Goal: Transaction & Acquisition: Book appointment/travel/reservation

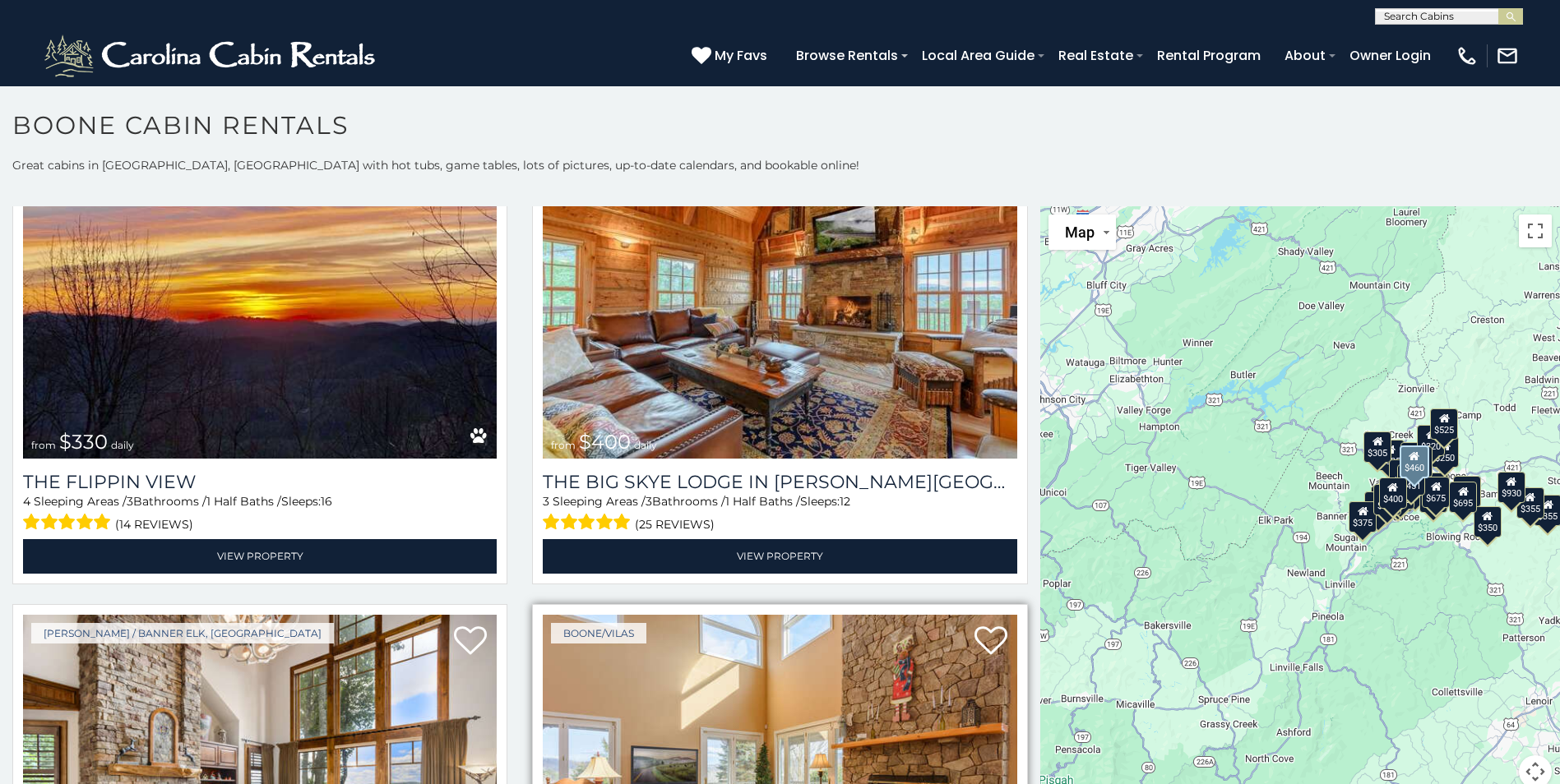
scroll to position [2384, 0]
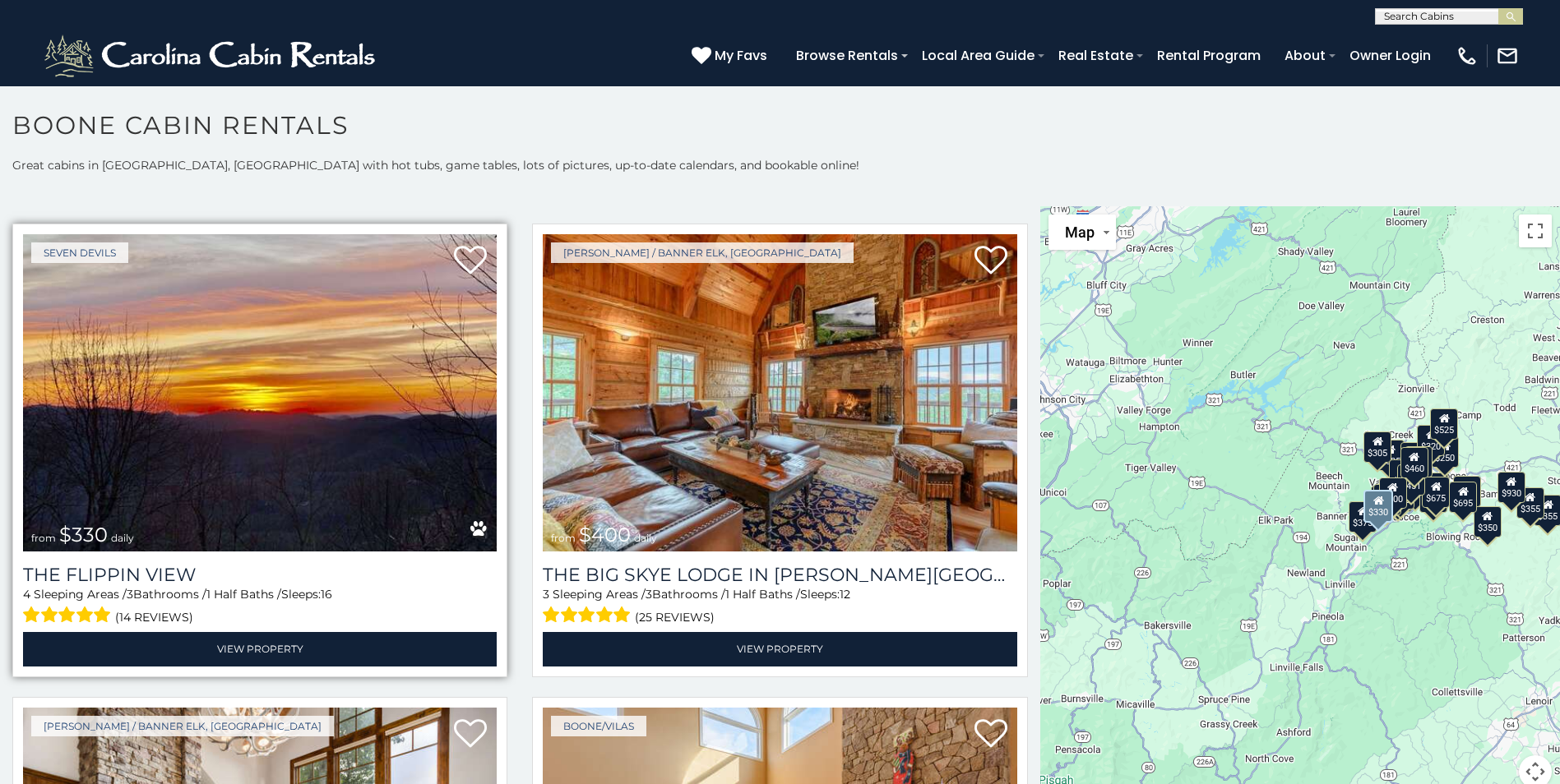
click at [191, 586] on div "4 Sleeping Areas / 3 Bathrooms / 1 Half Baths / Sleeps: 16 (14 reviews)" at bounding box center [260, 607] width 474 height 42
click at [245, 491] on img at bounding box center [260, 392] width 474 height 317
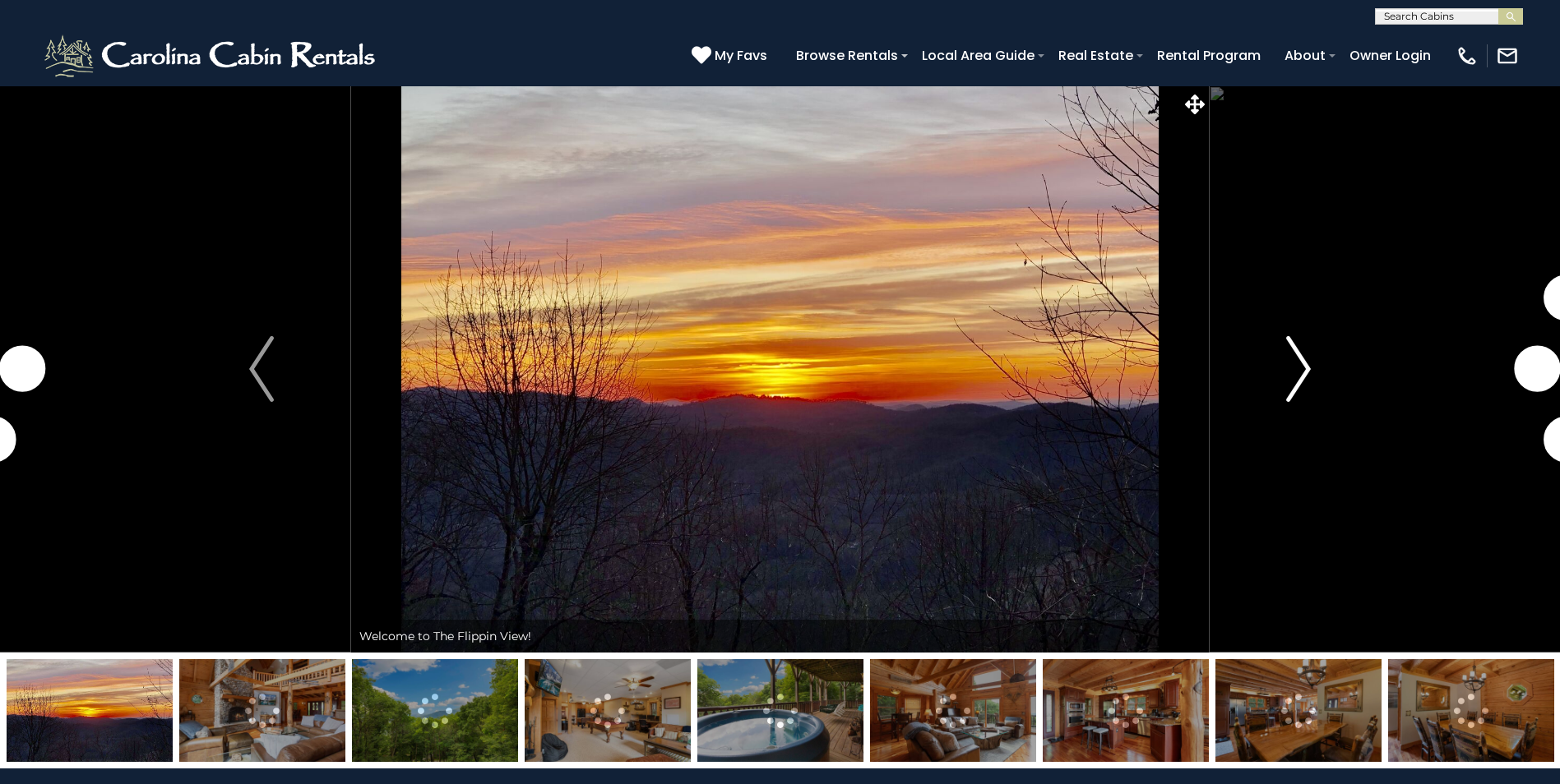
click at [1305, 371] on img "Next" at bounding box center [1298, 369] width 25 height 66
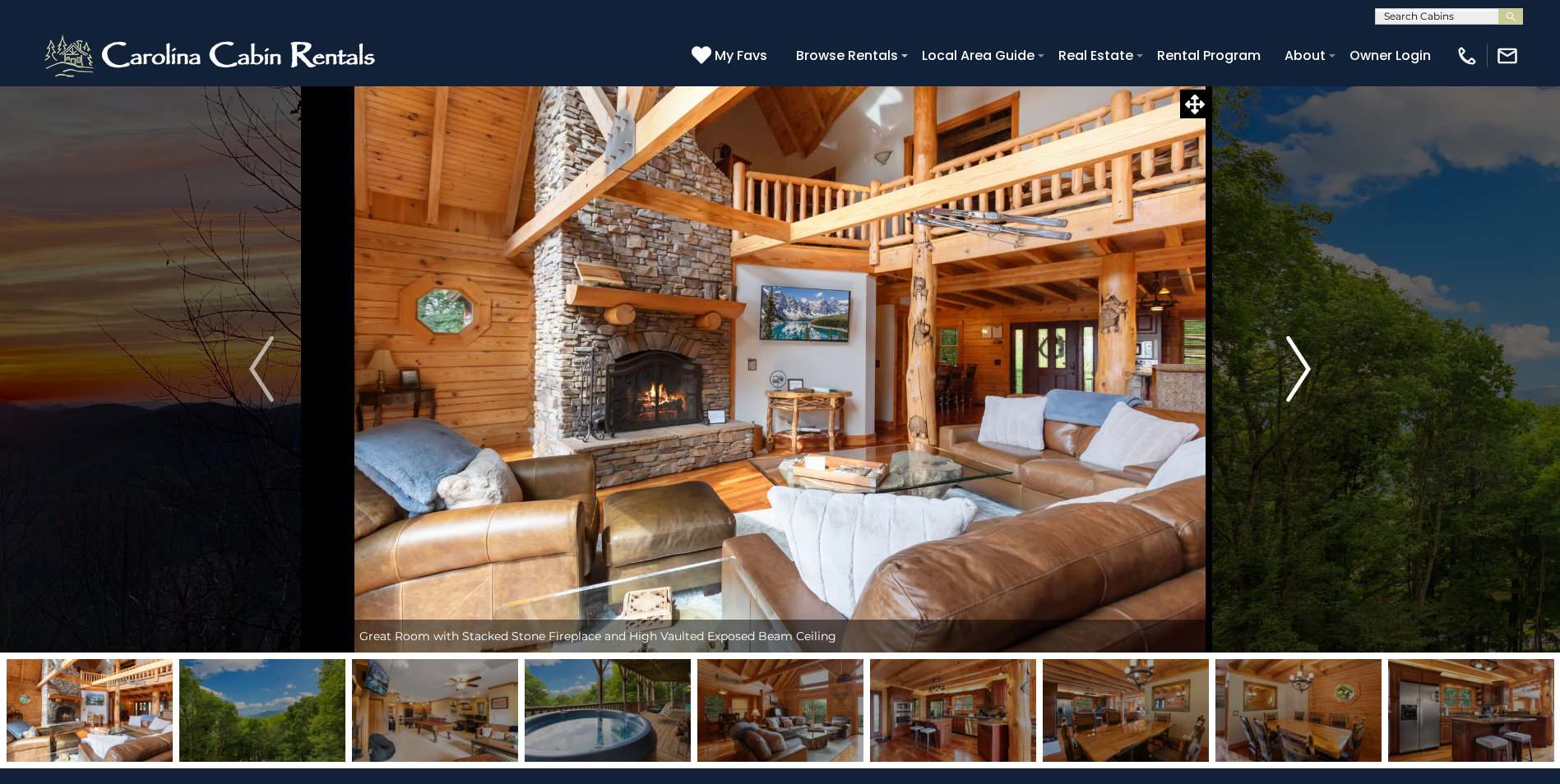
click at [1308, 365] on img "Next" at bounding box center [1298, 369] width 25 height 66
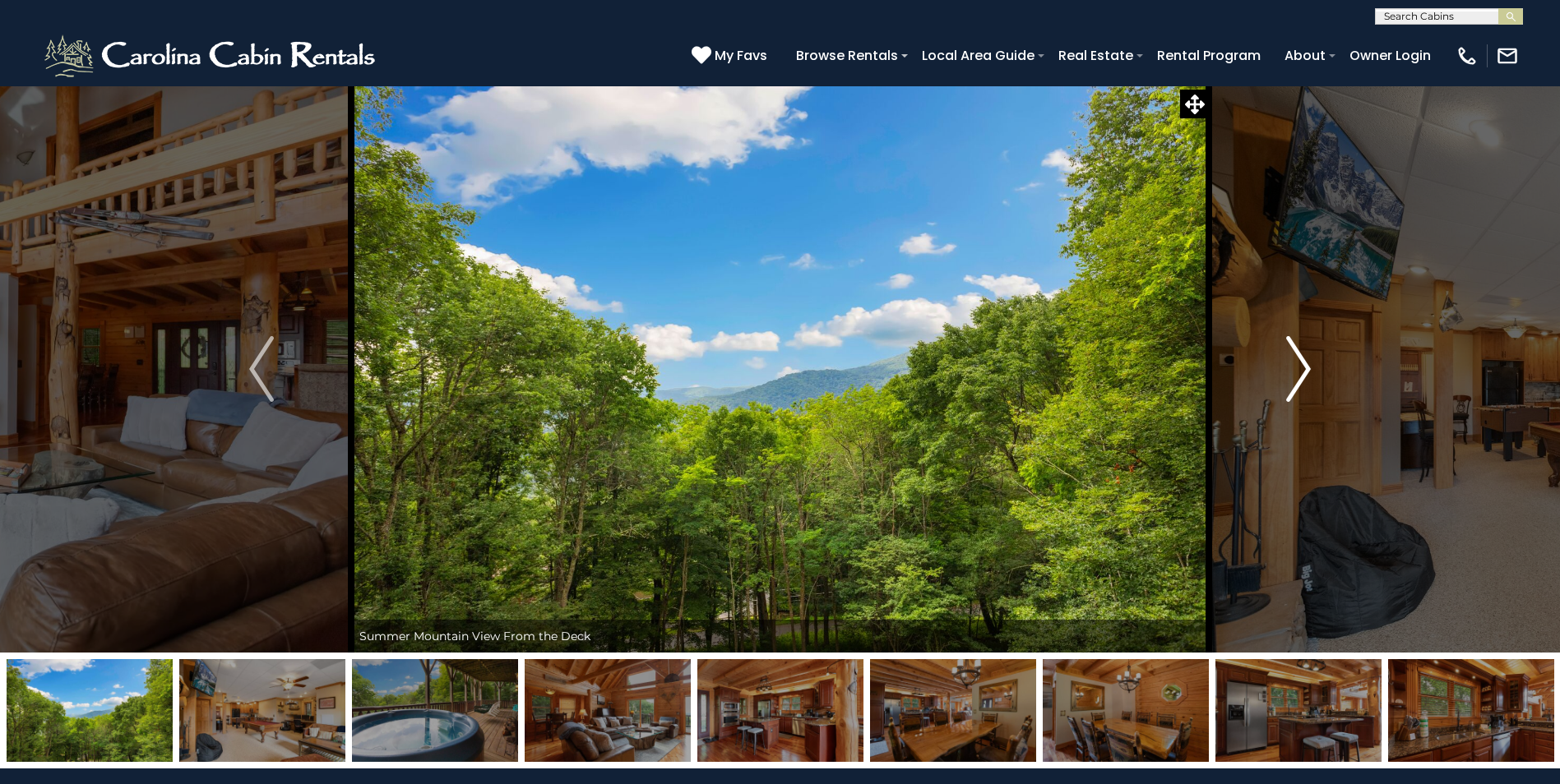
click at [1308, 365] on img "Next" at bounding box center [1298, 369] width 25 height 66
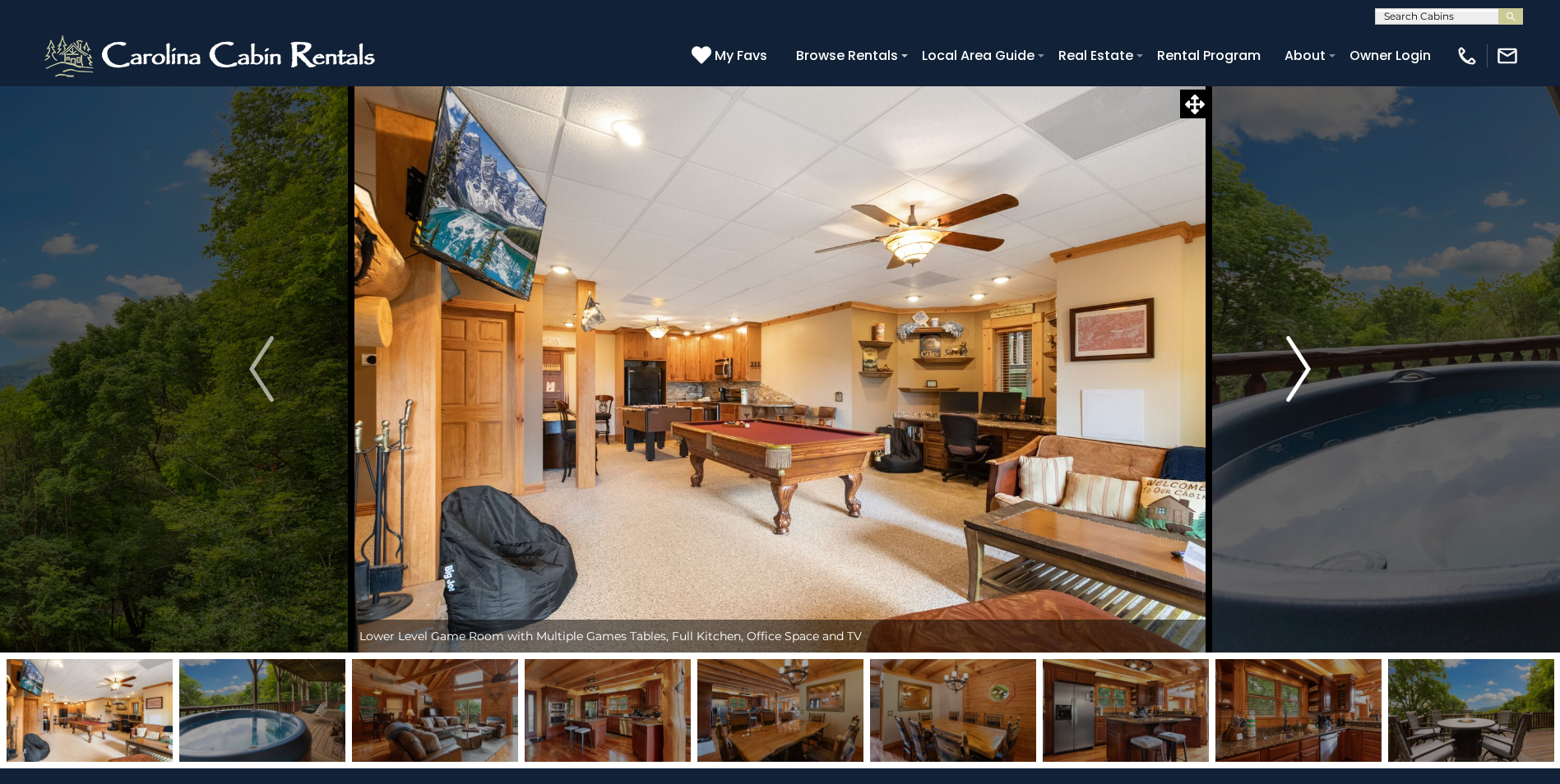
click at [1308, 365] on img "Next" at bounding box center [1298, 369] width 25 height 66
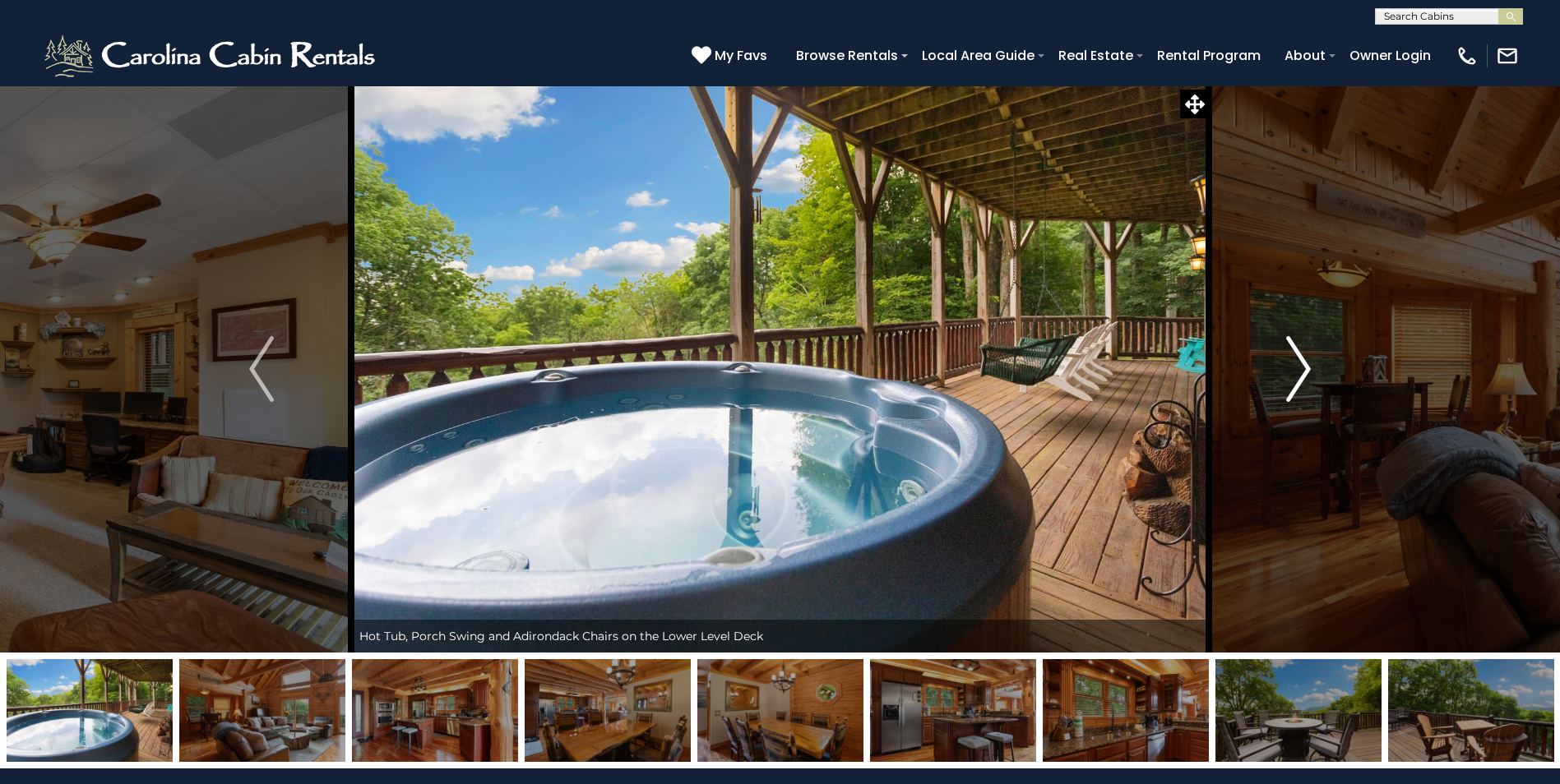
click at [1311, 376] on img "Next" at bounding box center [1298, 369] width 25 height 66
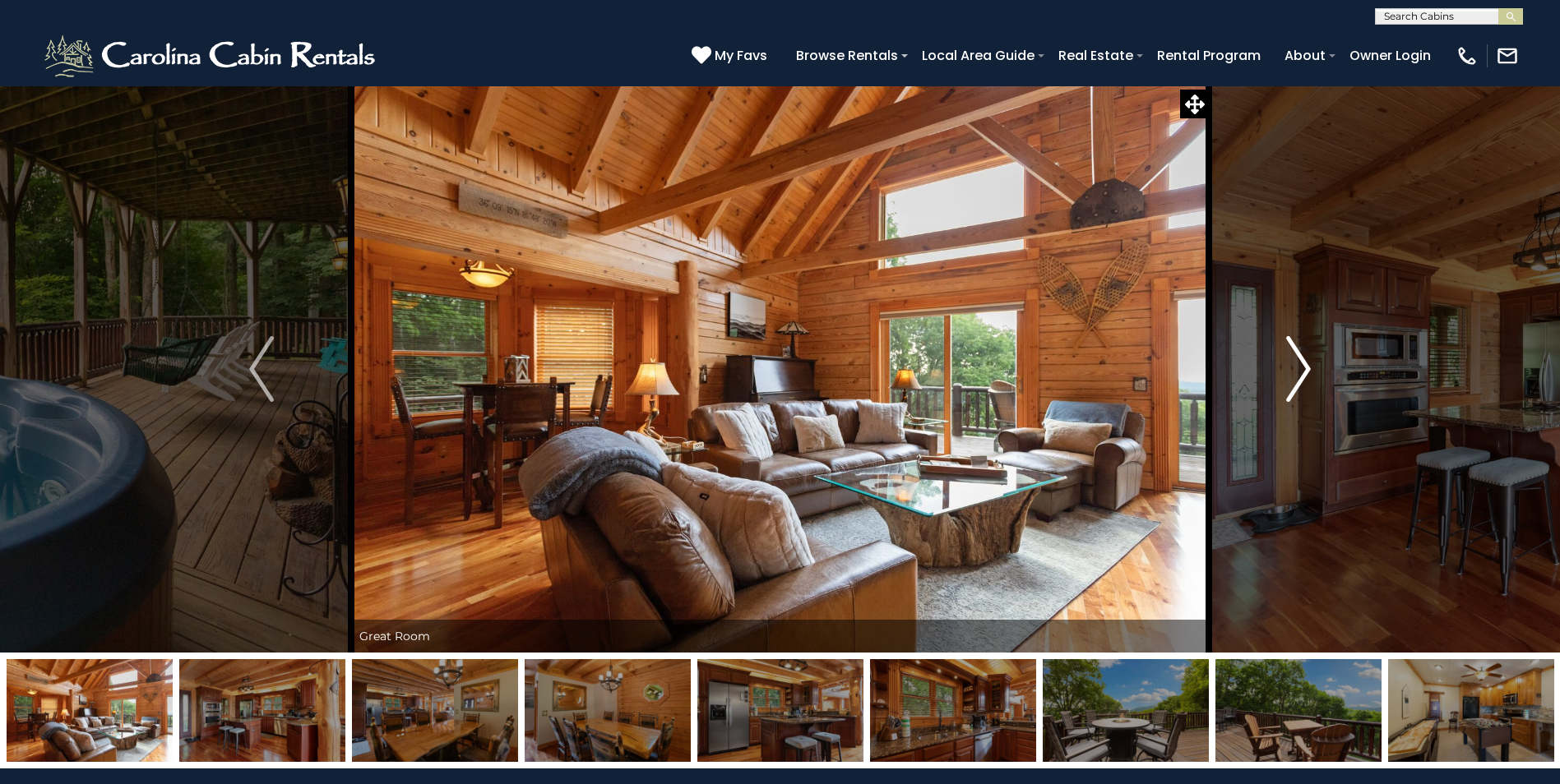
click at [1307, 364] on img "Next" at bounding box center [1298, 369] width 25 height 66
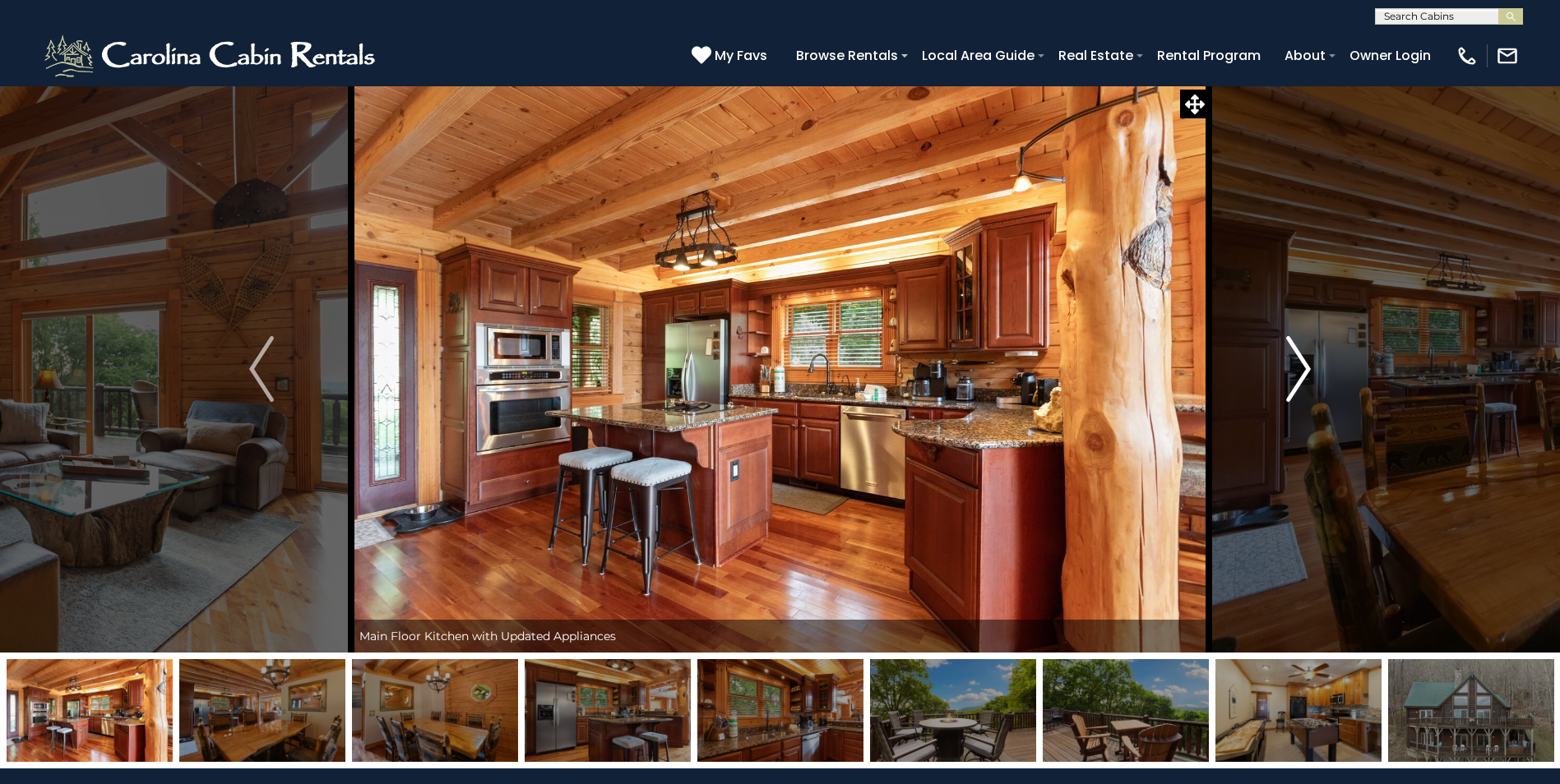
click at [1306, 364] on img "Next" at bounding box center [1298, 369] width 25 height 66
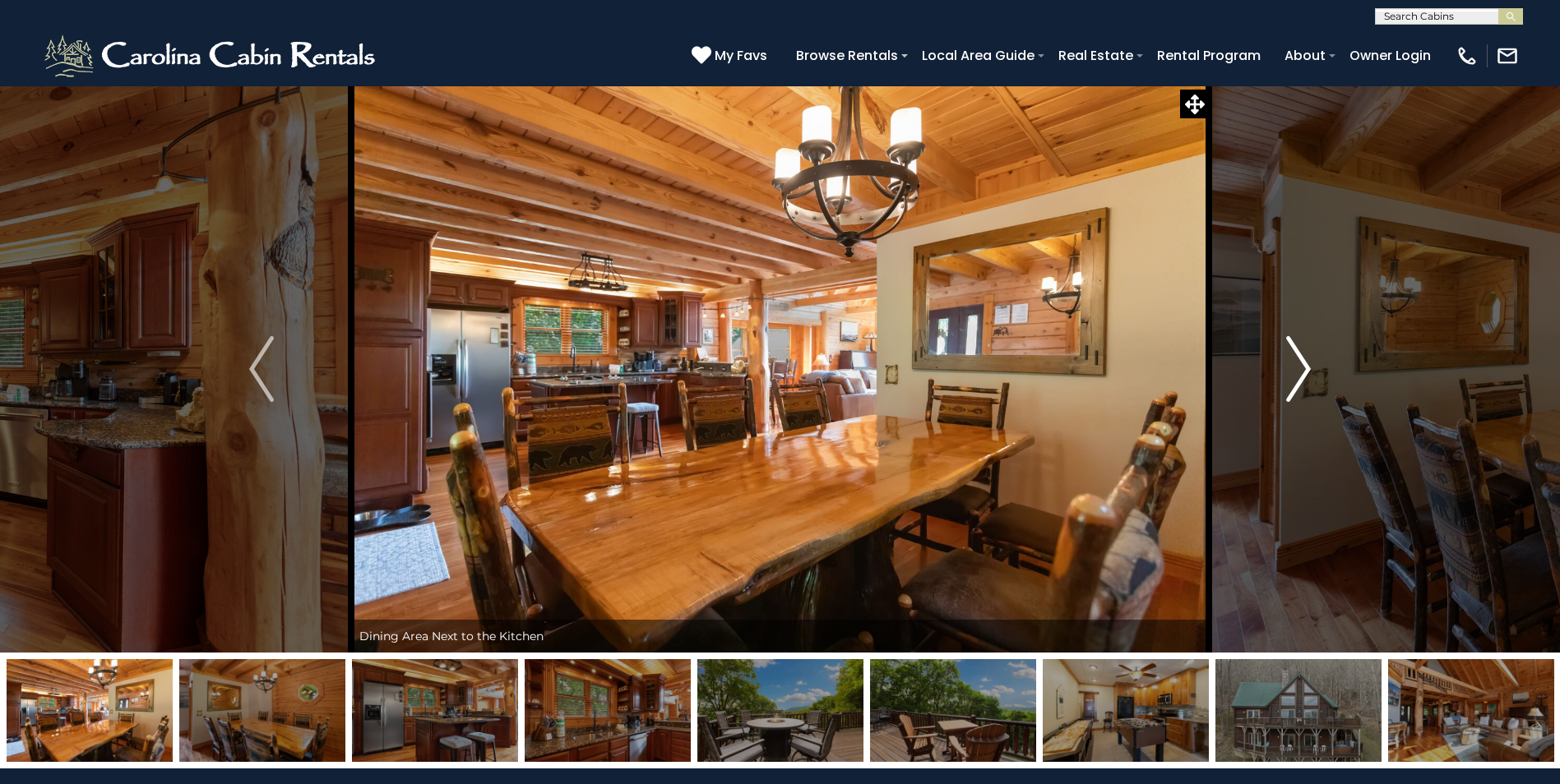
click at [1303, 366] on img "Next" at bounding box center [1298, 369] width 25 height 66
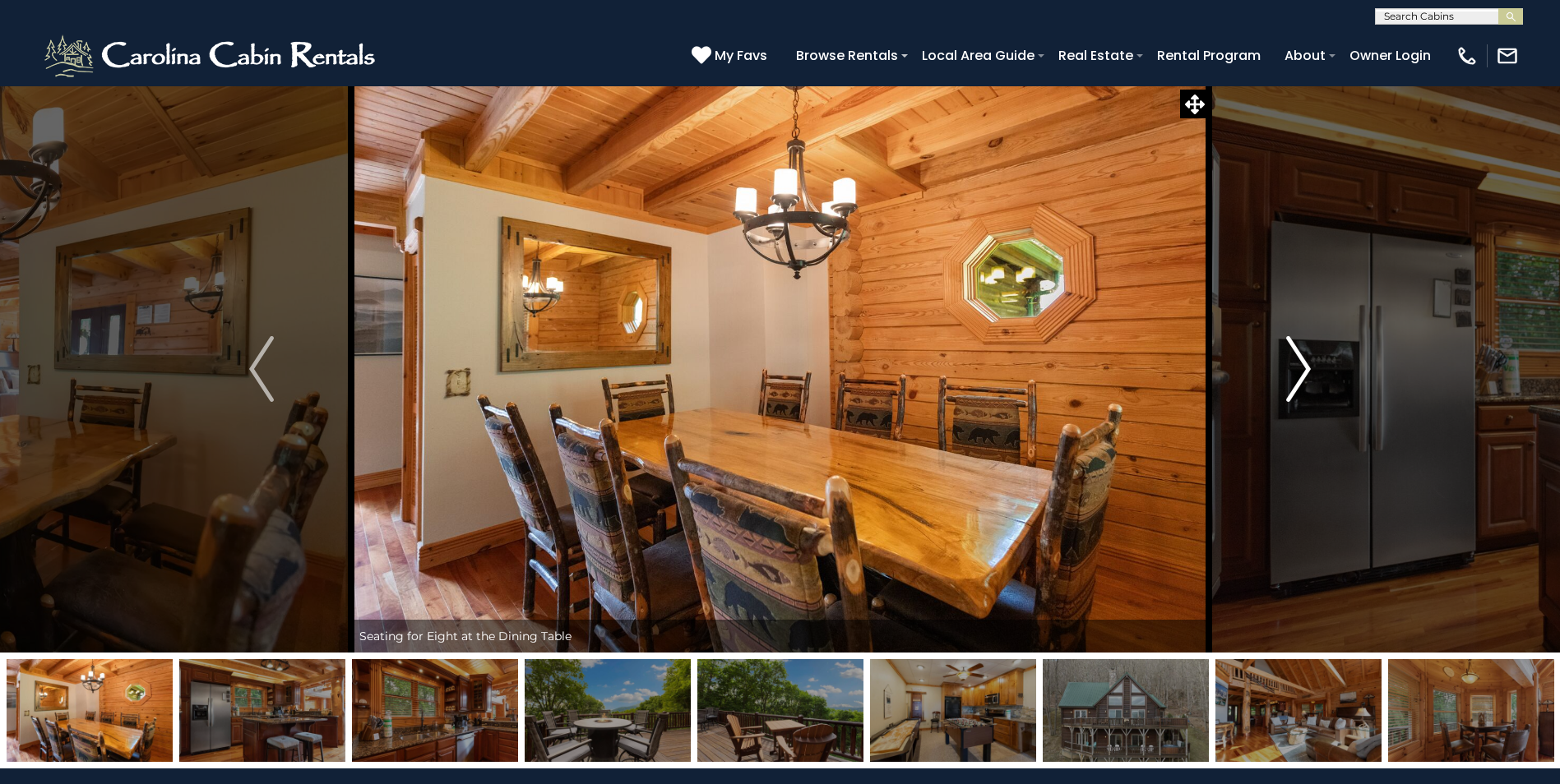
click at [1303, 366] on img "Next" at bounding box center [1298, 369] width 25 height 66
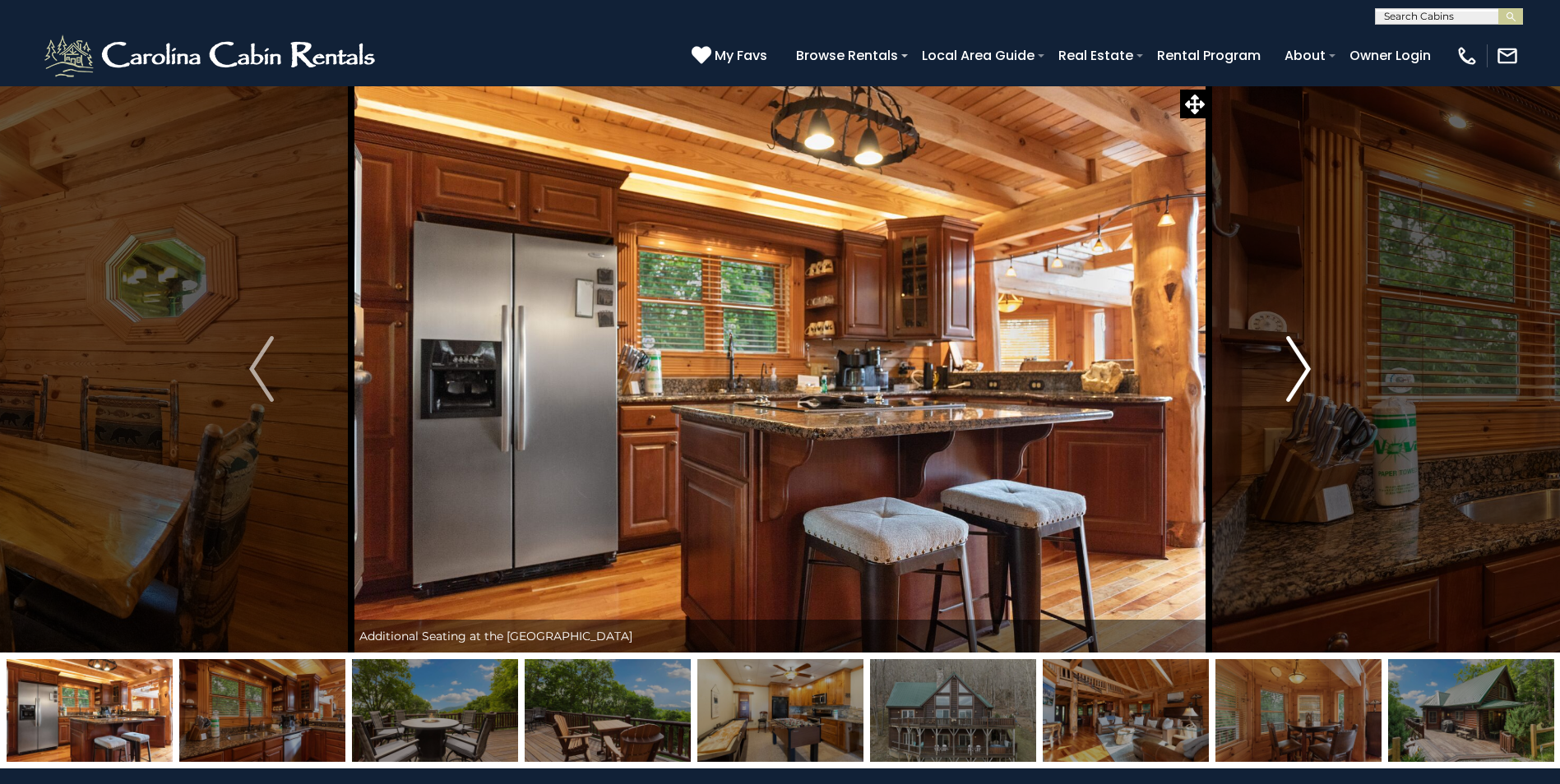
click at [1303, 366] on img "Next" at bounding box center [1298, 369] width 25 height 66
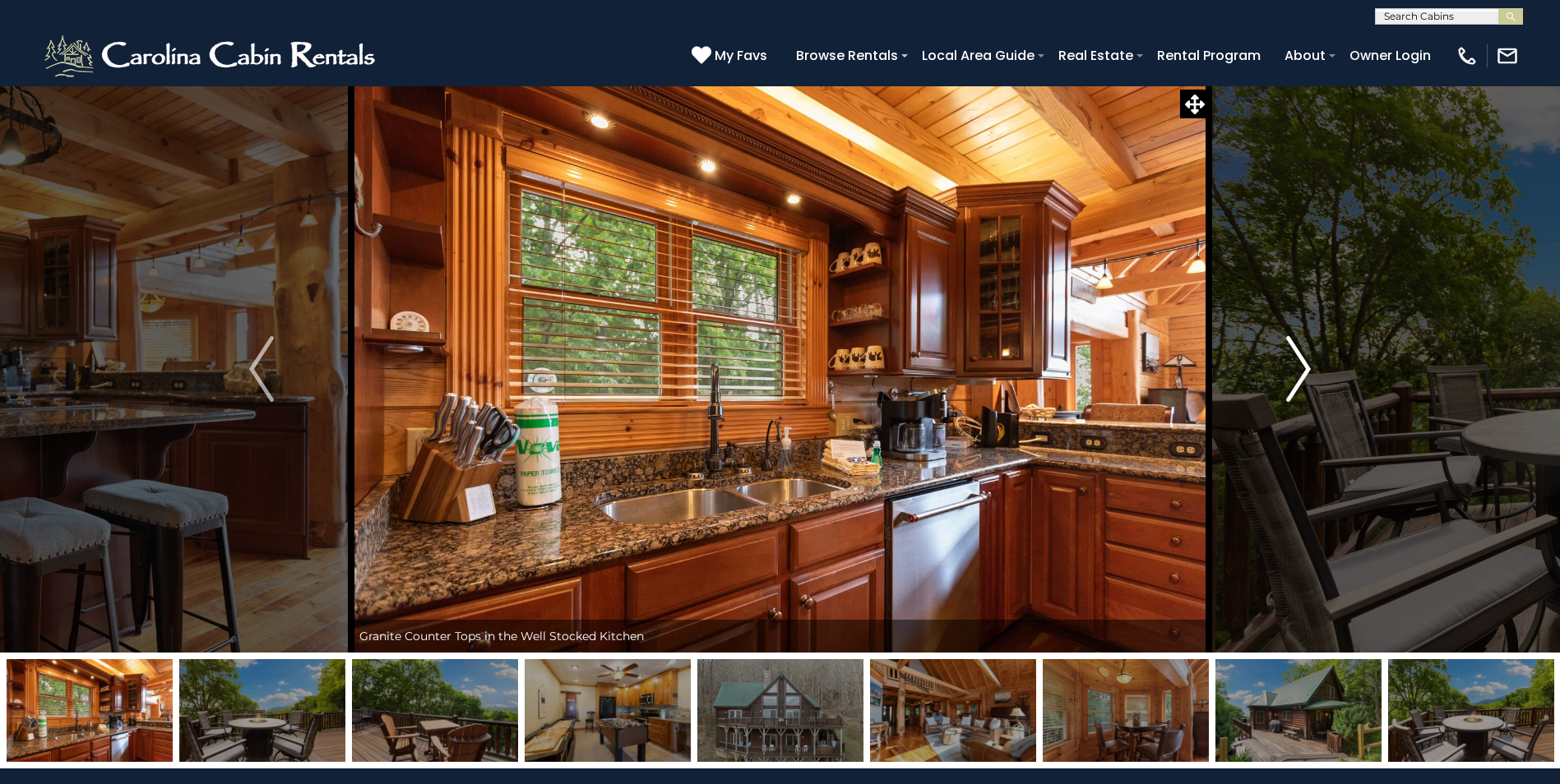
click at [1302, 366] on img "Next" at bounding box center [1298, 369] width 25 height 66
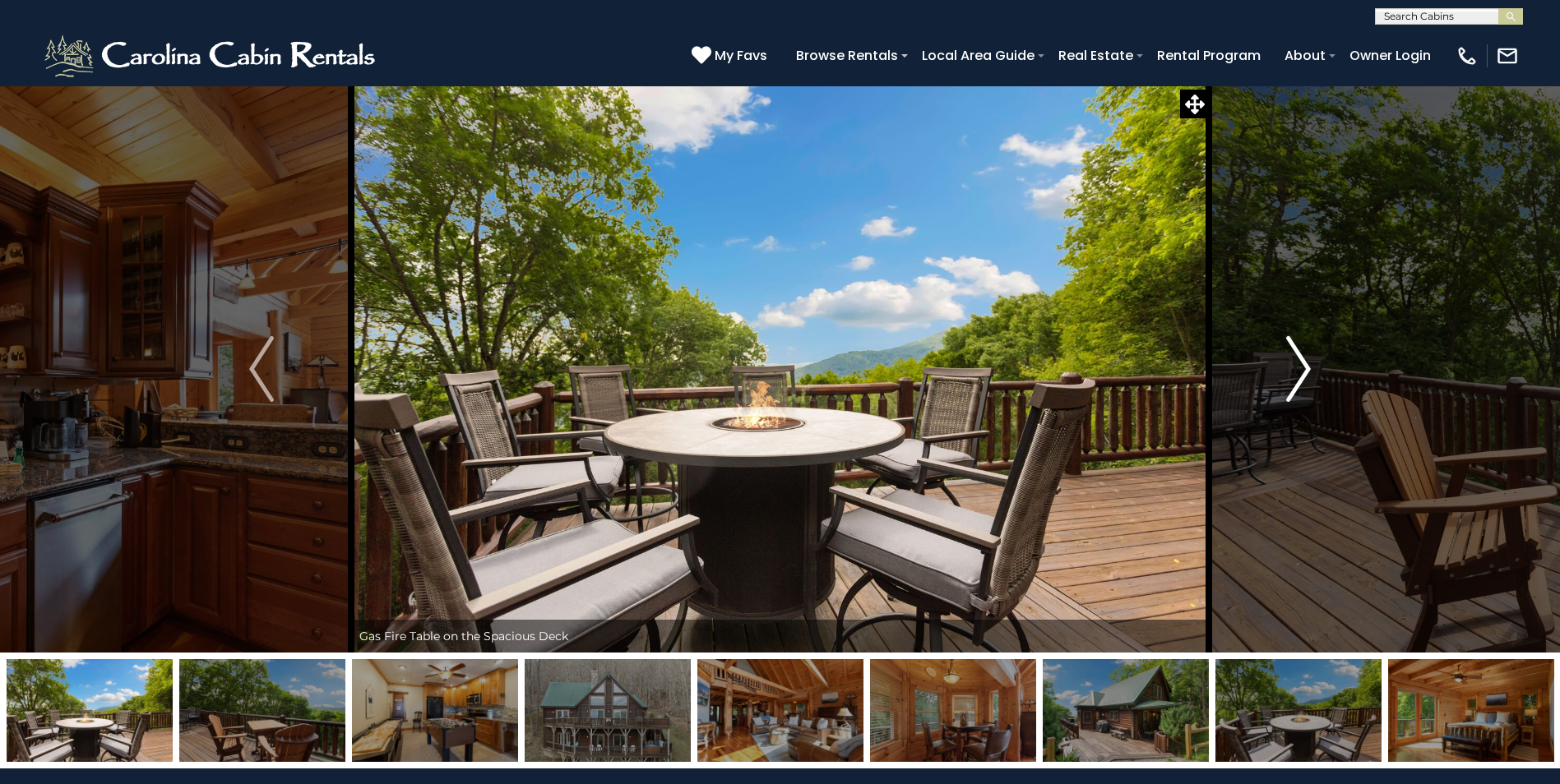
click at [1297, 367] on img "Next" at bounding box center [1298, 369] width 25 height 66
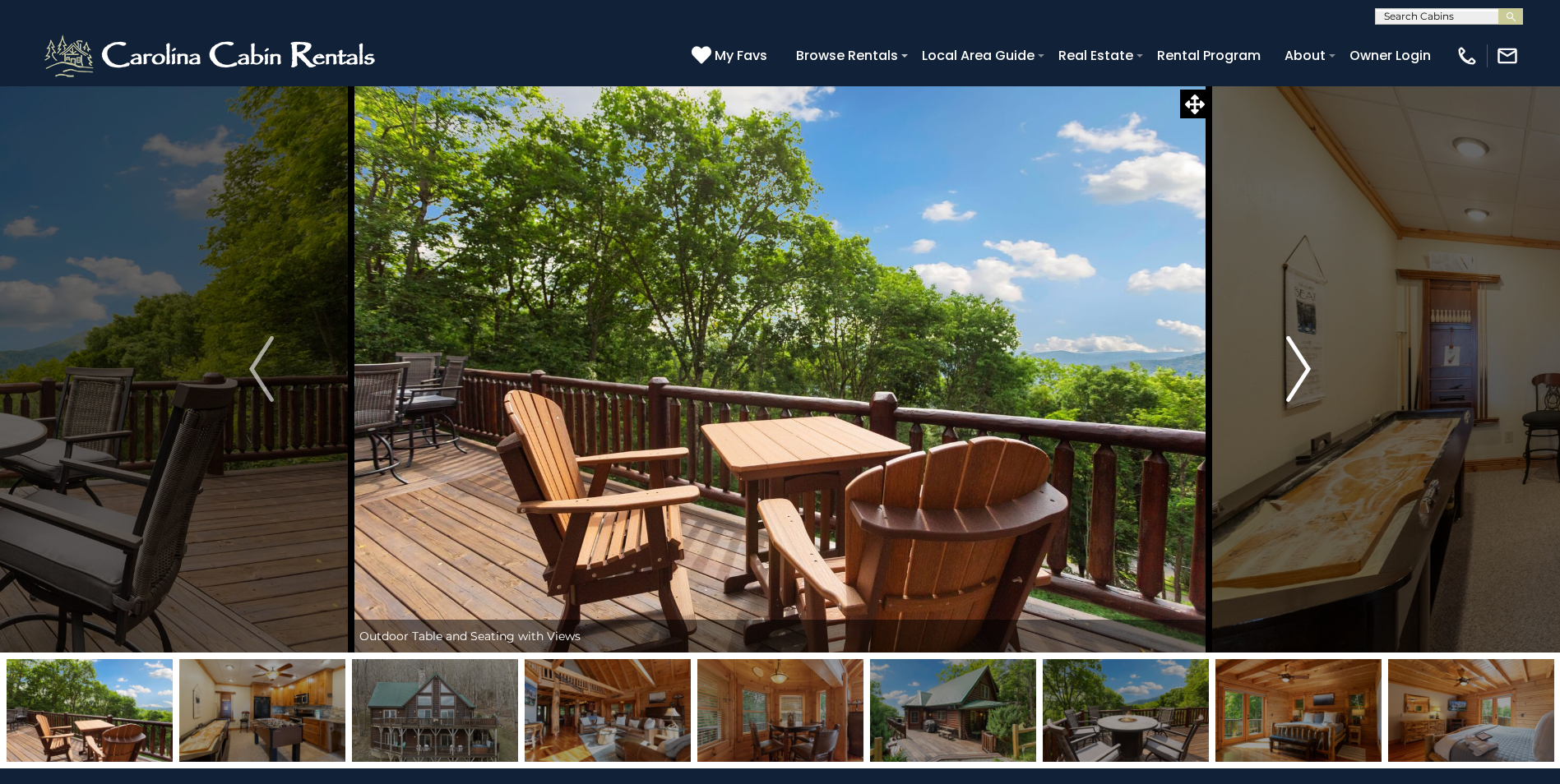
click at [1293, 367] on img "Next" at bounding box center [1298, 369] width 25 height 66
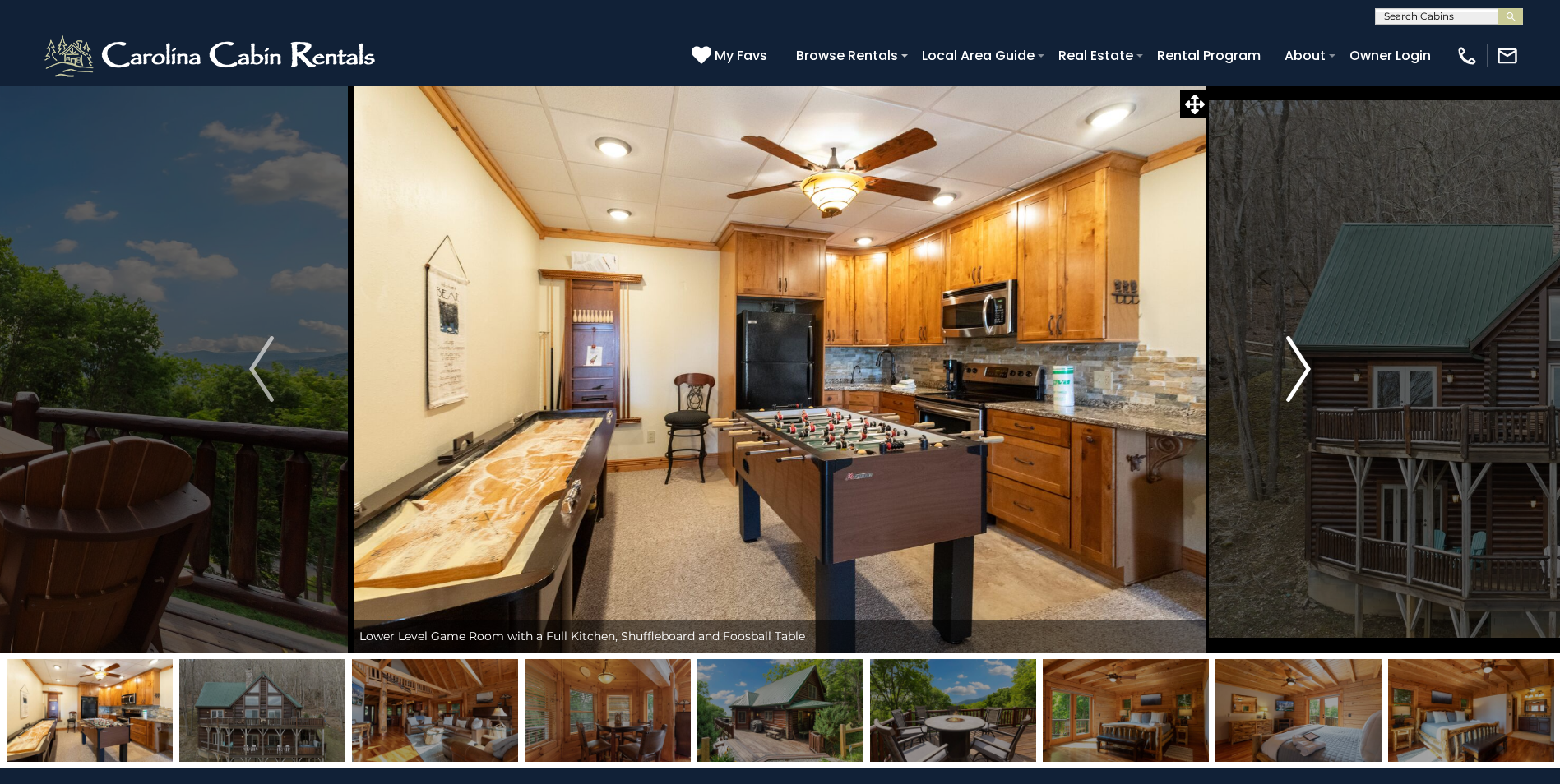
click at [1293, 367] on img "Next" at bounding box center [1298, 369] width 25 height 66
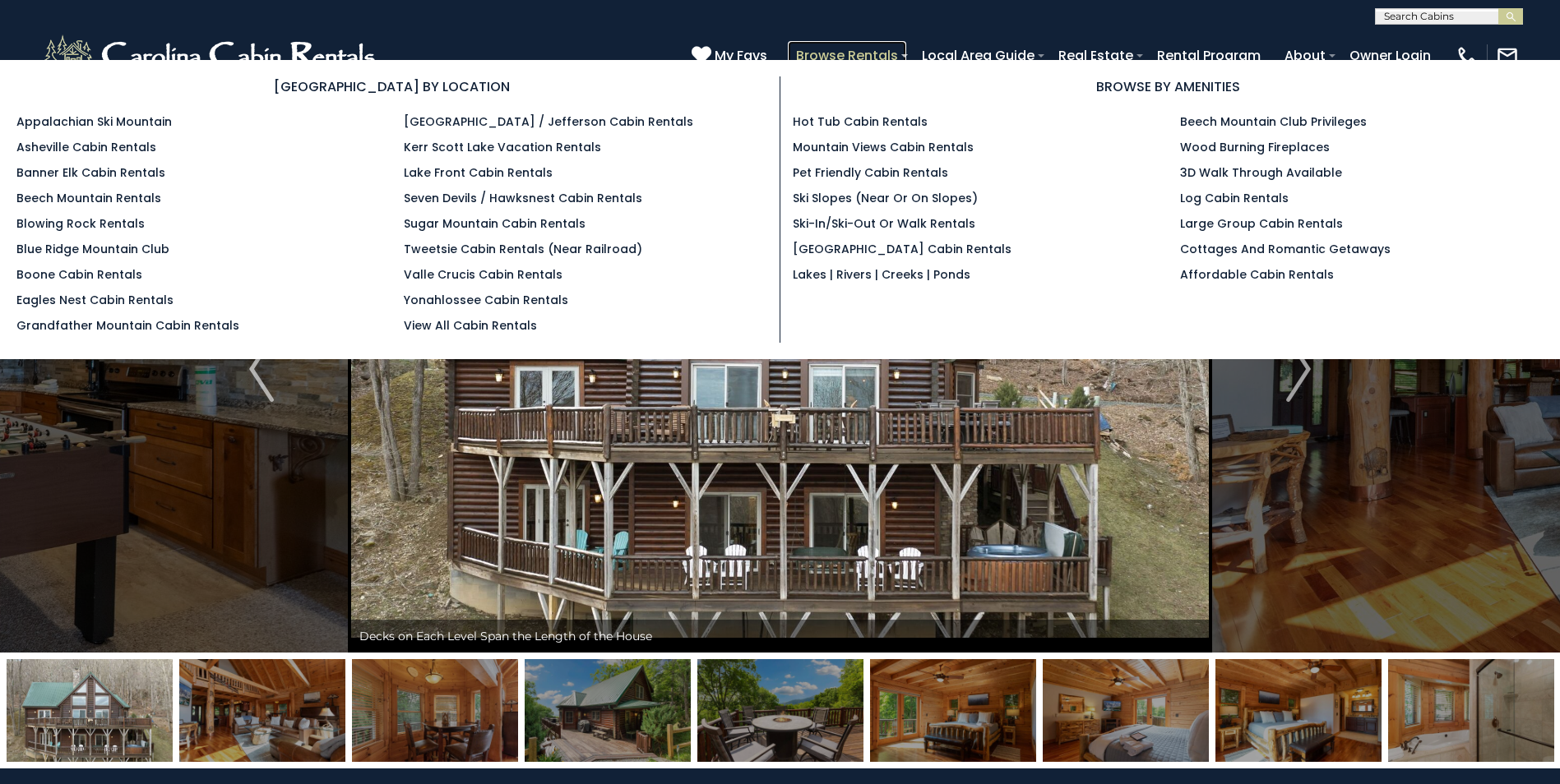
click at [872, 54] on link "Browse Rentals" at bounding box center [846, 55] width 118 height 29
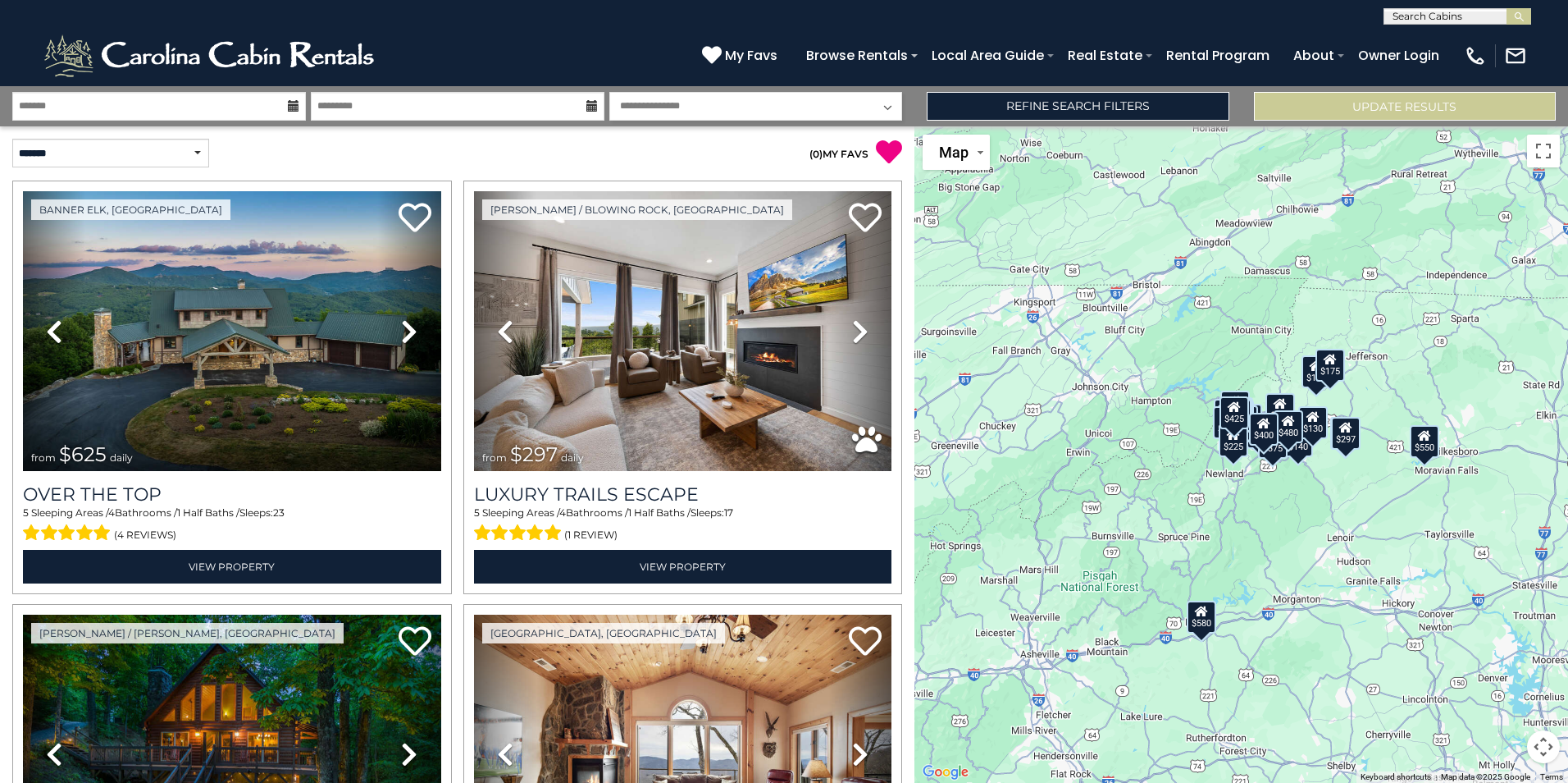
drag, startPoint x: 1549, startPoint y: 748, endPoint x: 1553, endPoint y: 741, distance: 8.1
click at [1553, 741] on button "Map camera controls" at bounding box center [1543, 746] width 33 height 33
click at [1464, 668] on button "Move up" at bounding box center [1462, 665] width 33 height 33
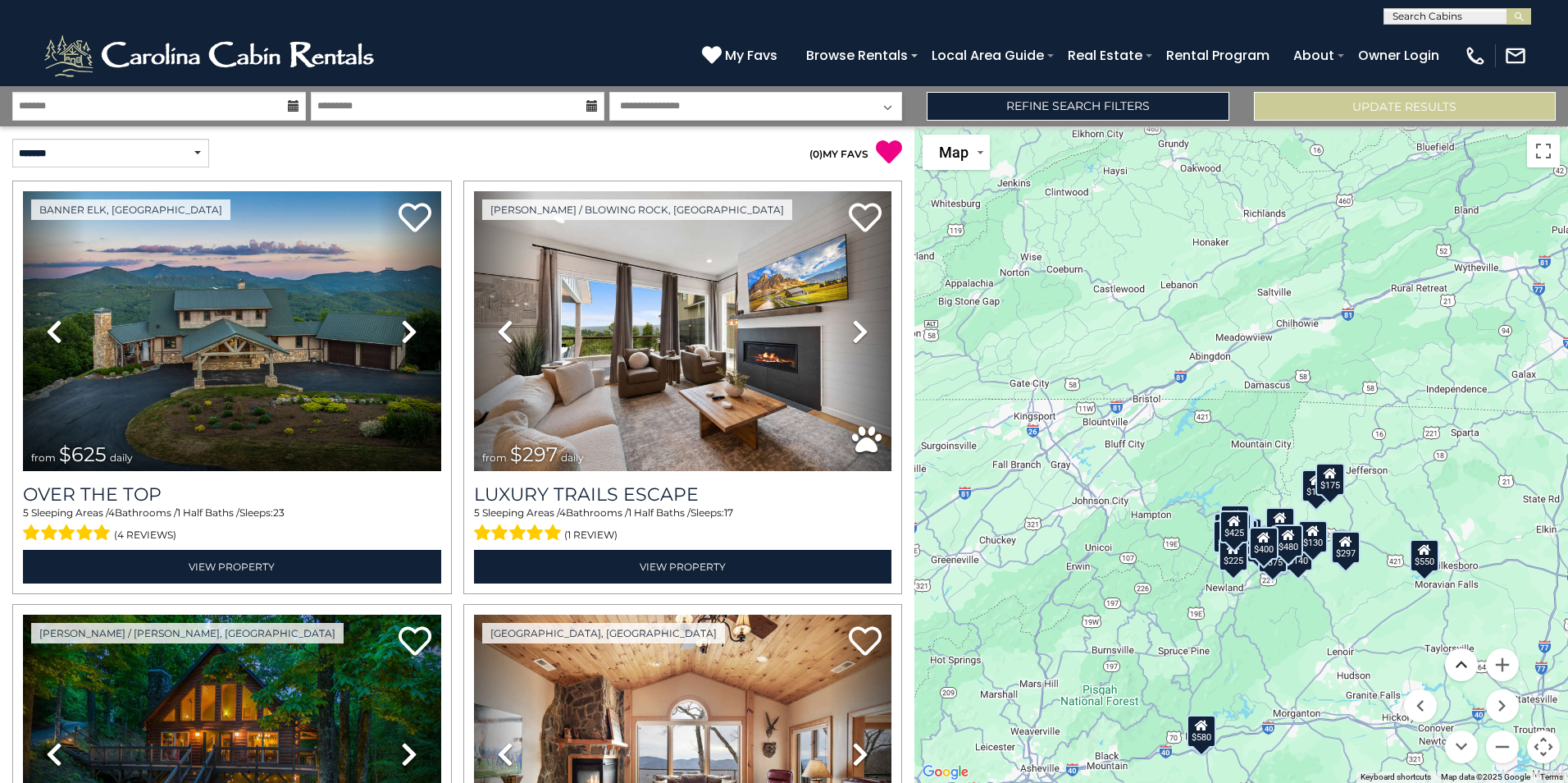
click at [1464, 668] on button "Move up" at bounding box center [1462, 665] width 33 height 33
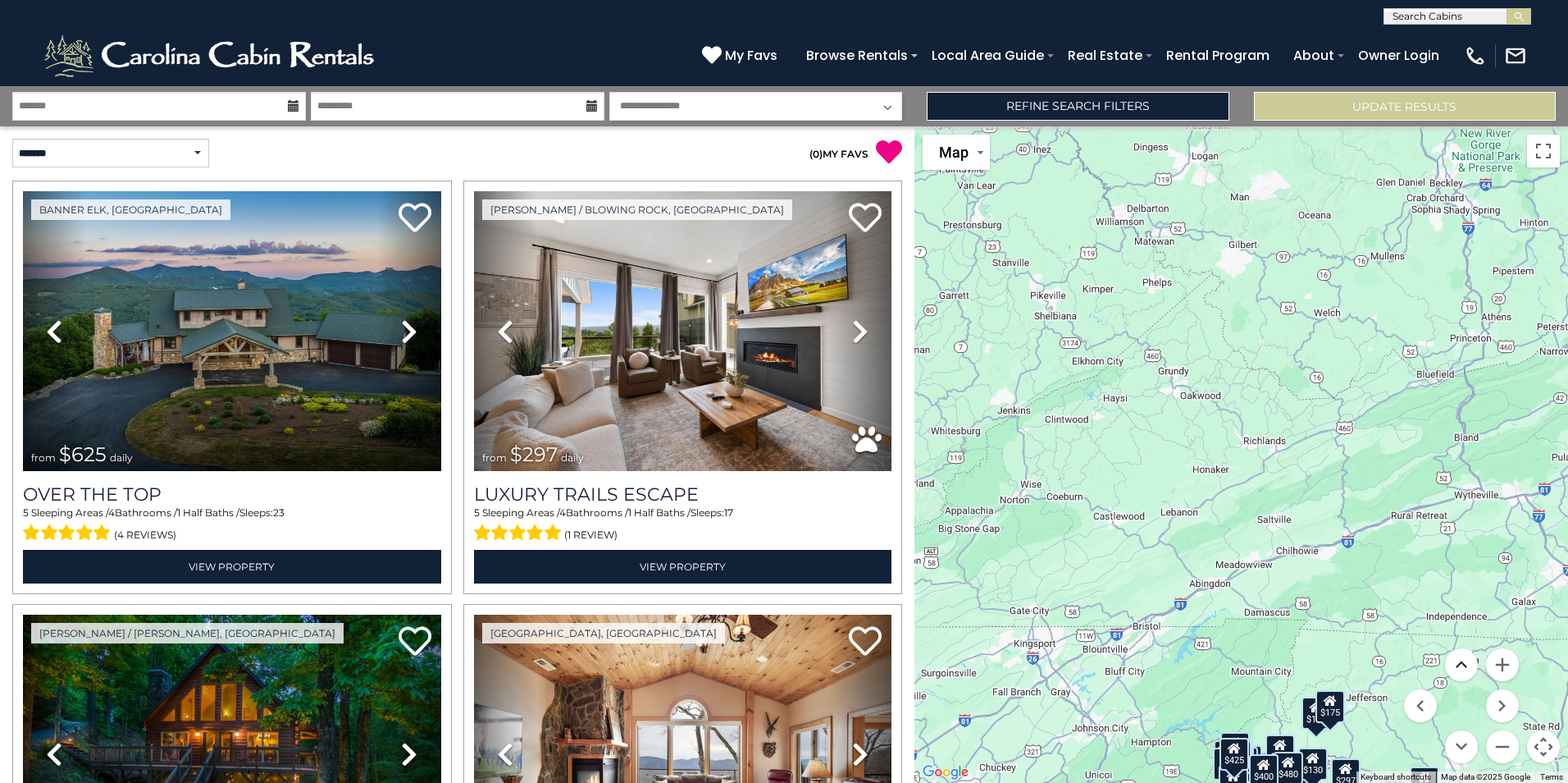
click at [1464, 668] on button "Move up" at bounding box center [1462, 665] width 33 height 33
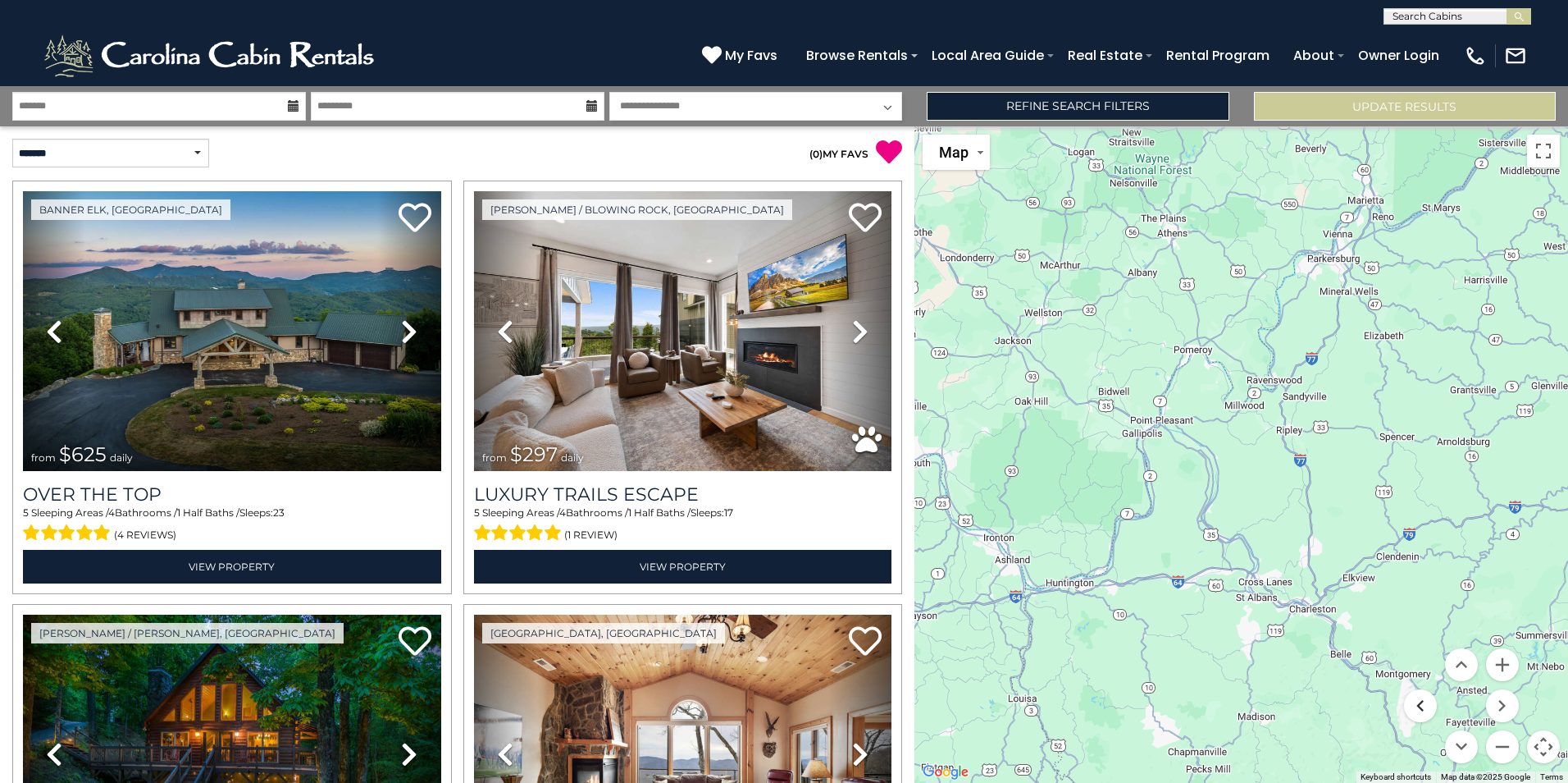
click at [1420, 712] on button "Move left" at bounding box center [1420, 705] width 33 height 33
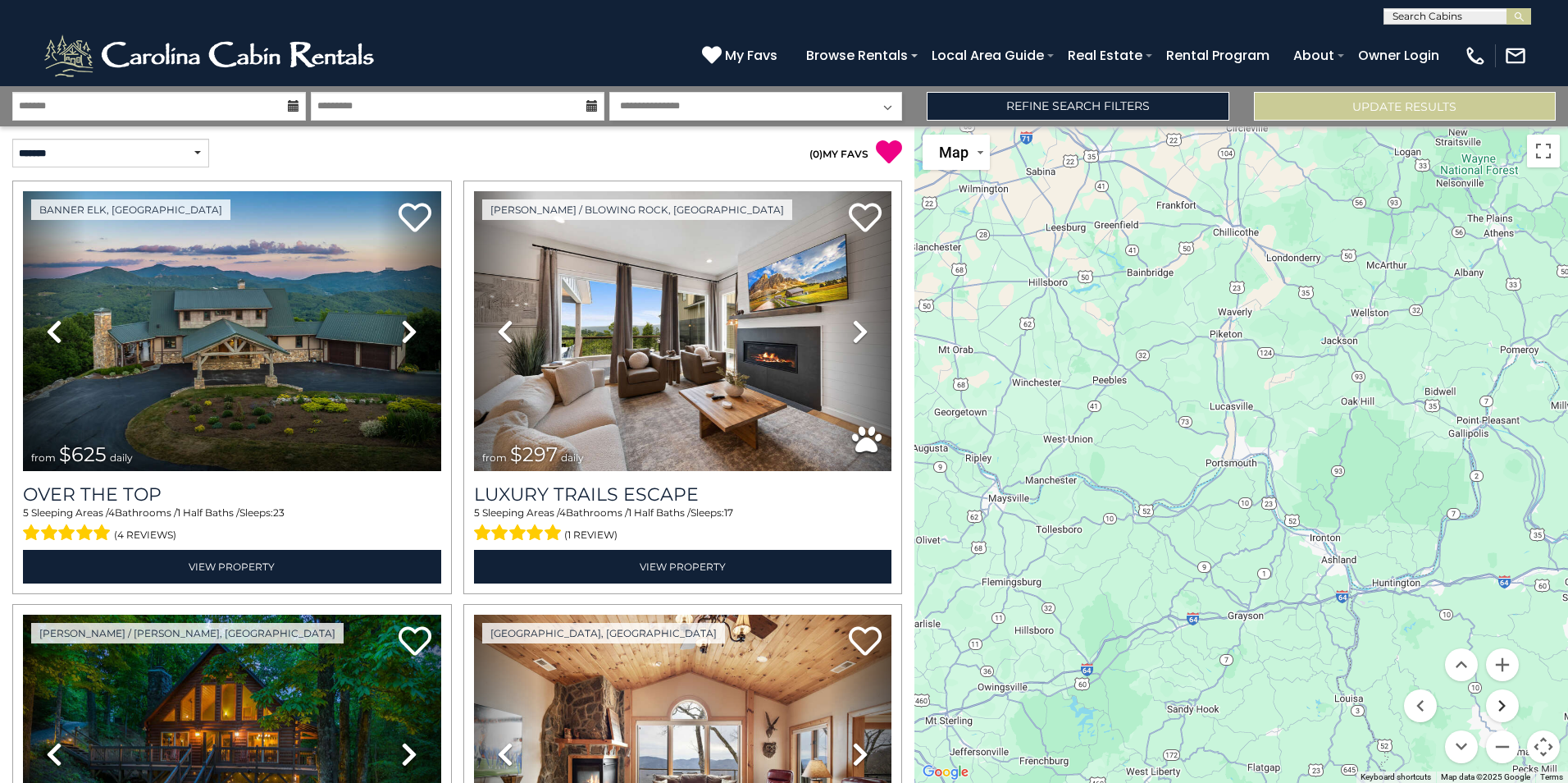
click at [1502, 707] on button "Move right" at bounding box center [1502, 705] width 33 height 33
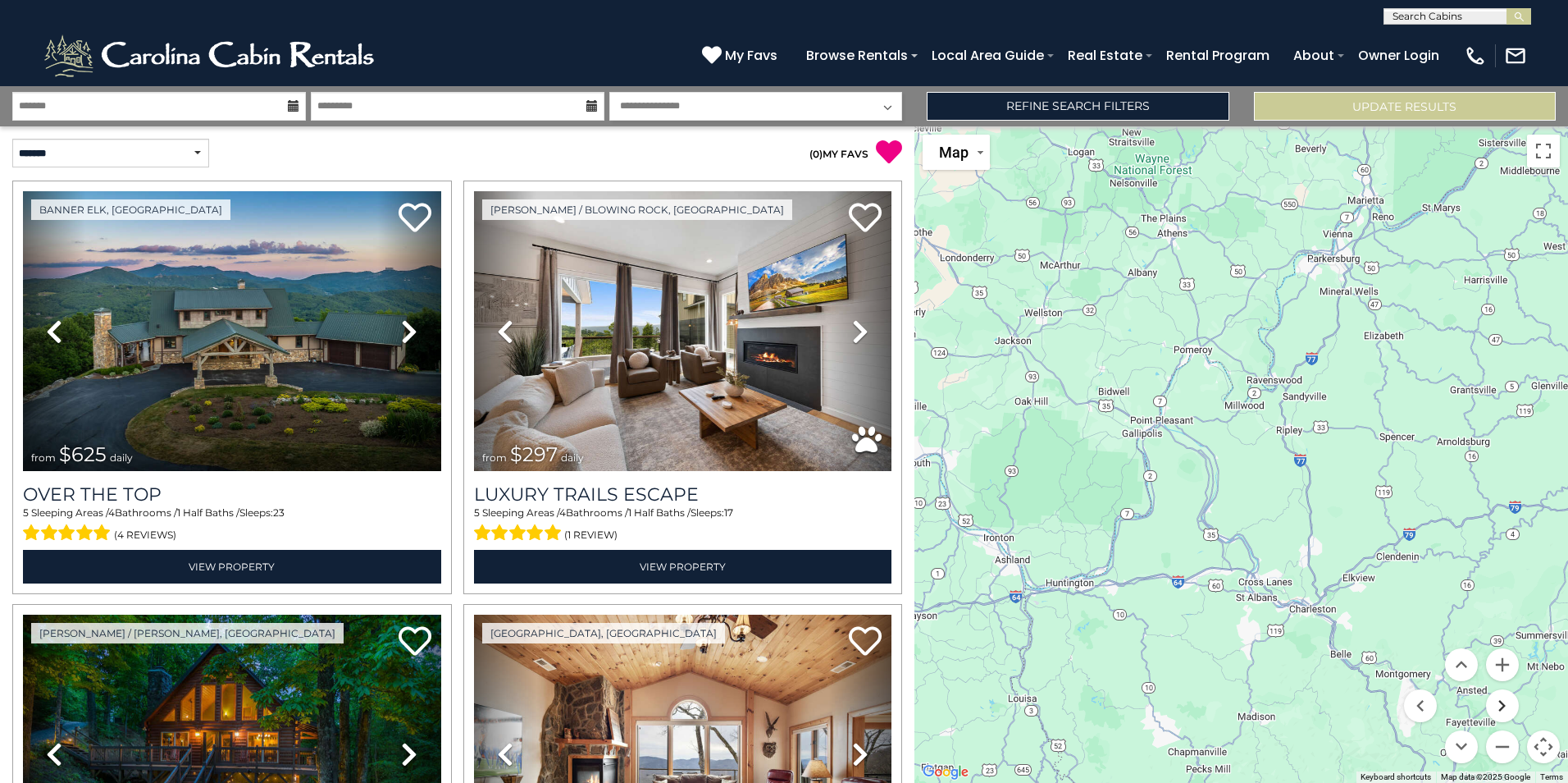
click at [1503, 708] on button "Move right" at bounding box center [1502, 705] width 33 height 33
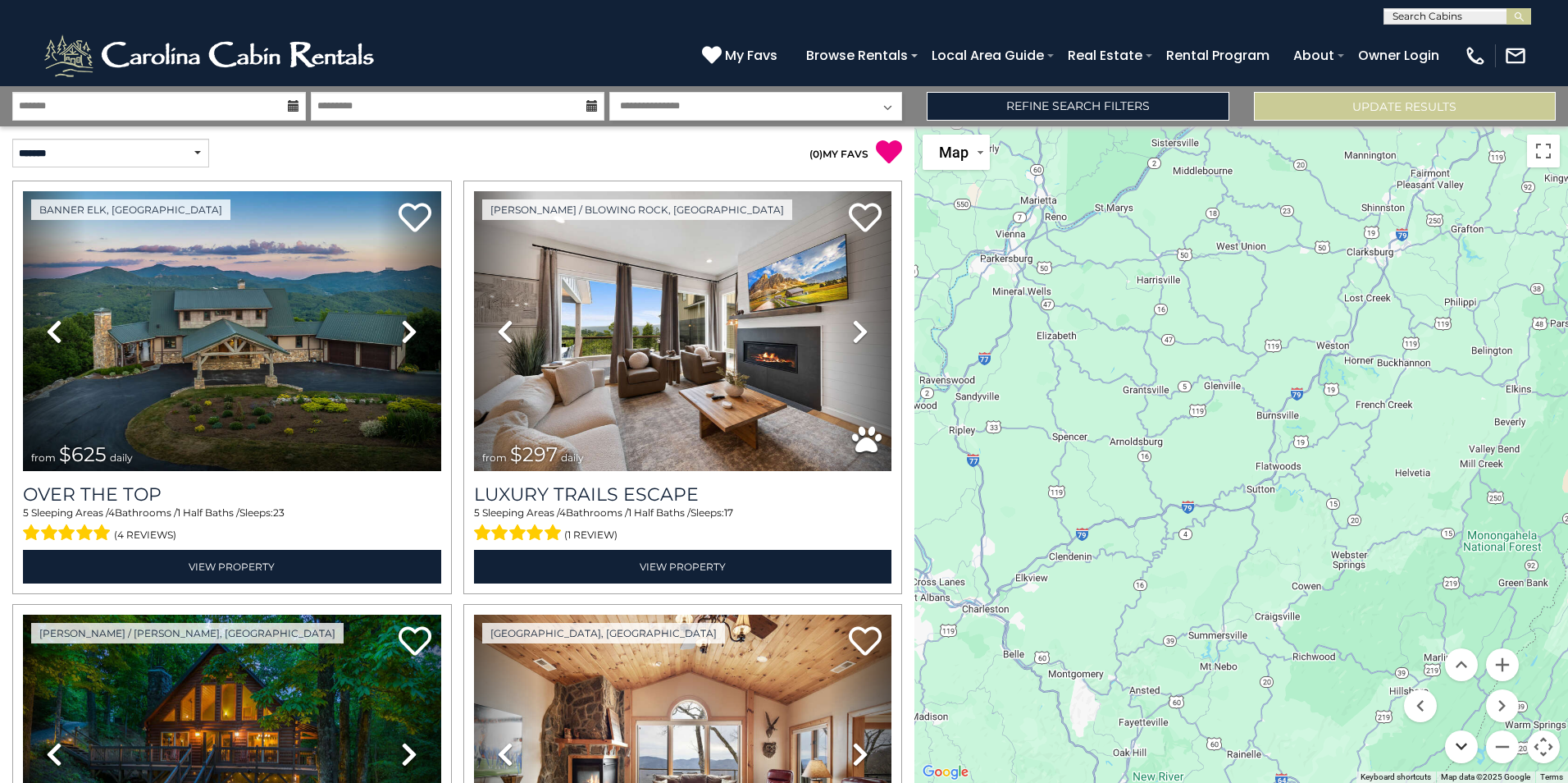
click at [1464, 751] on button "Move down" at bounding box center [1462, 746] width 33 height 33
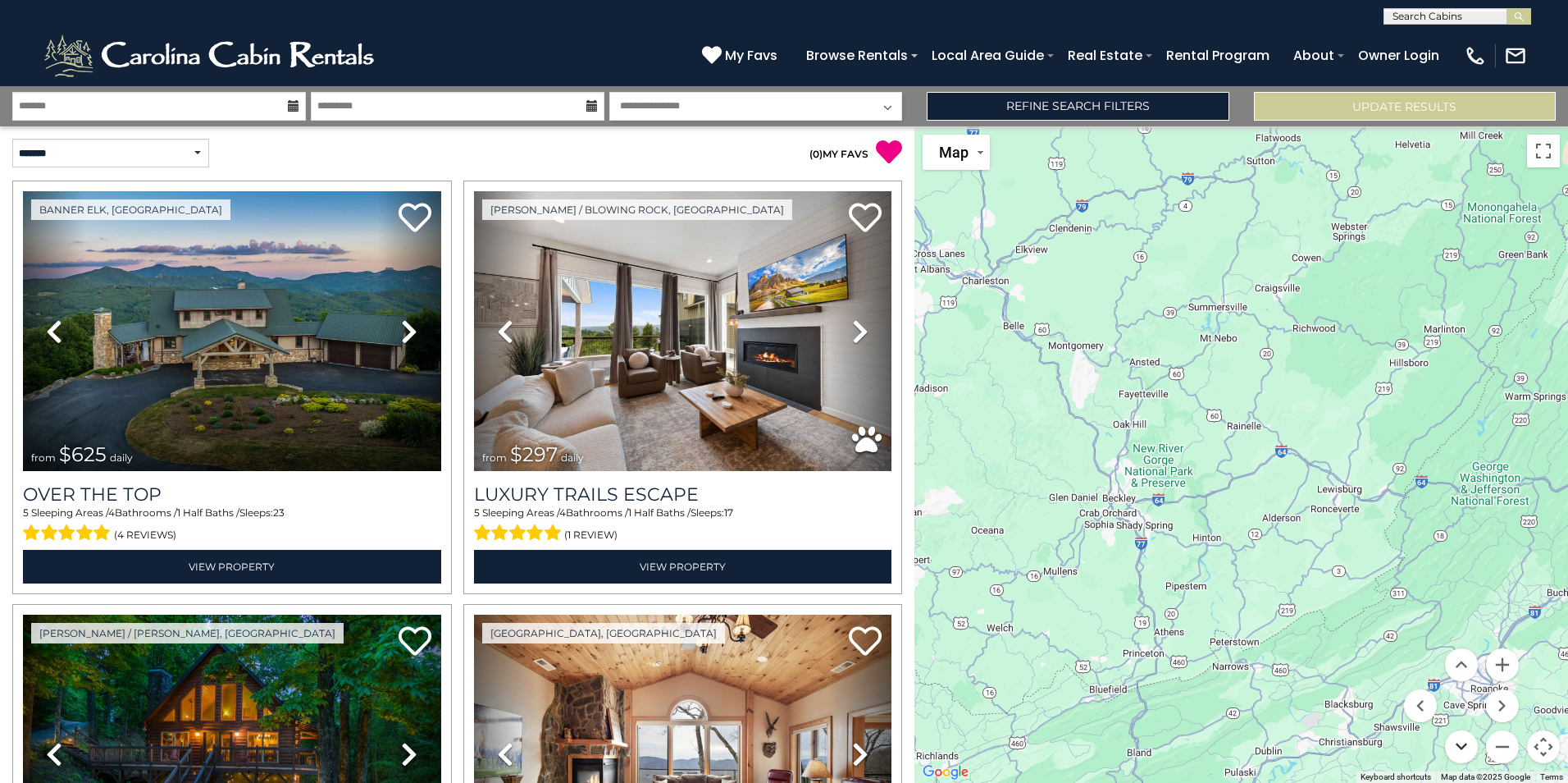
click at [1464, 751] on button "Move down" at bounding box center [1462, 746] width 33 height 33
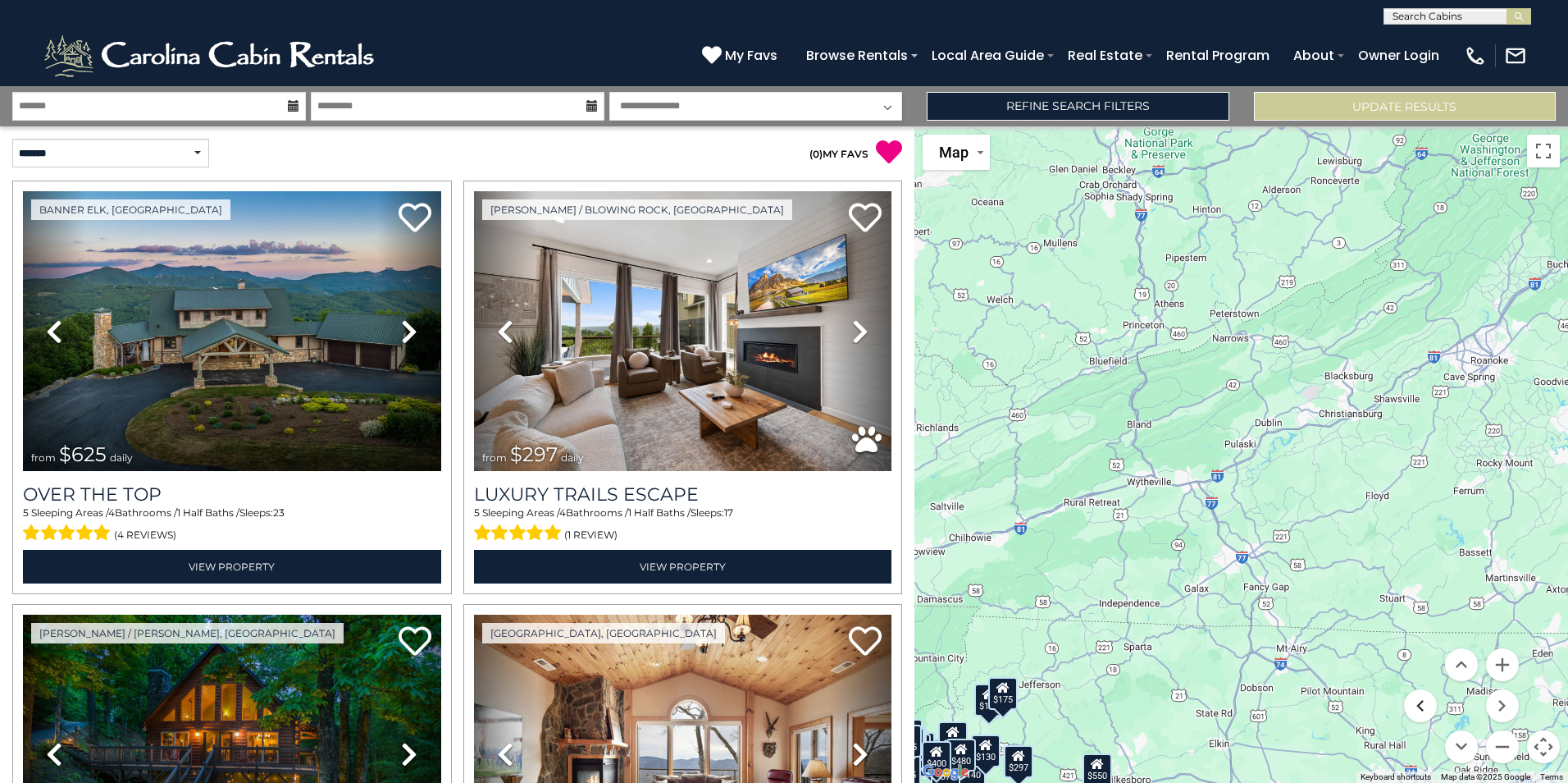
click at [1422, 710] on button "Move left" at bounding box center [1420, 705] width 33 height 33
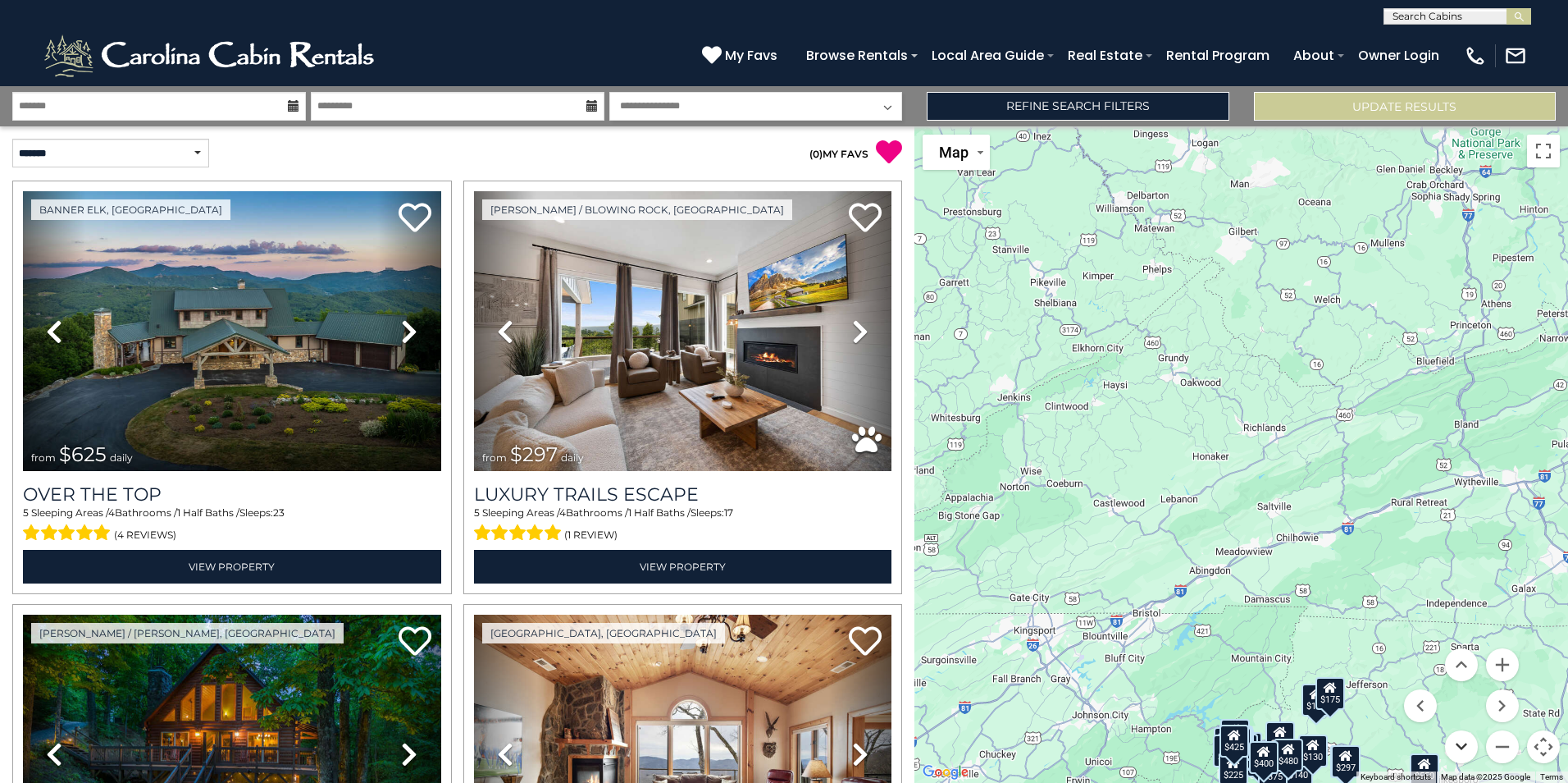
click at [1459, 742] on button "Move down" at bounding box center [1462, 746] width 33 height 33
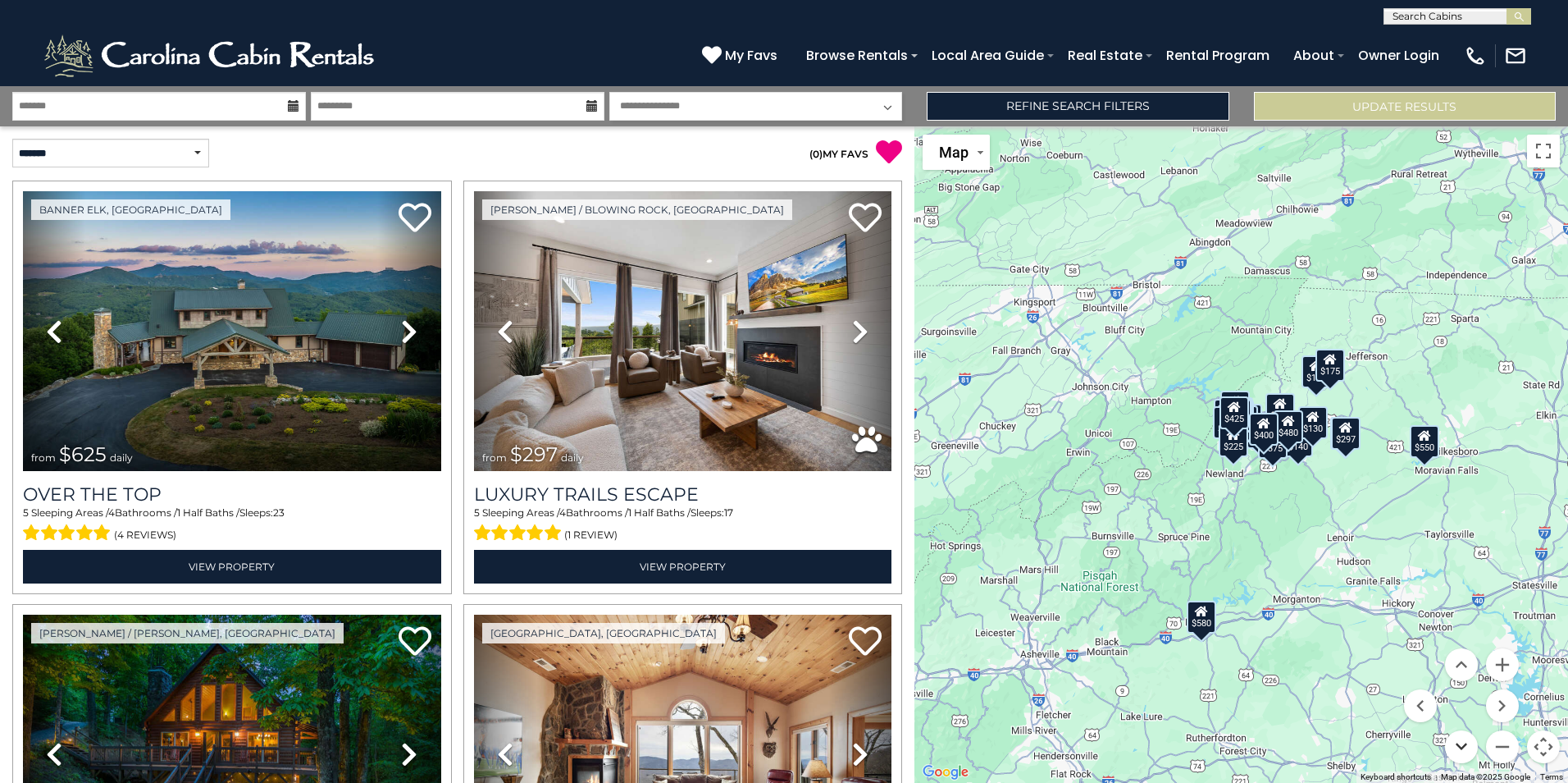
click at [1459, 742] on button "Move down" at bounding box center [1462, 746] width 33 height 33
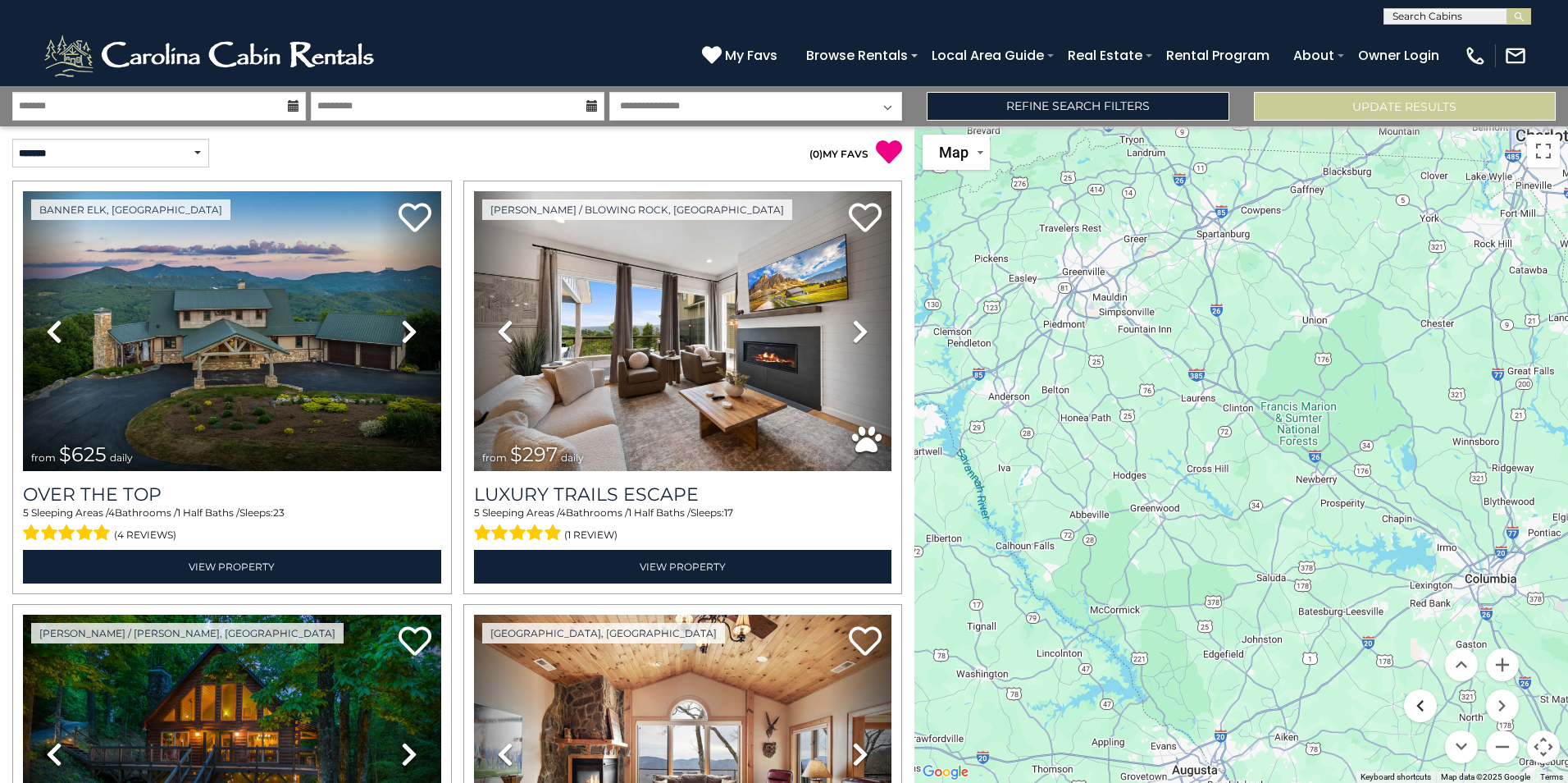
click at [1419, 710] on button "Move left" at bounding box center [1420, 705] width 33 height 33
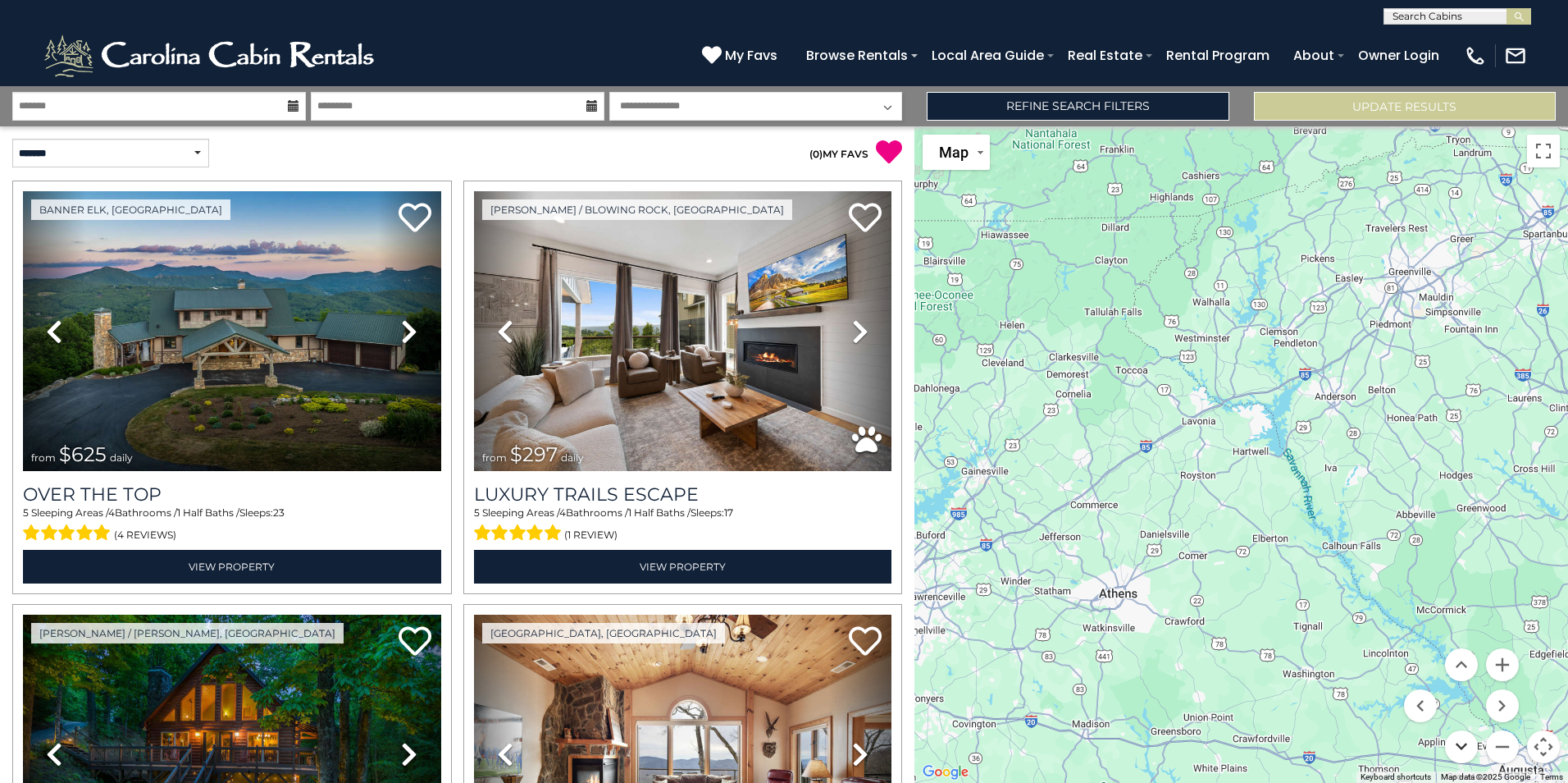
click at [1461, 745] on button "Move down" at bounding box center [1462, 746] width 33 height 33
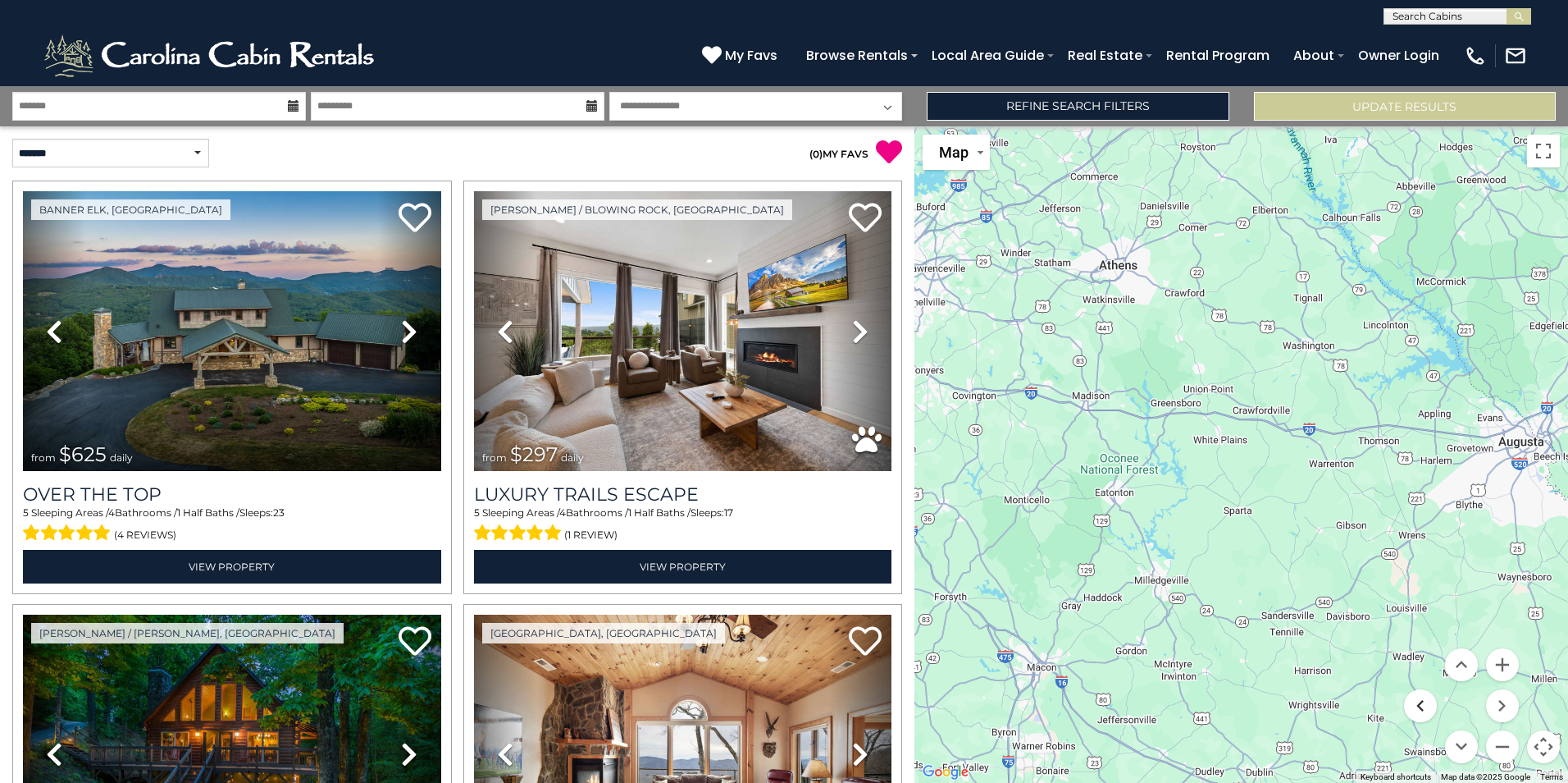
click at [1418, 705] on button "Move left" at bounding box center [1420, 705] width 33 height 33
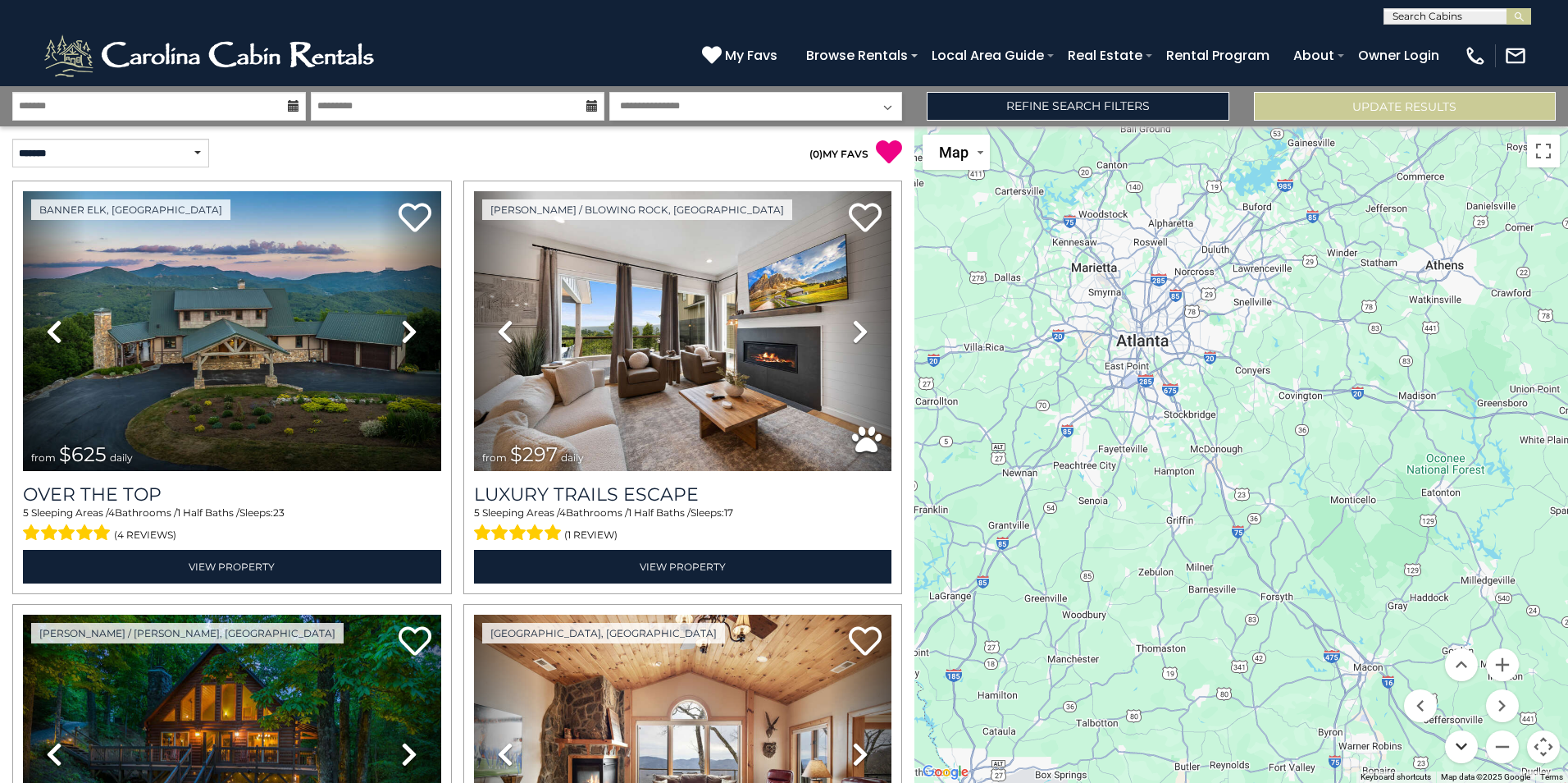
click at [1460, 746] on button "Move down" at bounding box center [1462, 746] width 33 height 33
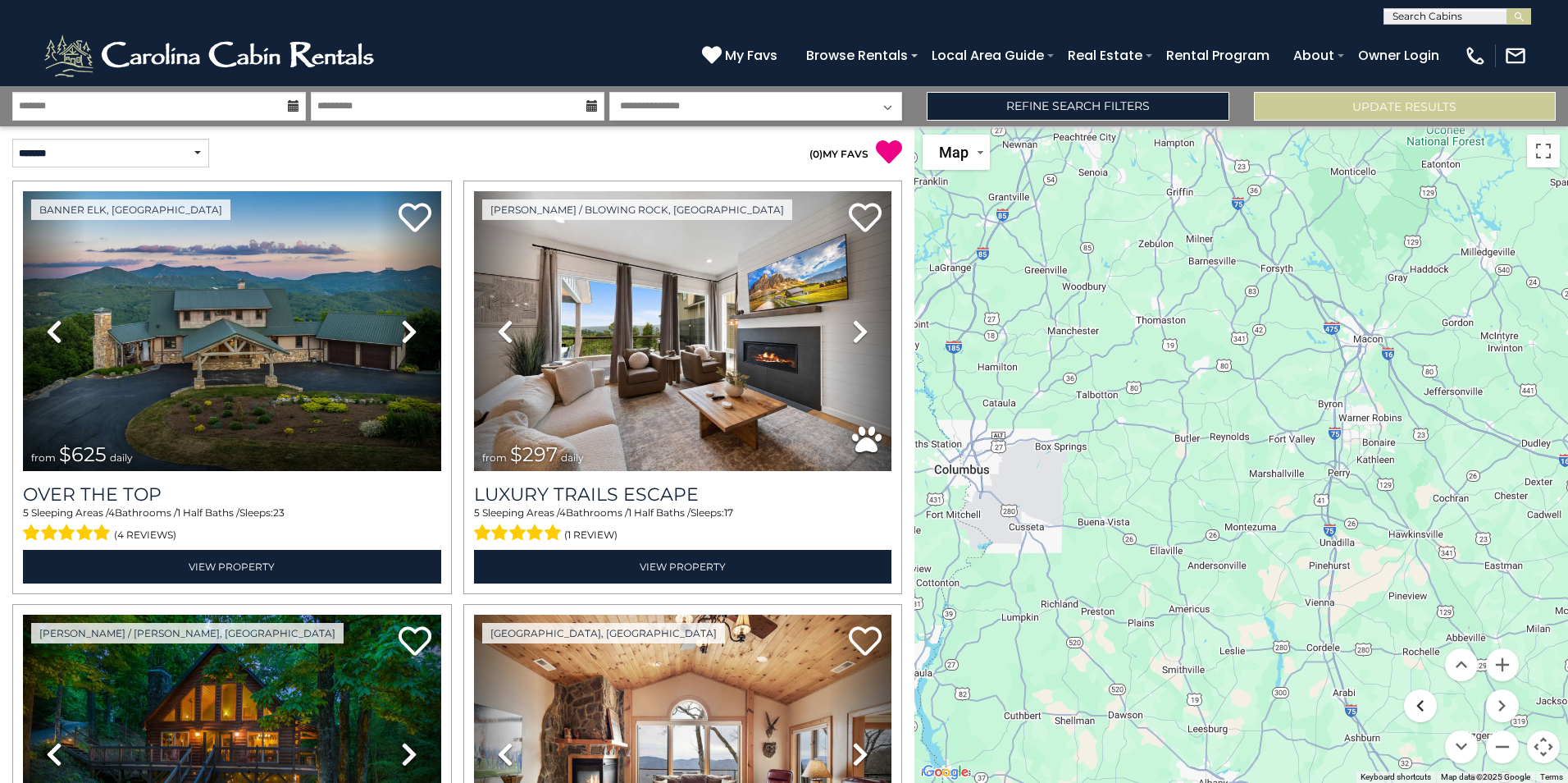
click at [1416, 705] on button "Move left" at bounding box center [1420, 705] width 33 height 33
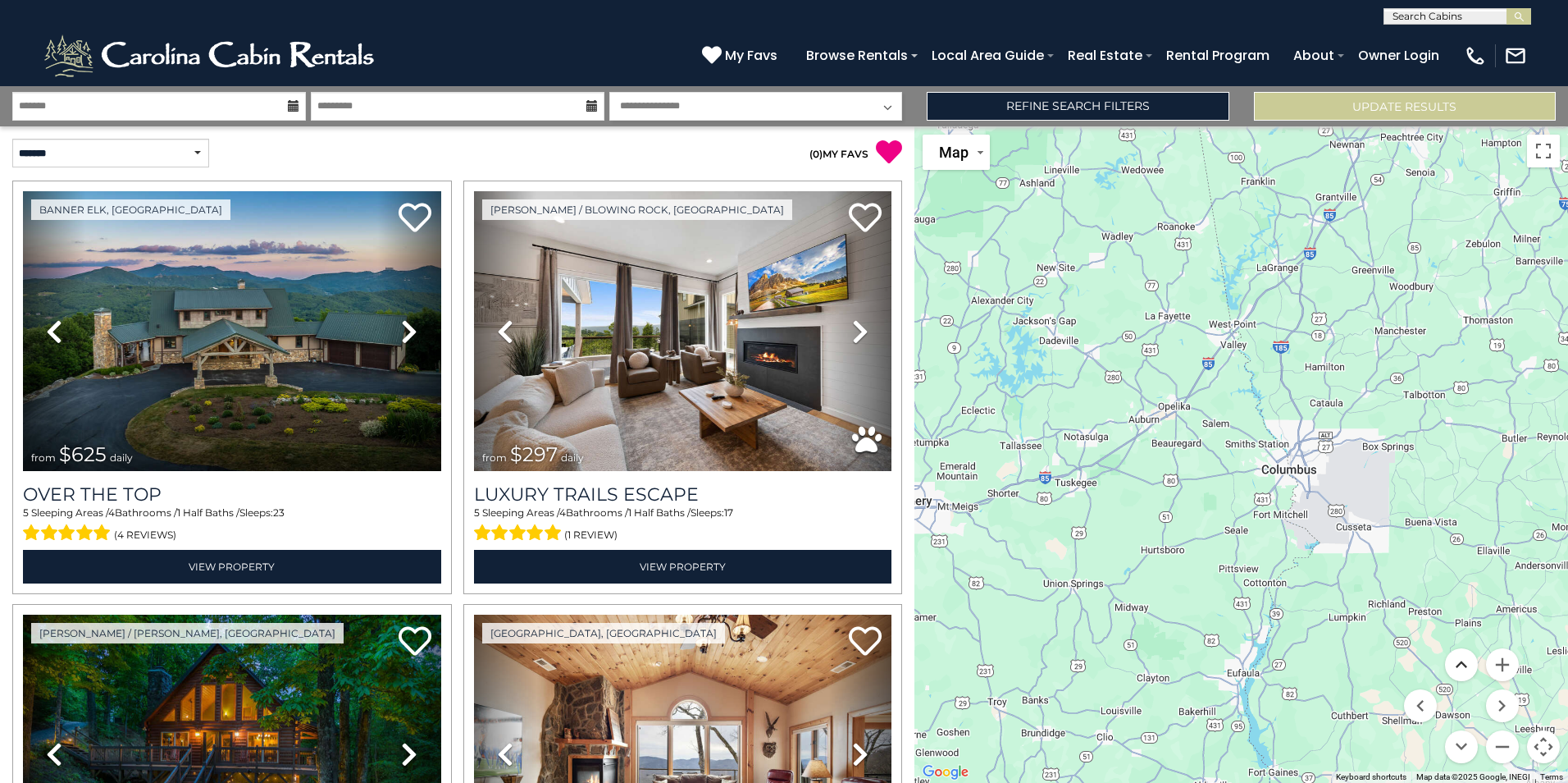
click at [1460, 663] on button "Move up" at bounding box center [1462, 665] width 33 height 33
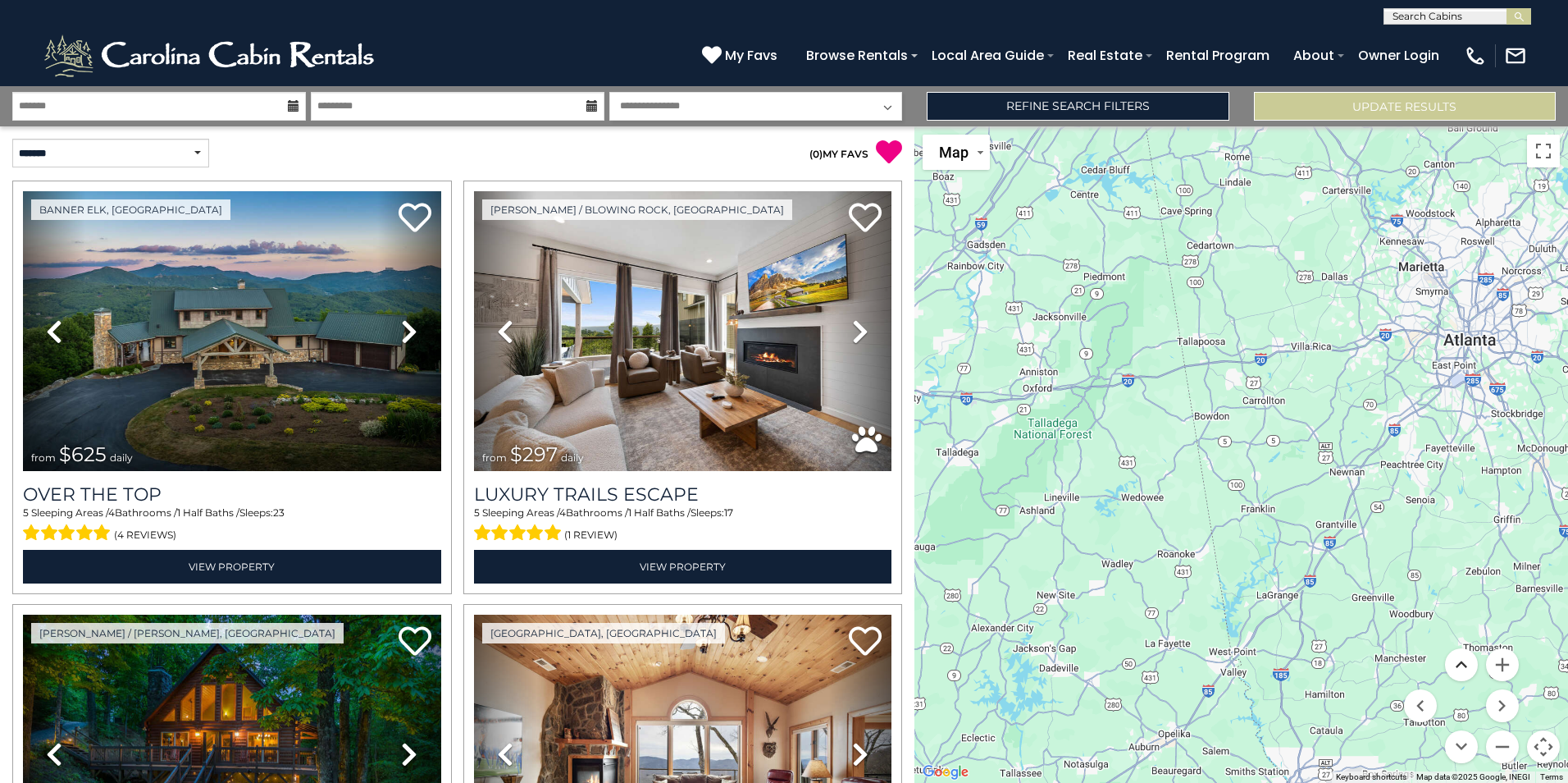
click at [1460, 663] on button "Move up" at bounding box center [1462, 665] width 33 height 33
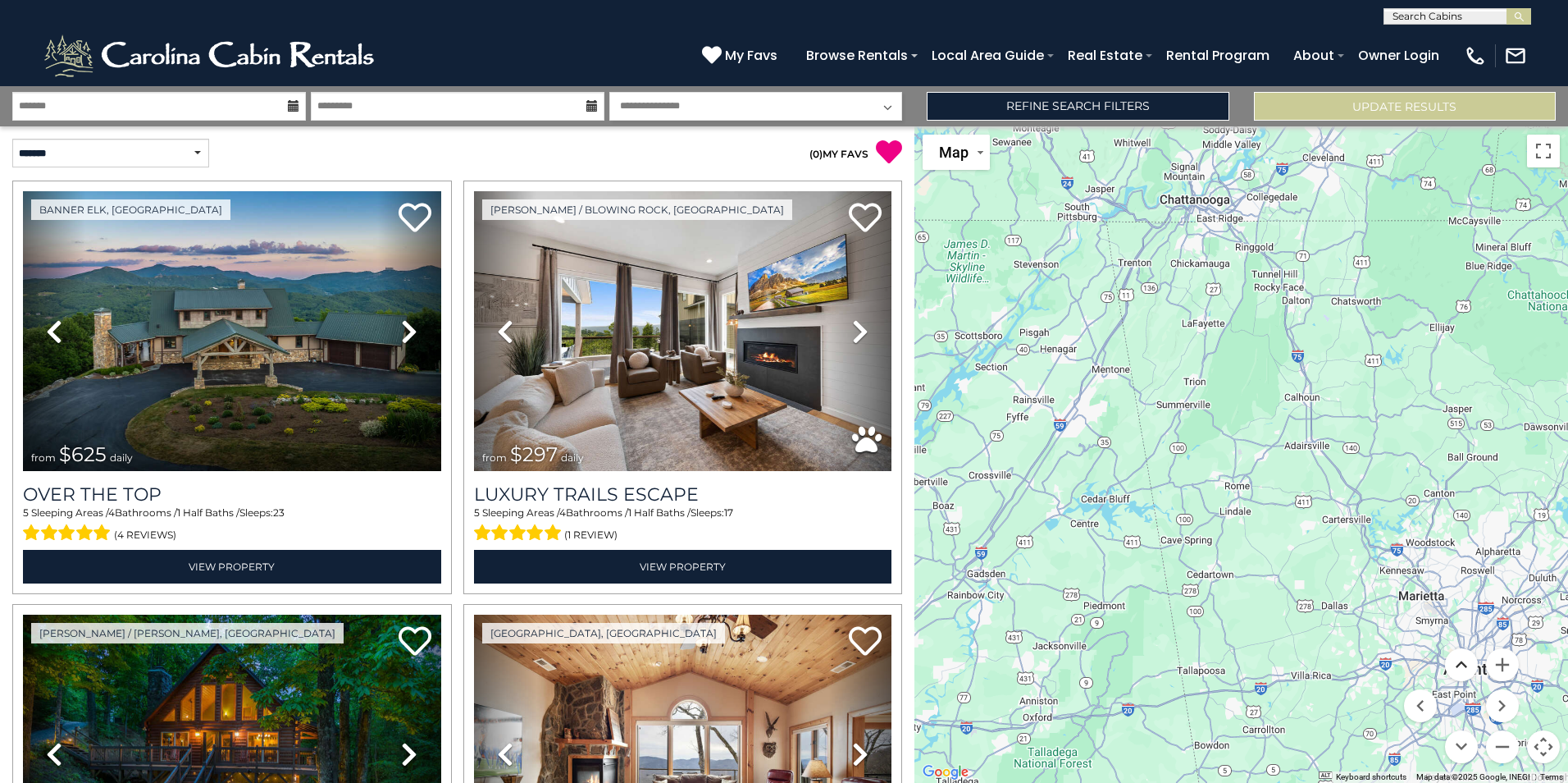
click at [1458, 666] on button "Move up" at bounding box center [1462, 665] width 33 height 33
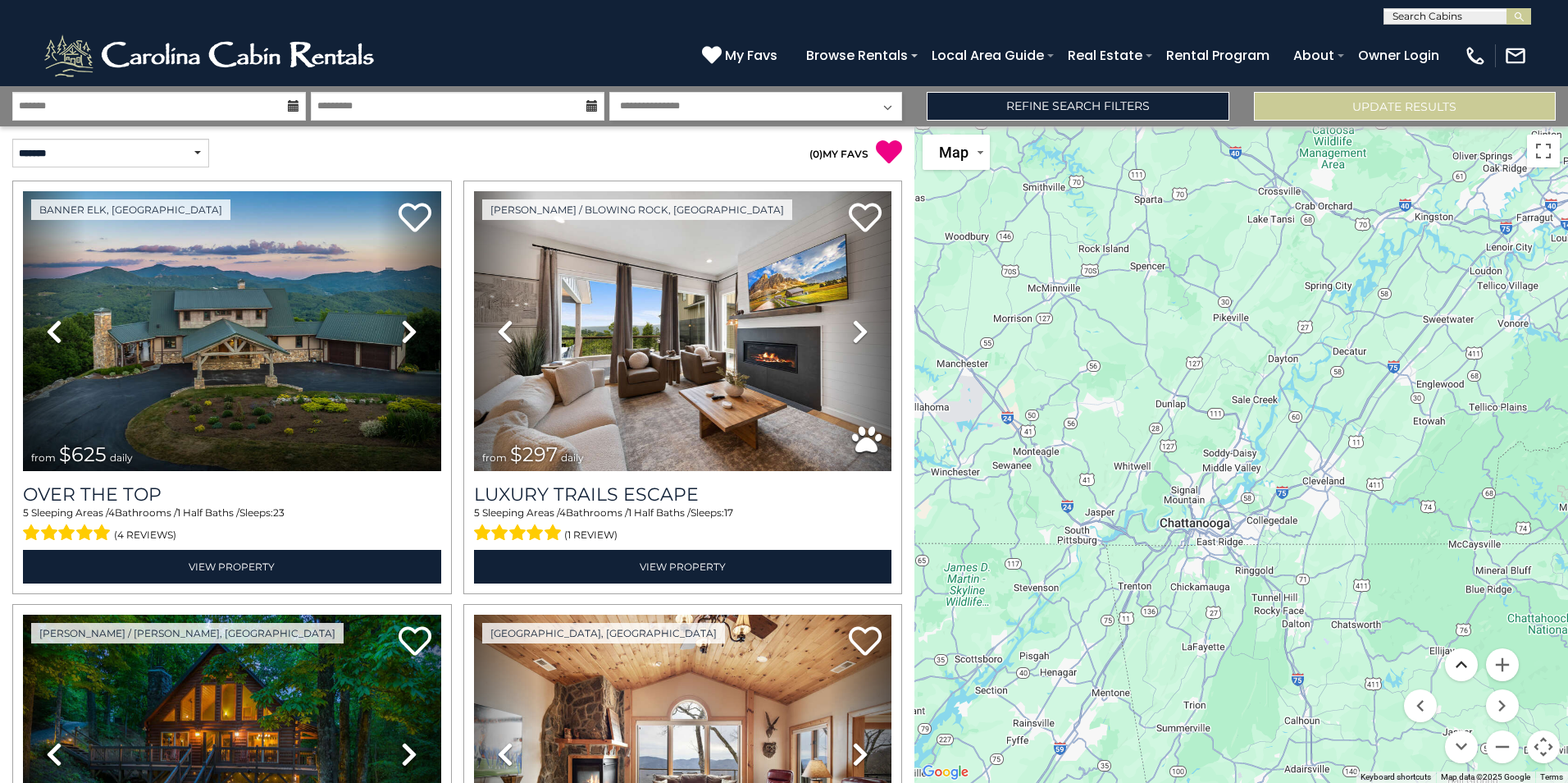
click at [1458, 666] on button "Move up" at bounding box center [1462, 665] width 33 height 33
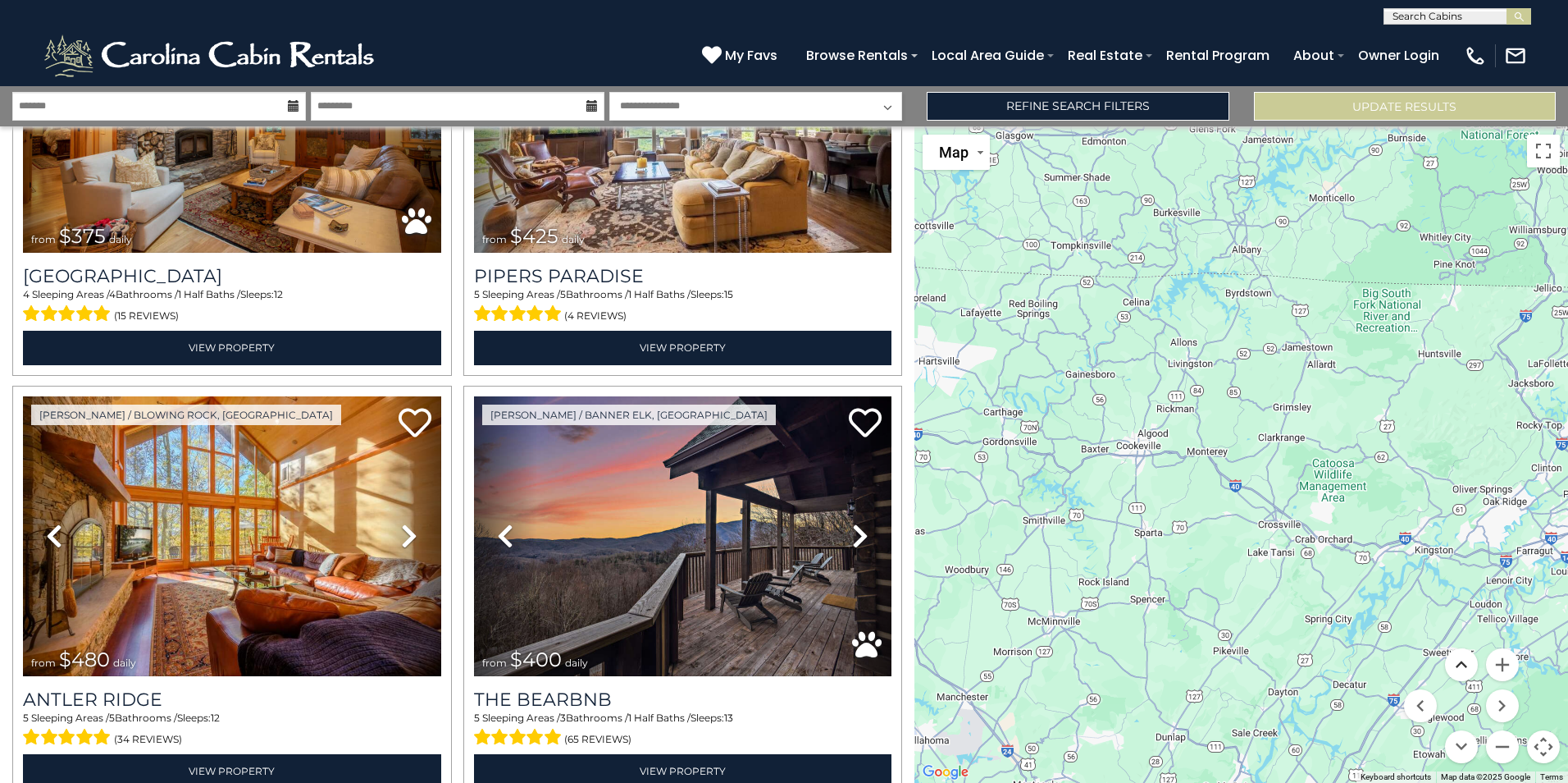
scroll to position [5797, 0]
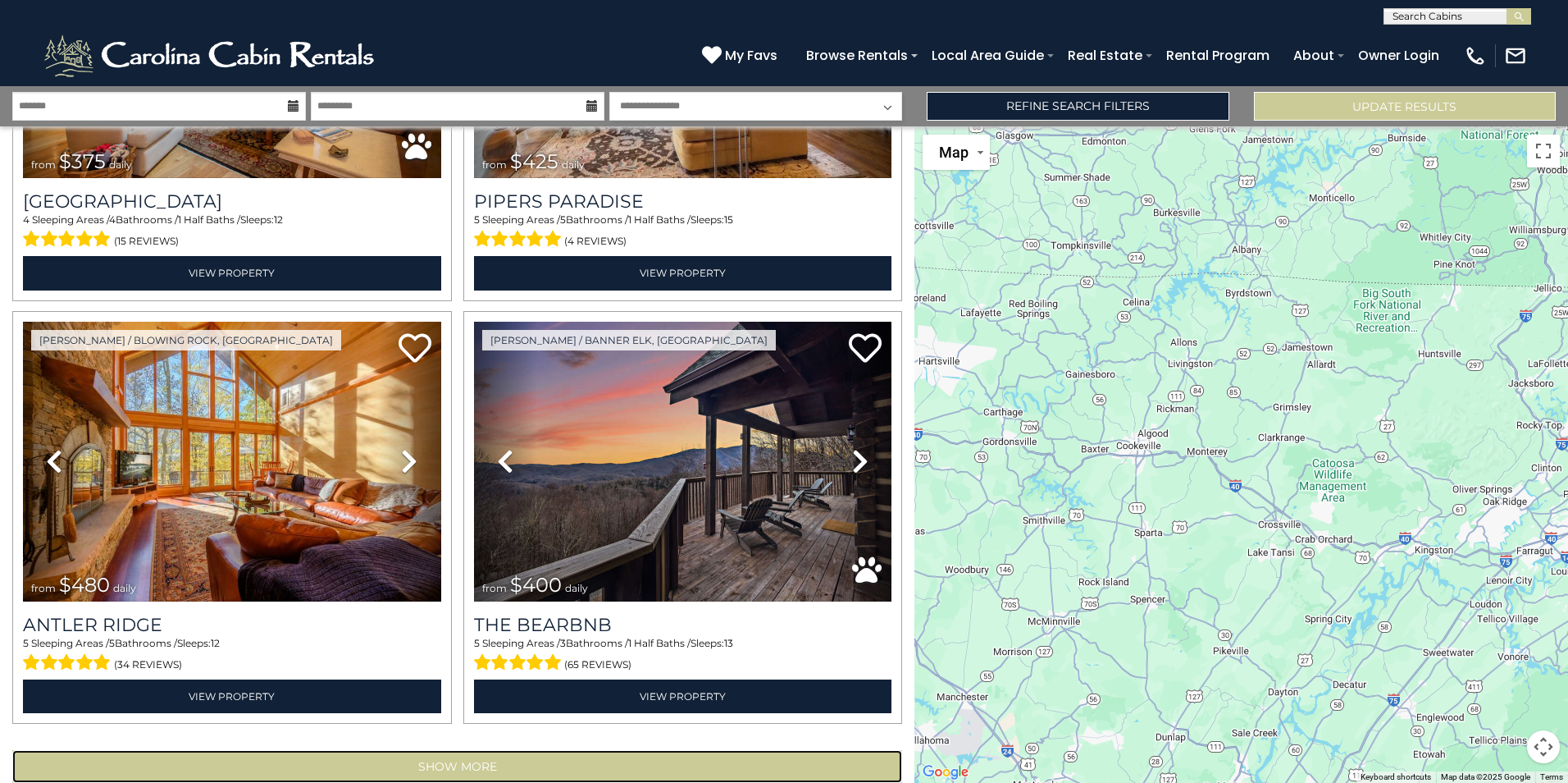
click at [480, 750] on button "Show More" at bounding box center [457, 766] width 890 height 33
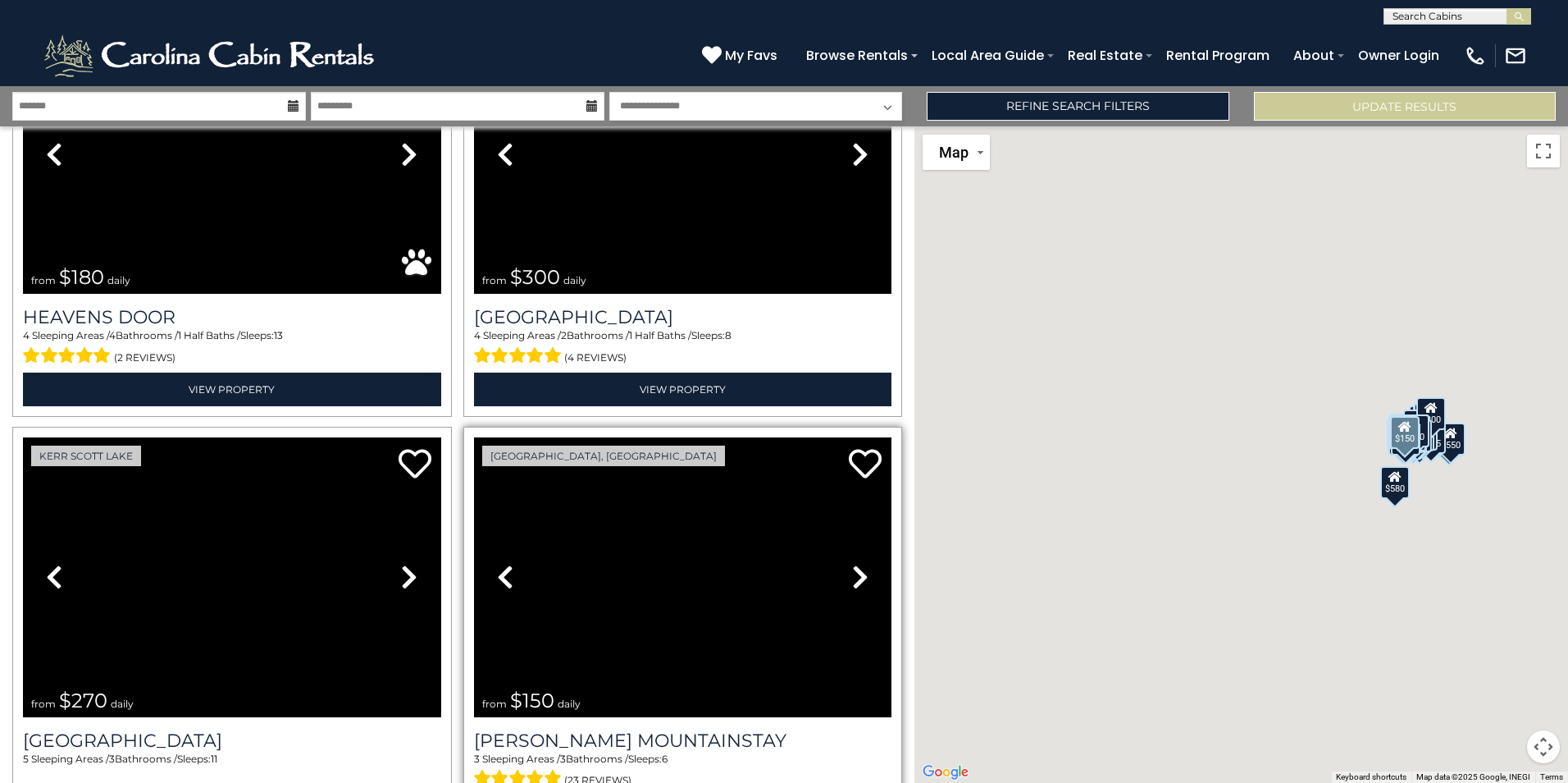
scroll to position [12106, 0]
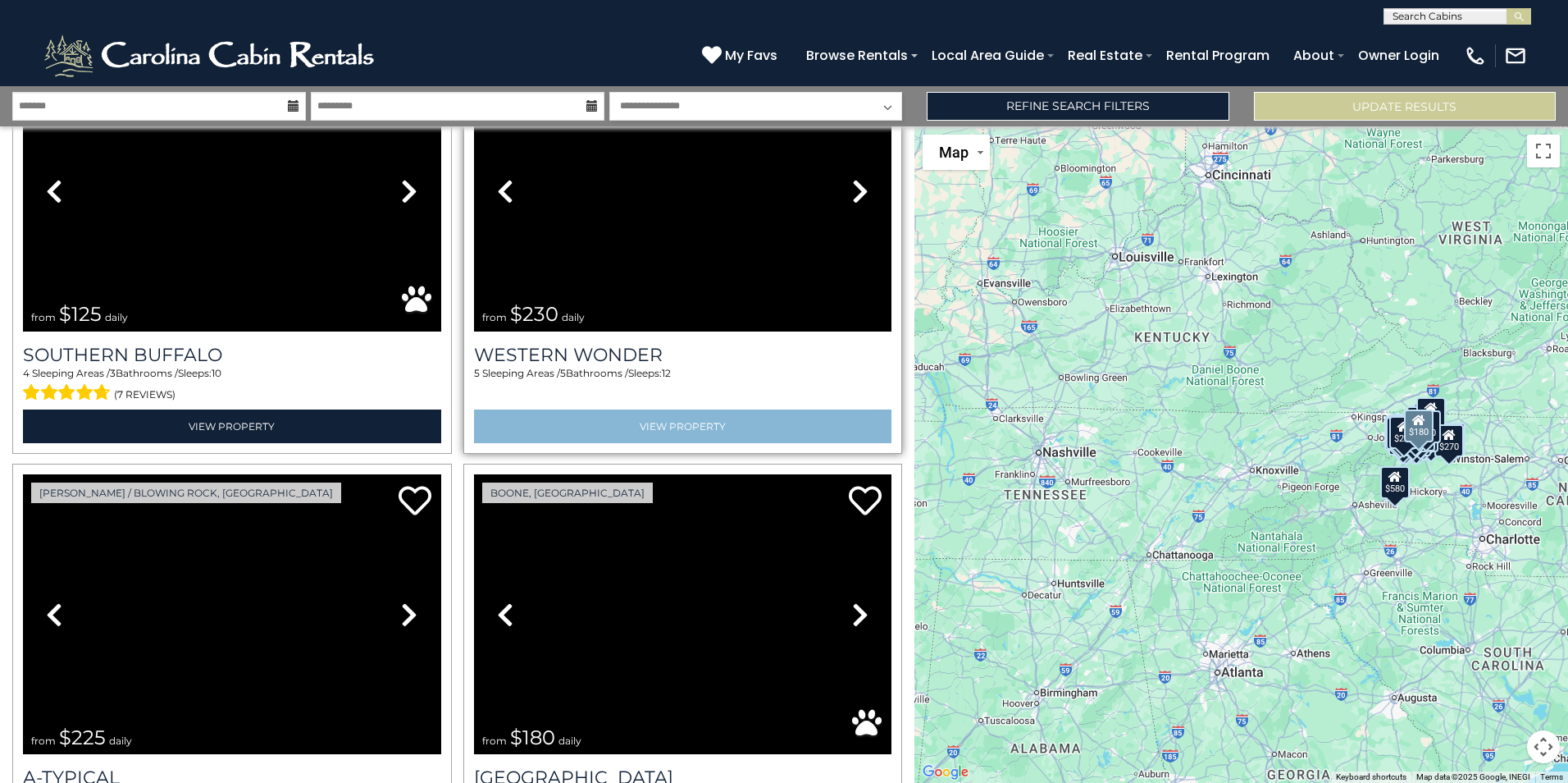
scroll to position [18414, 0]
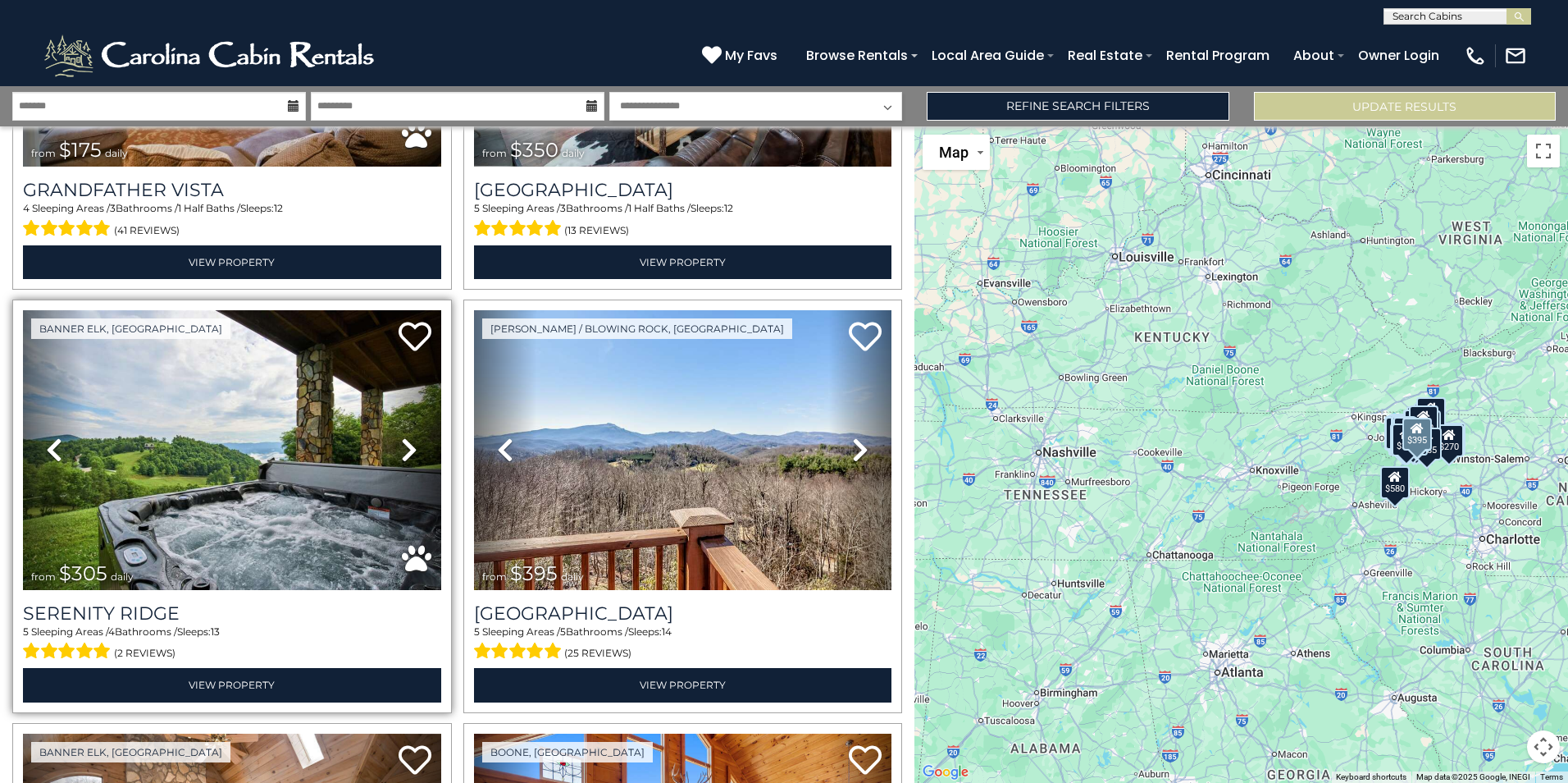
scroll to position [22354, 0]
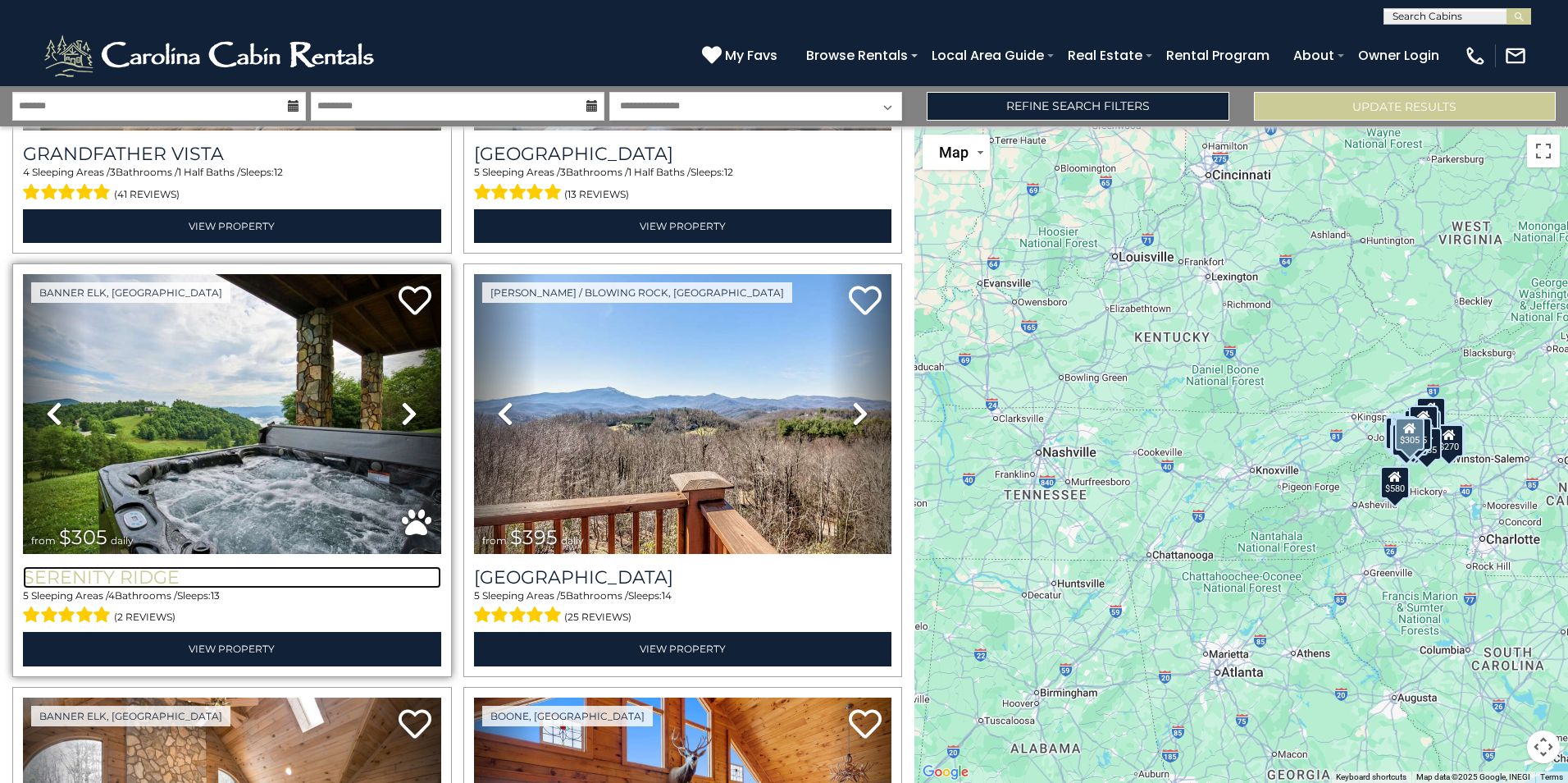
click at [99, 566] on h3 "Serenity Ridge" at bounding box center [231, 577] width 418 height 22
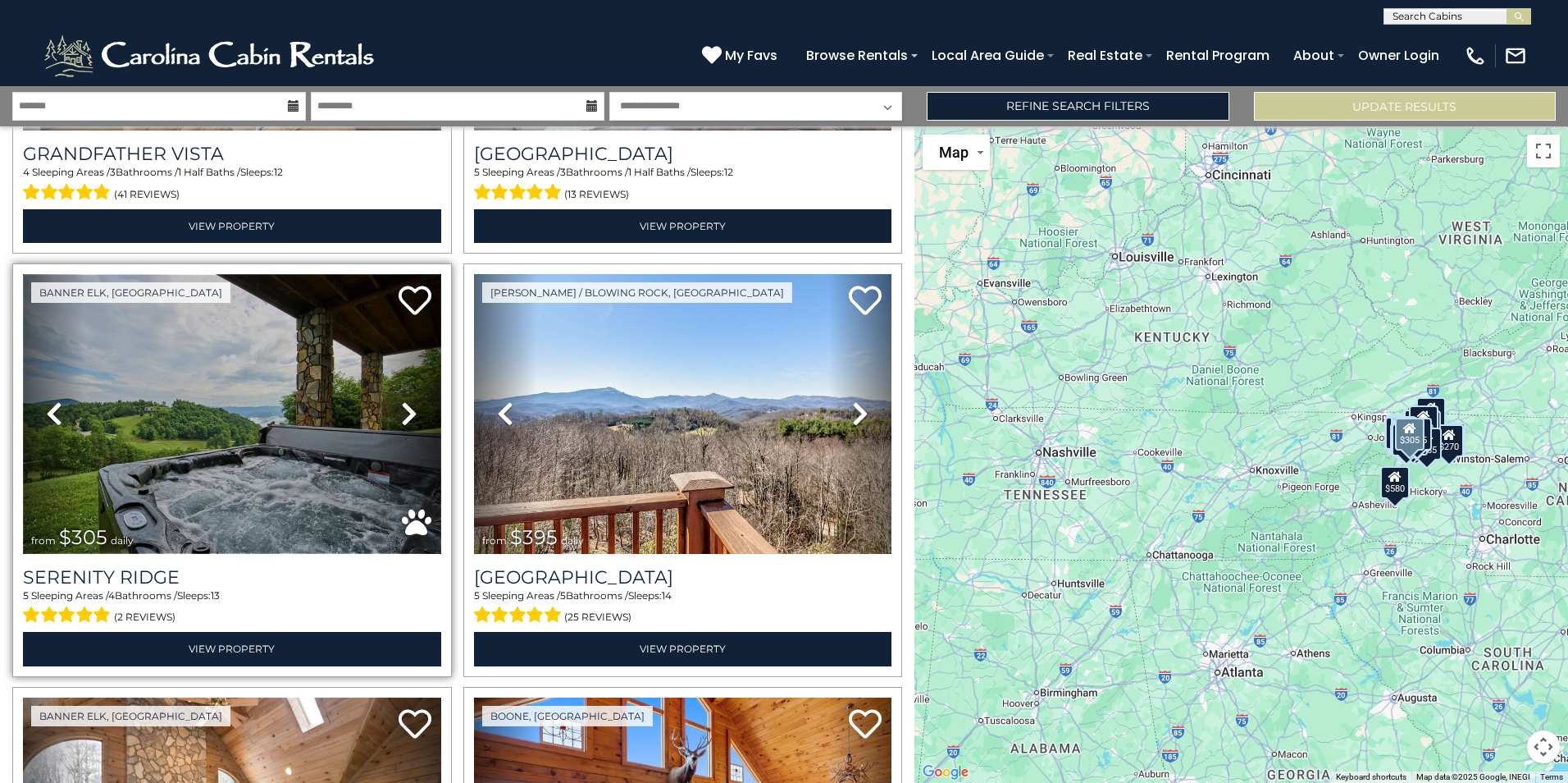
click at [233, 365] on img at bounding box center [231, 414] width 418 height 280
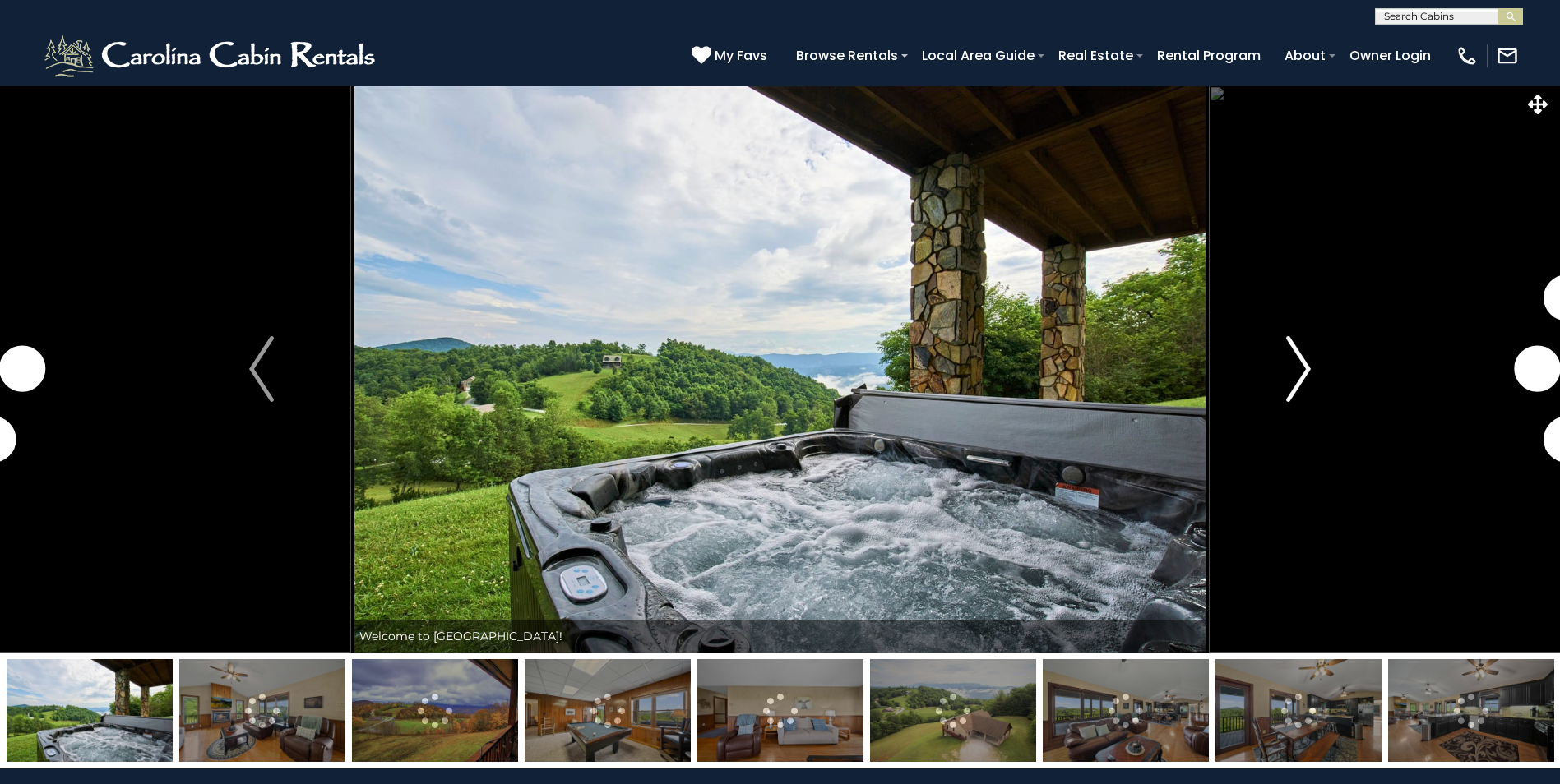
click at [1286, 366] on img "Next" at bounding box center [1298, 369] width 25 height 66
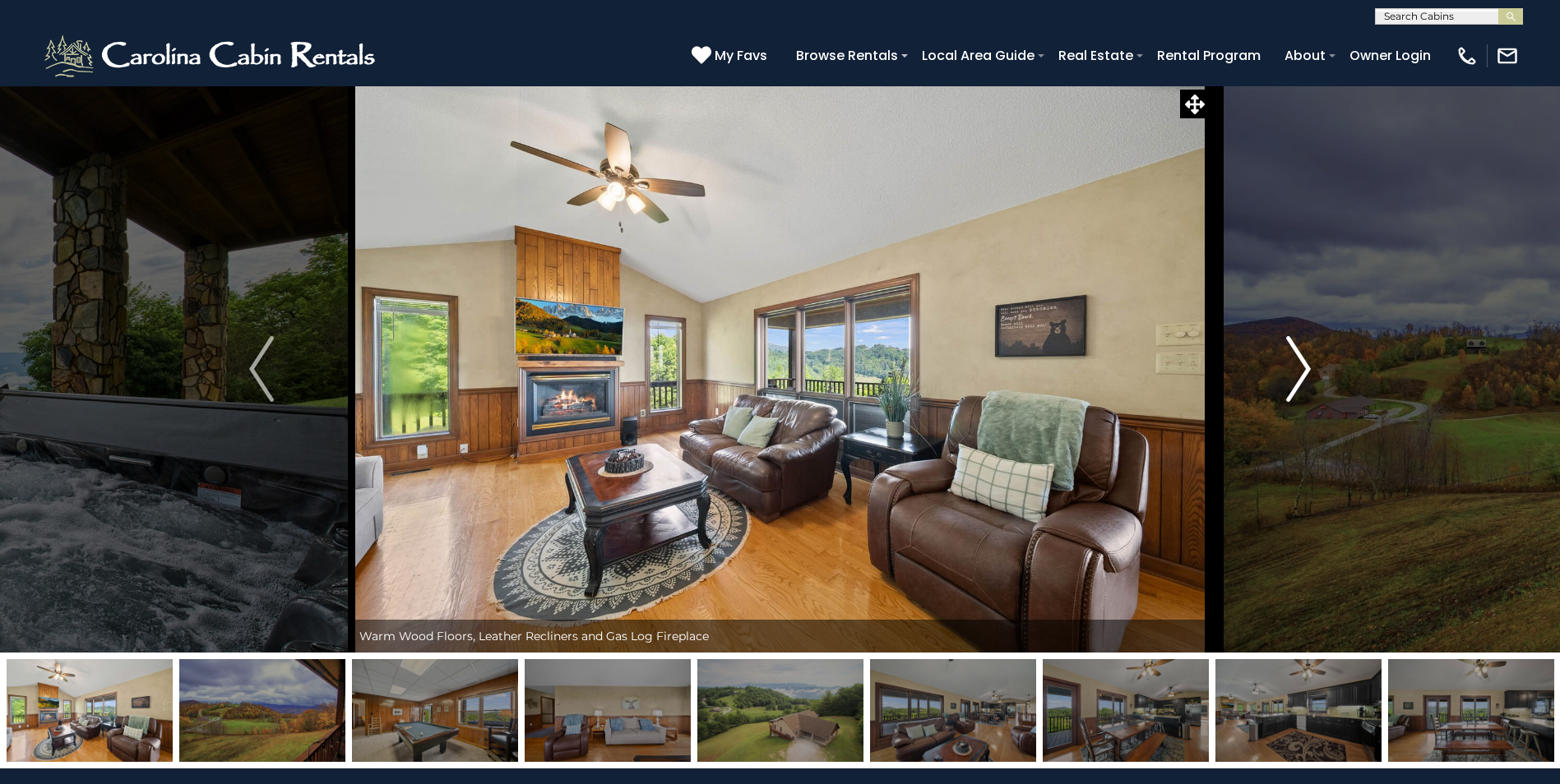
click at [1276, 353] on button "Next" at bounding box center [1298, 369] width 179 height 567
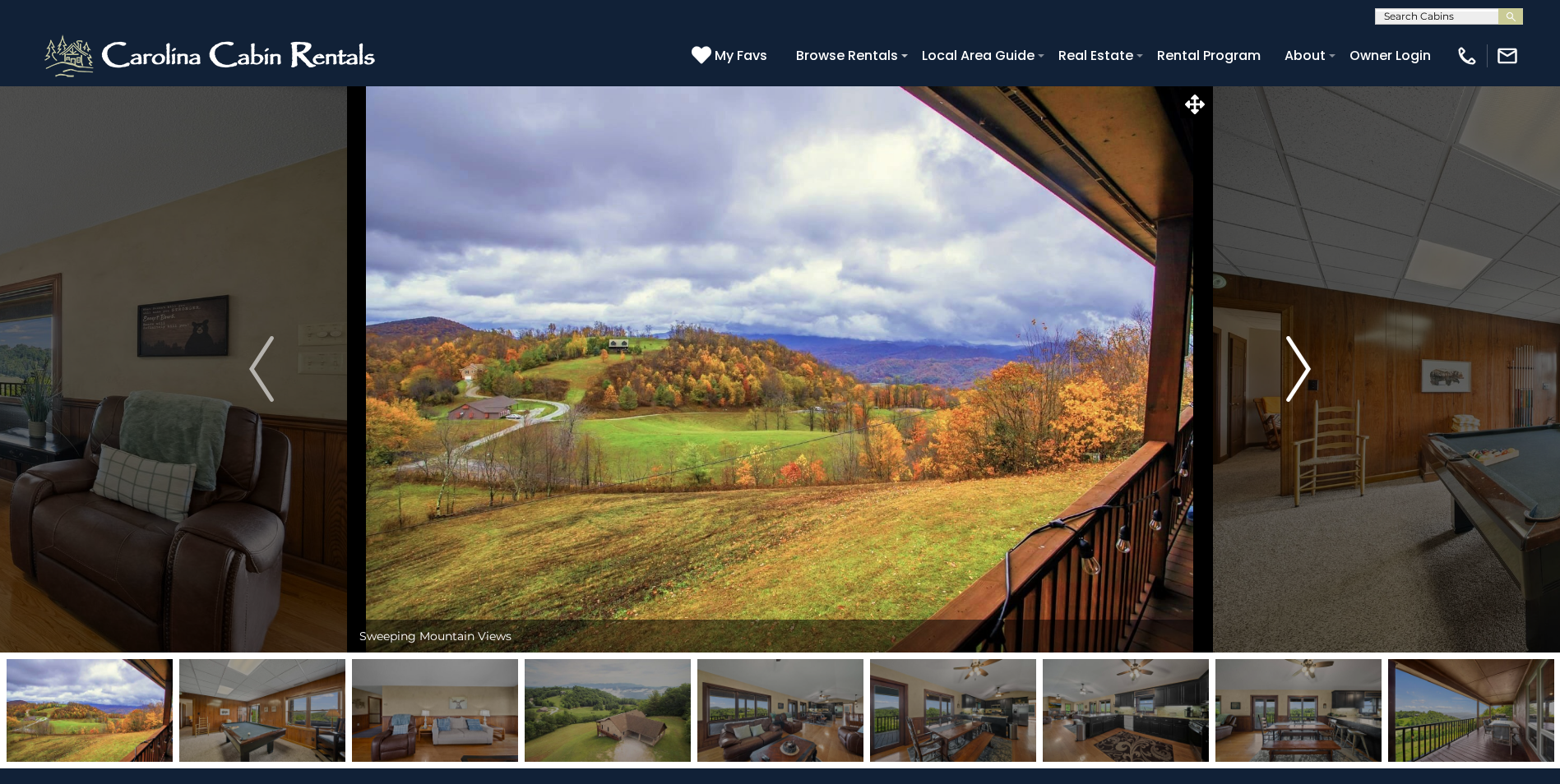
click at [1319, 368] on button "Next" at bounding box center [1298, 369] width 179 height 567
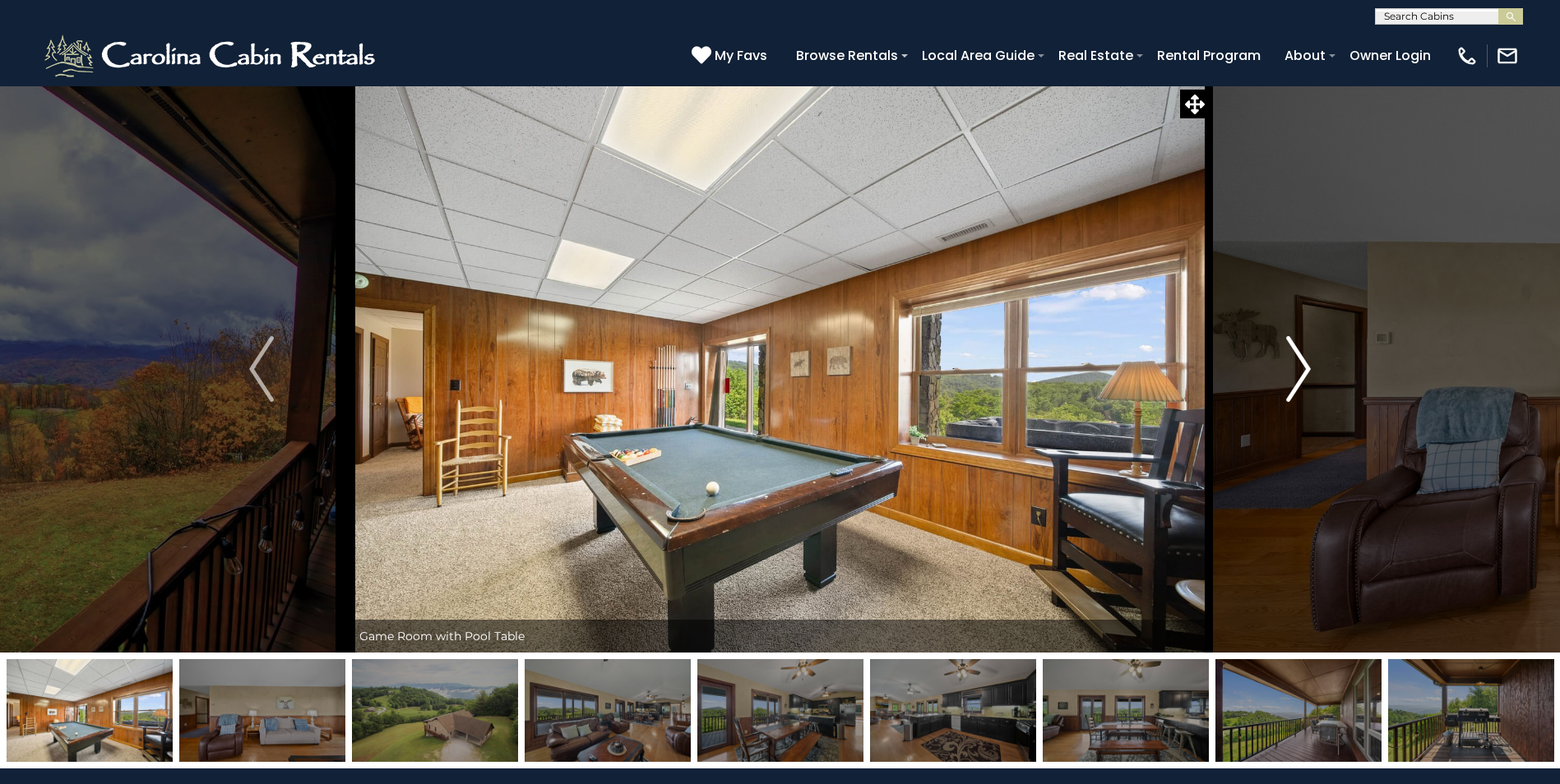
click at [1305, 372] on img "Next" at bounding box center [1298, 369] width 25 height 66
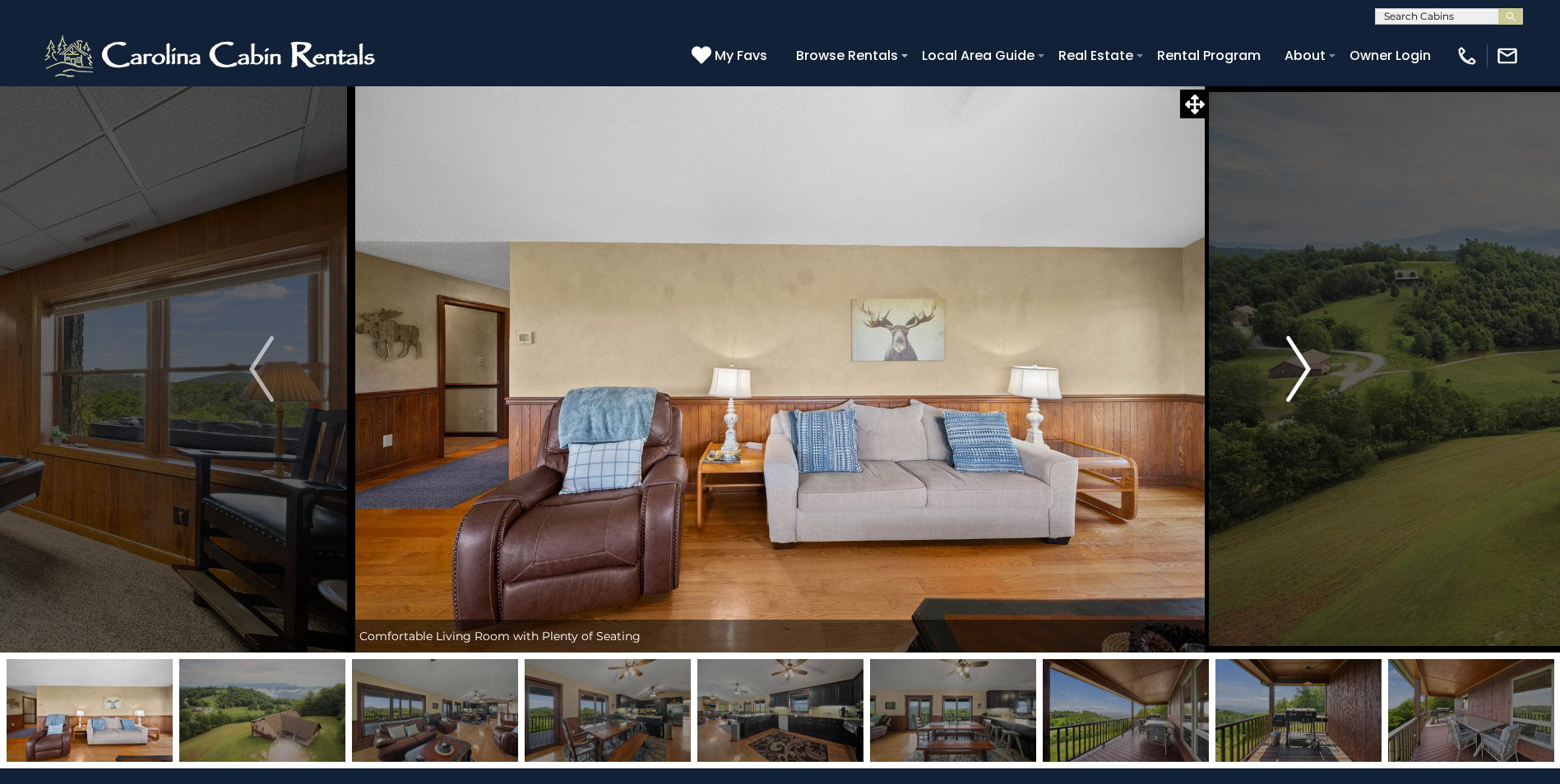
click at [1305, 372] on img "Next" at bounding box center [1298, 369] width 25 height 66
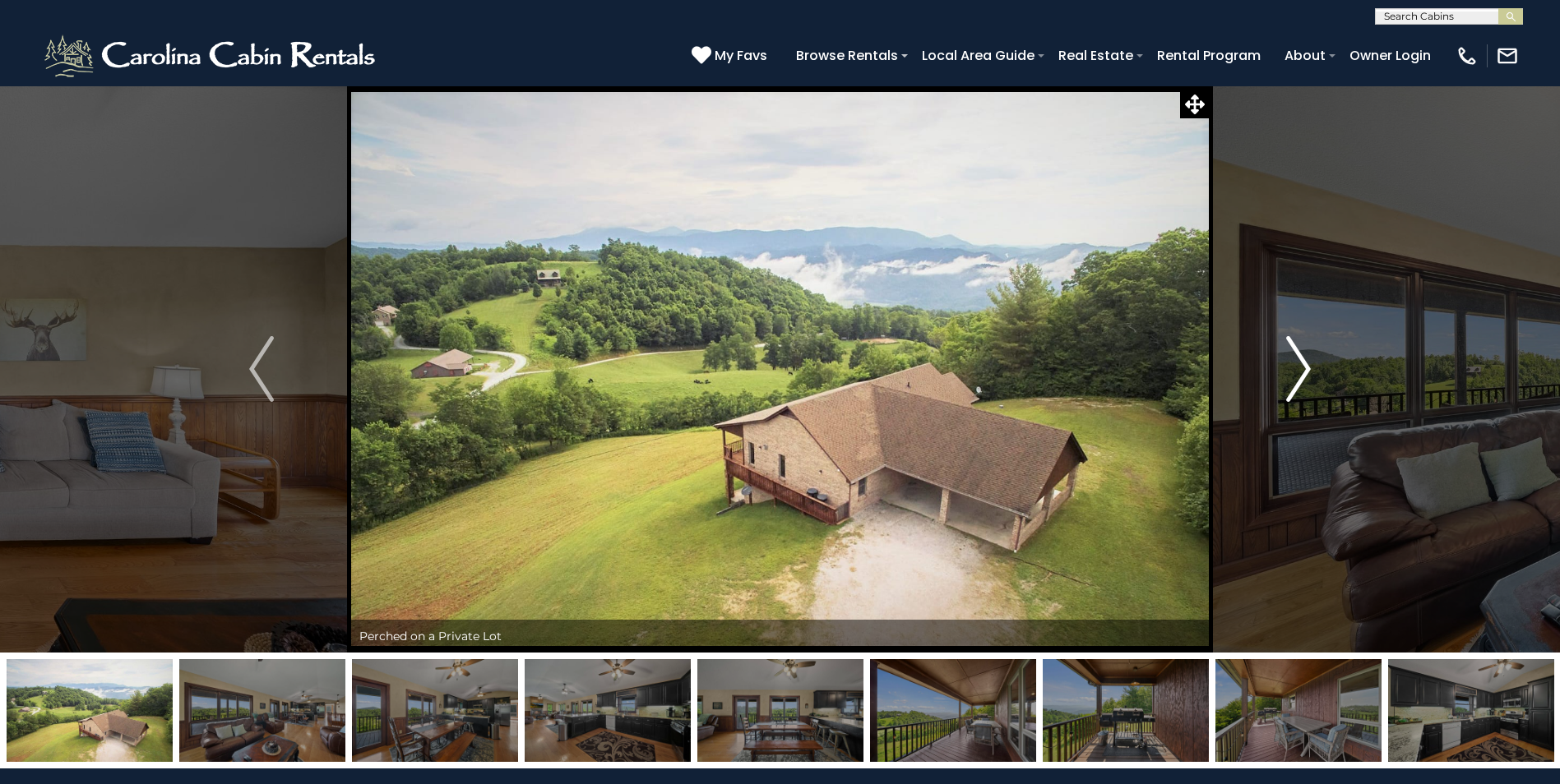
click at [1296, 368] on img "Next" at bounding box center [1298, 369] width 25 height 66
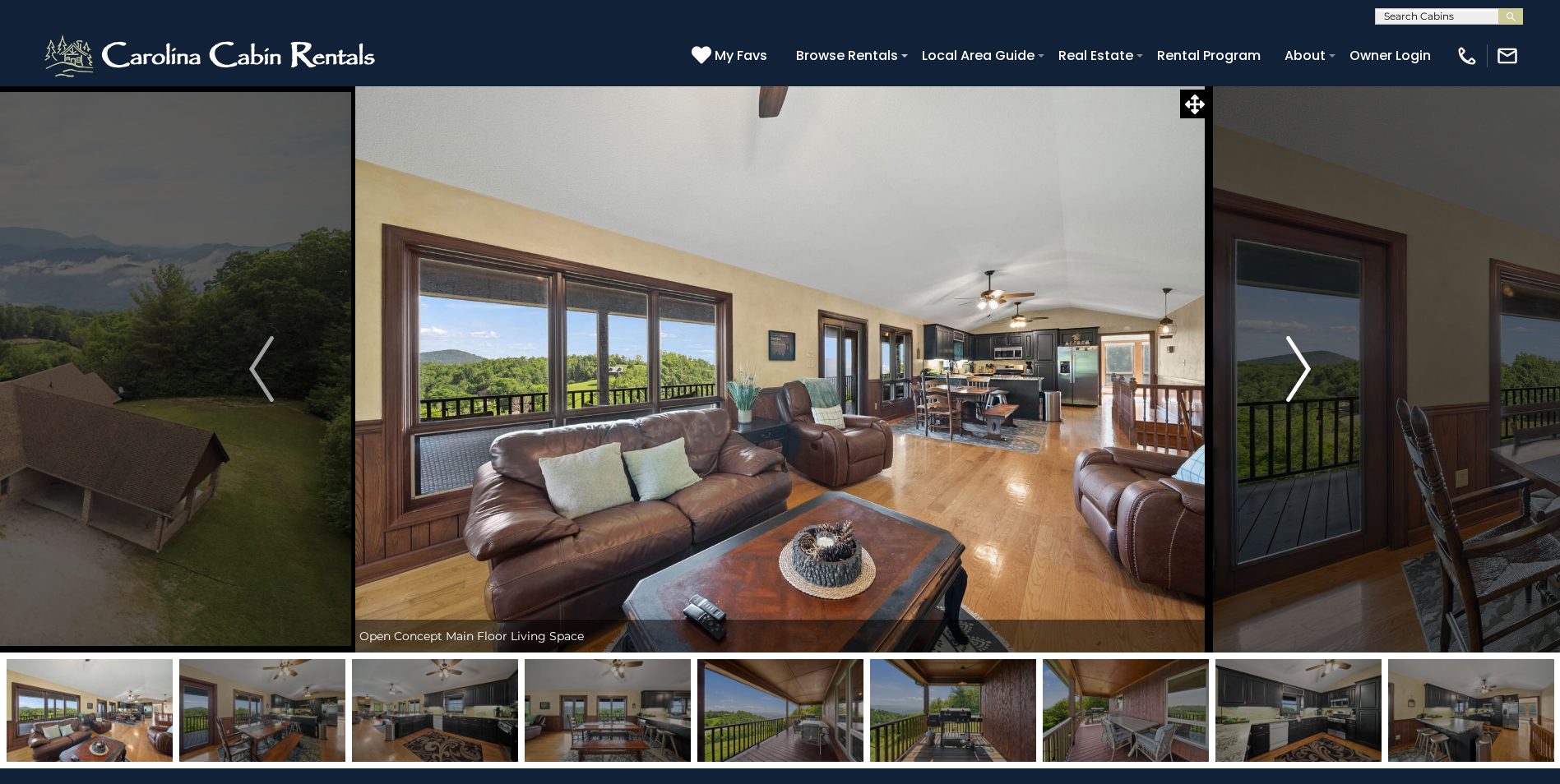
click at [1301, 366] on img "Next" at bounding box center [1298, 369] width 25 height 66
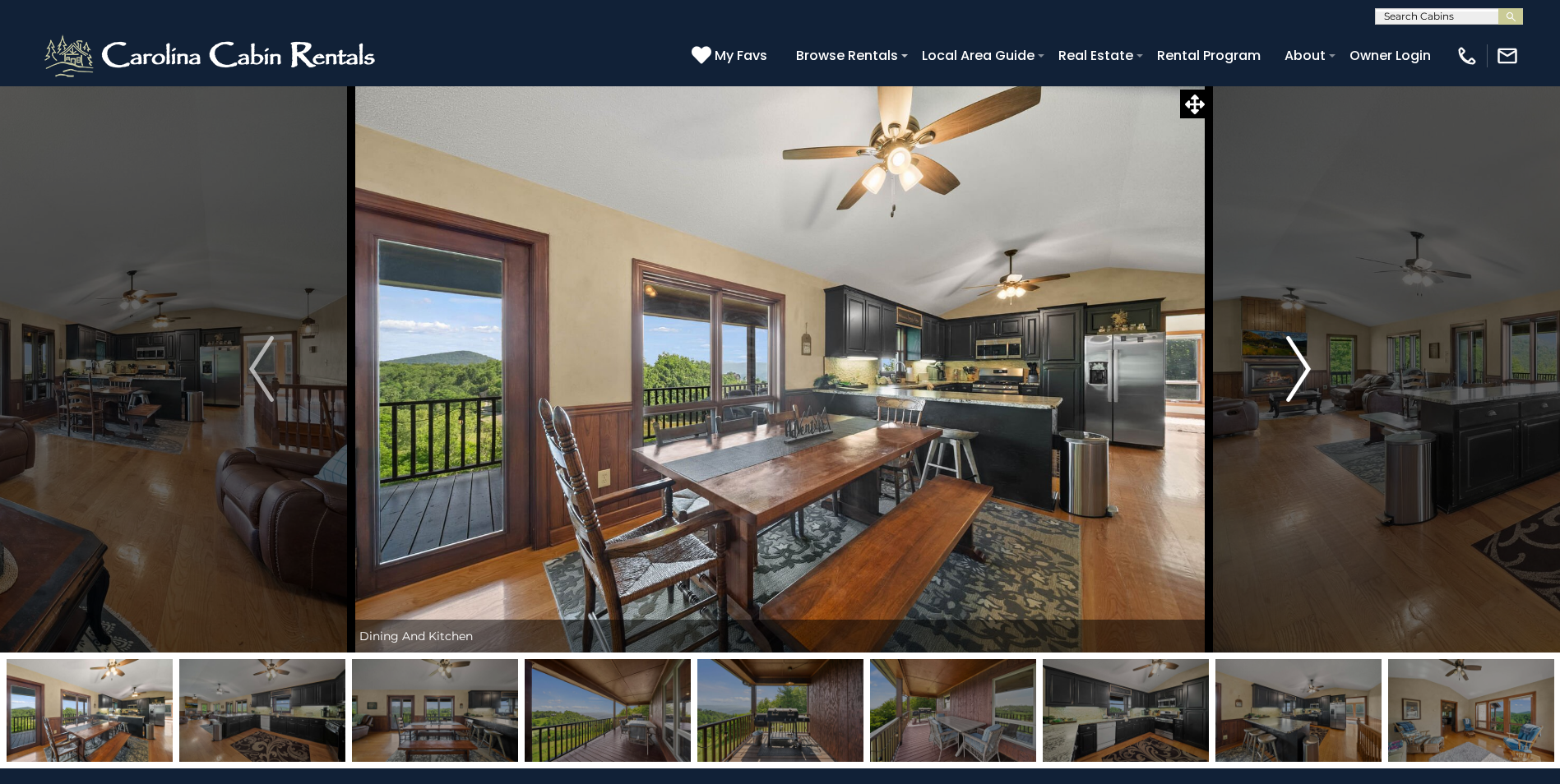
click at [1301, 366] on img "Next" at bounding box center [1298, 369] width 25 height 66
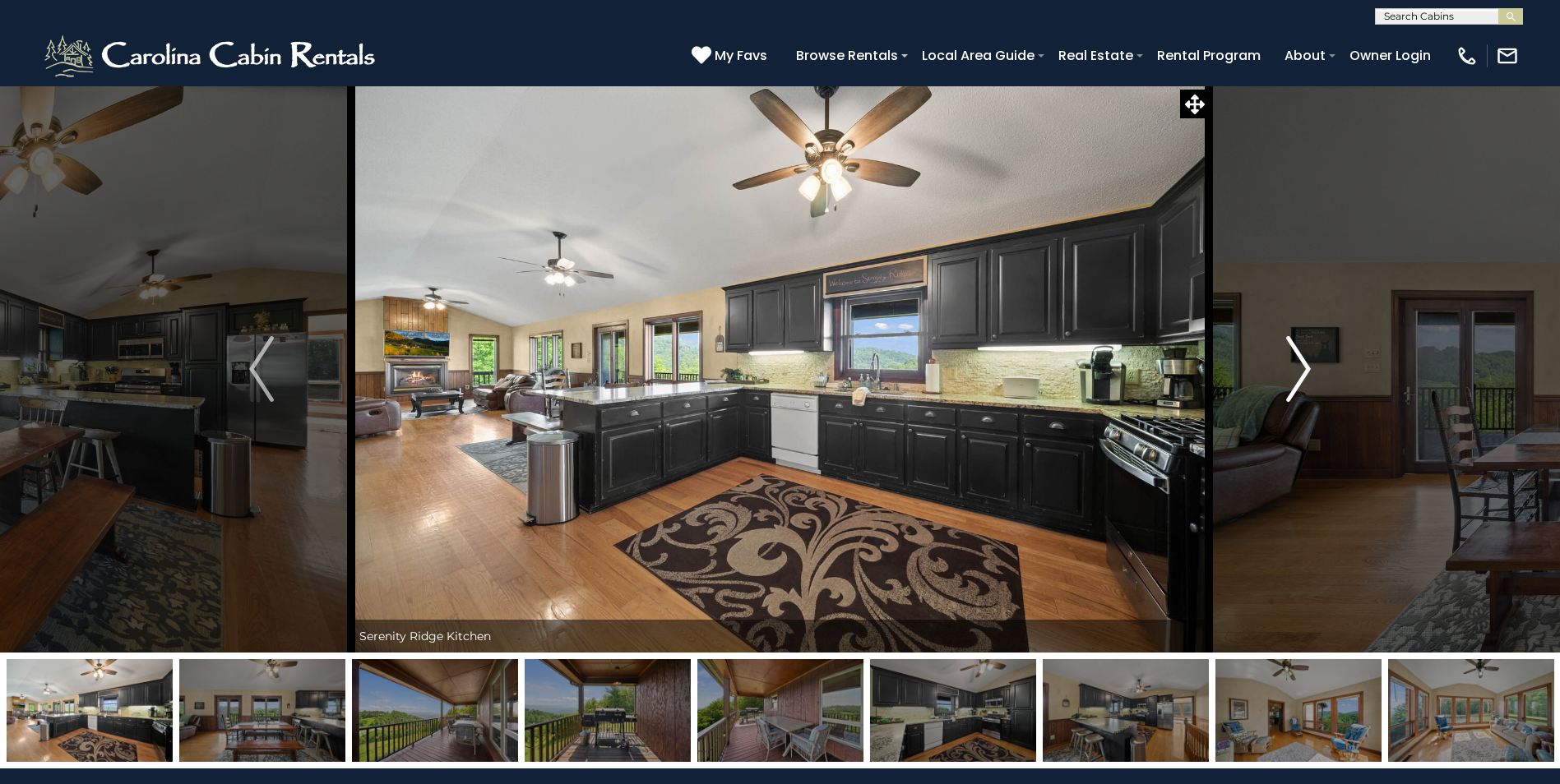
click at [1301, 366] on img "Next" at bounding box center [1298, 369] width 25 height 66
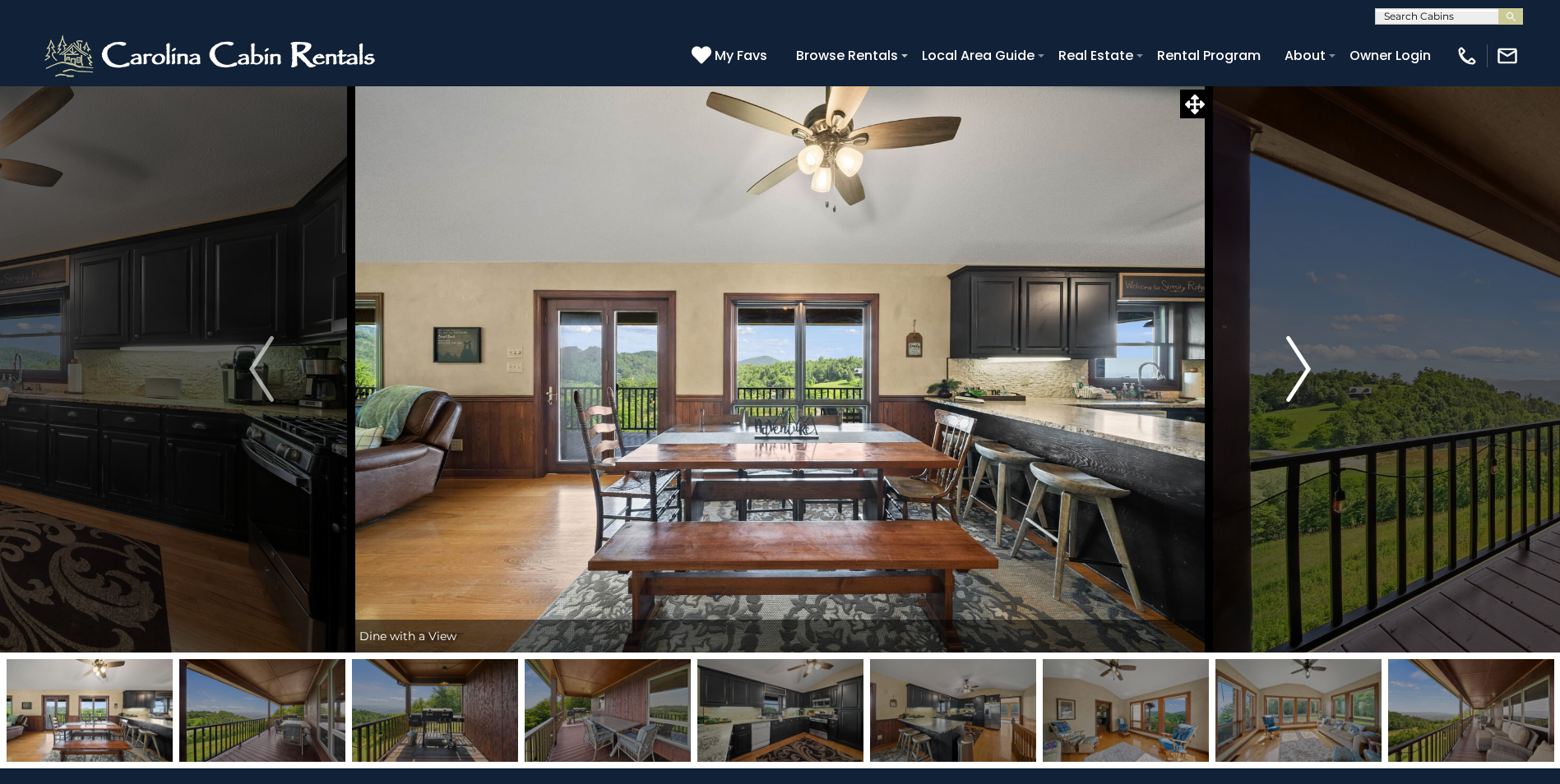
click at [1298, 365] on img "Next" at bounding box center [1298, 369] width 25 height 66
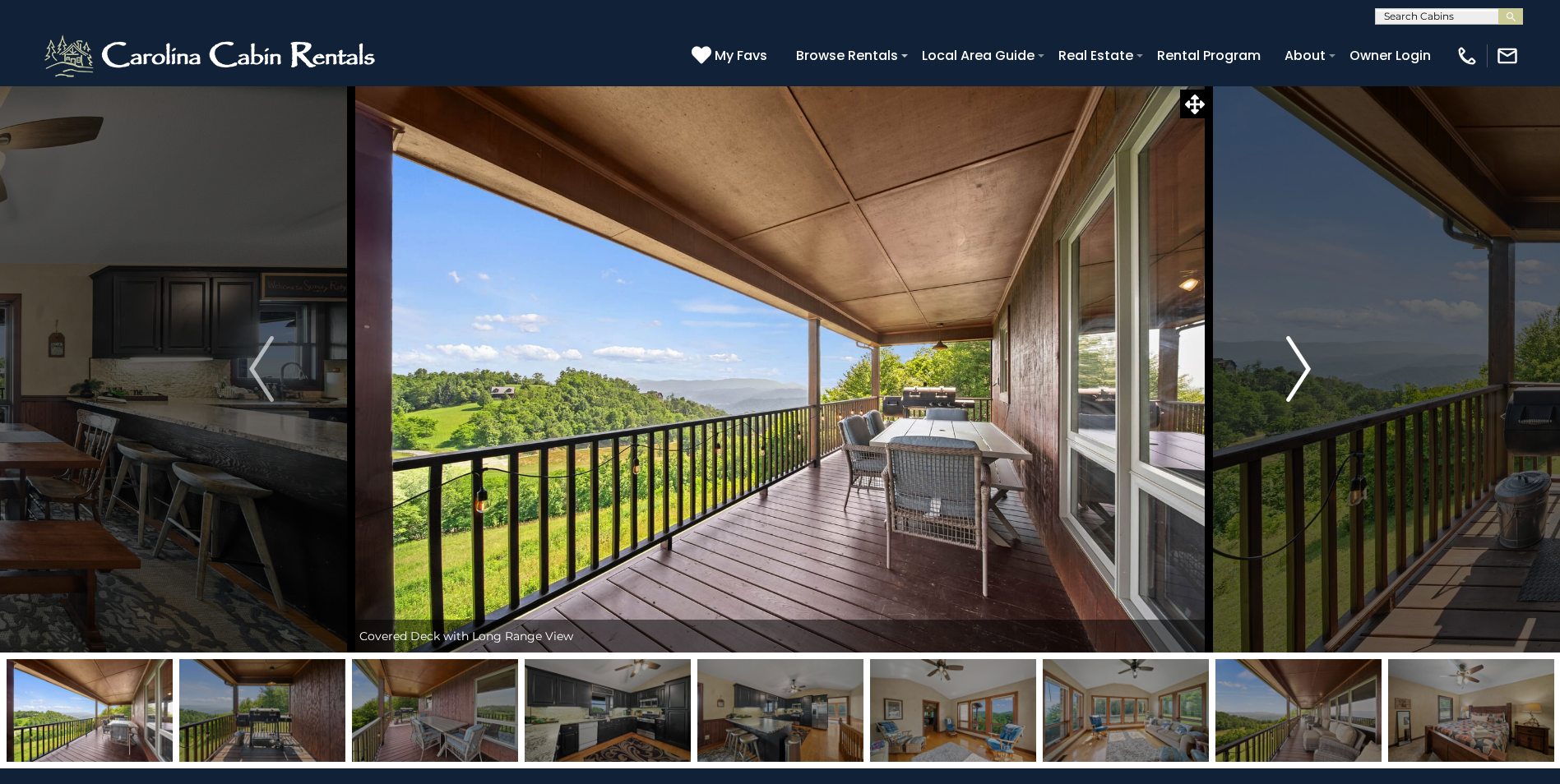
click at [1280, 361] on button "Next" at bounding box center [1298, 369] width 179 height 567
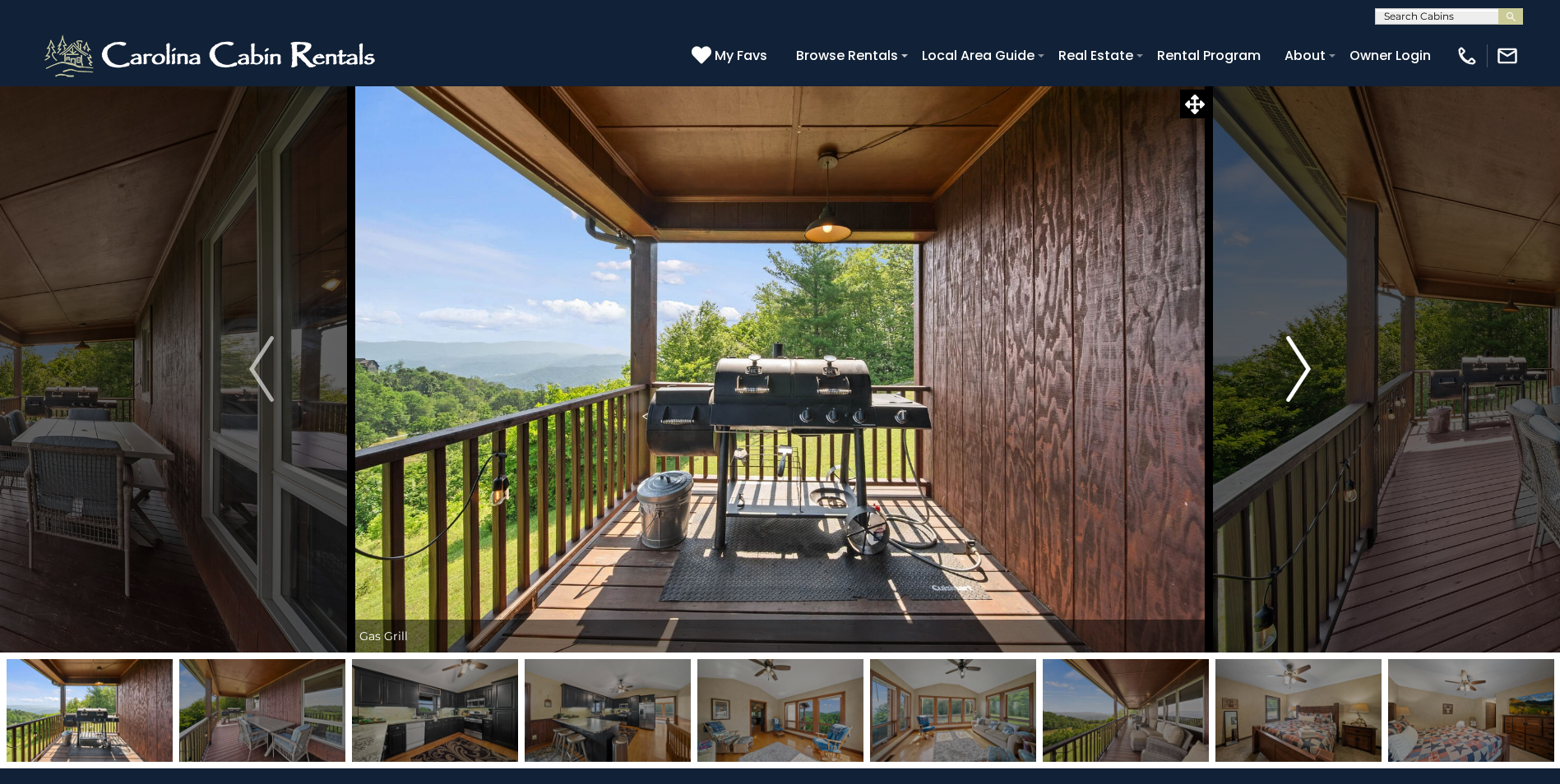
click at [1280, 361] on button "Next" at bounding box center [1298, 369] width 179 height 567
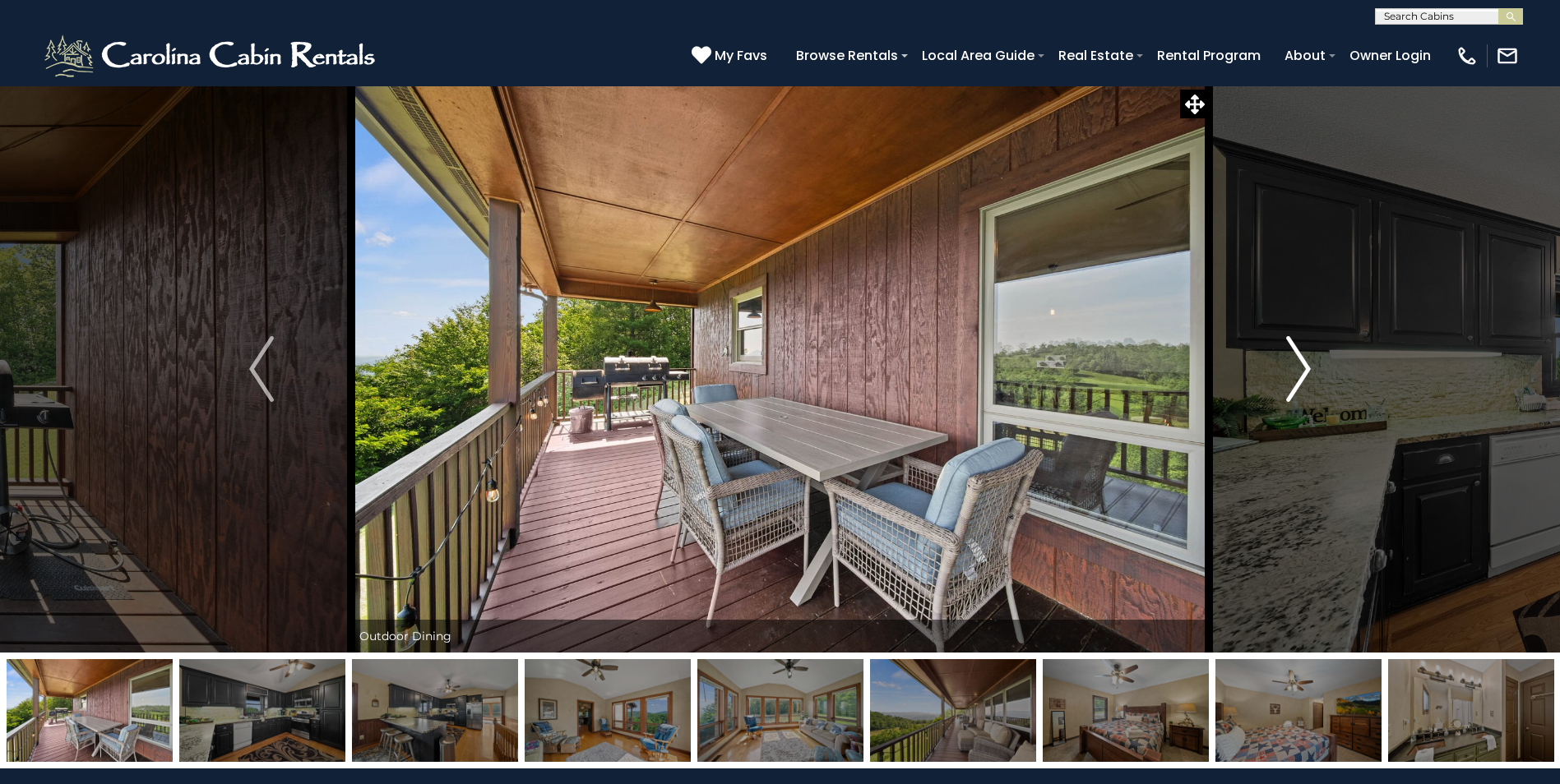
click at [1280, 361] on button "Next" at bounding box center [1298, 369] width 179 height 567
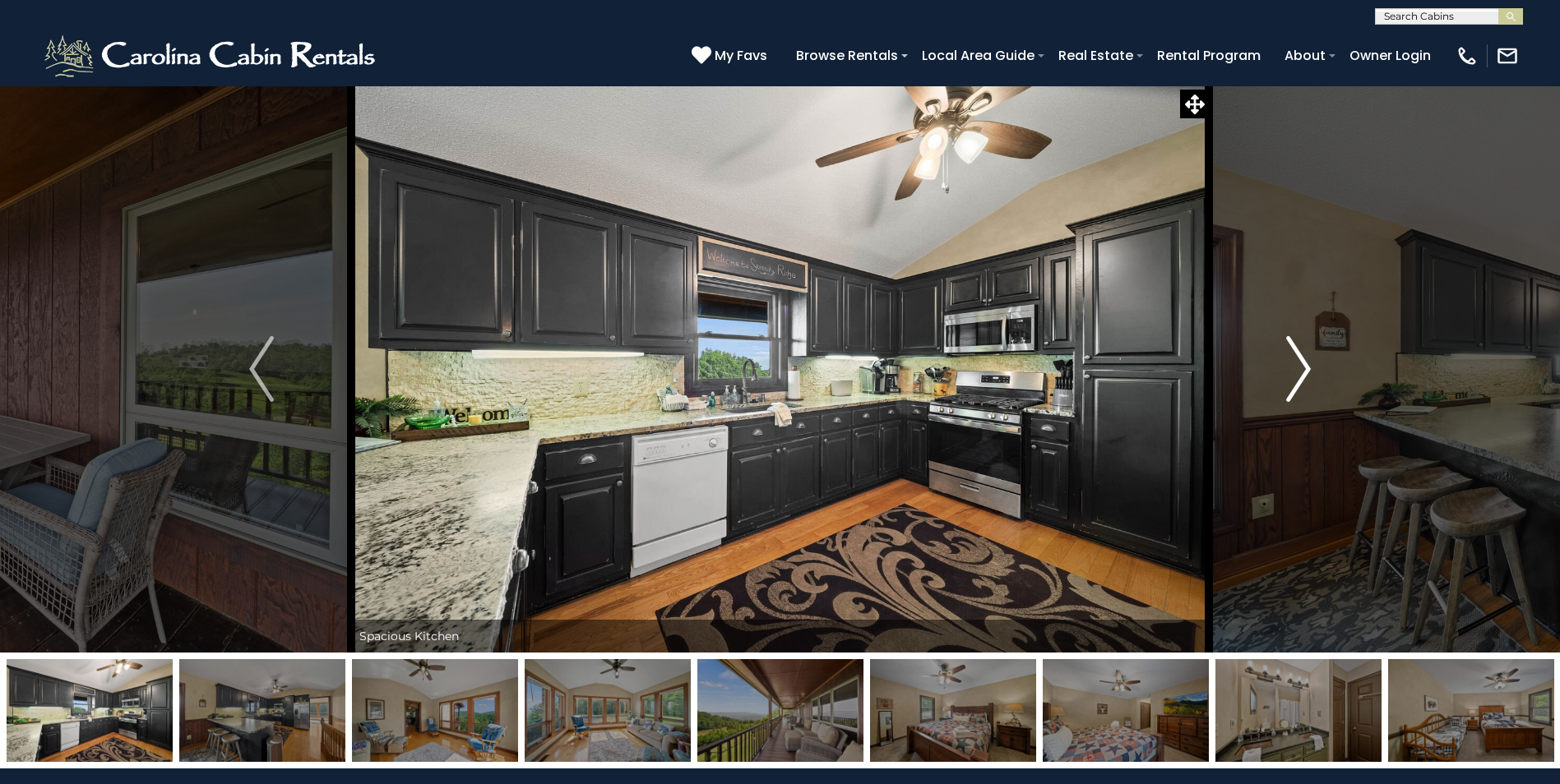
click at [1291, 351] on img "Next" at bounding box center [1298, 369] width 25 height 66
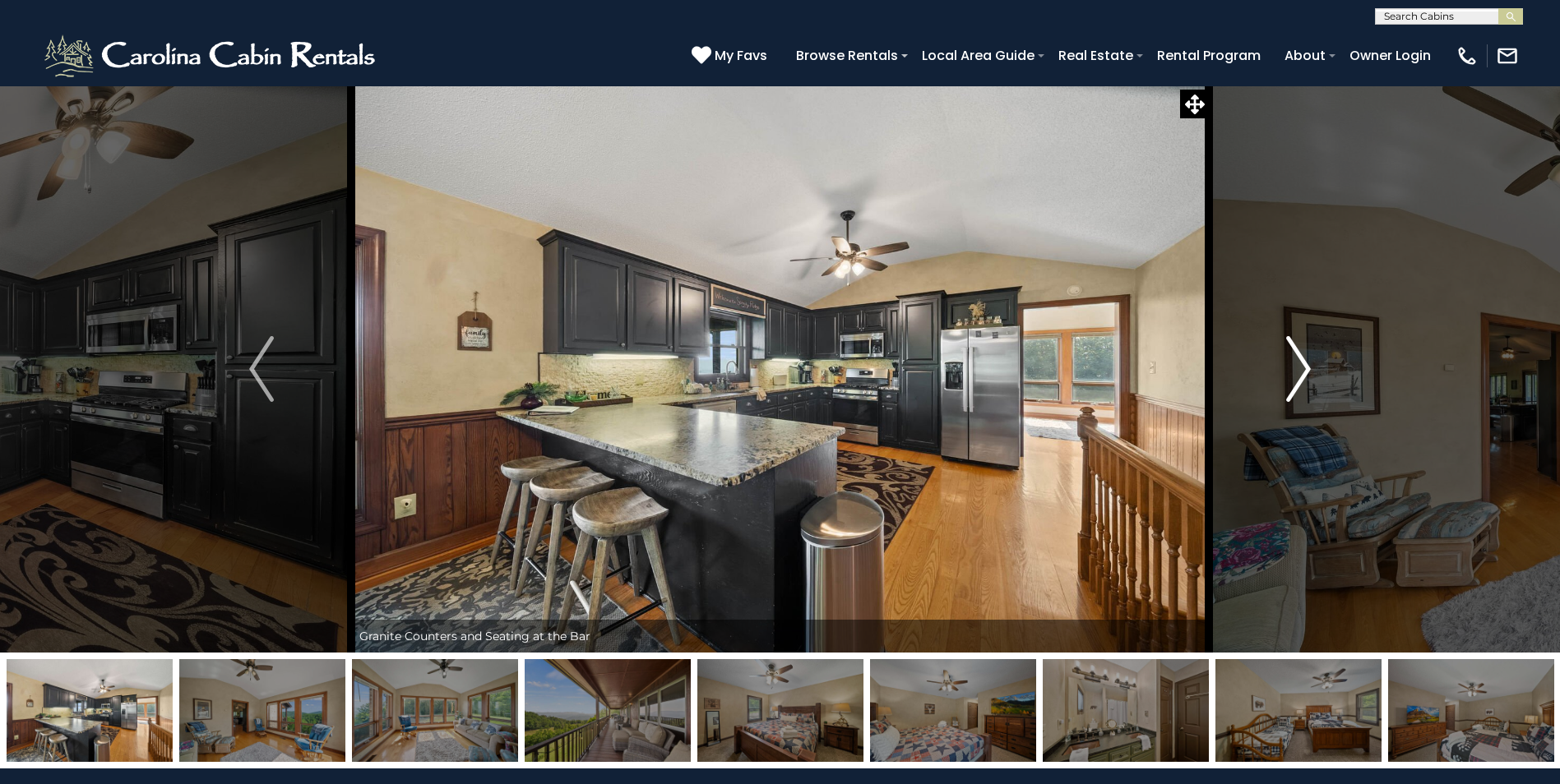
click at [1291, 351] on img "Next" at bounding box center [1298, 369] width 25 height 66
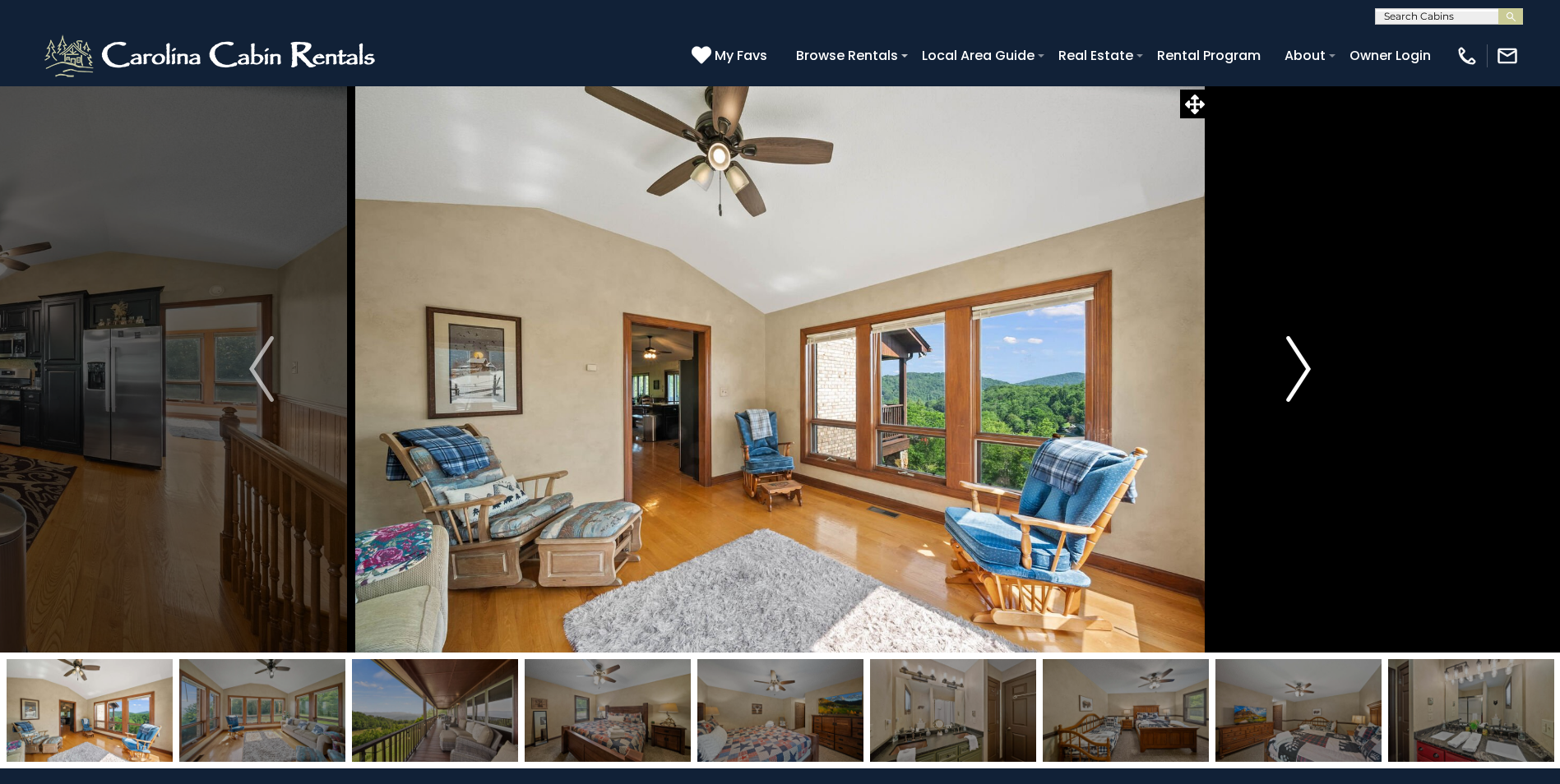
click at [1291, 351] on img "Next" at bounding box center [1298, 369] width 25 height 66
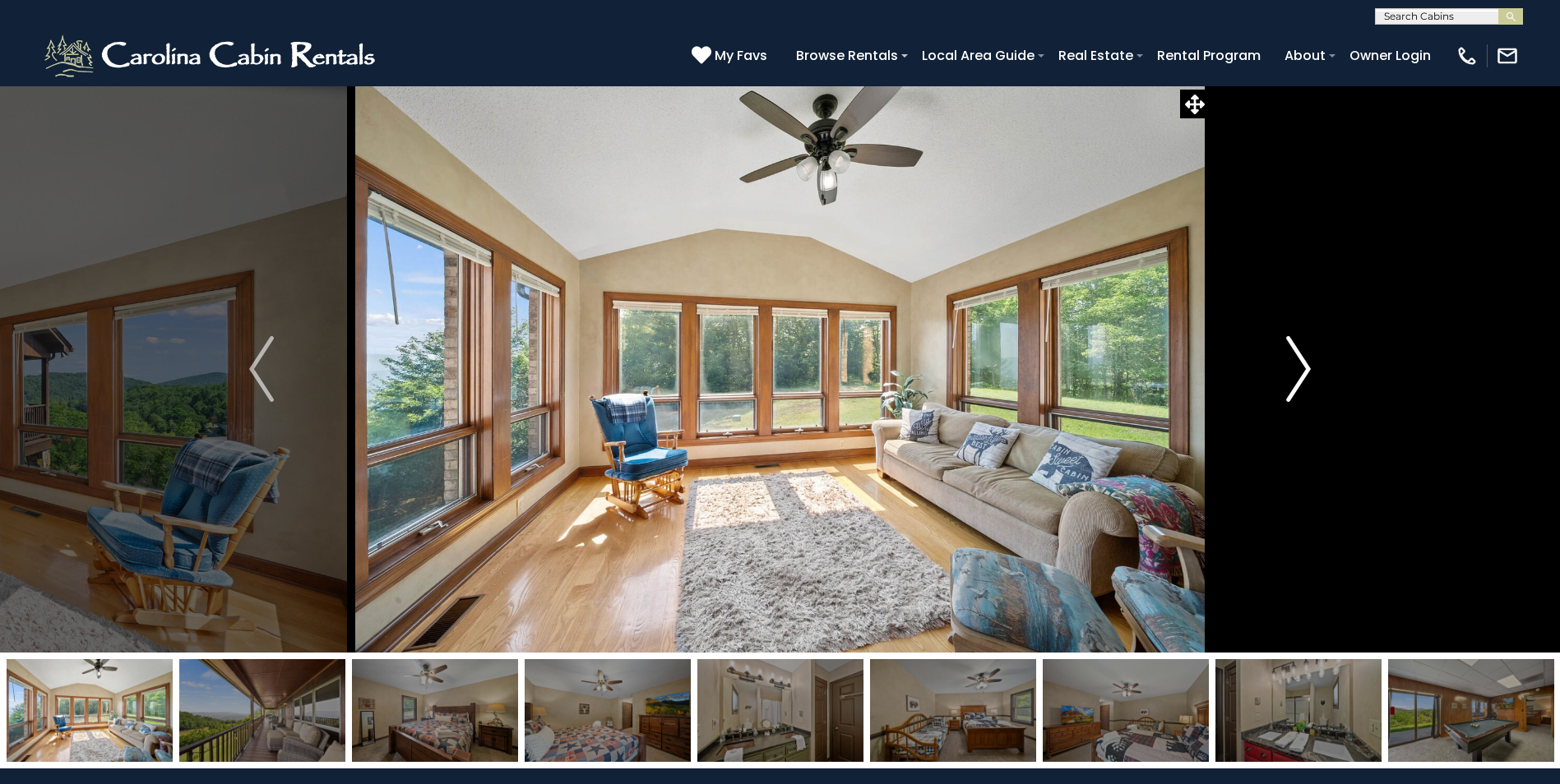
click at [1299, 375] on img "Next" at bounding box center [1298, 369] width 25 height 66
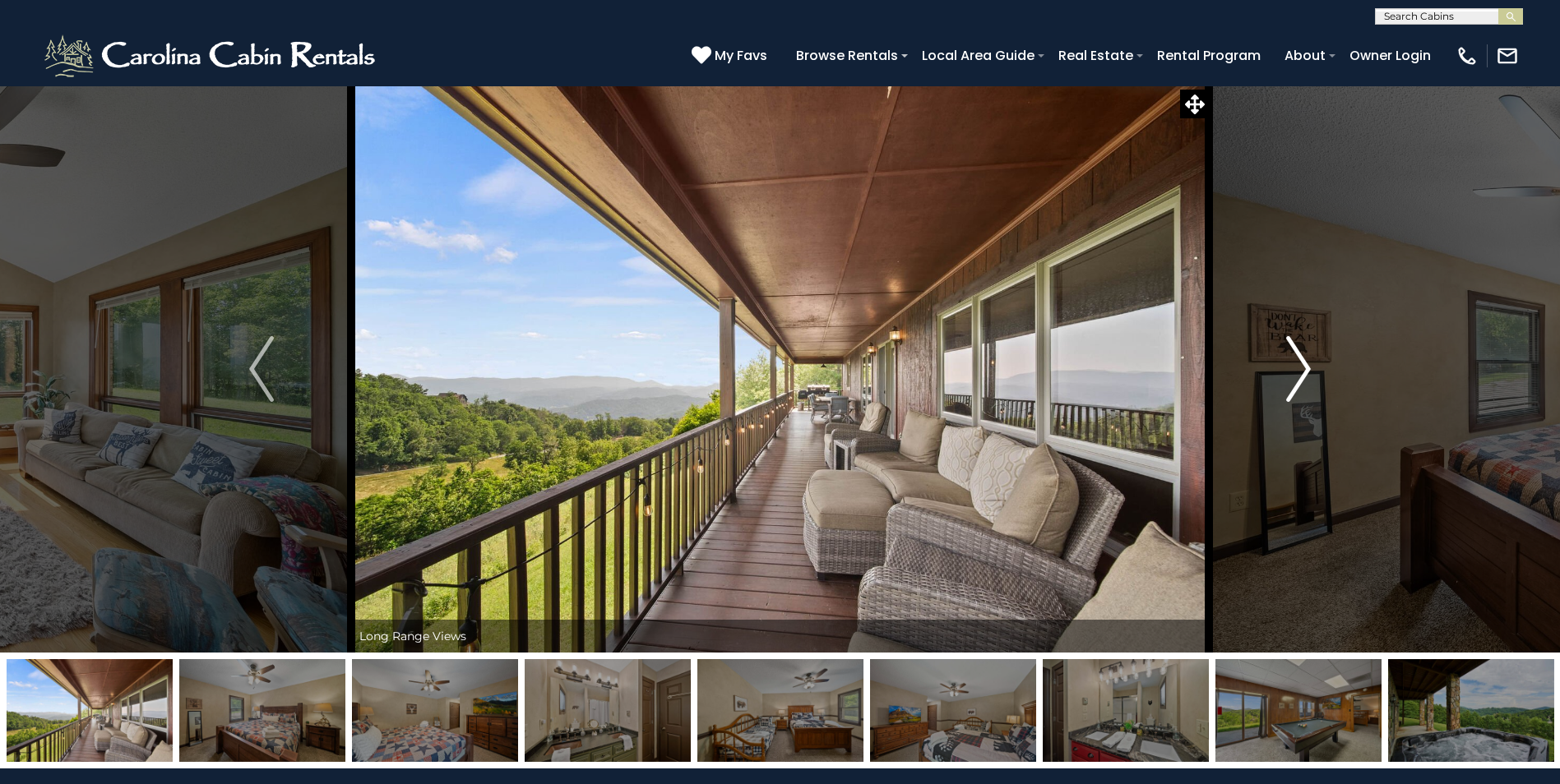
click at [1298, 375] on img "Next" at bounding box center [1298, 369] width 25 height 66
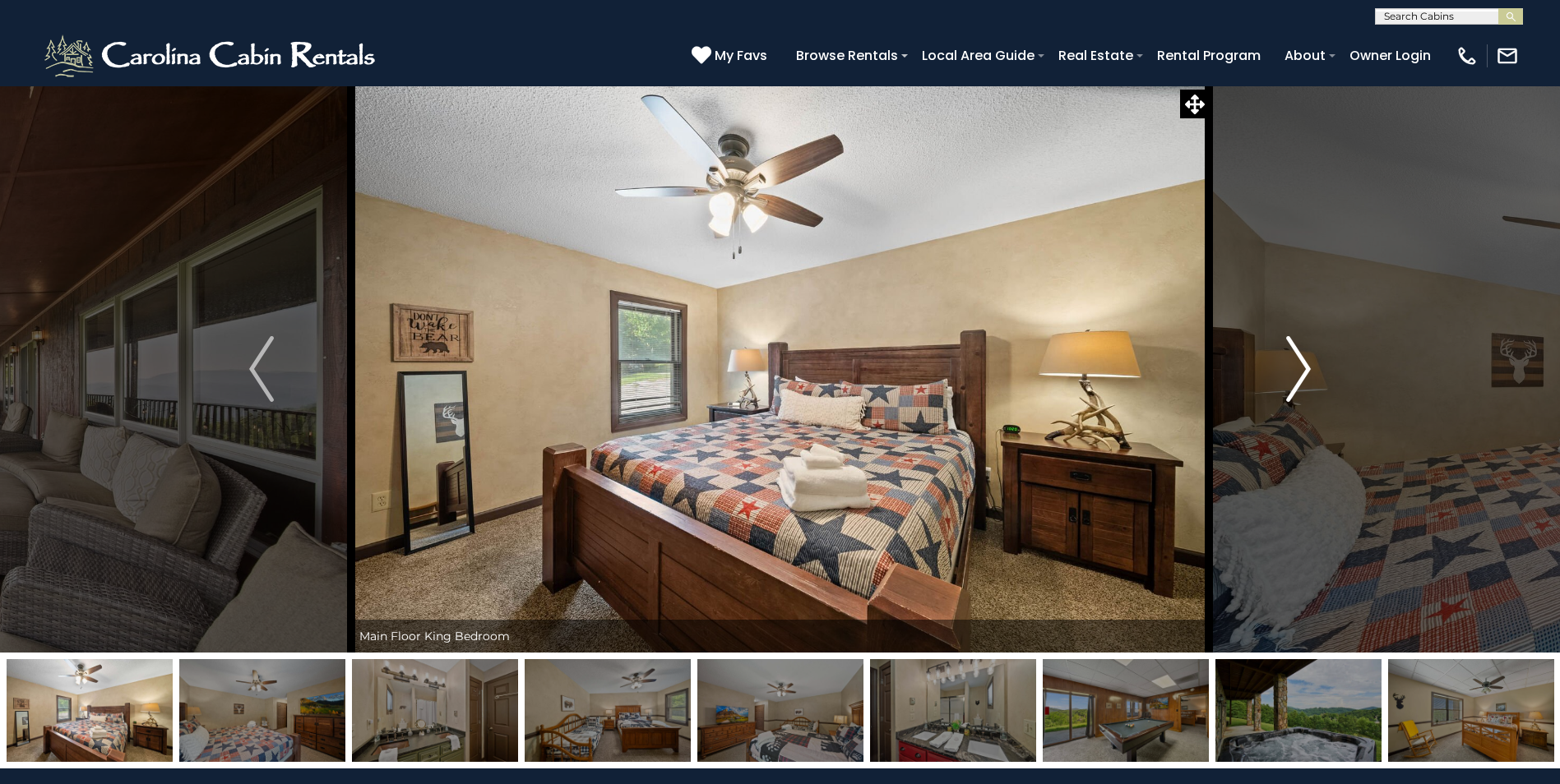
click at [1298, 365] on img "Next" at bounding box center [1298, 369] width 25 height 66
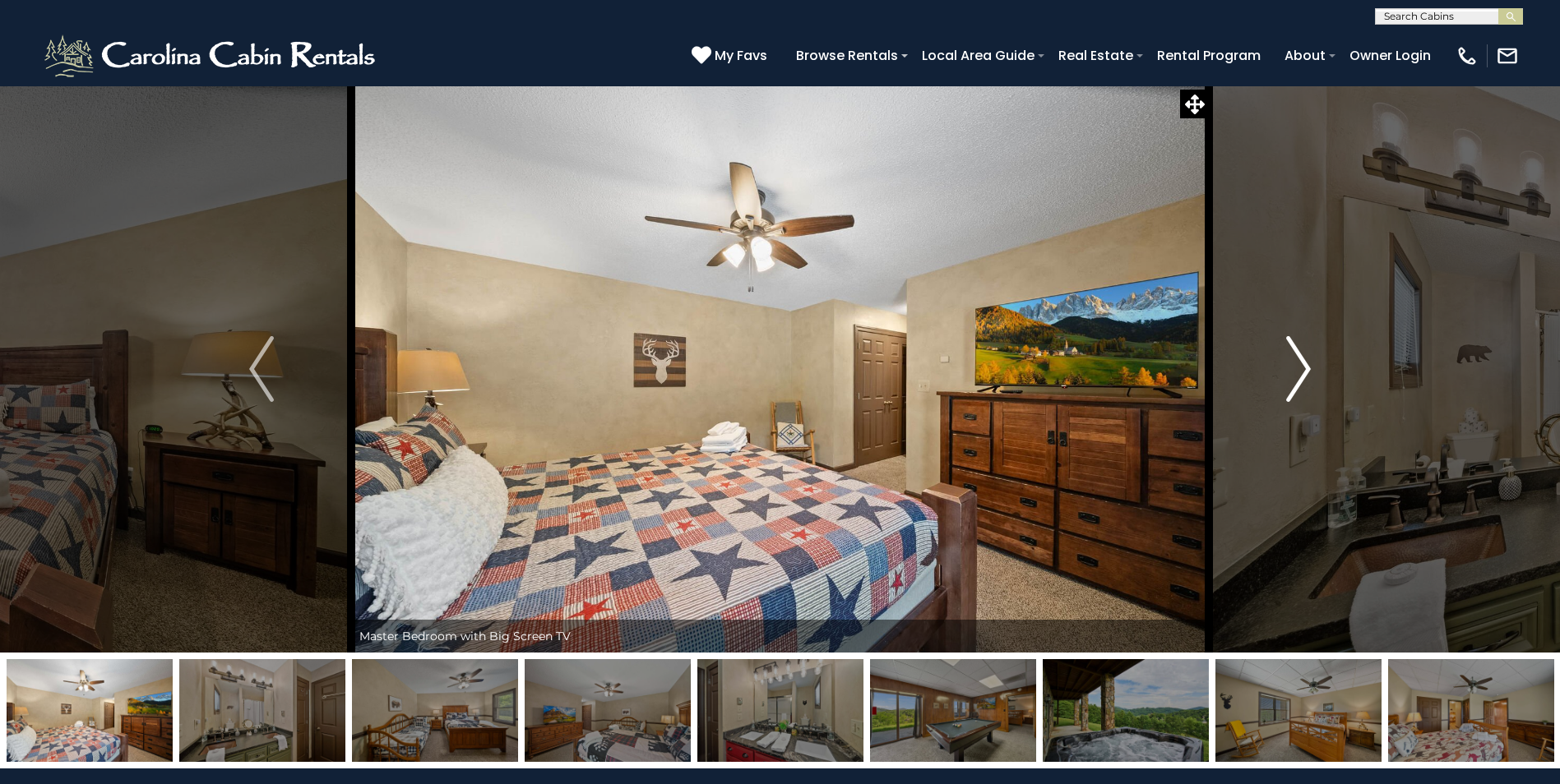
click at [1298, 365] on img "Next" at bounding box center [1298, 369] width 25 height 66
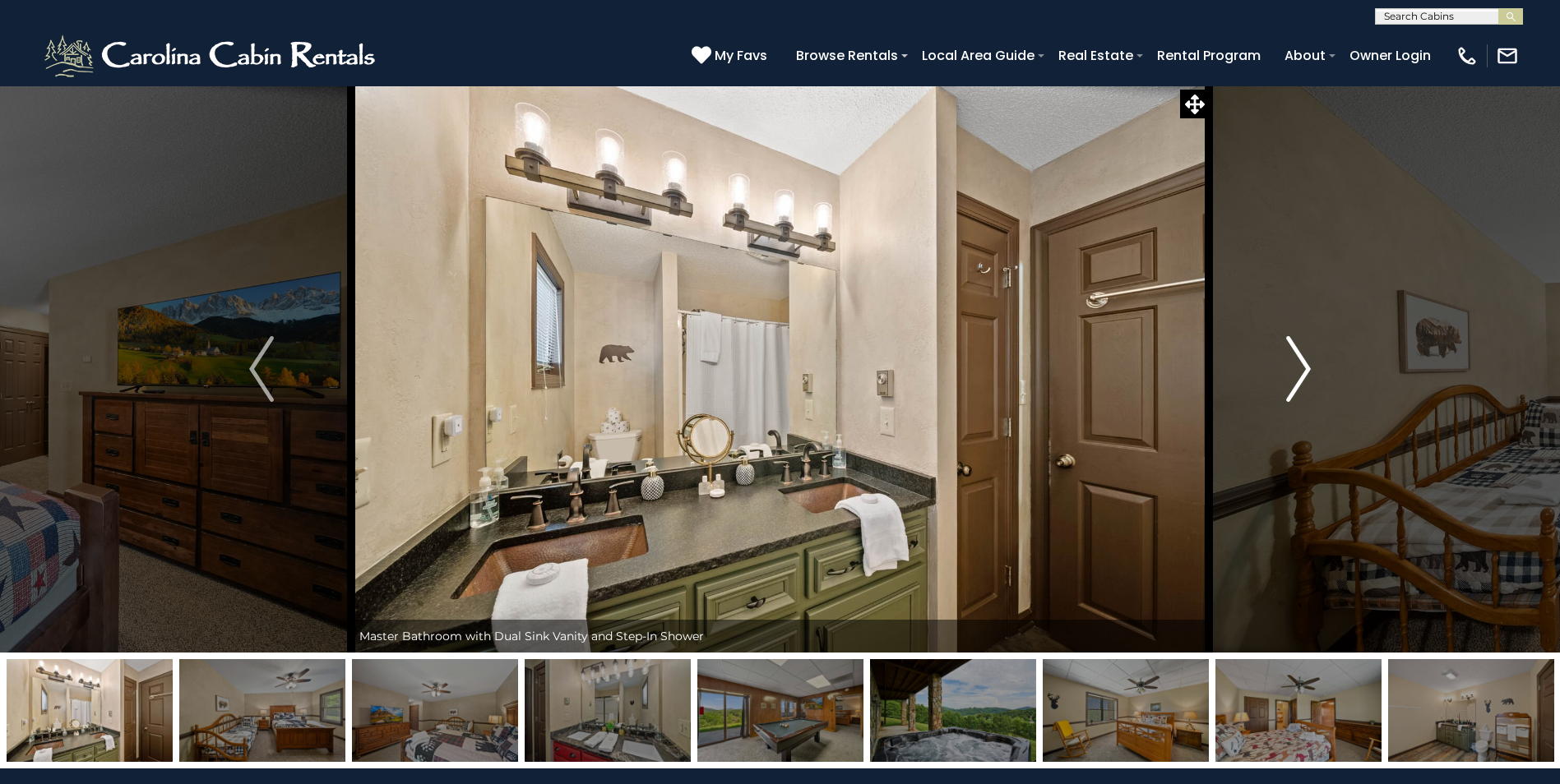
click at [1298, 365] on img "Next" at bounding box center [1298, 369] width 25 height 66
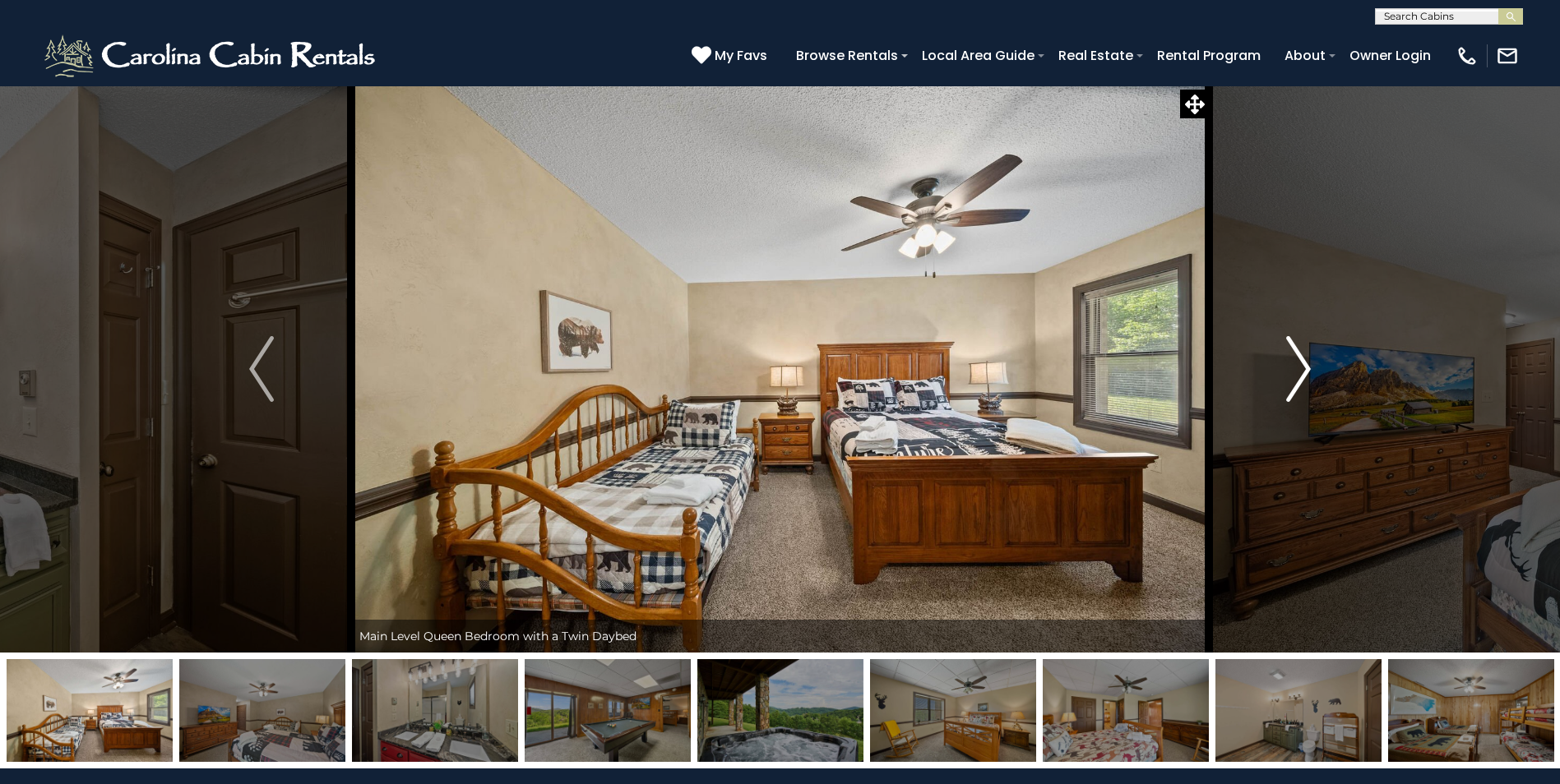
click at [1298, 365] on img "Next" at bounding box center [1298, 369] width 25 height 66
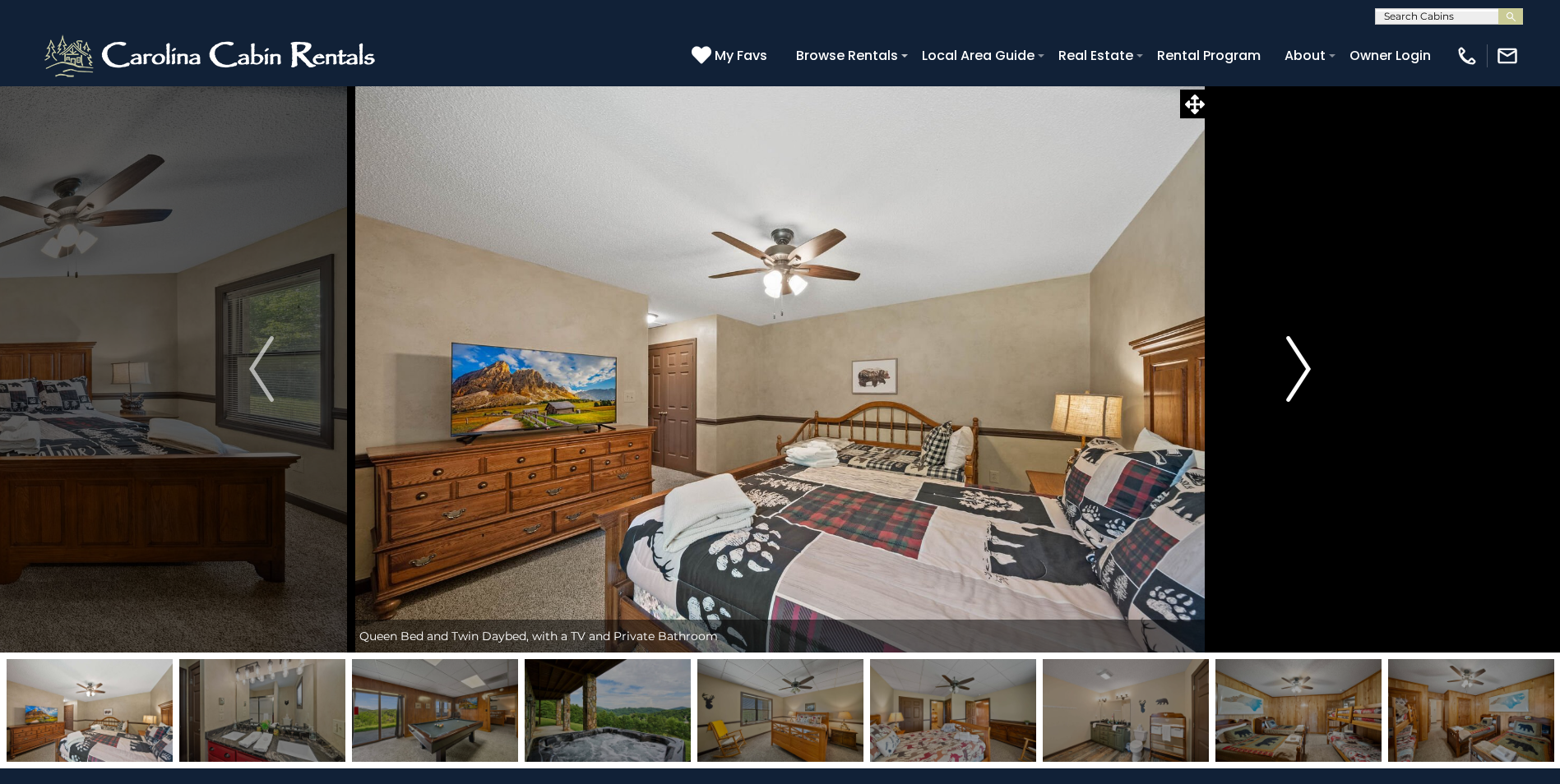
click at [1298, 365] on img "Next" at bounding box center [1298, 369] width 25 height 66
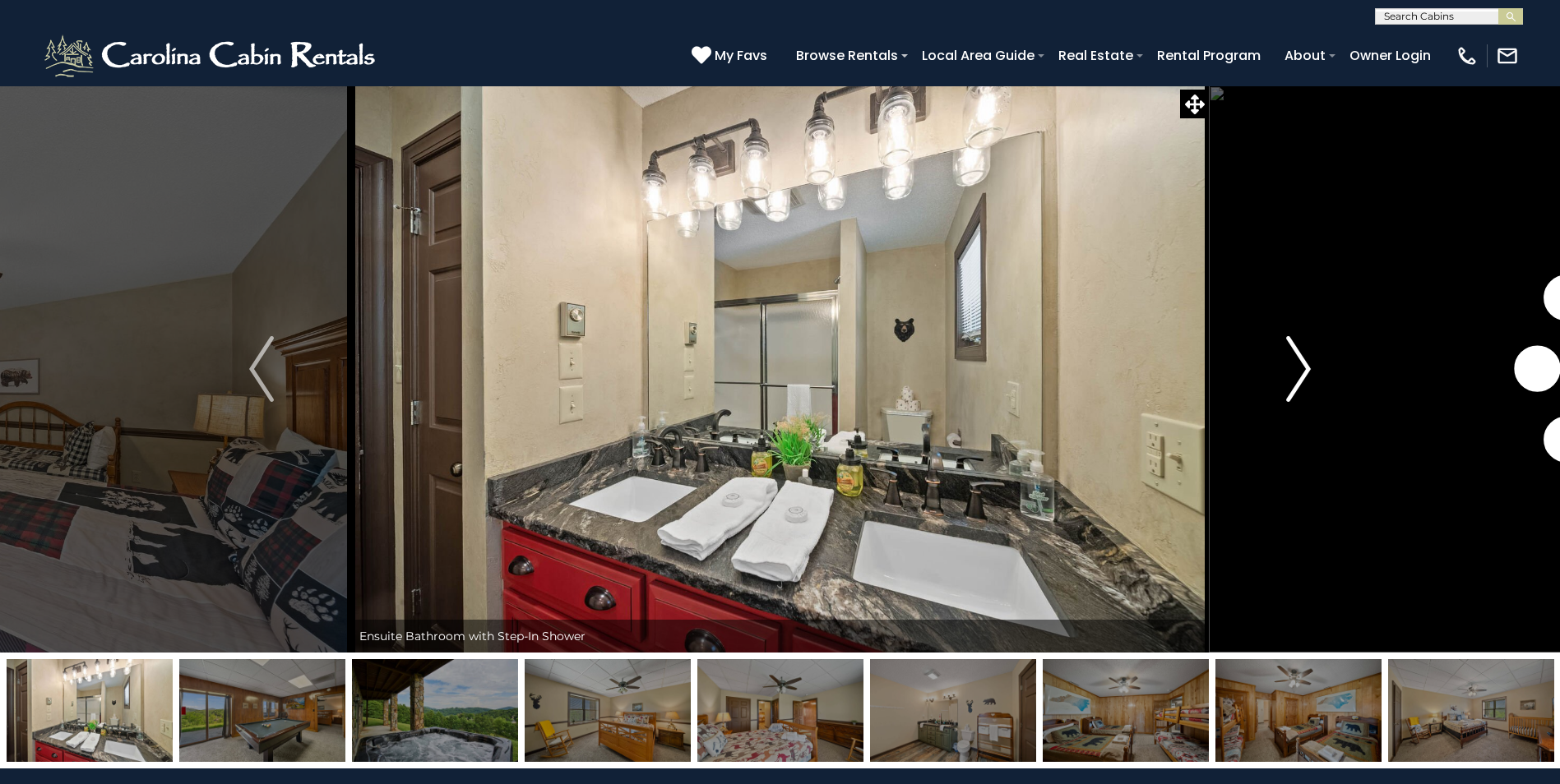
click at [1298, 365] on img "Next" at bounding box center [1298, 369] width 25 height 66
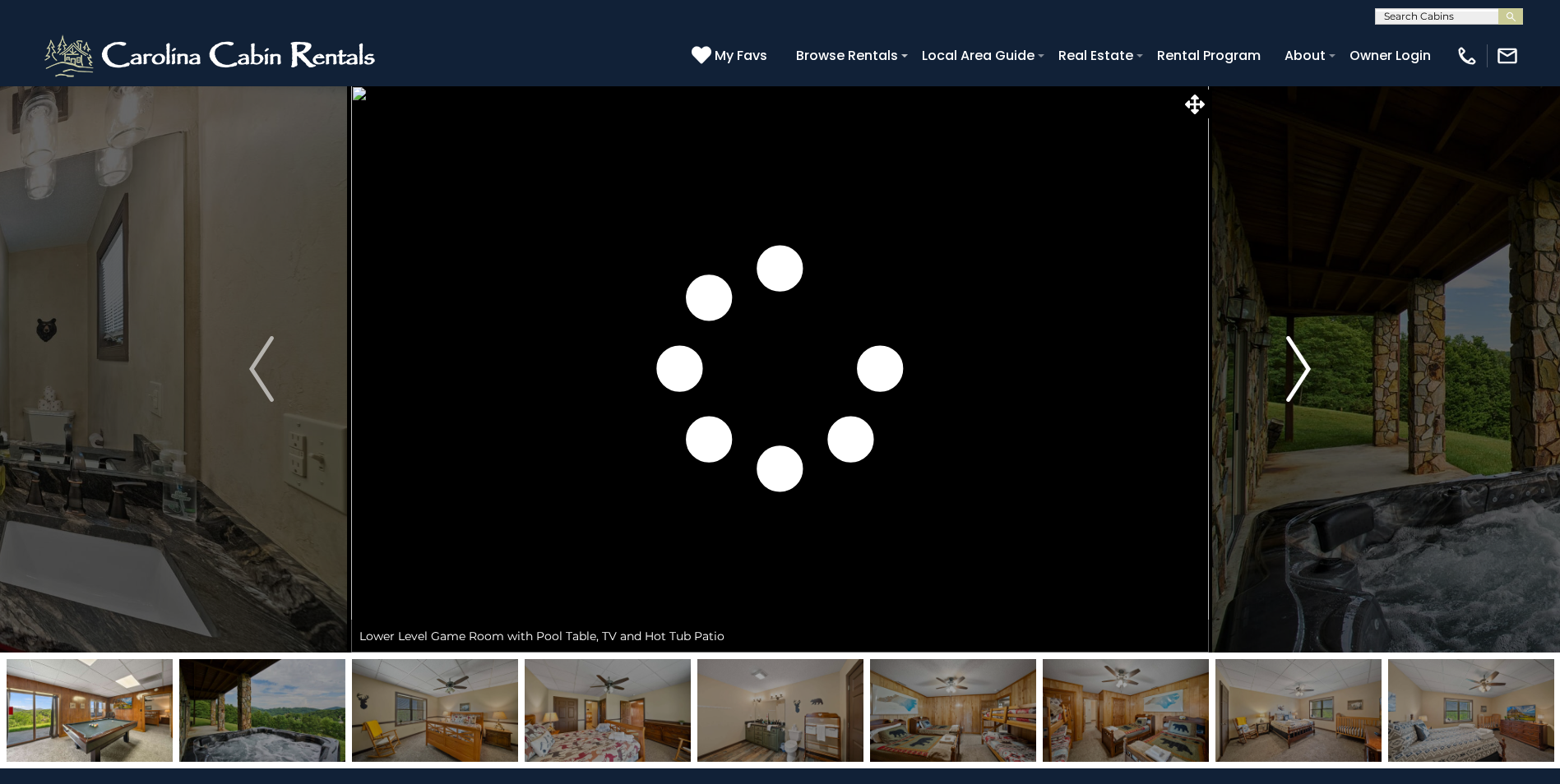
click at [1298, 365] on img "Next" at bounding box center [1298, 369] width 25 height 66
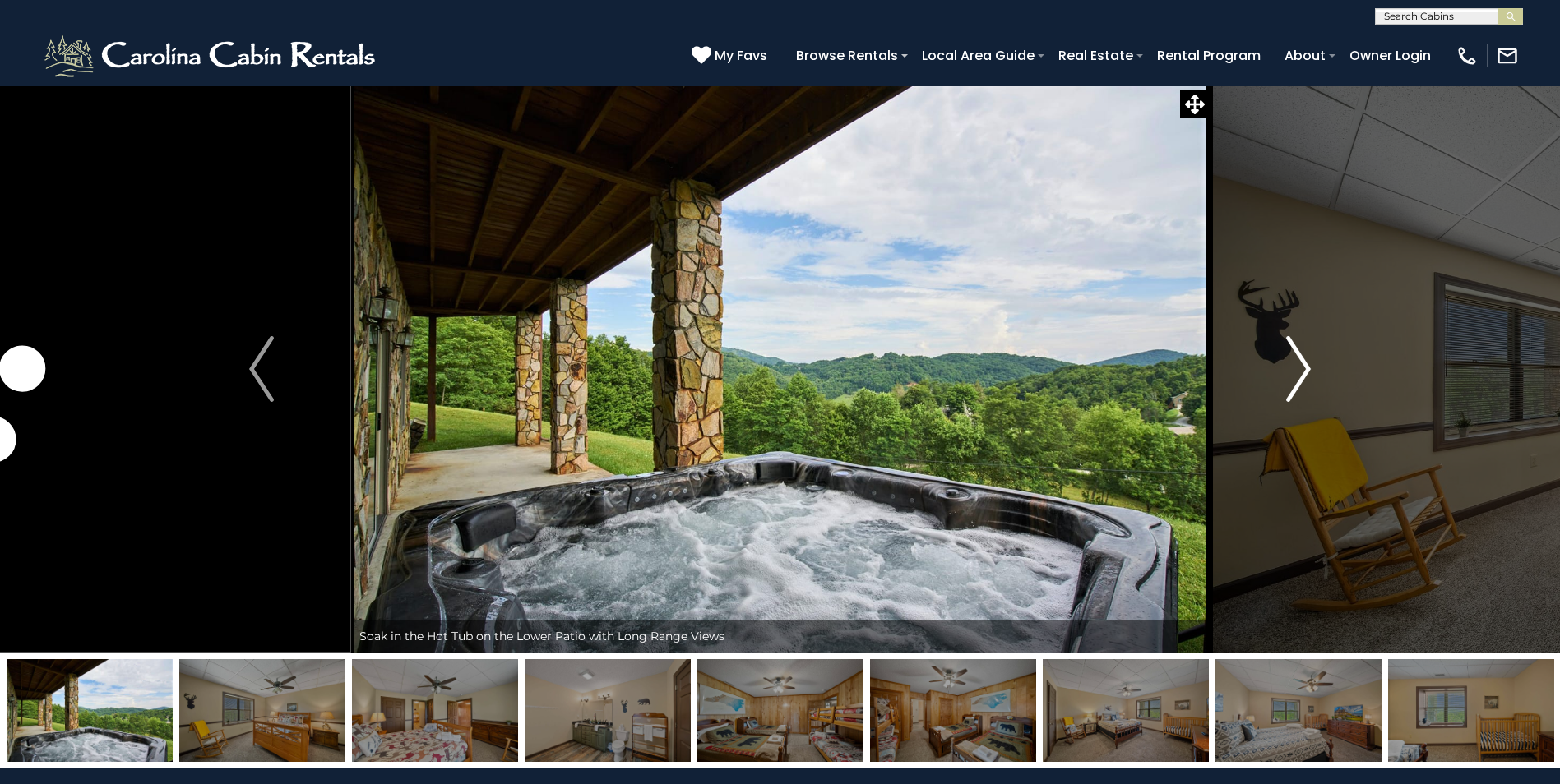
click at [1298, 365] on img "Next" at bounding box center [1298, 369] width 25 height 66
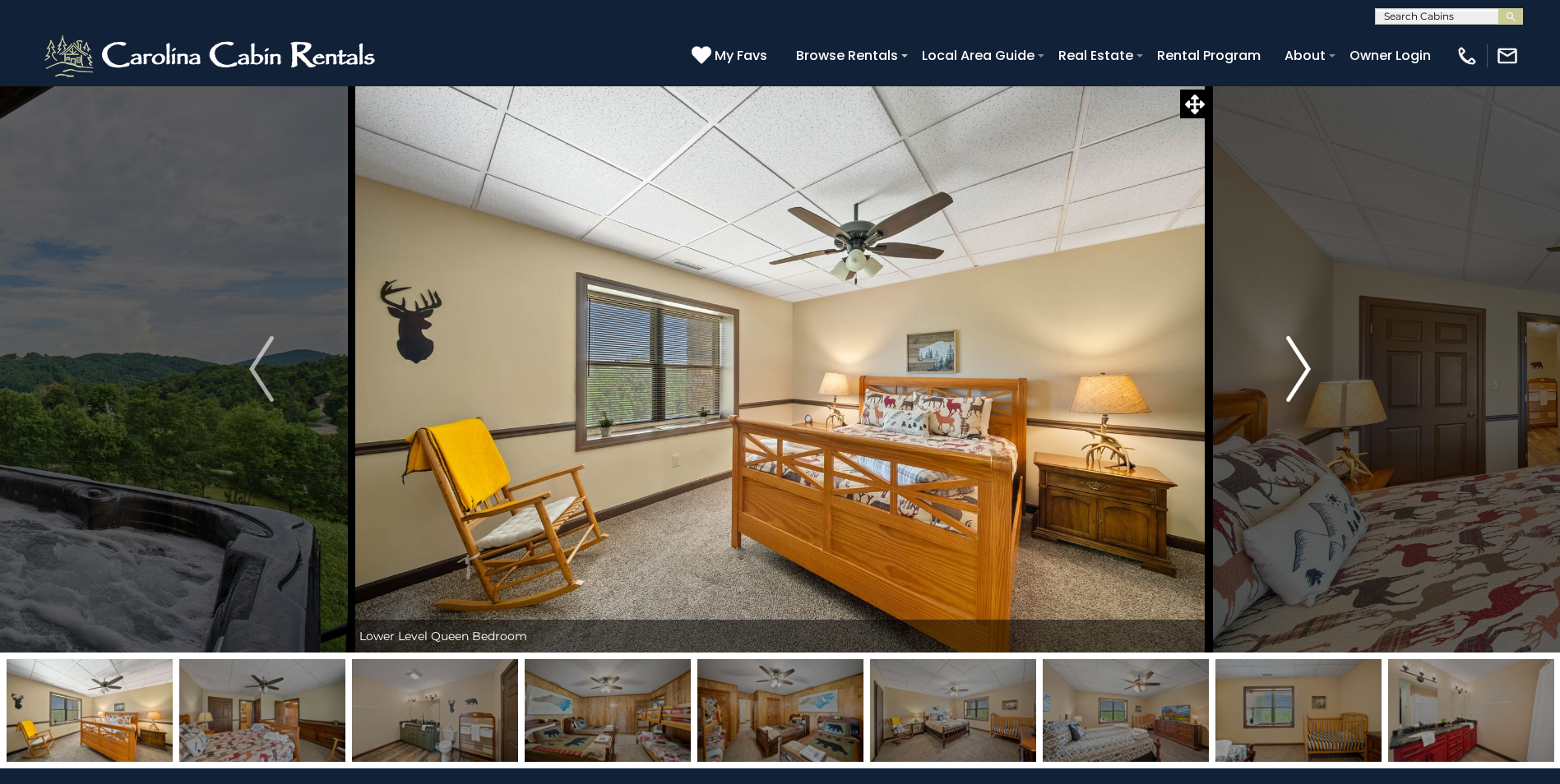
click at [1298, 365] on img "Next" at bounding box center [1298, 369] width 25 height 66
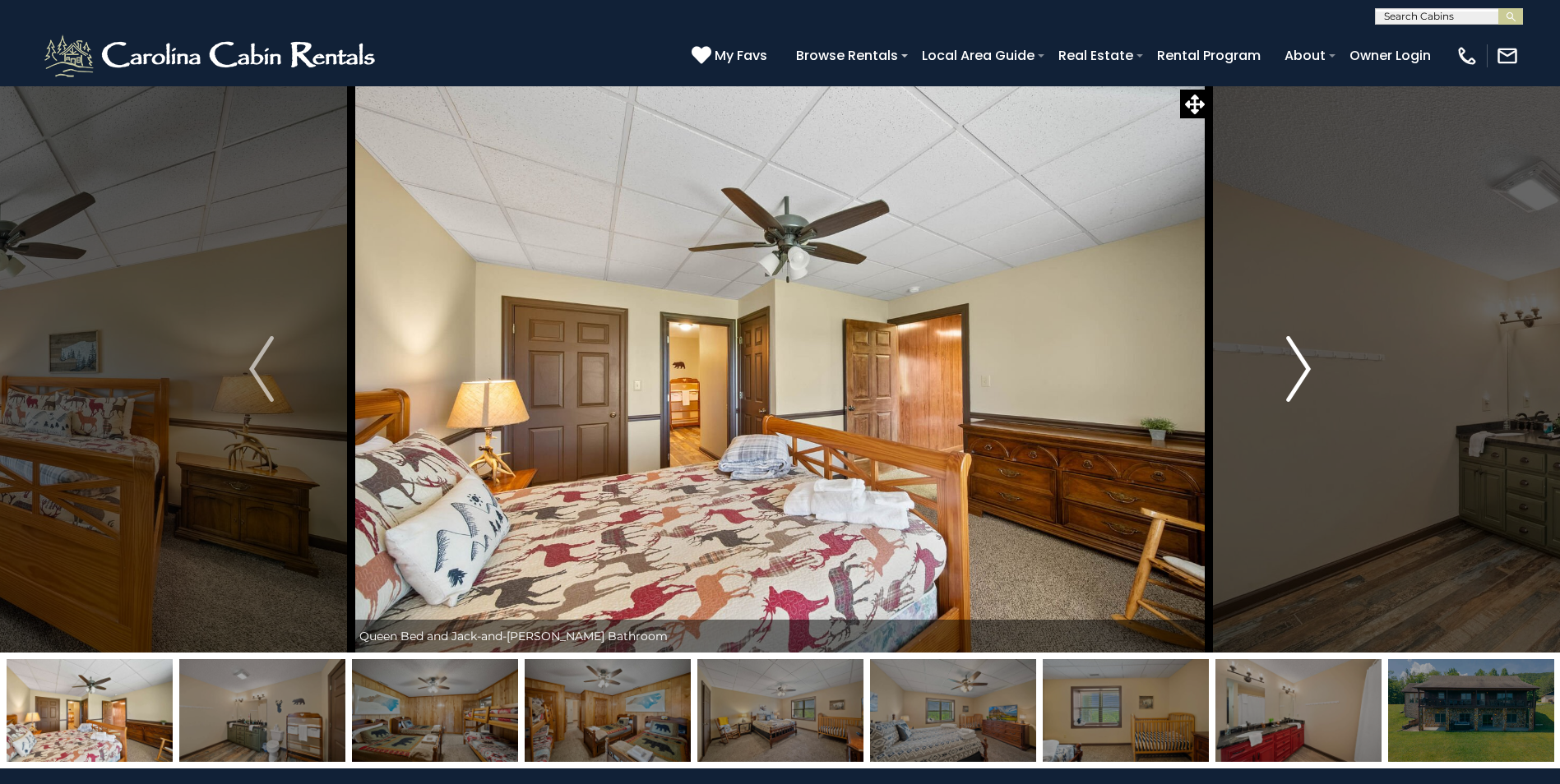
click at [1298, 365] on img "Next" at bounding box center [1298, 369] width 25 height 66
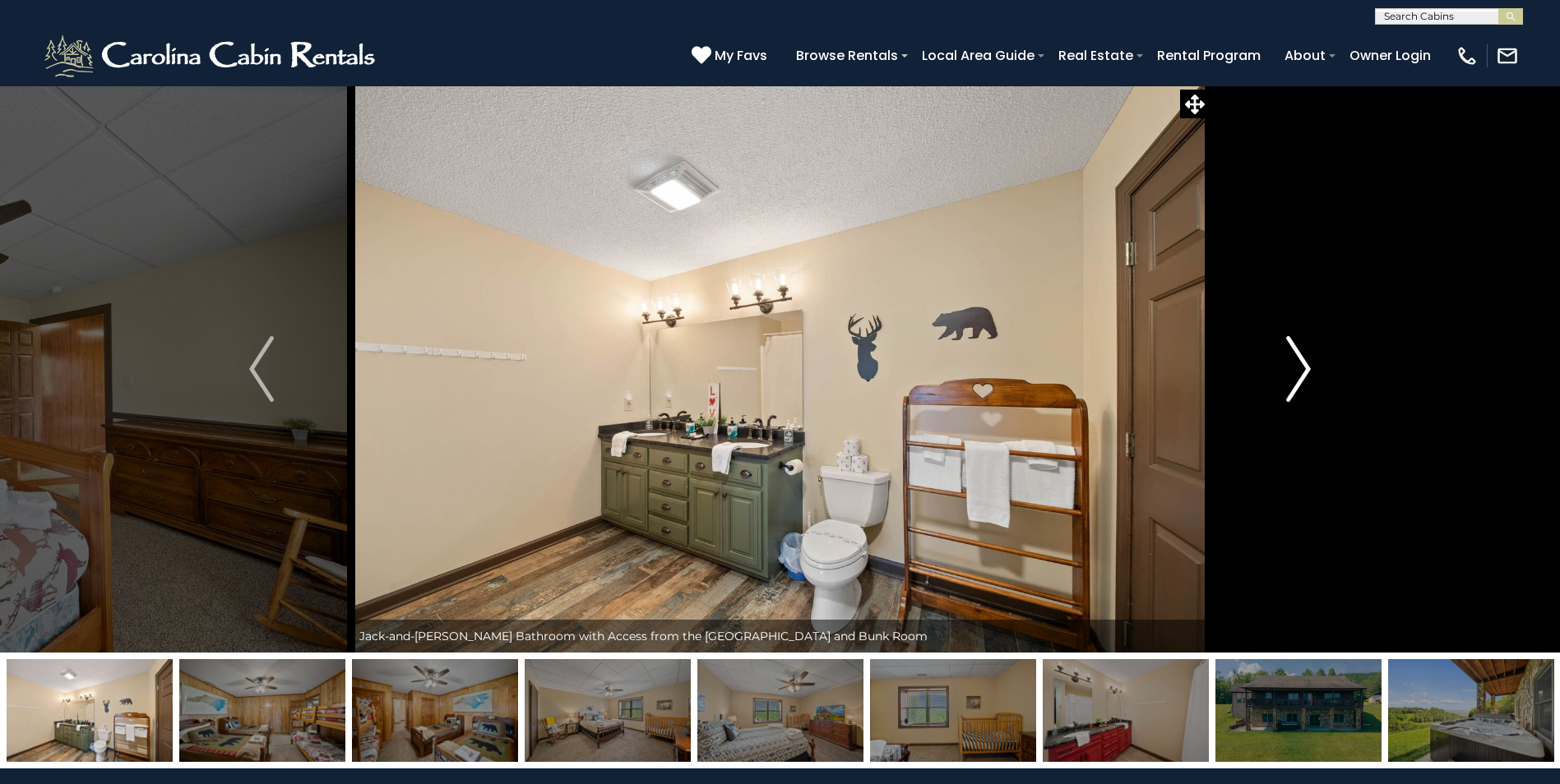
click at [1296, 371] on img "Next" at bounding box center [1298, 369] width 25 height 66
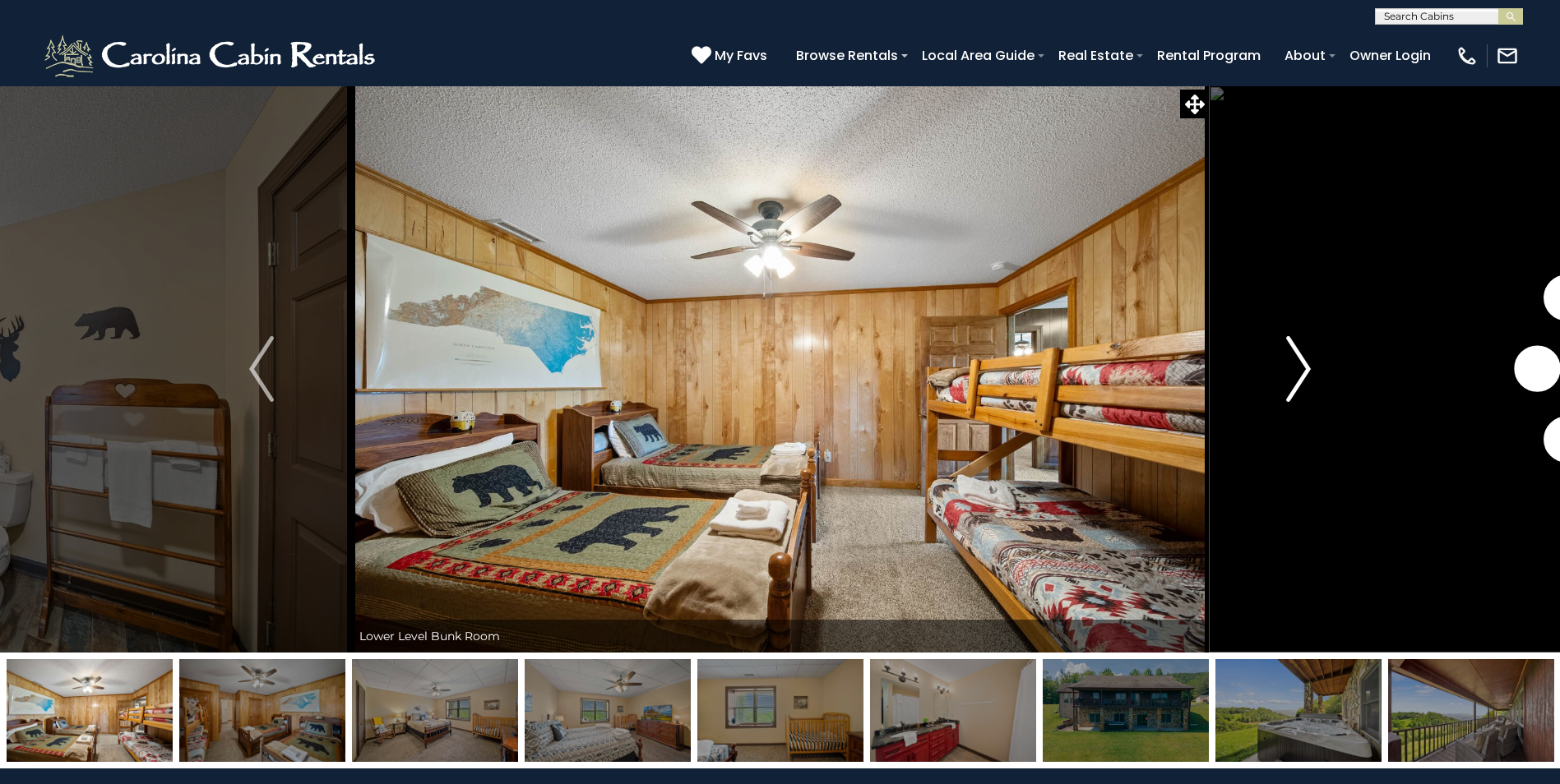
click at [1296, 371] on img "Next" at bounding box center [1298, 369] width 25 height 66
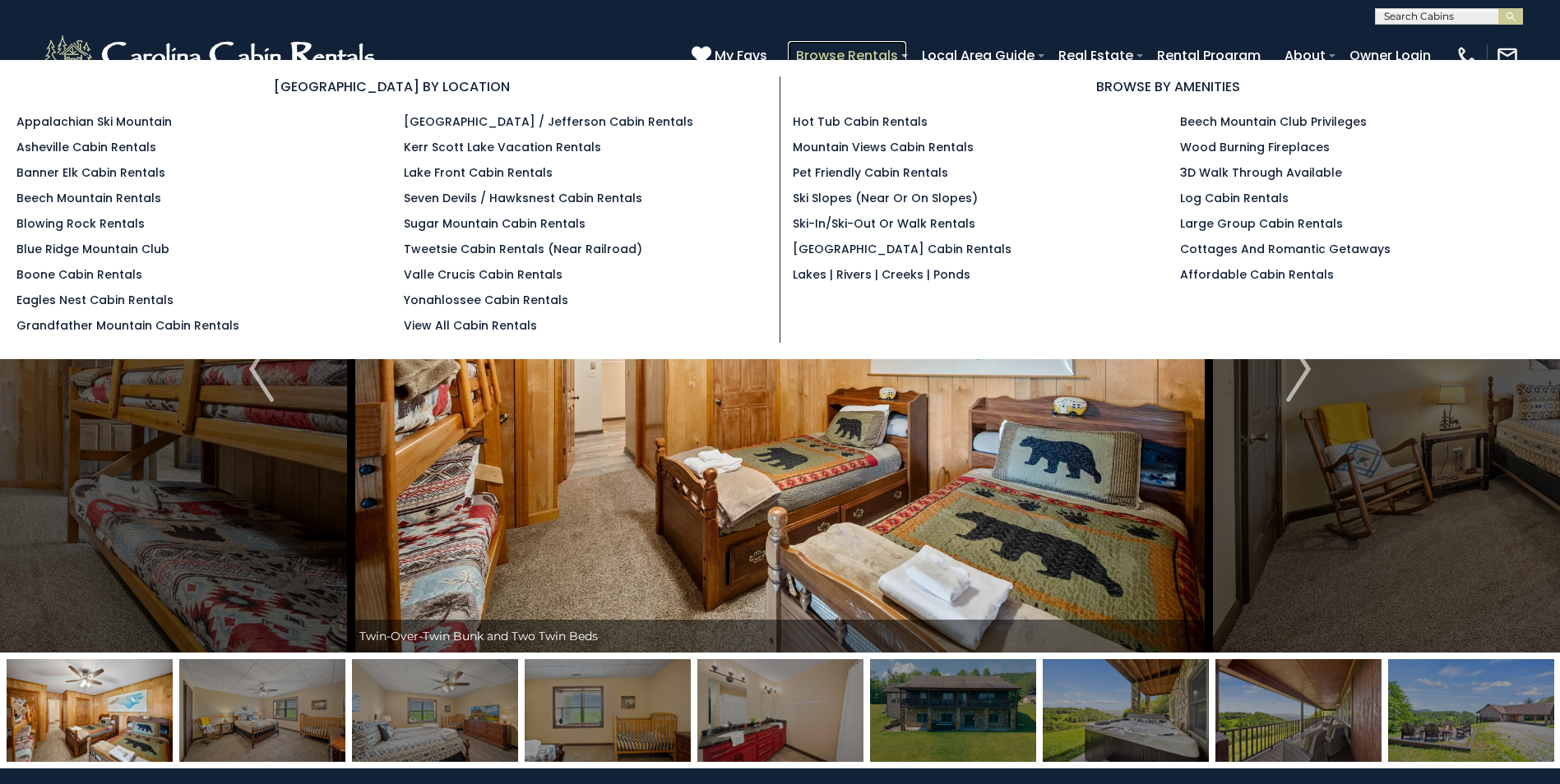
click at [844, 51] on link "Browse Rentals" at bounding box center [846, 55] width 118 height 29
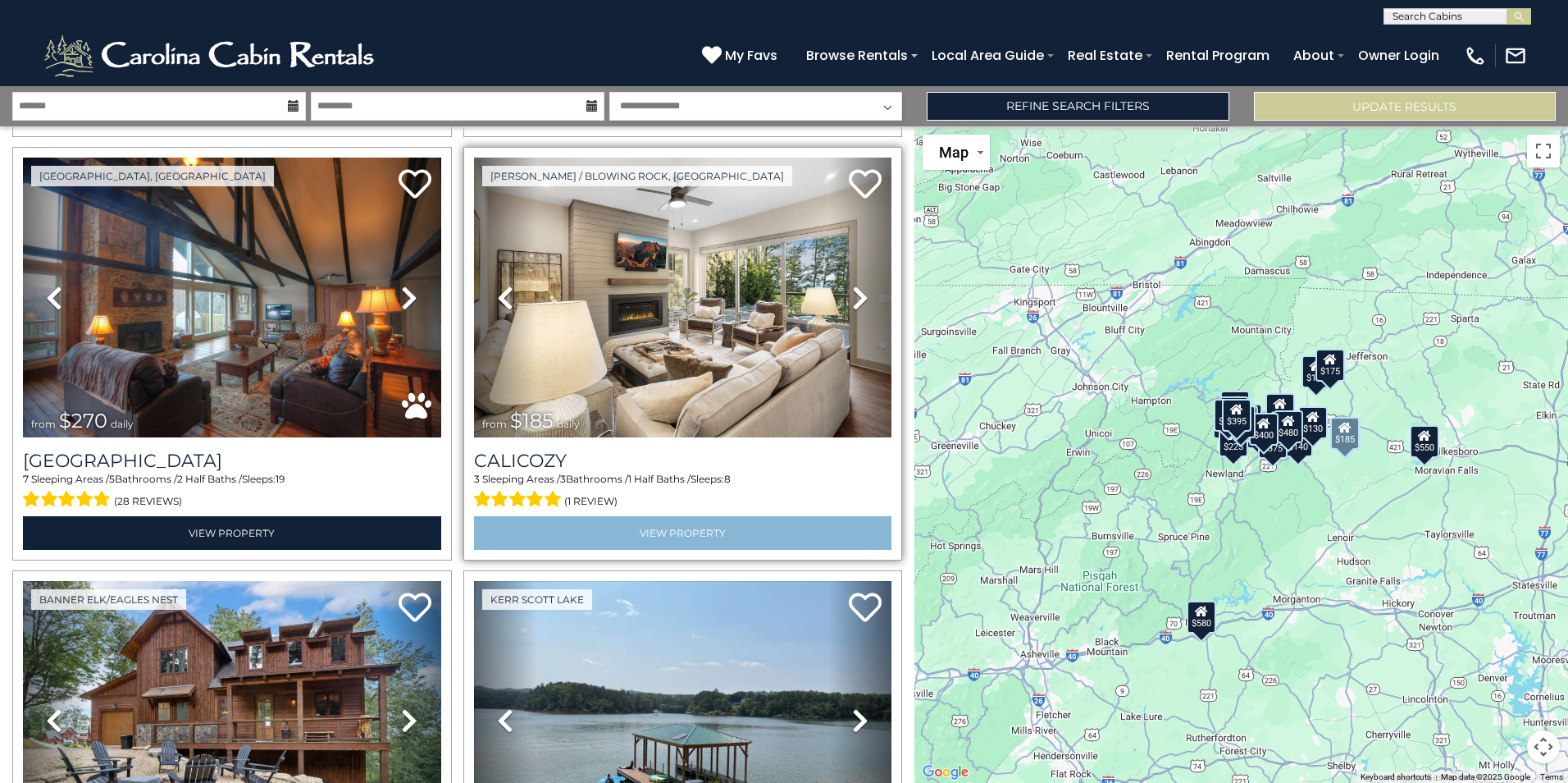
scroll to position [1970, 0]
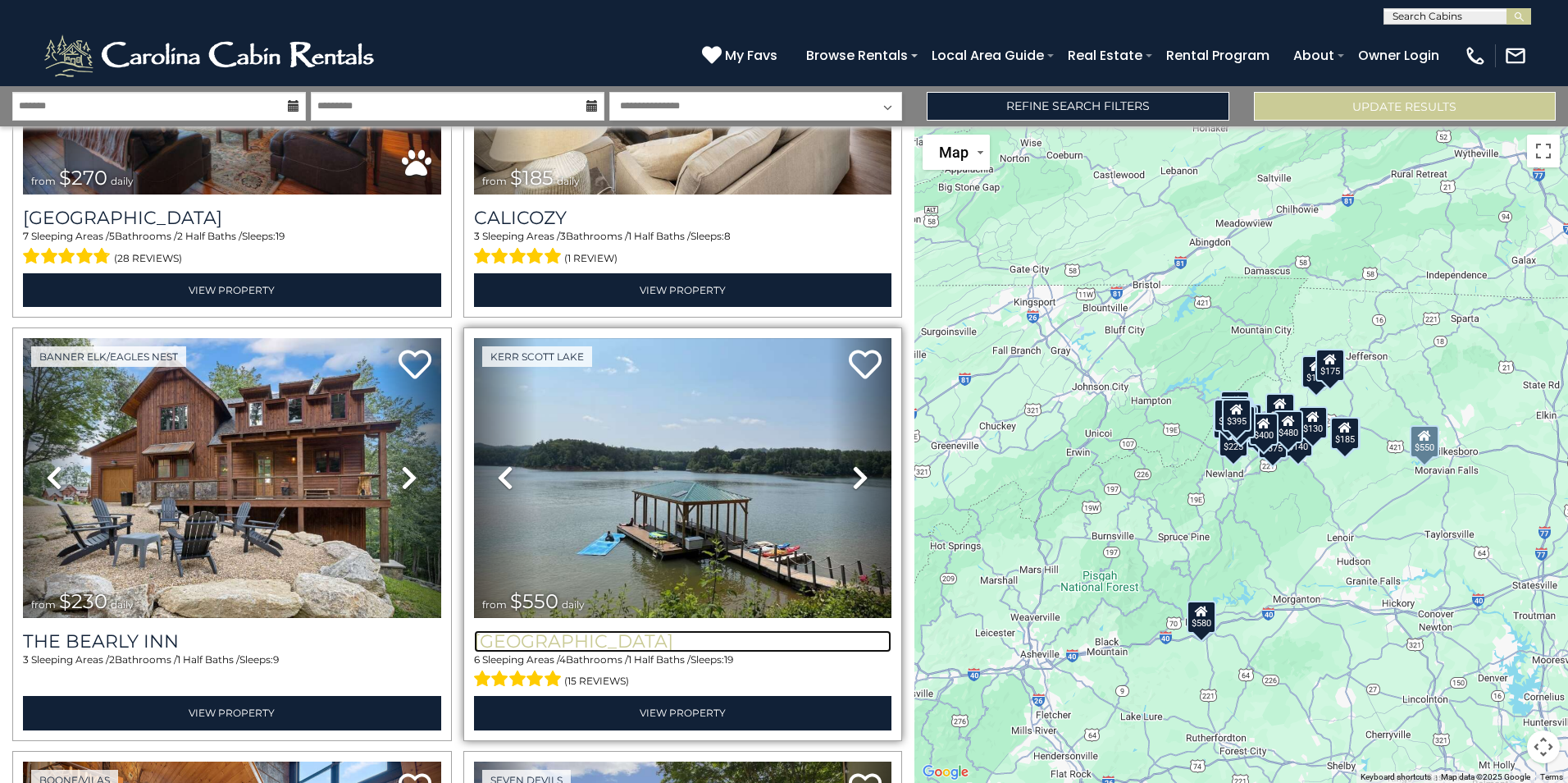
click at [598, 630] on h3 "[GEOGRAPHIC_DATA]" at bounding box center [682, 641] width 418 height 22
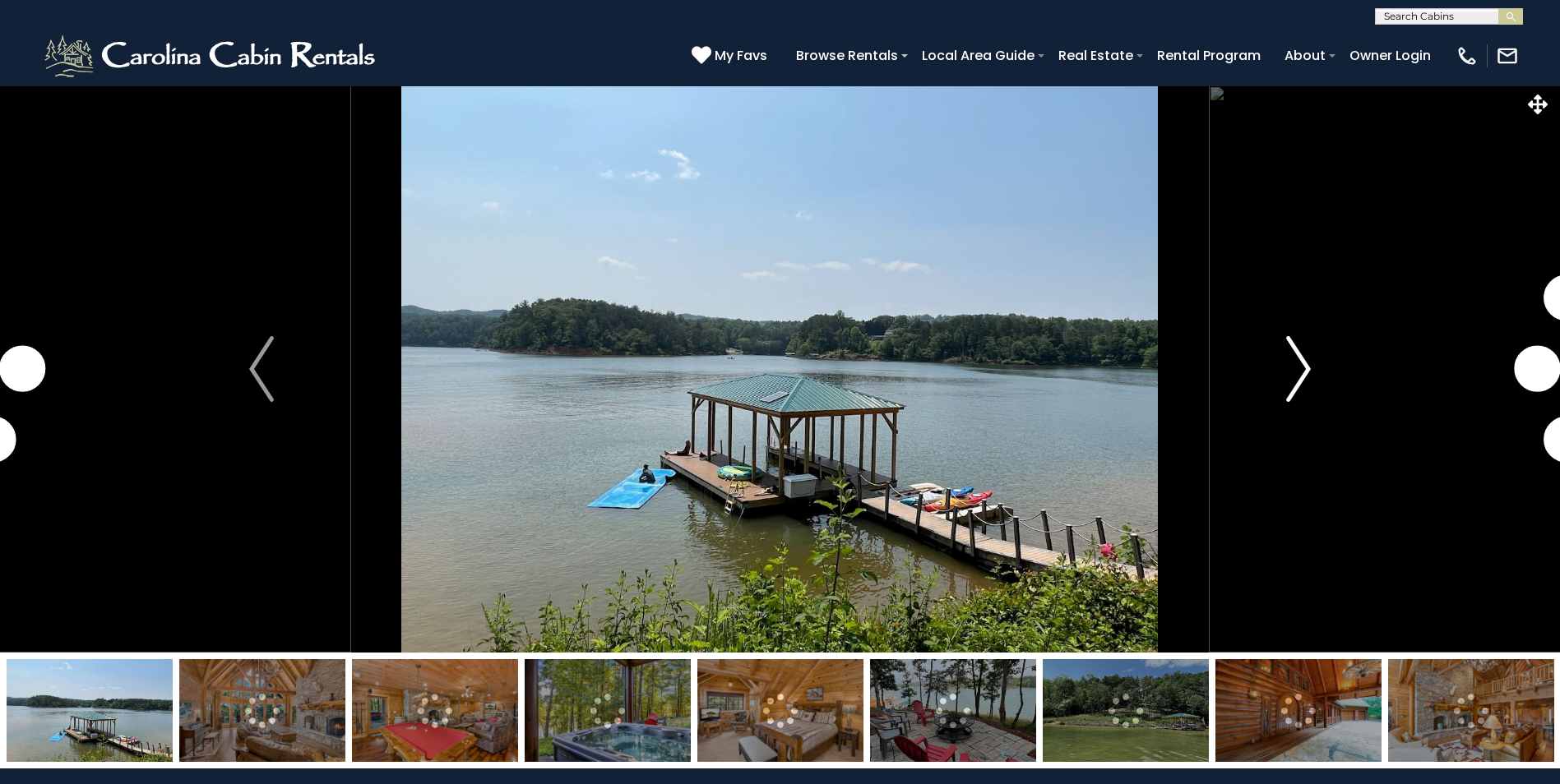
click at [1296, 367] on img "Next" at bounding box center [1298, 369] width 25 height 66
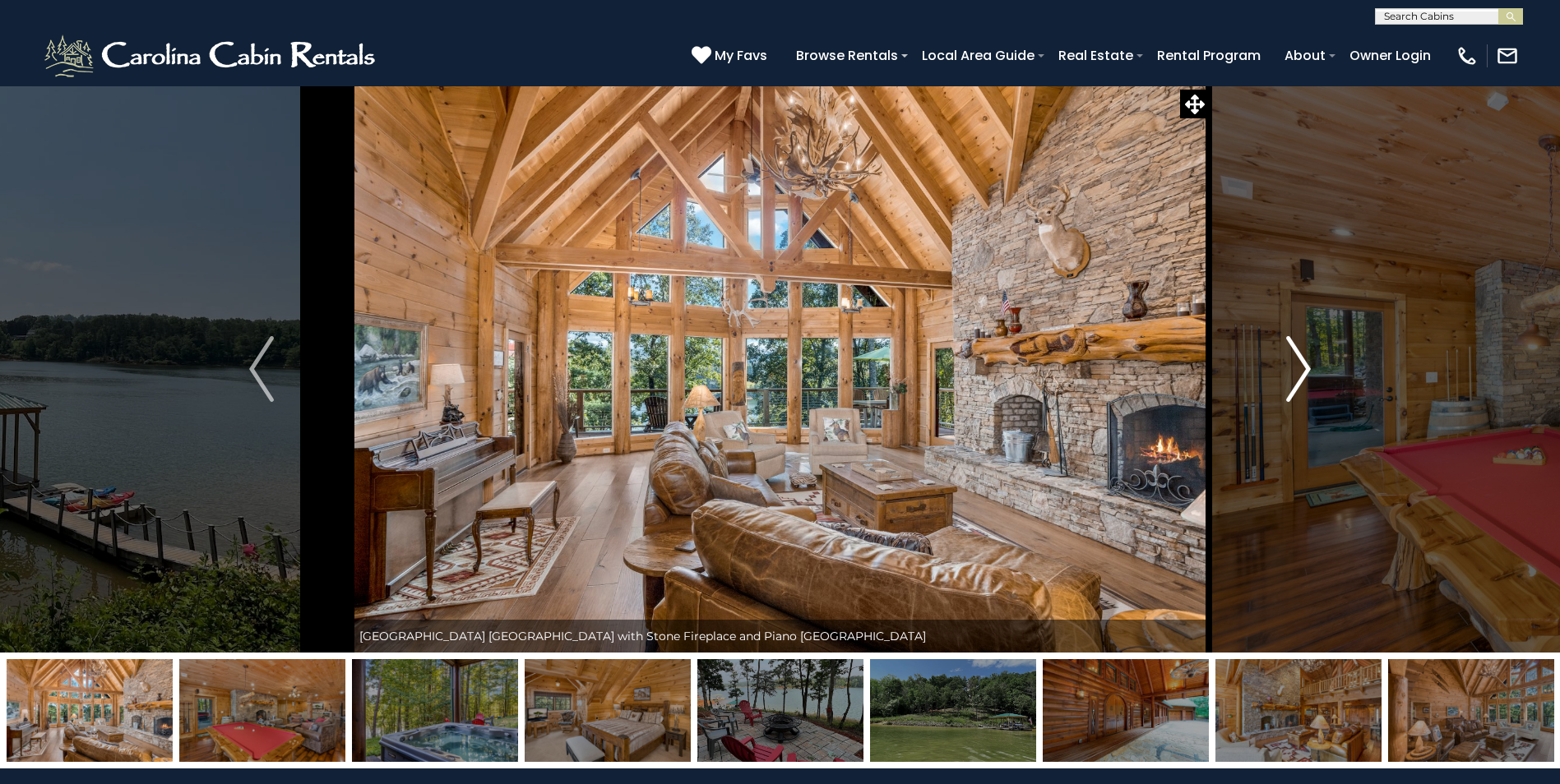
click at [1296, 367] on img "Next" at bounding box center [1298, 369] width 25 height 66
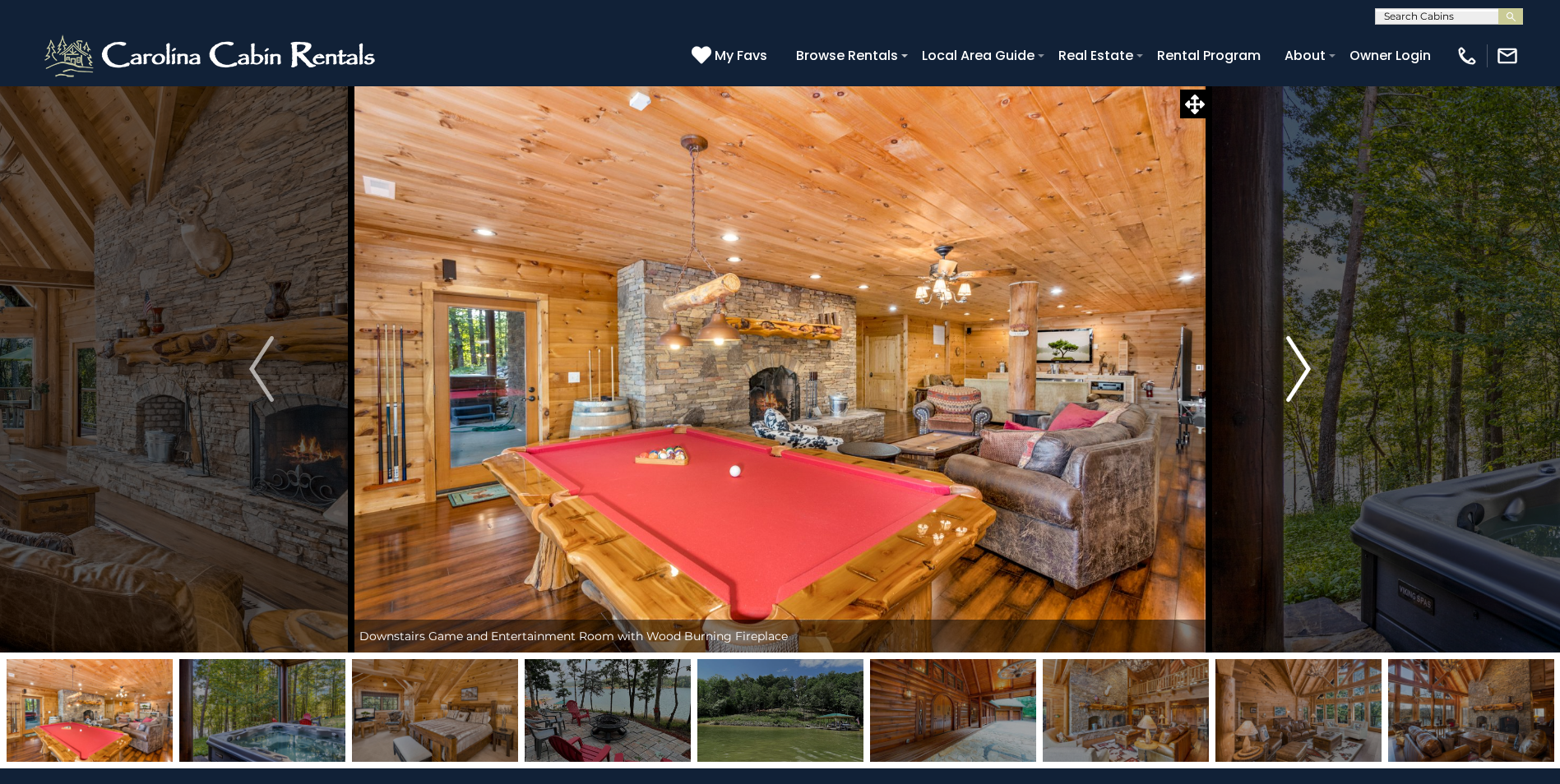
click at [1302, 361] on img "Next" at bounding box center [1298, 369] width 25 height 66
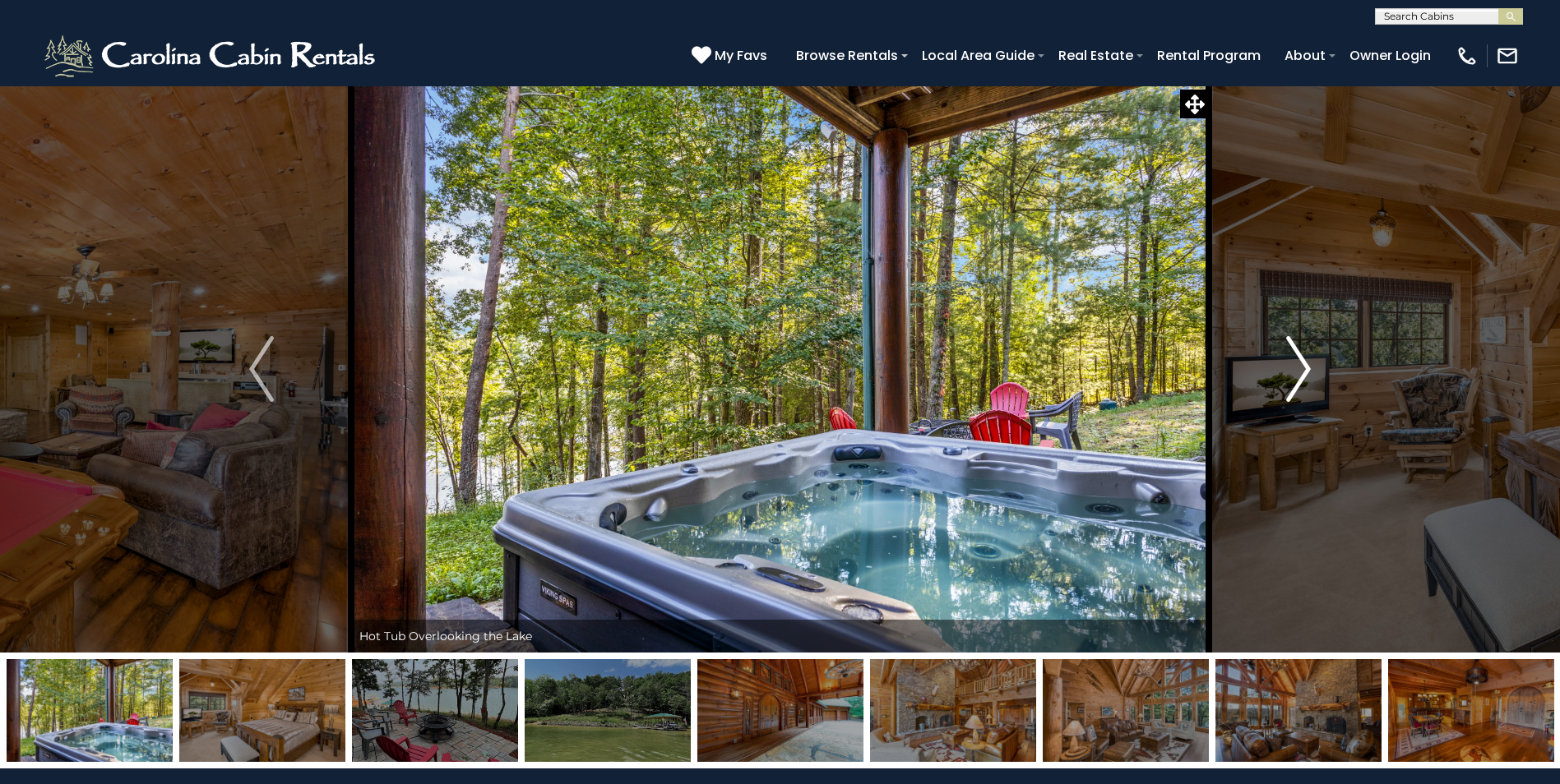
click at [1305, 361] on img "Next" at bounding box center [1298, 369] width 25 height 66
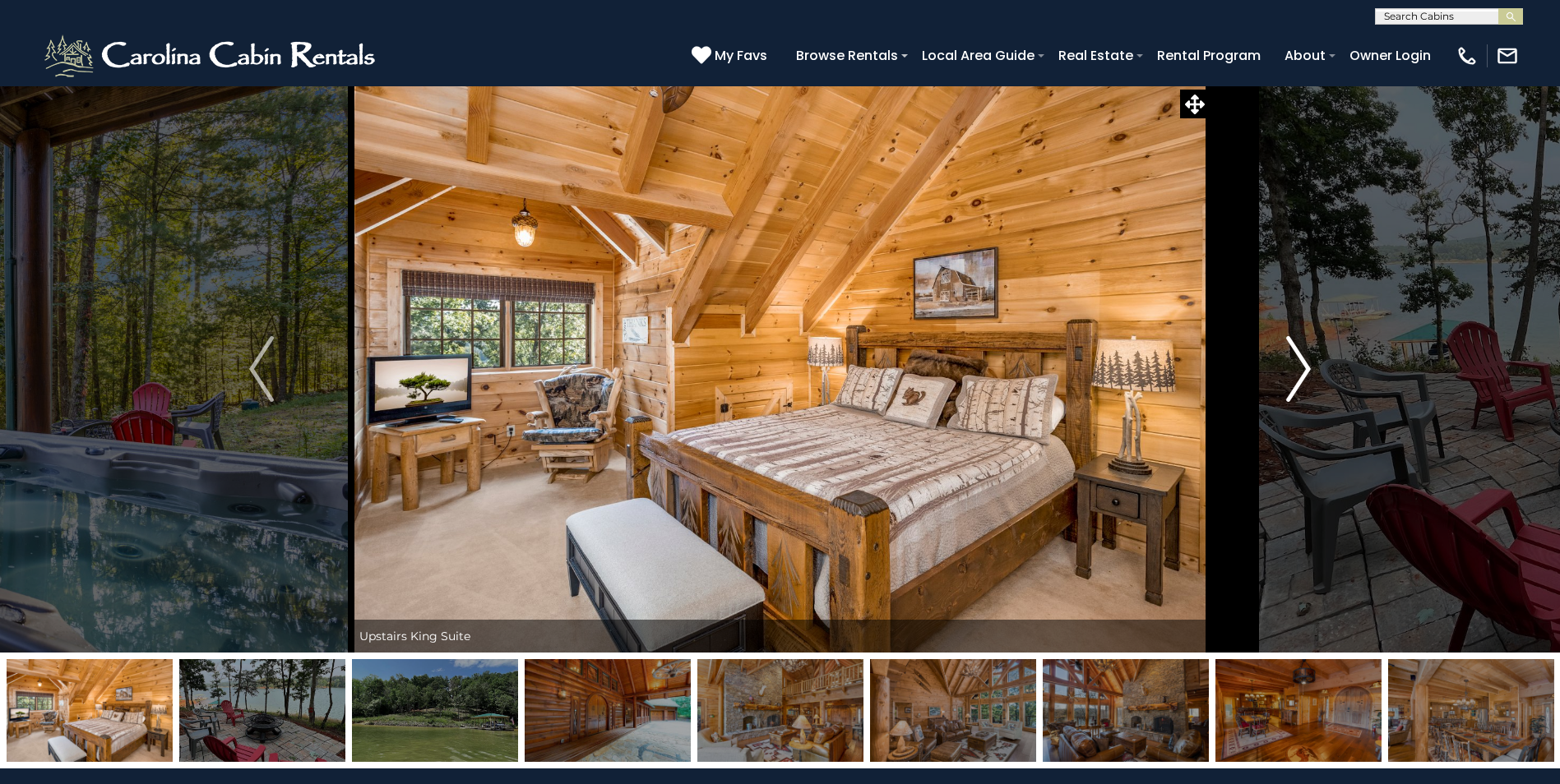
click at [1305, 361] on img "Next" at bounding box center [1298, 369] width 25 height 66
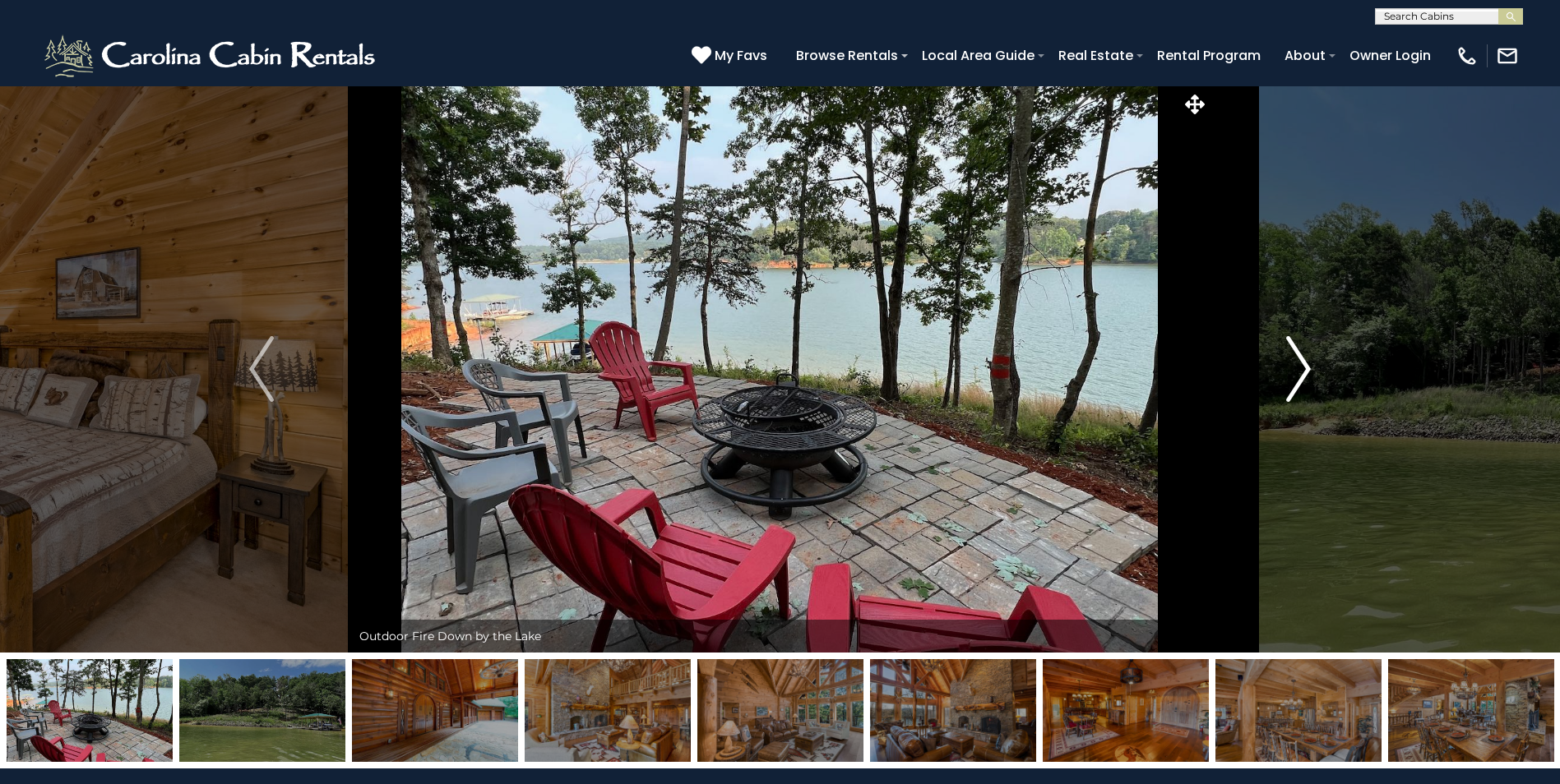
click at [1299, 369] on img "Next" at bounding box center [1298, 369] width 25 height 66
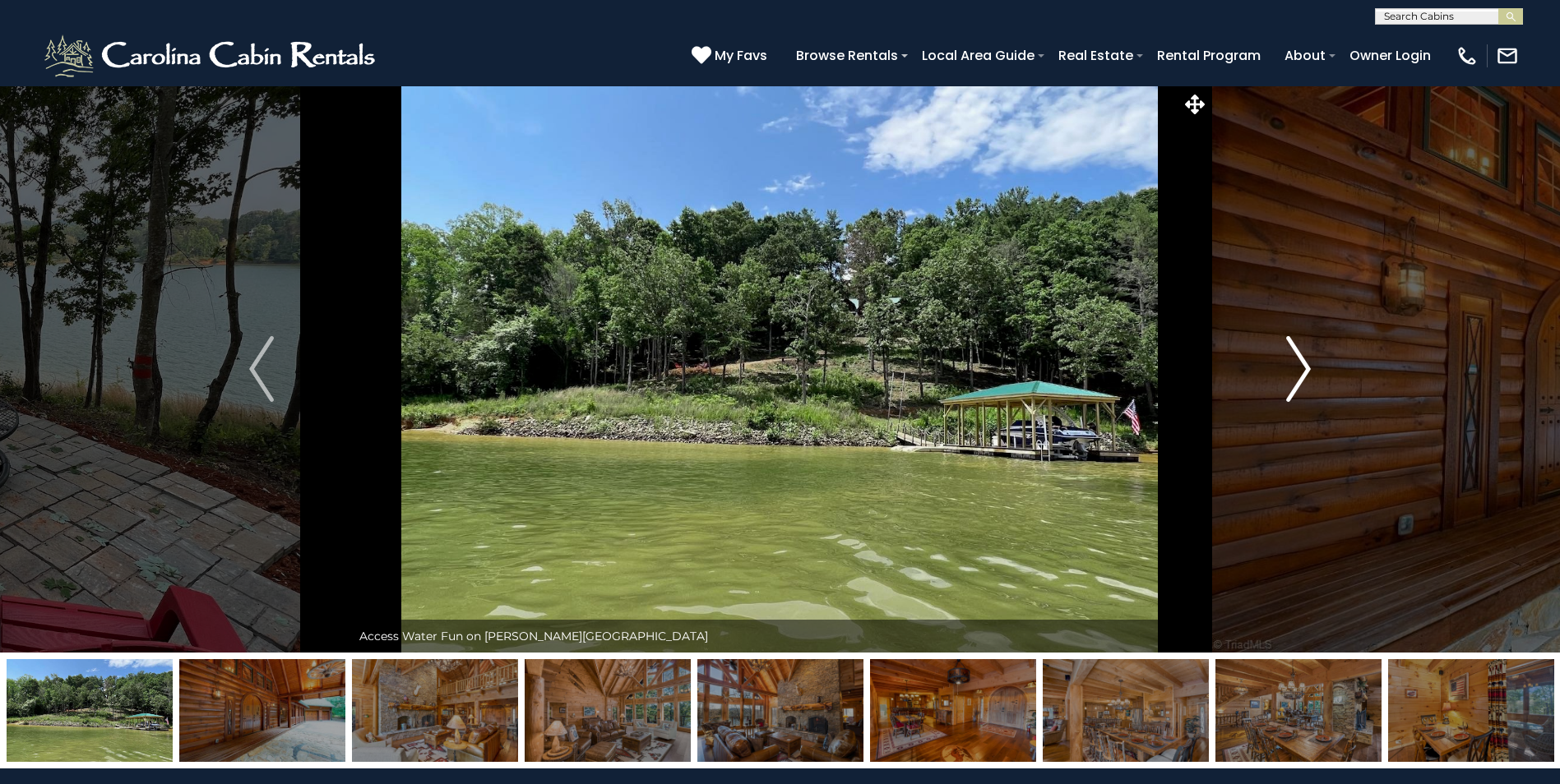
click at [1299, 369] on img "Next" at bounding box center [1298, 369] width 25 height 66
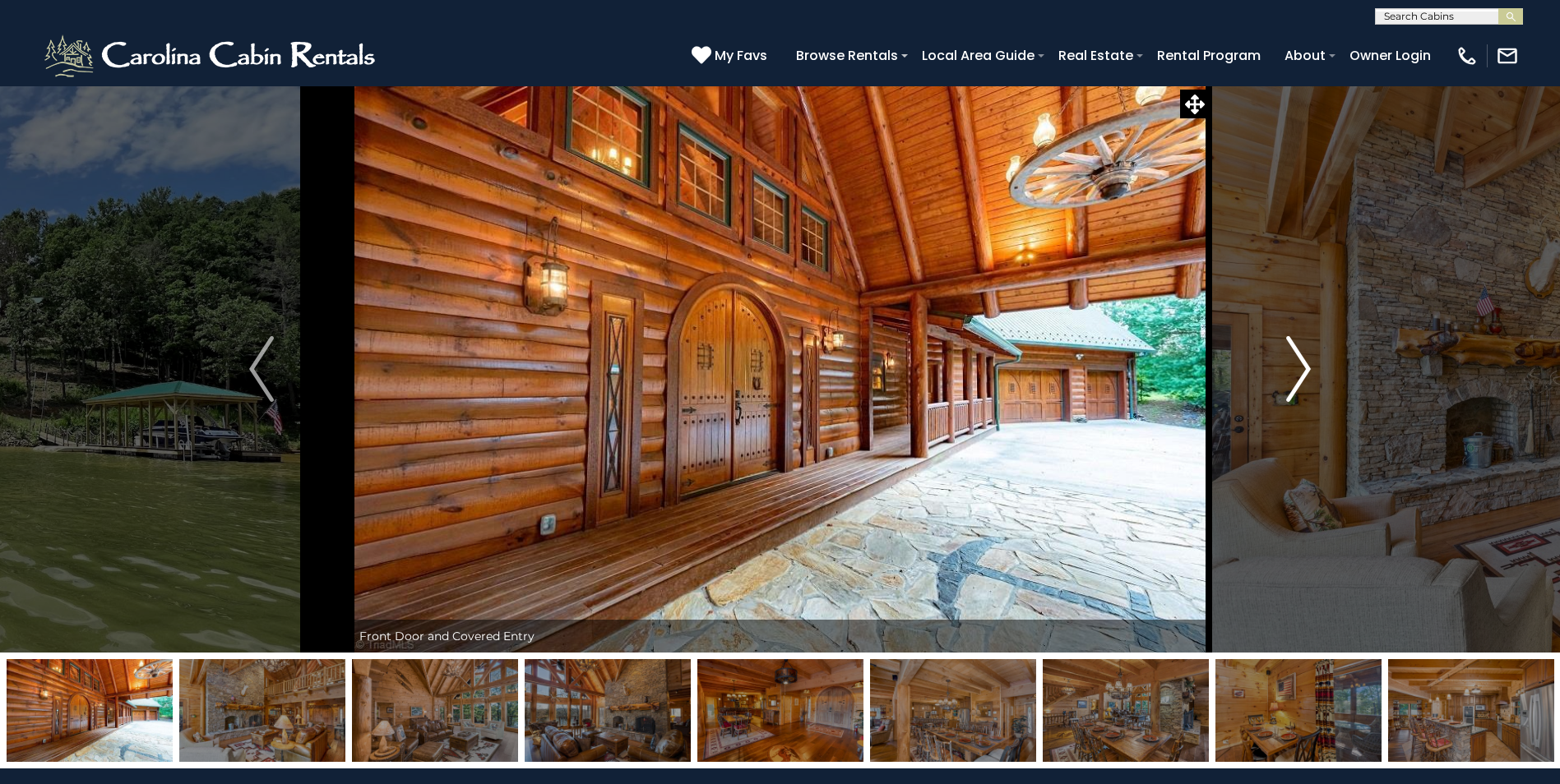
click at [1299, 369] on img "Next" at bounding box center [1298, 369] width 25 height 66
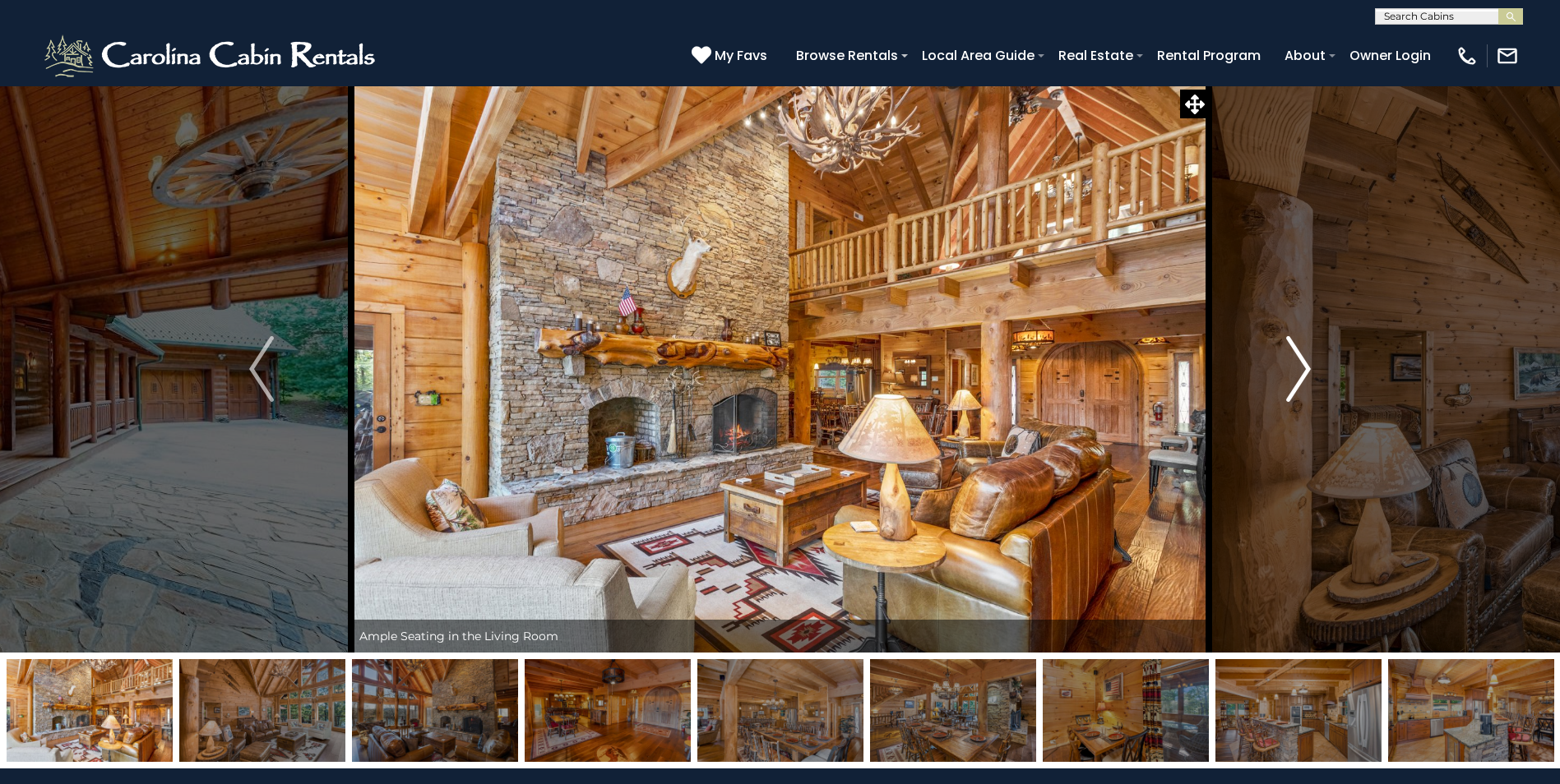
click at [1299, 369] on img "Next" at bounding box center [1298, 369] width 25 height 66
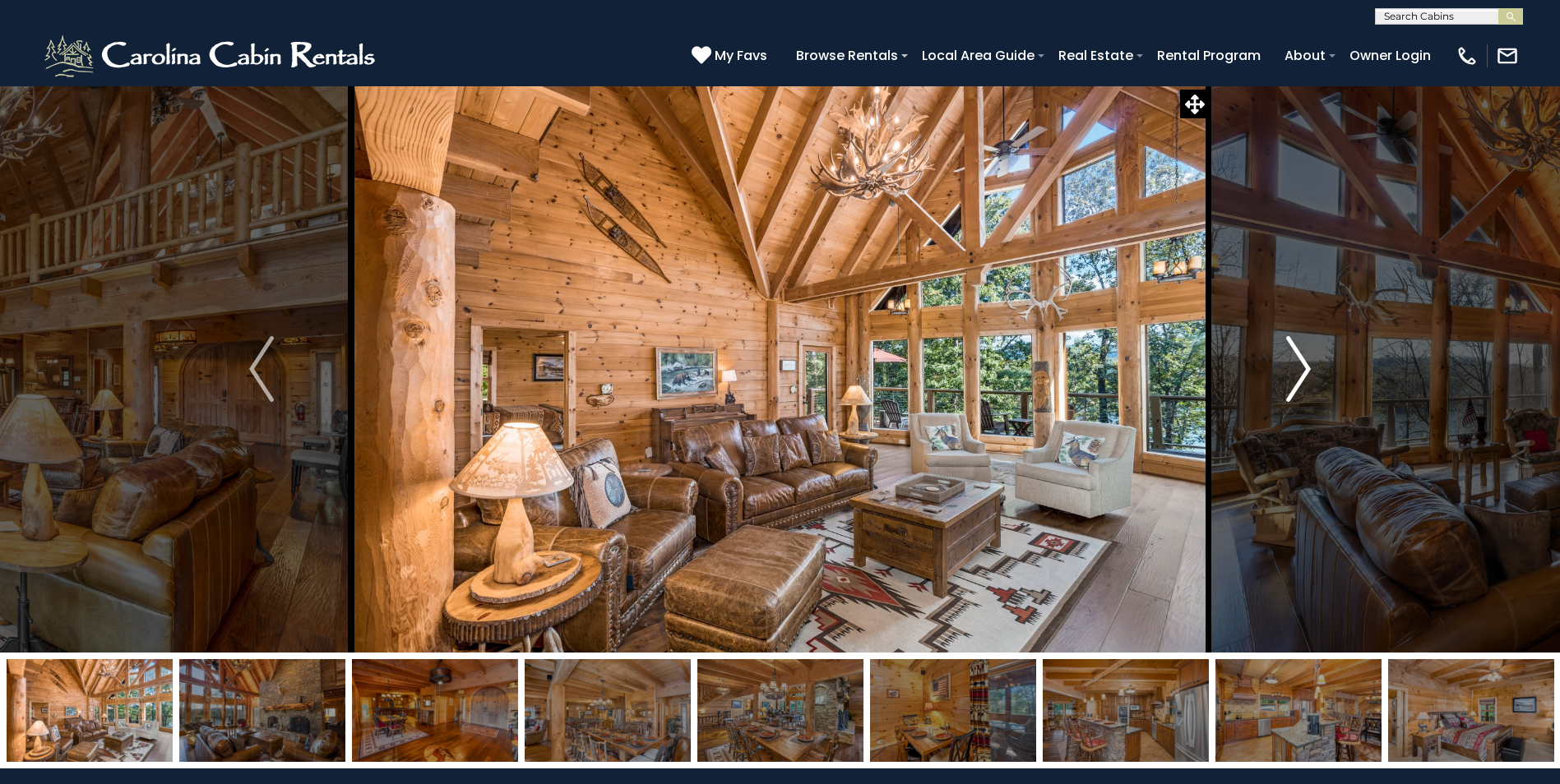
click at [1299, 369] on img "Next" at bounding box center [1298, 369] width 25 height 66
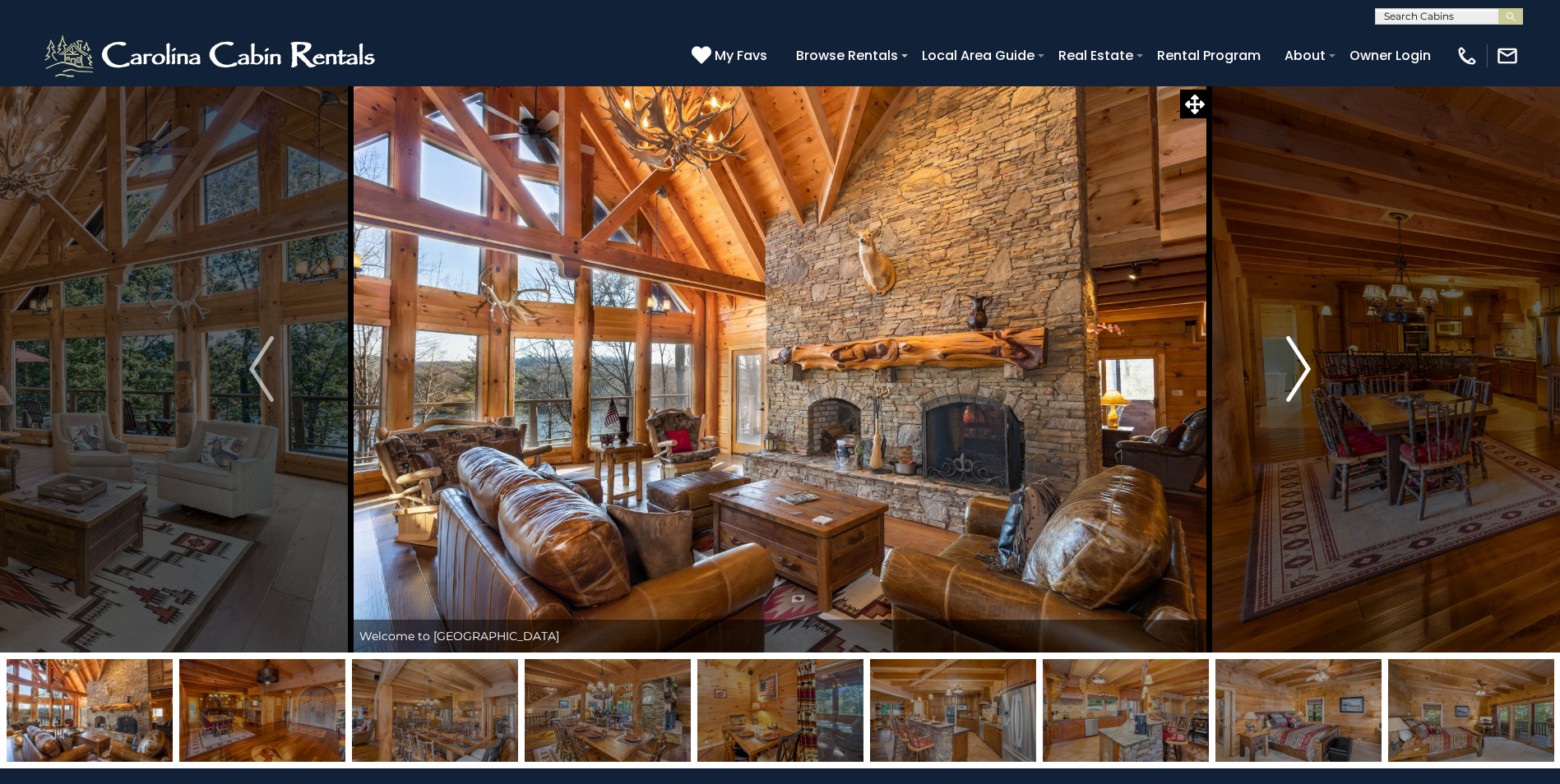
click at [1303, 369] on img "Next" at bounding box center [1298, 369] width 25 height 66
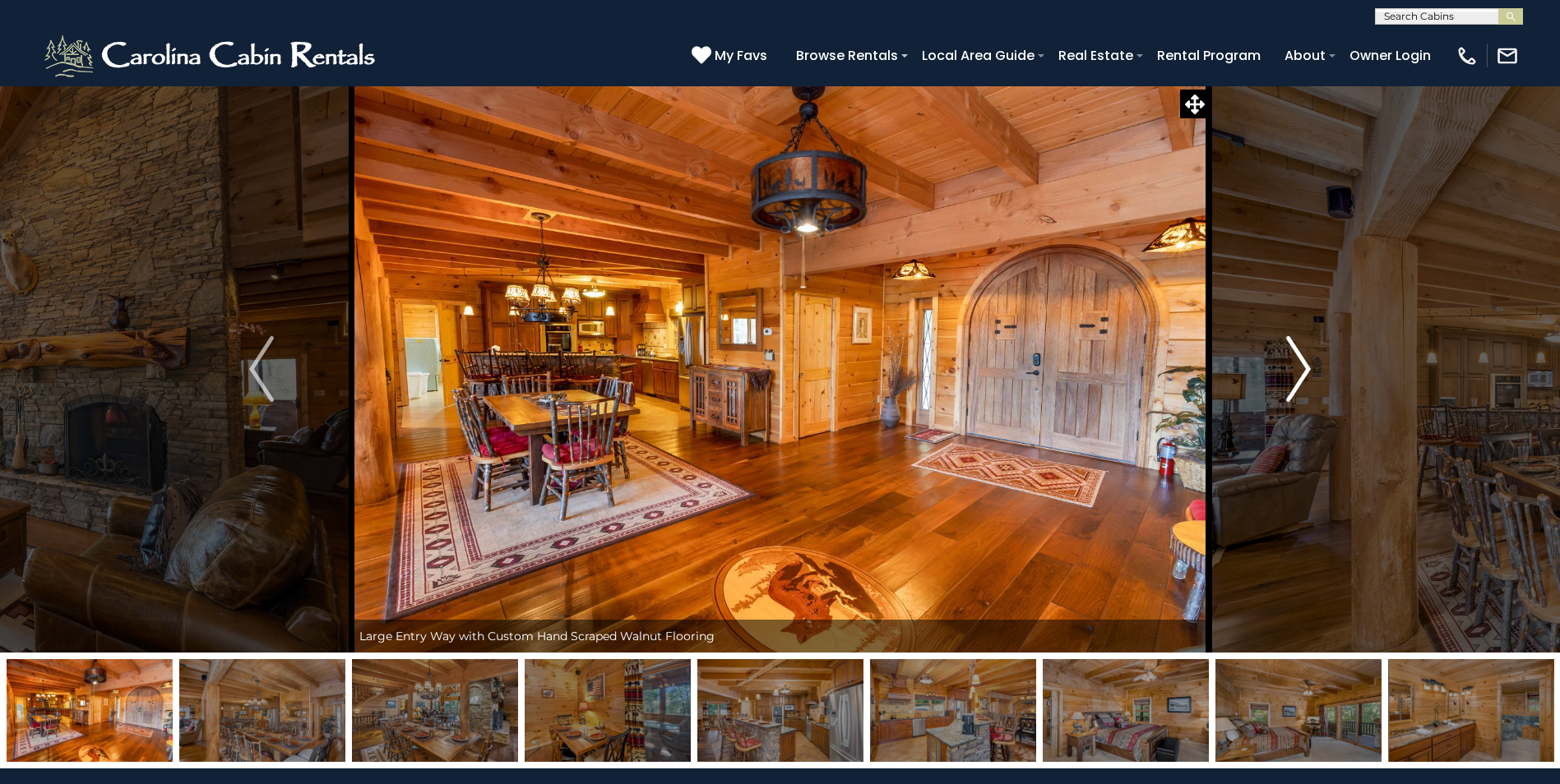
click at [1307, 369] on img "Next" at bounding box center [1298, 369] width 25 height 66
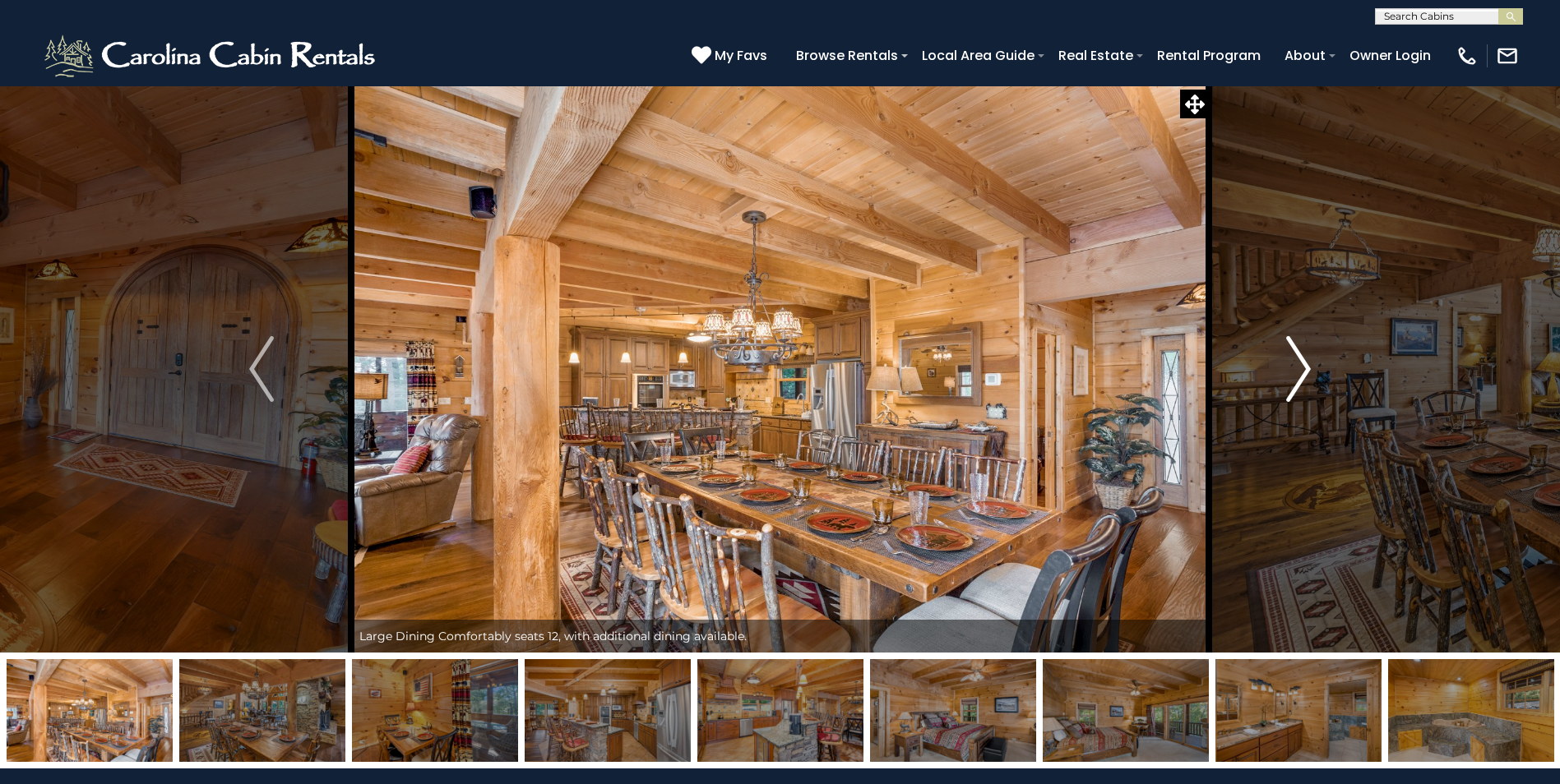
click at [1307, 369] on img "Next" at bounding box center [1298, 369] width 25 height 66
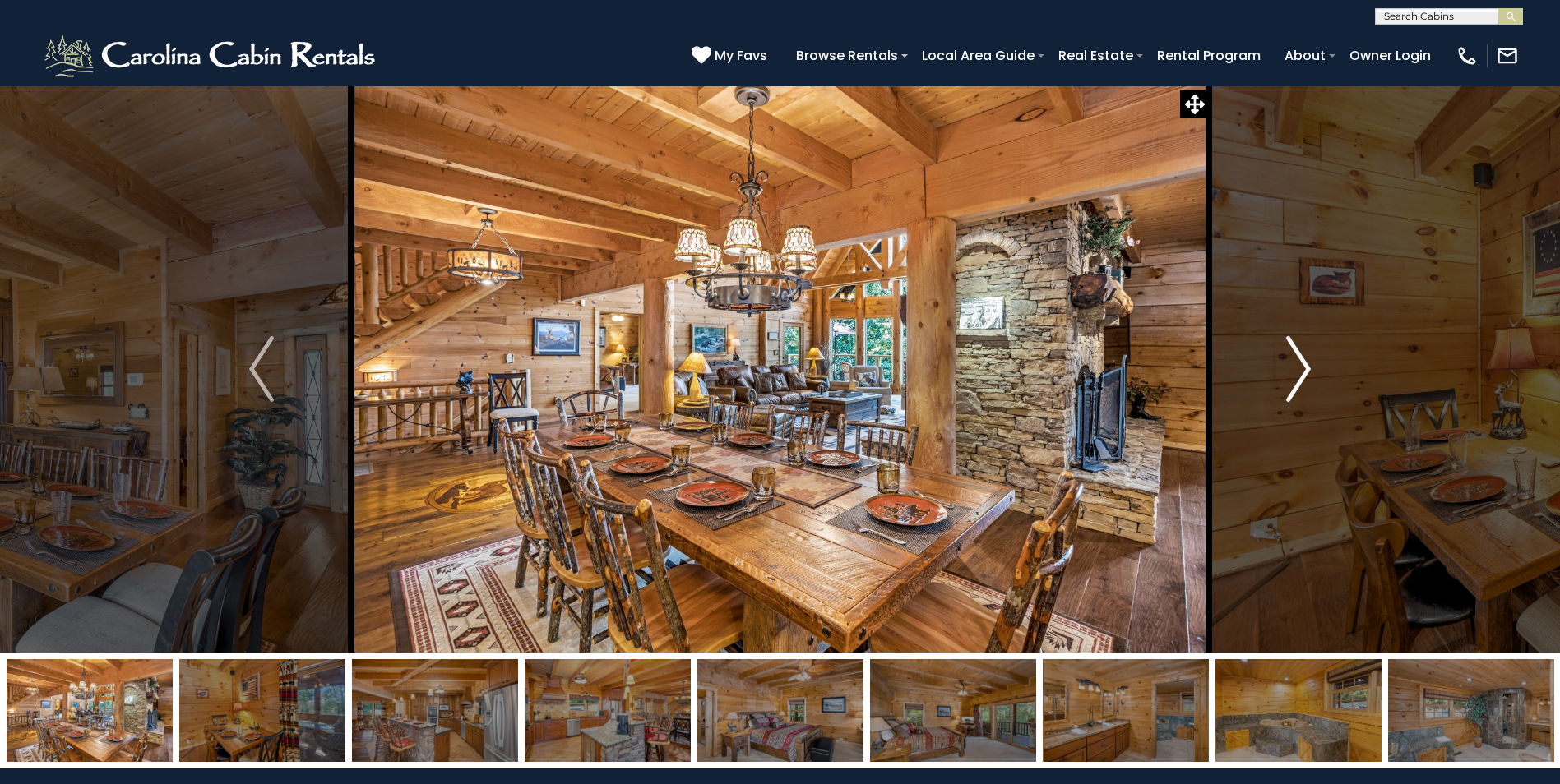
click at [1307, 369] on img "Next" at bounding box center [1298, 369] width 25 height 66
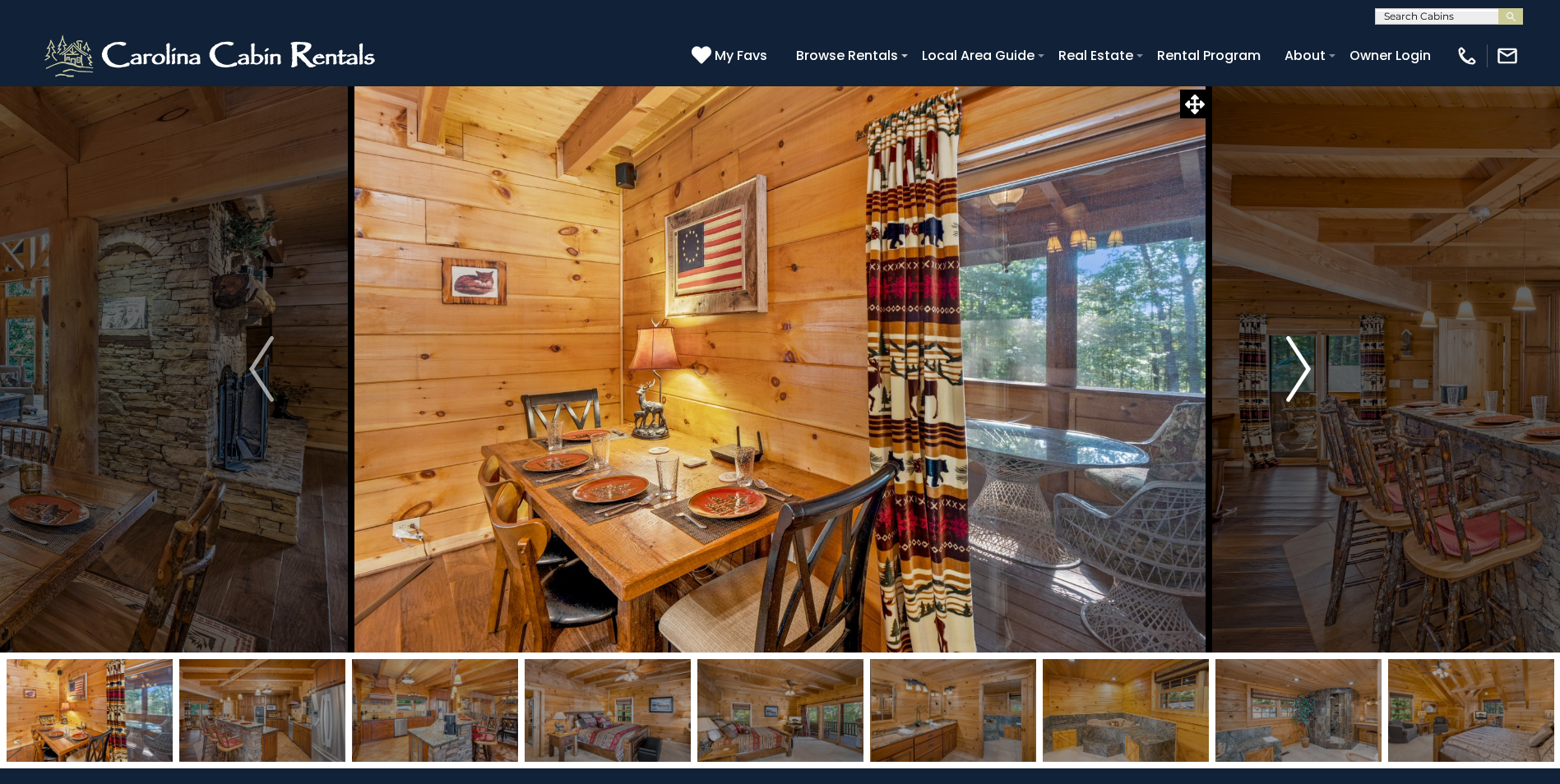
click at [1309, 369] on img "Next" at bounding box center [1298, 369] width 25 height 66
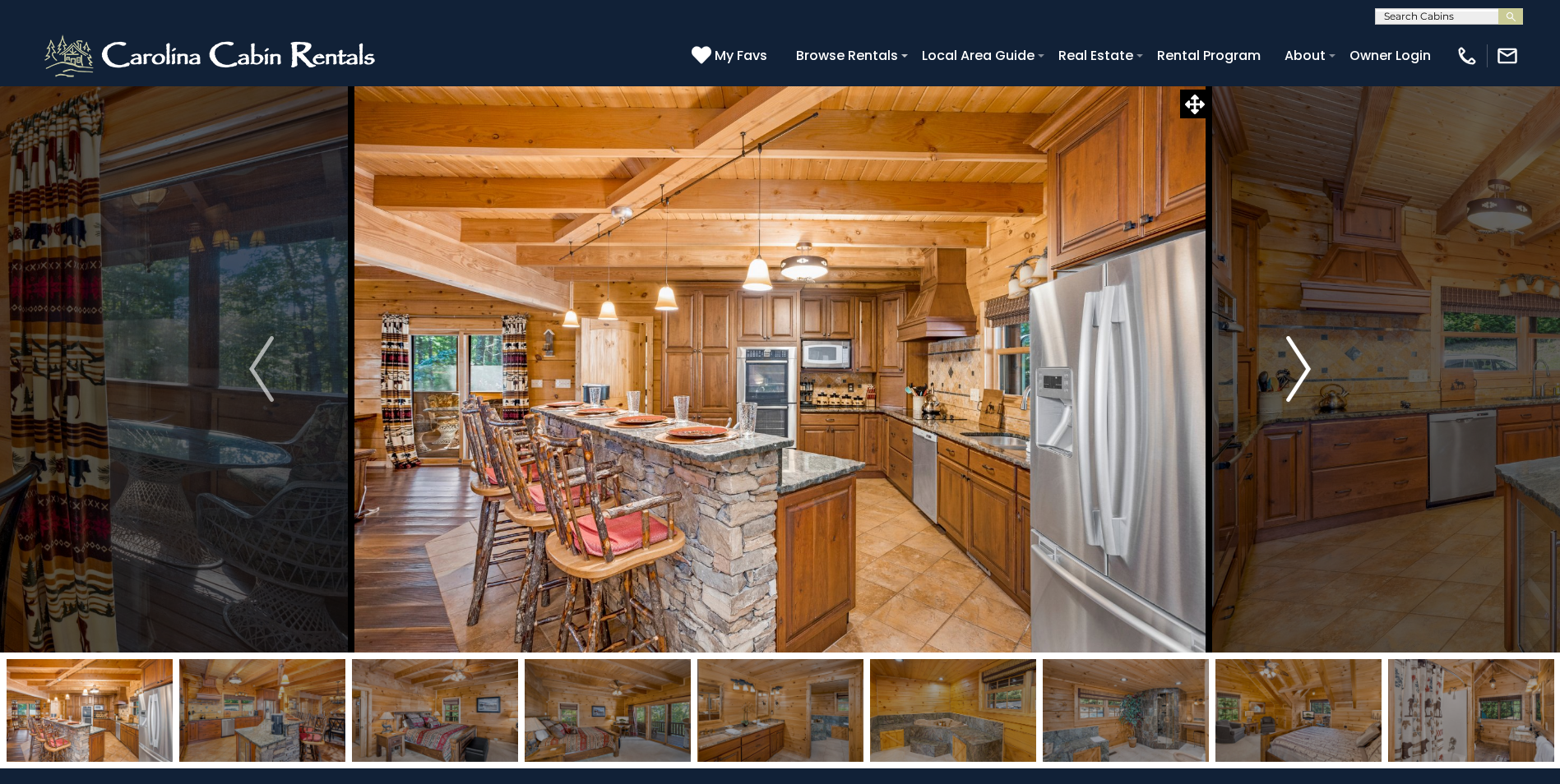
click at [1309, 369] on img "Next" at bounding box center [1298, 369] width 25 height 66
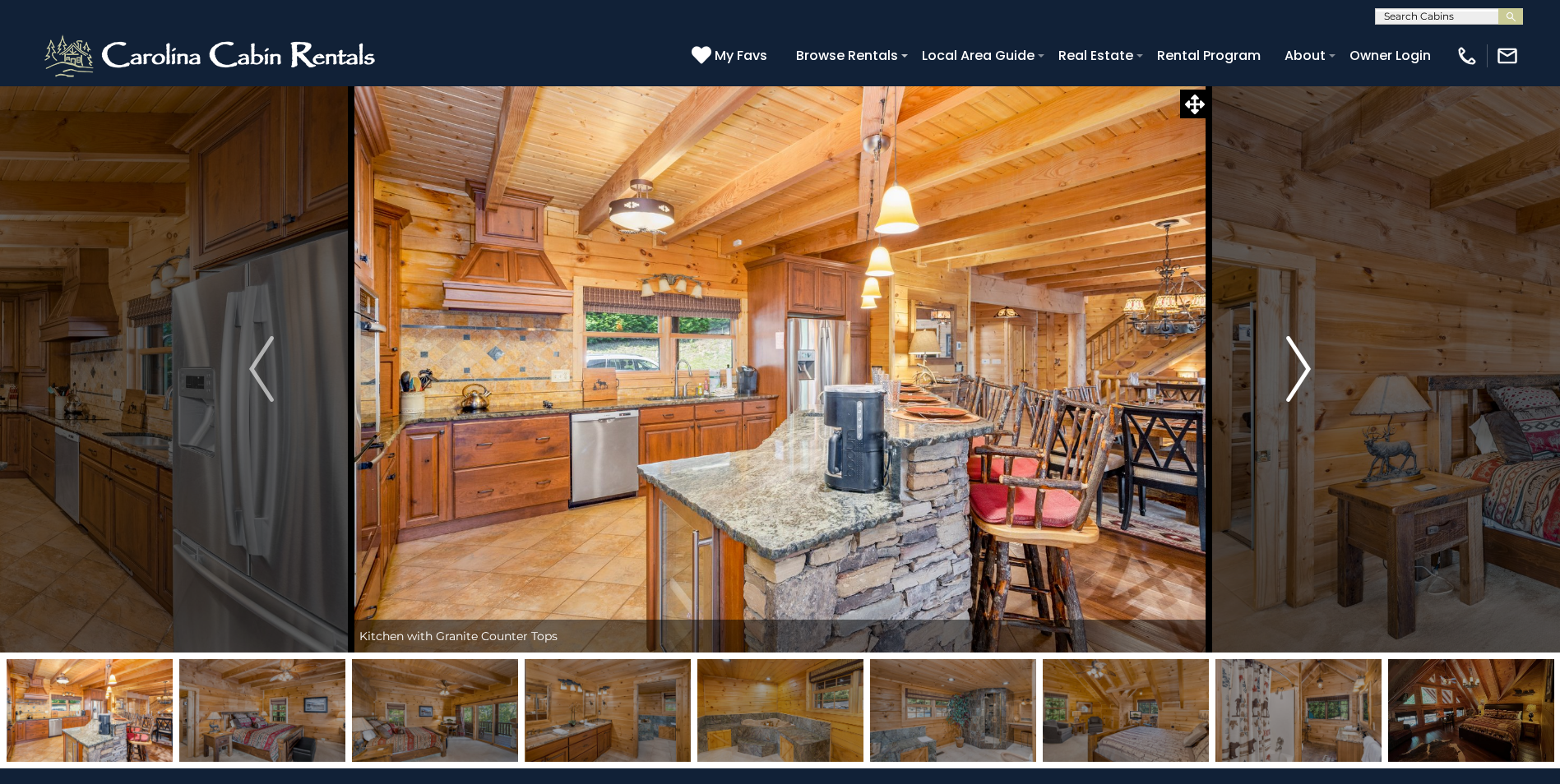
click at [1309, 369] on img "Next" at bounding box center [1298, 369] width 25 height 66
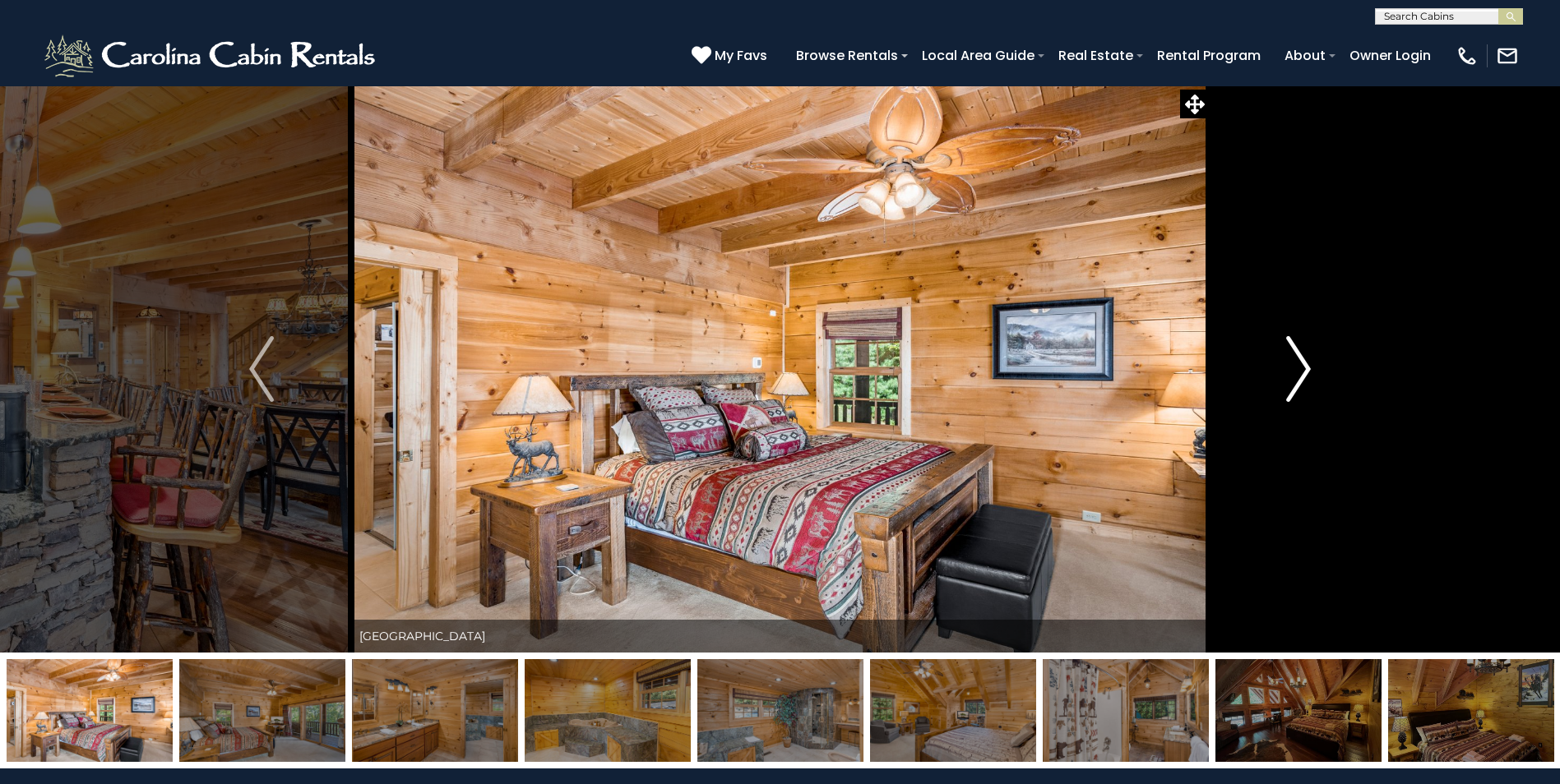
click at [1309, 369] on img "Next" at bounding box center [1298, 369] width 25 height 66
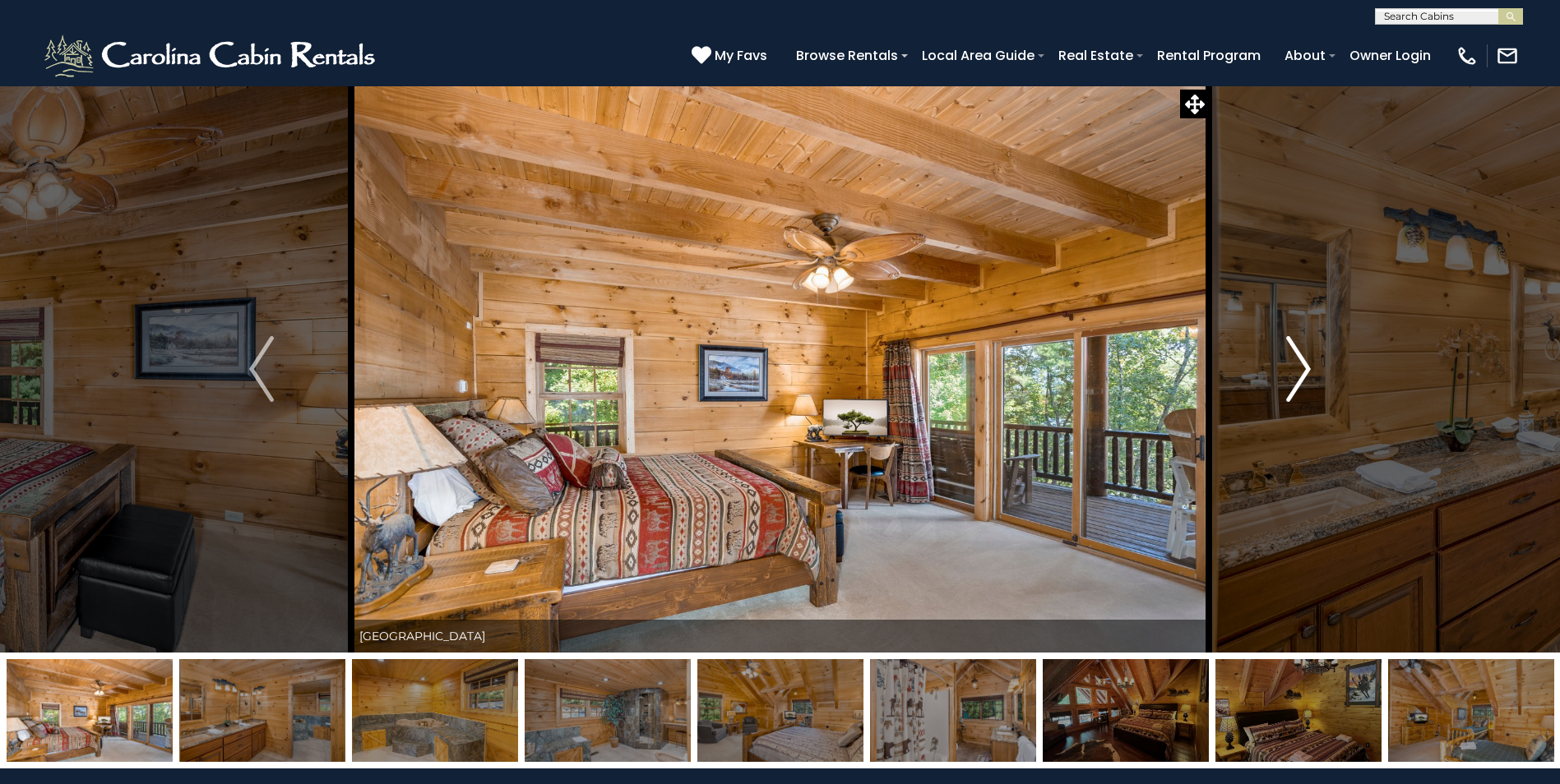
click at [1309, 369] on img "Next" at bounding box center [1298, 369] width 25 height 66
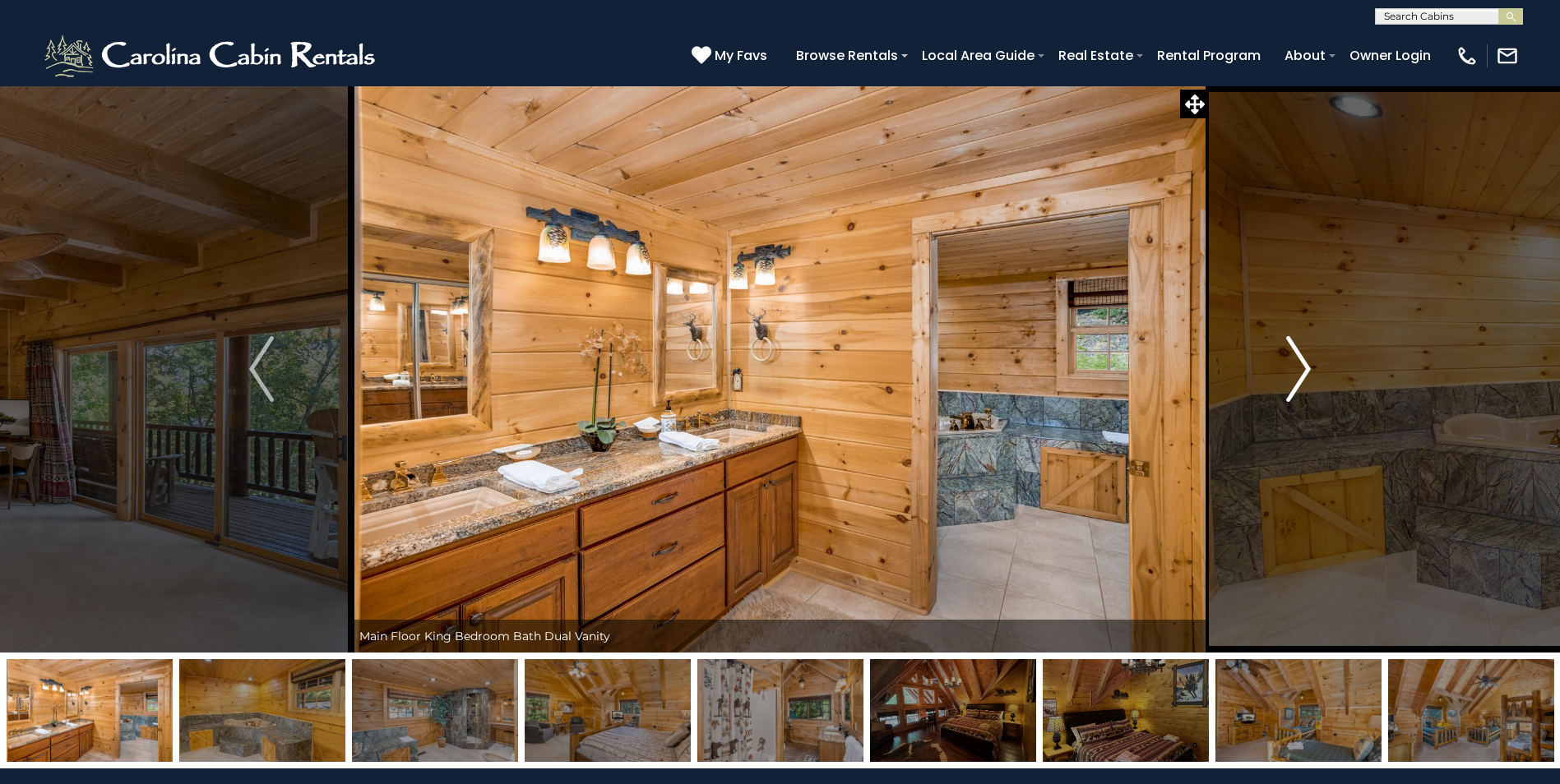
click at [1309, 369] on img "Next" at bounding box center [1298, 369] width 25 height 66
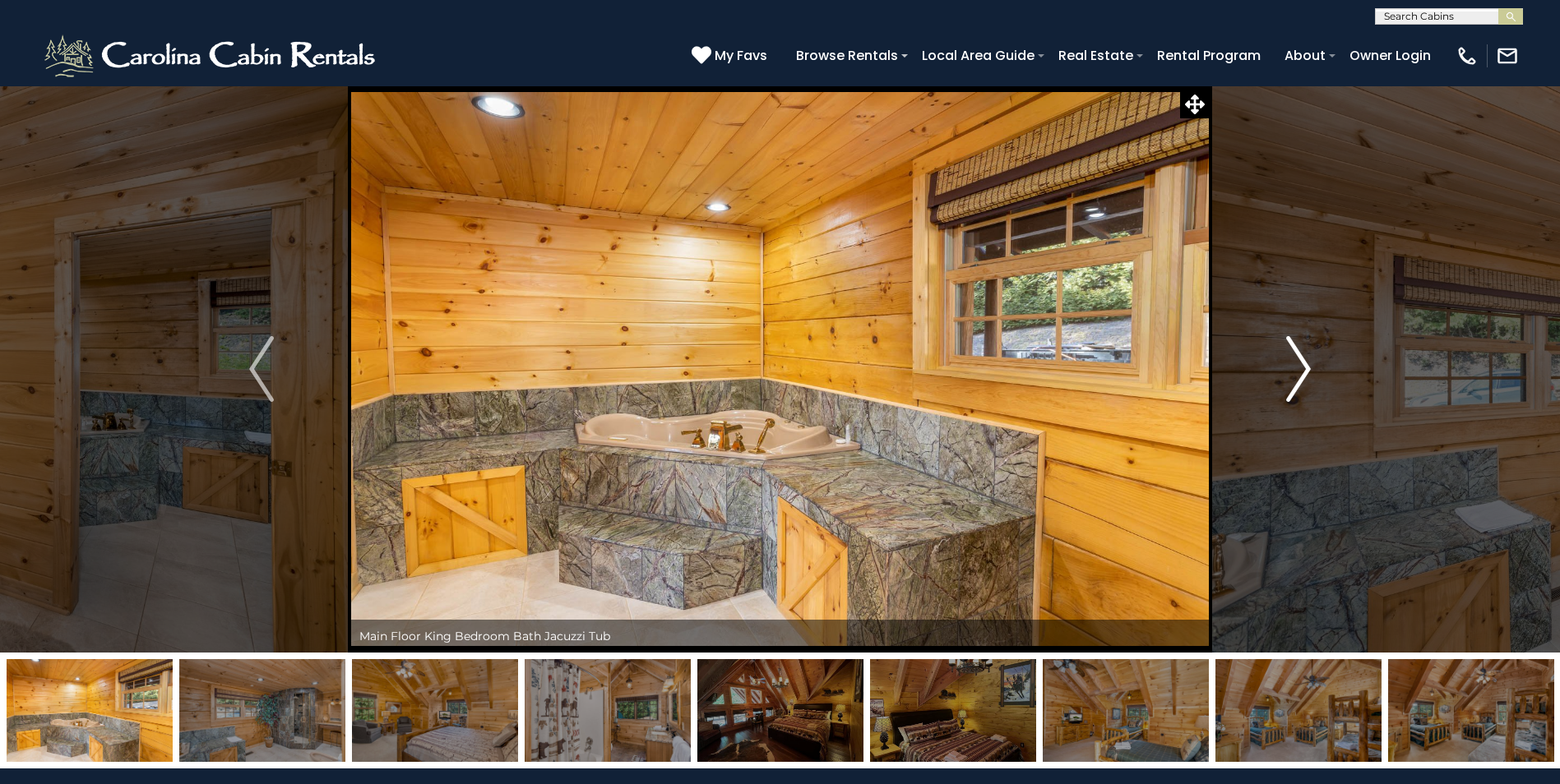
click at [1302, 366] on img "Next" at bounding box center [1298, 369] width 25 height 66
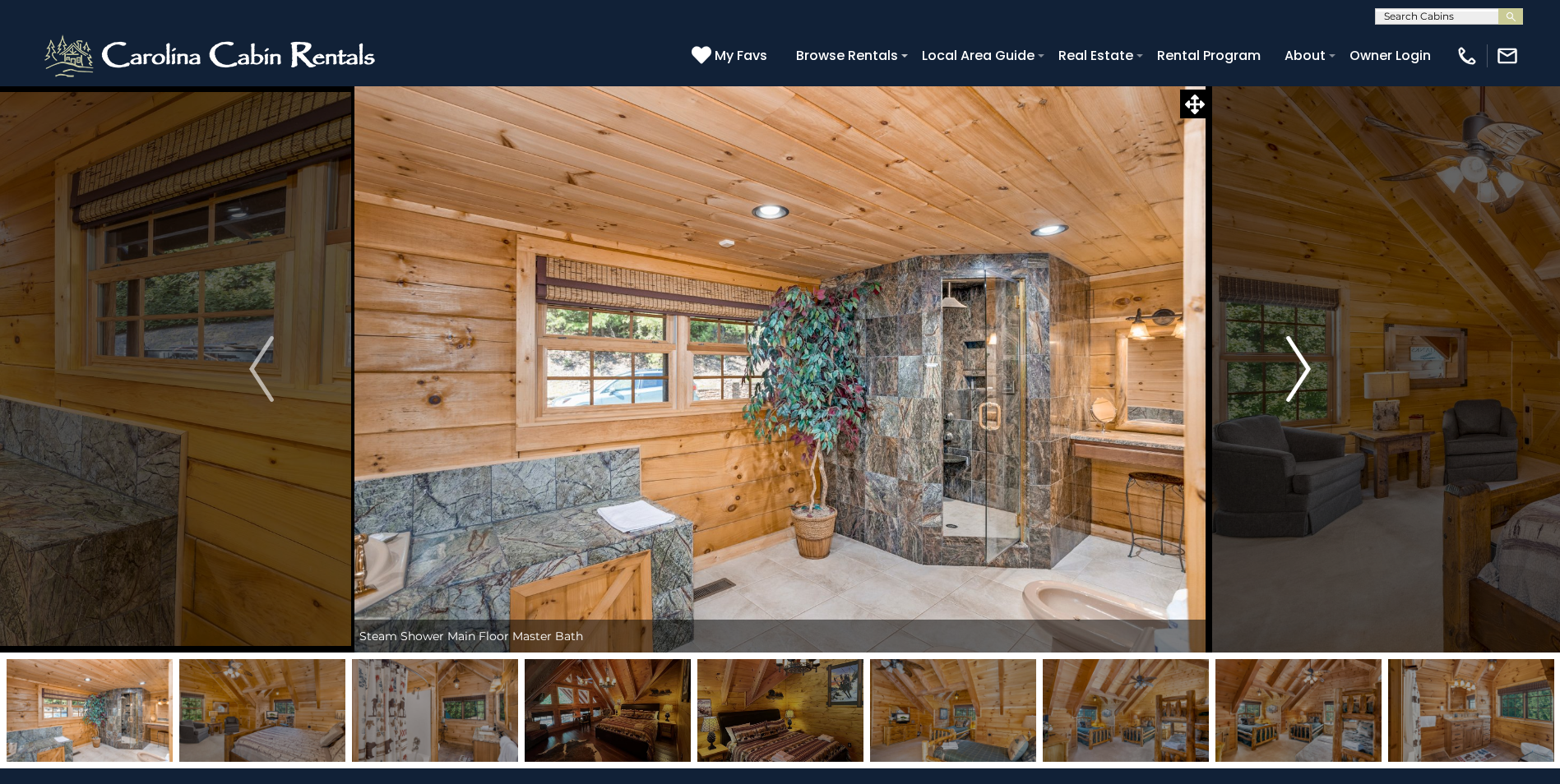
click at [1302, 366] on img "Next" at bounding box center [1298, 369] width 25 height 66
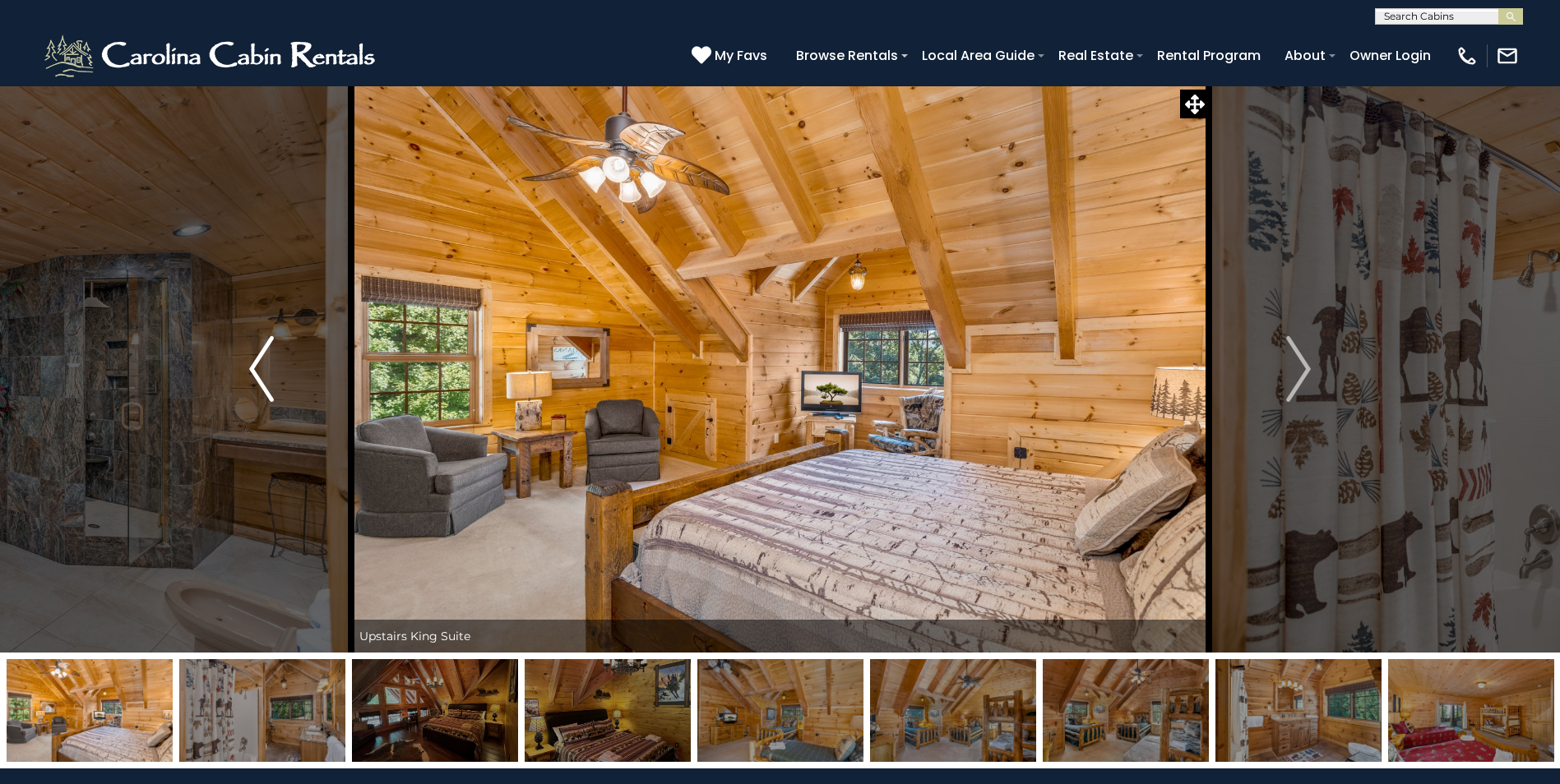
click at [252, 366] on img "Previous" at bounding box center [261, 369] width 25 height 66
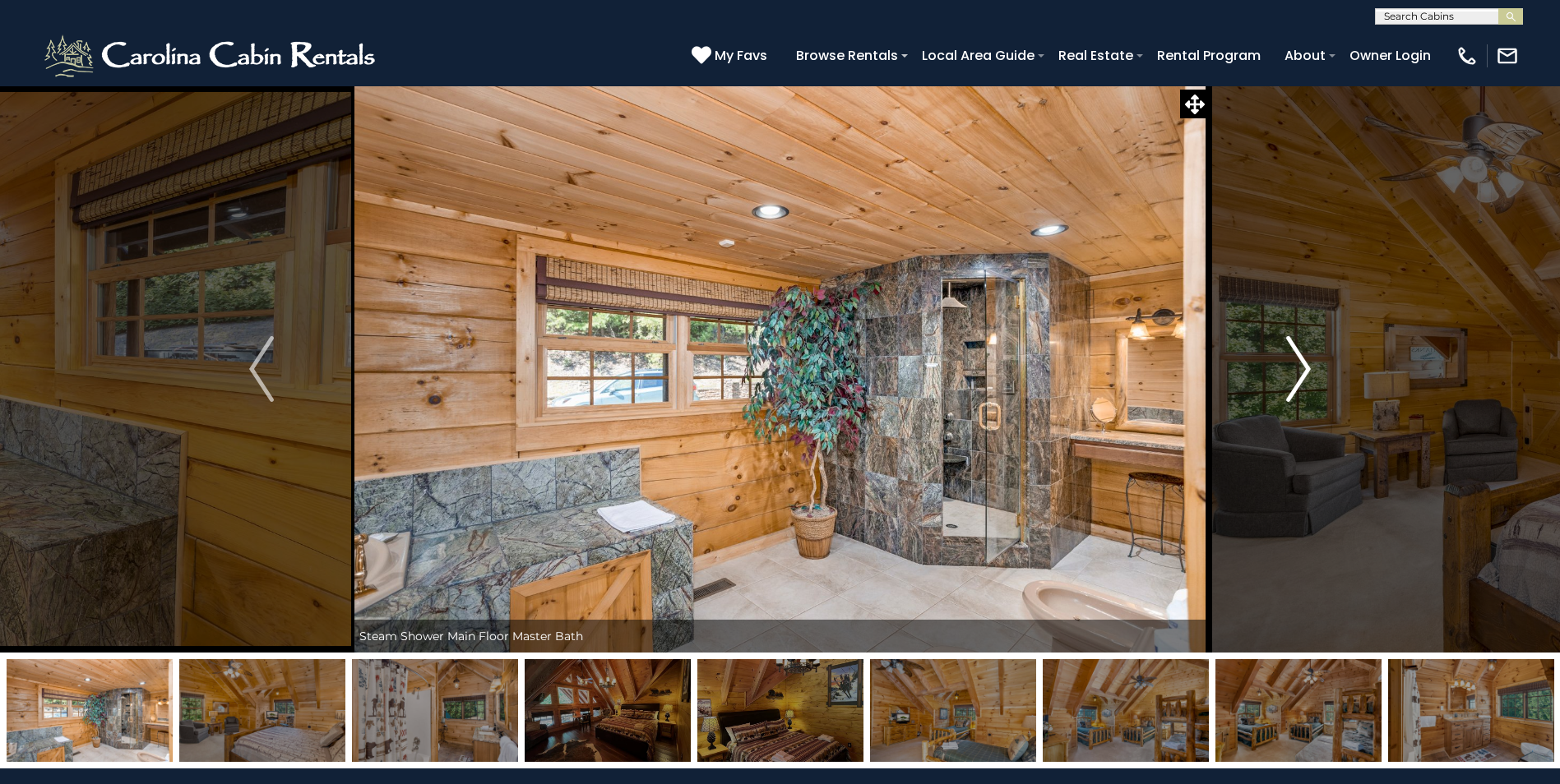
click at [1298, 373] on img "Next" at bounding box center [1298, 369] width 25 height 66
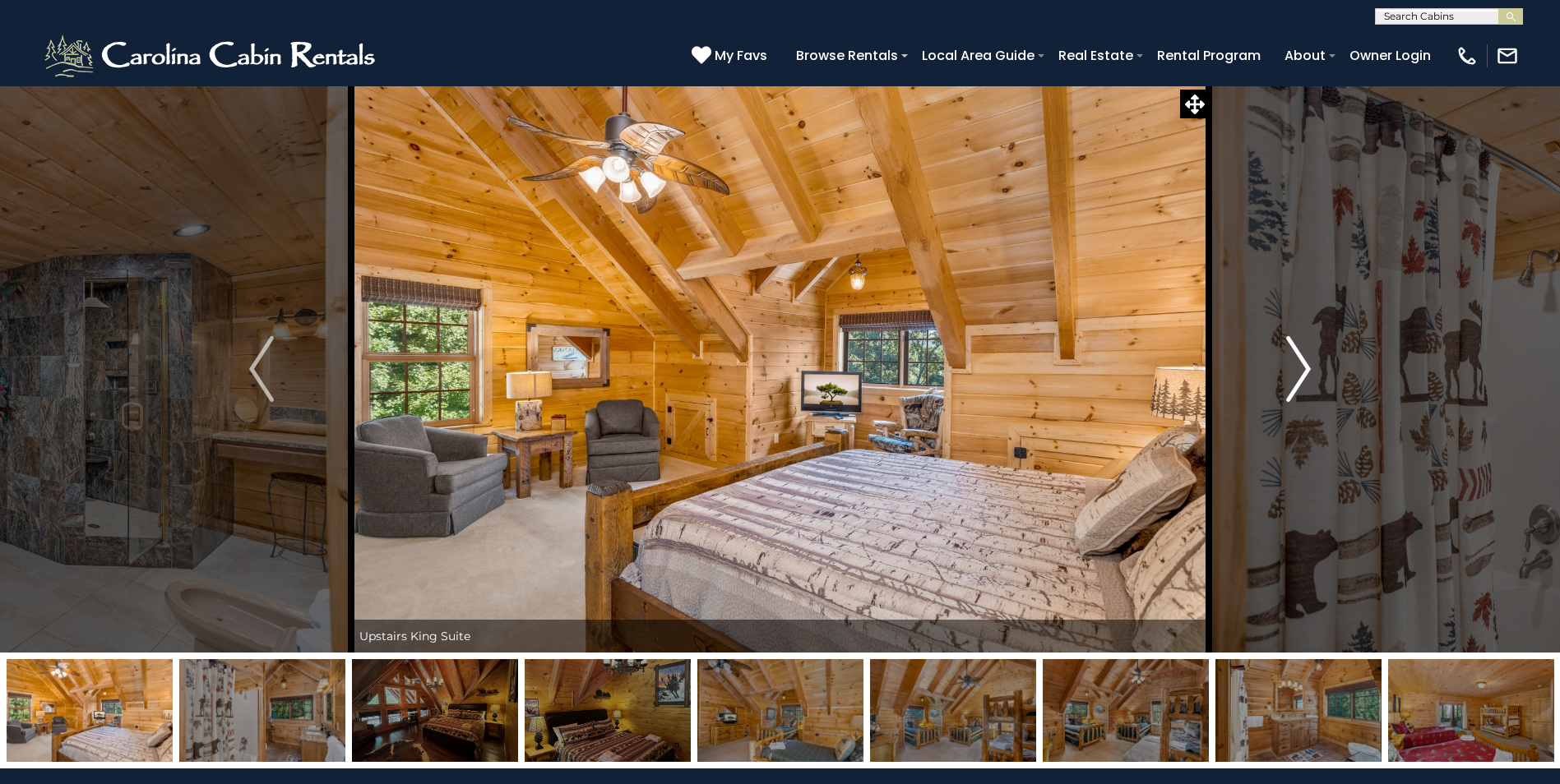
click at [1298, 373] on img "Next" at bounding box center [1298, 369] width 25 height 66
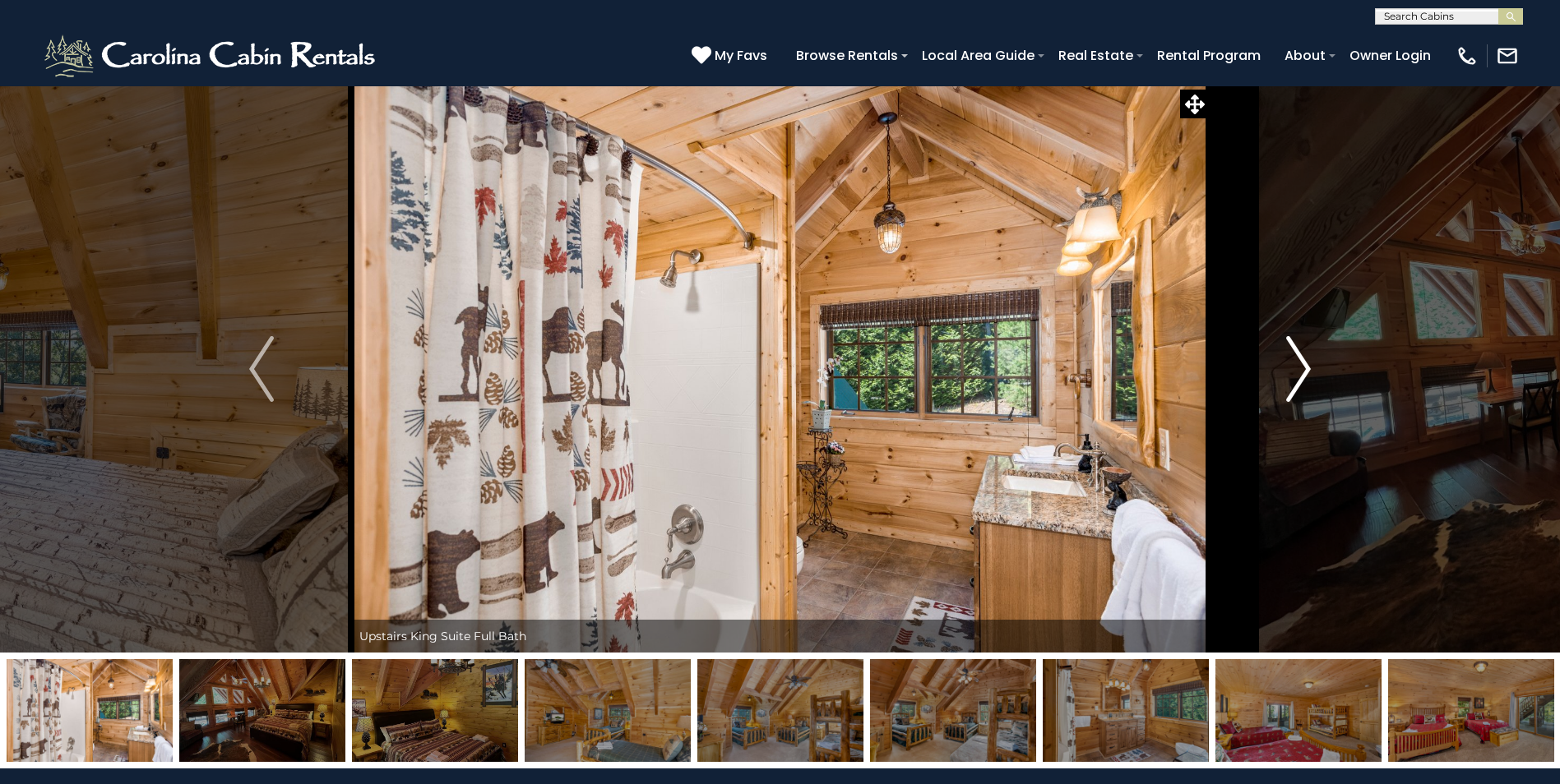
click at [1298, 373] on img "Next" at bounding box center [1298, 369] width 25 height 66
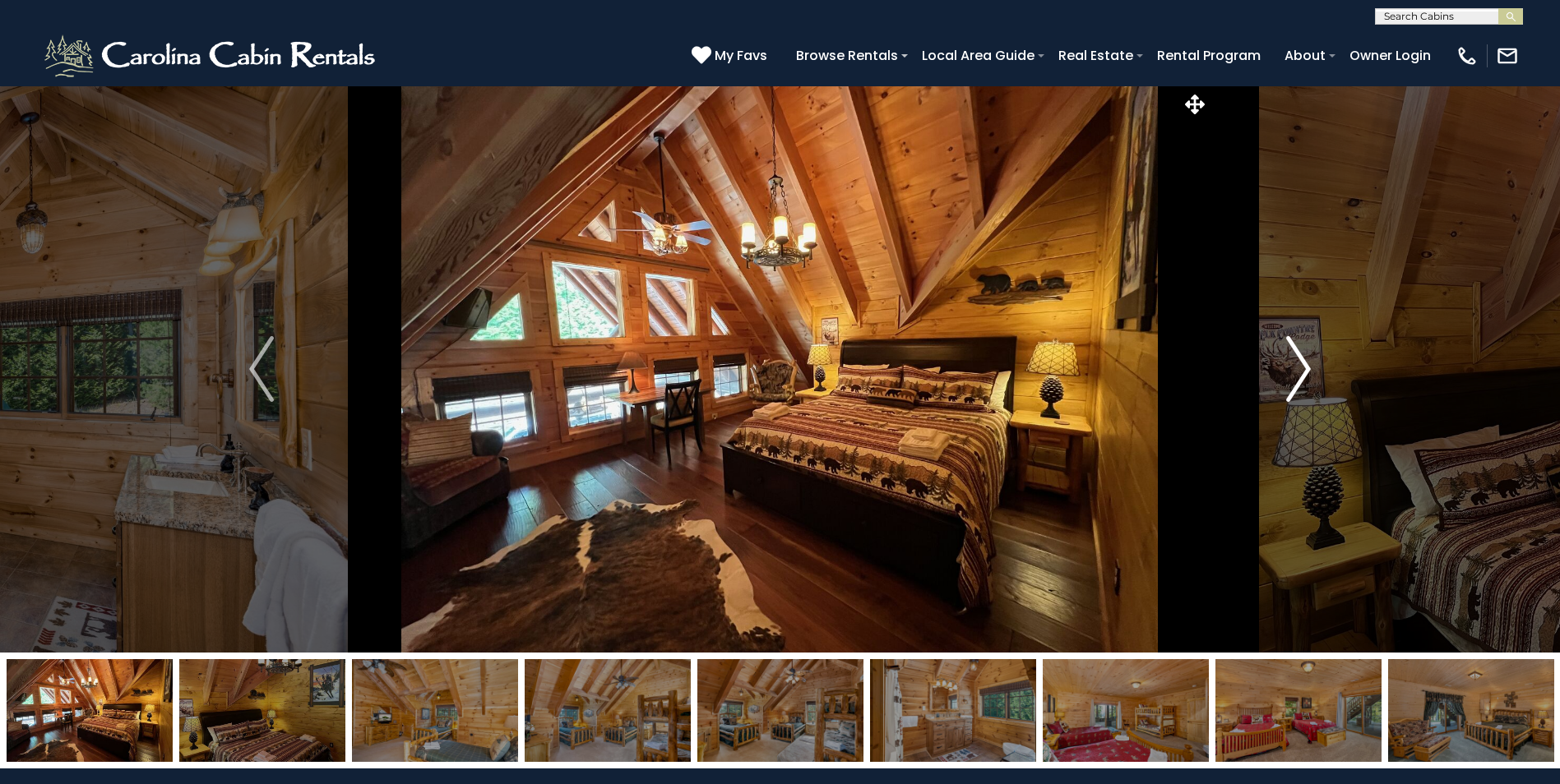
click at [1298, 373] on img "Next" at bounding box center [1298, 369] width 25 height 66
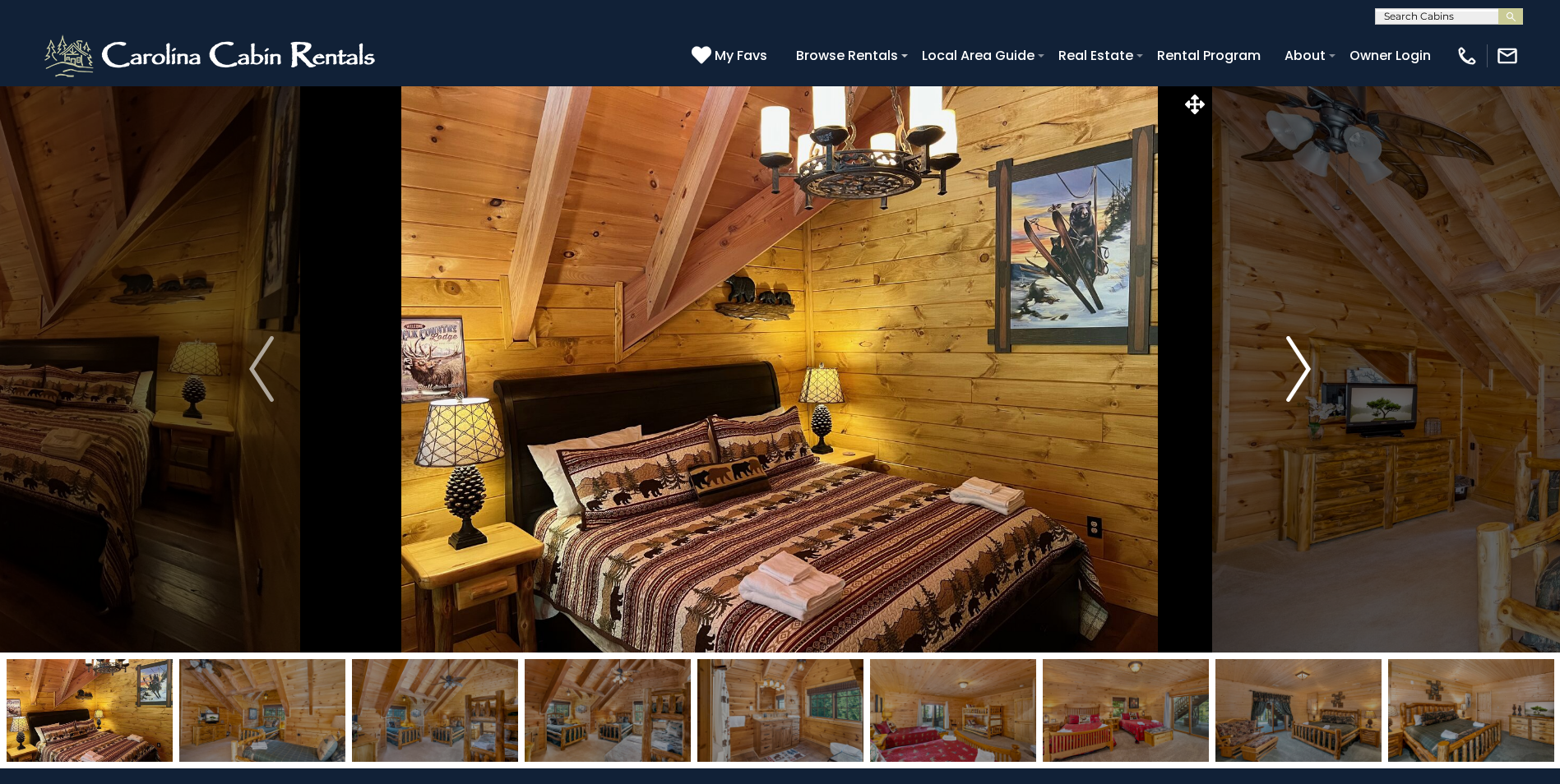
click at [1298, 373] on img "Next" at bounding box center [1298, 369] width 25 height 66
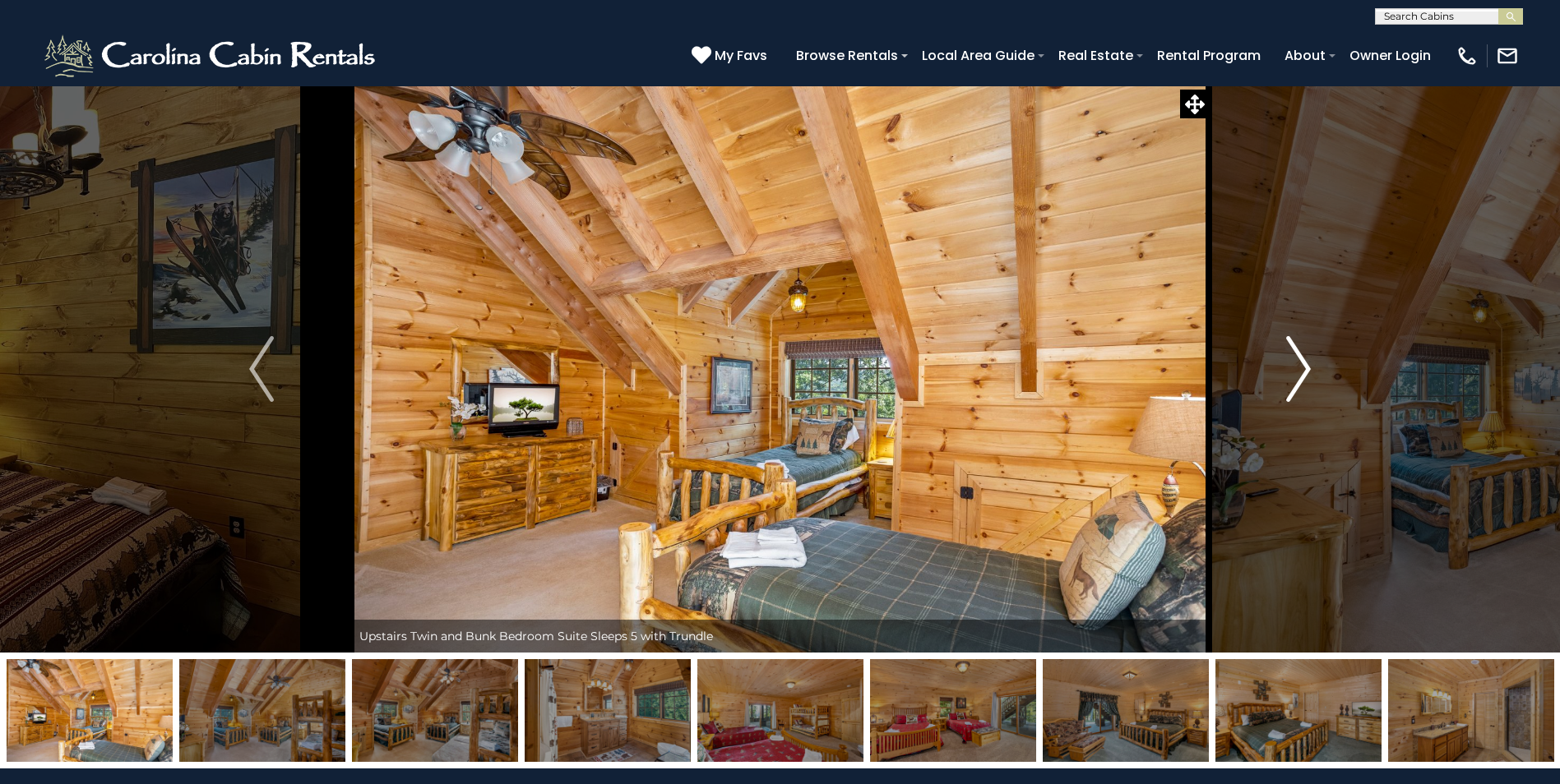
click at [1298, 373] on img "Next" at bounding box center [1298, 369] width 25 height 66
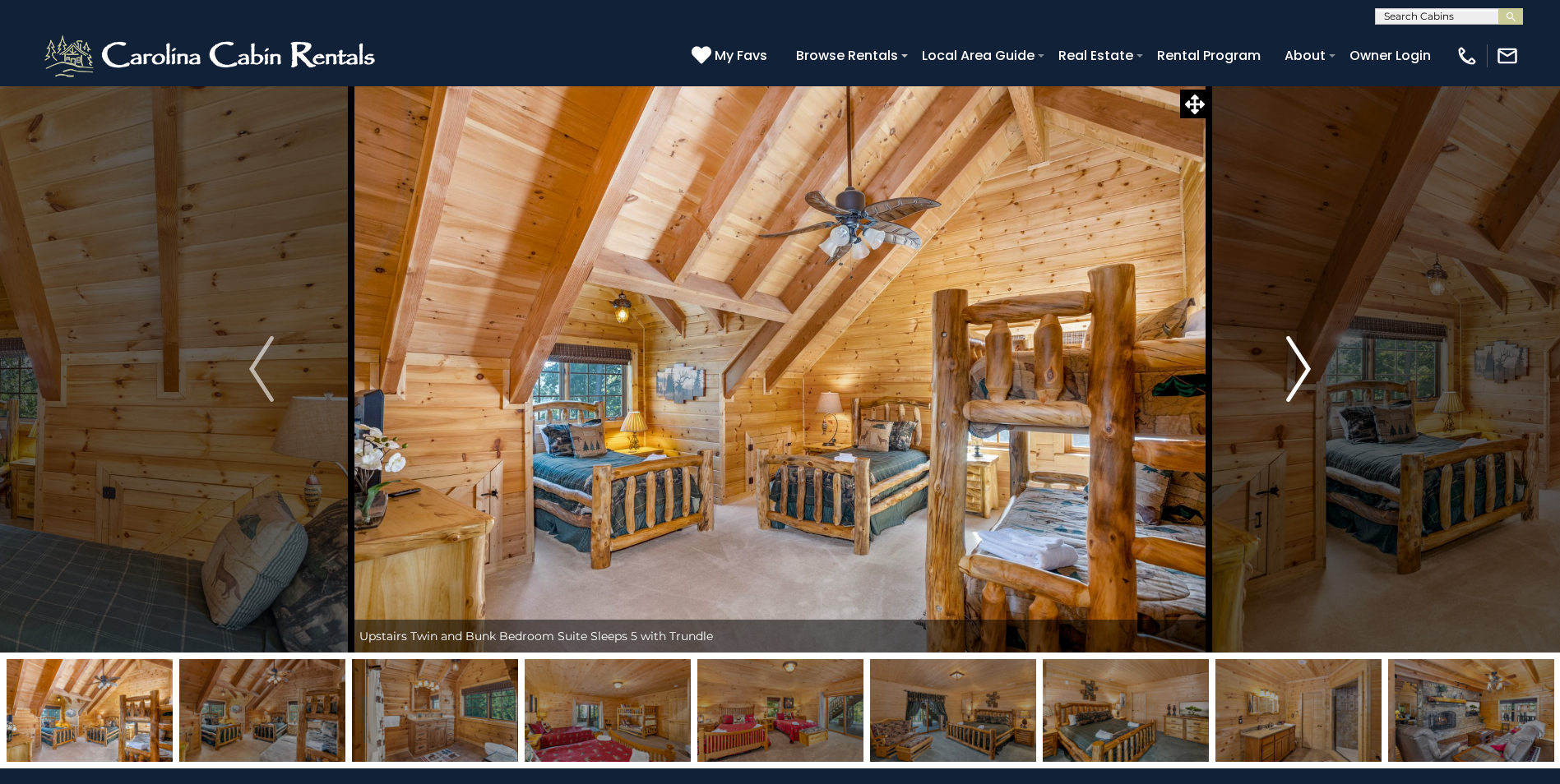
click at [1298, 373] on img "Next" at bounding box center [1298, 369] width 25 height 66
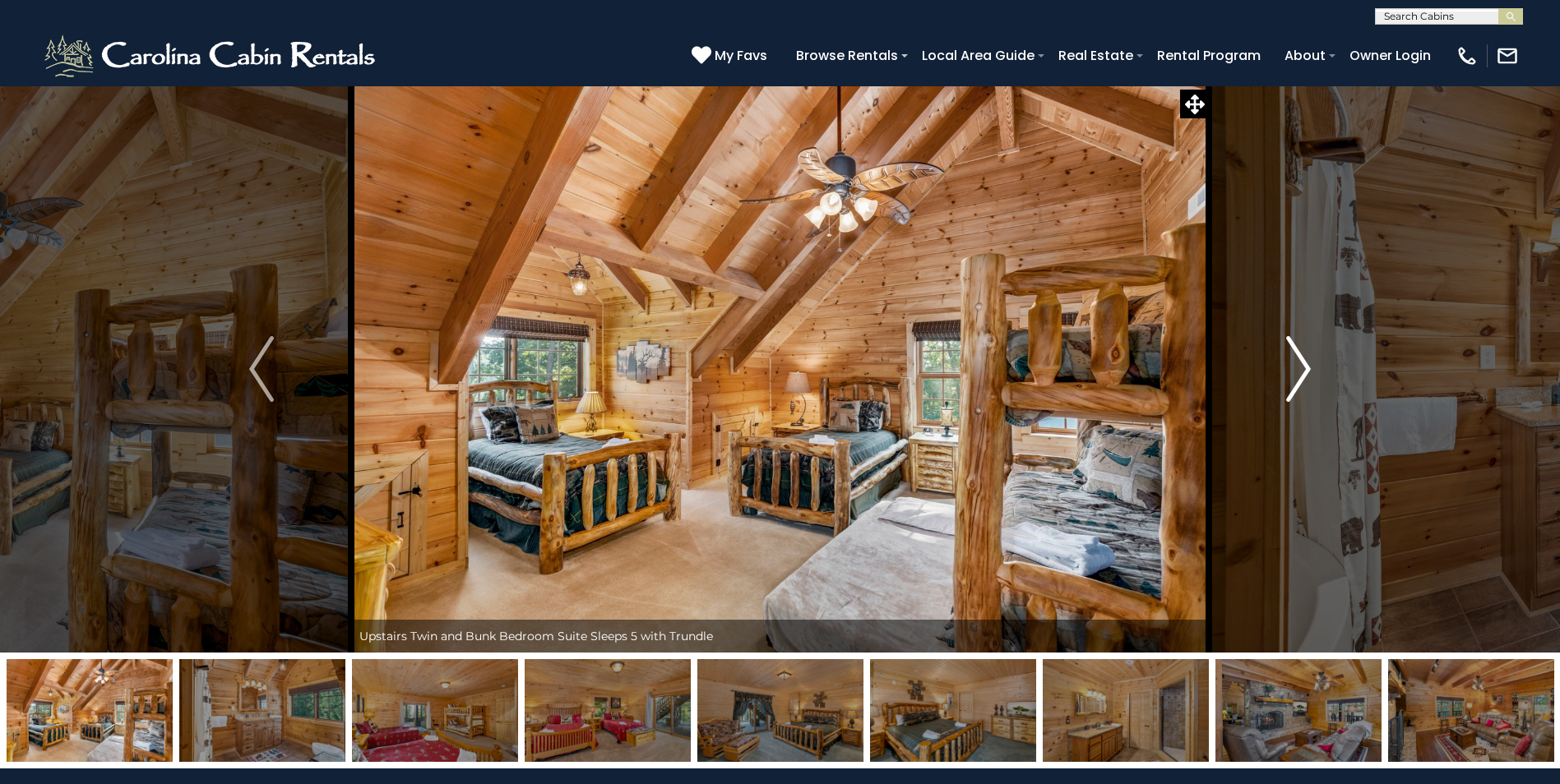
click at [1298, 373] on img "Next" at bounding box center [1298, 369] width 25 height 66
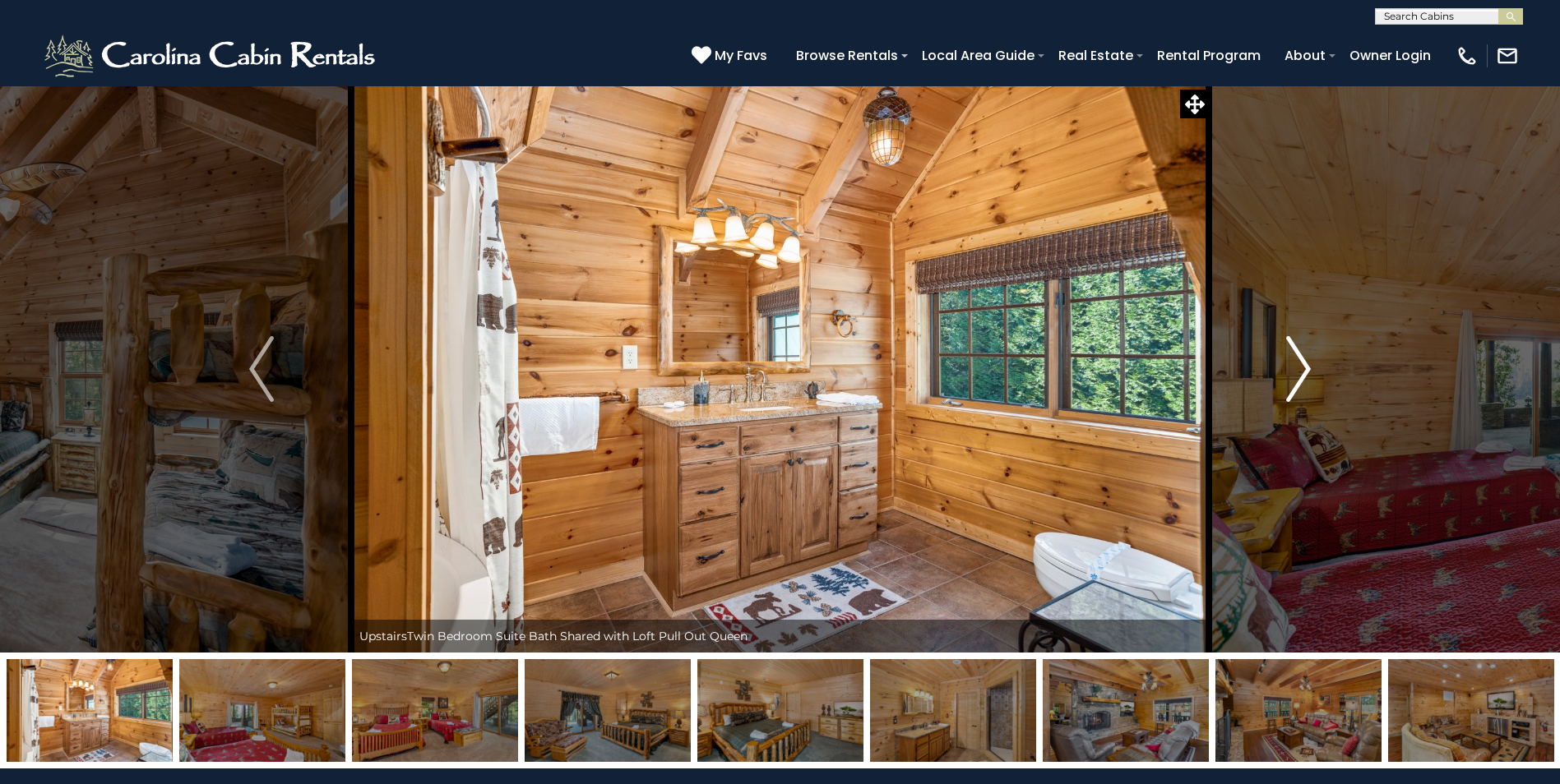
click at [1298, 373] on img "Next" at bounding box center [1298, 369] width 25 height 66
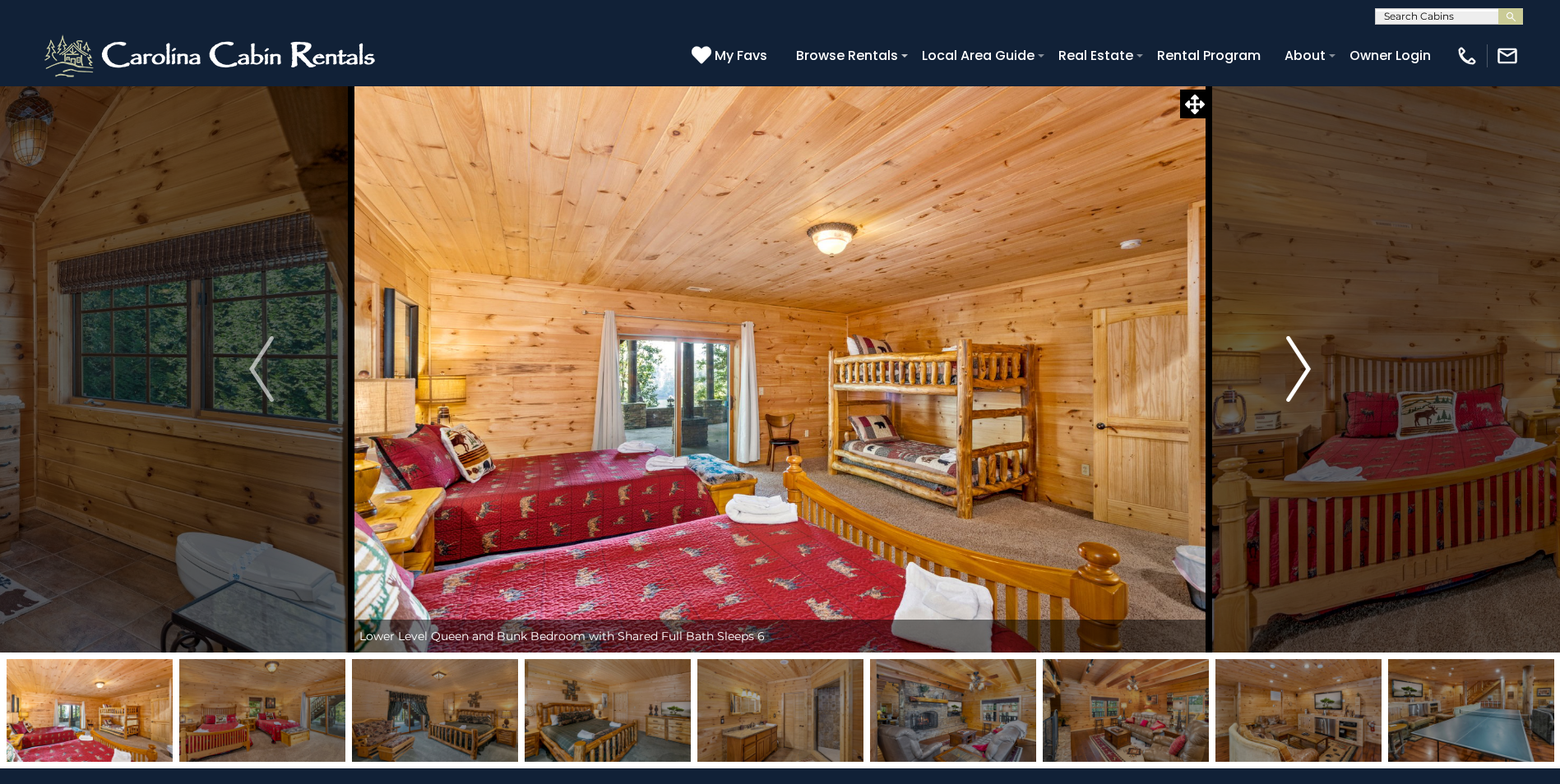
click at [1298, 373] on img "Next" at bounding box center [1298, 369] width 25 height 66
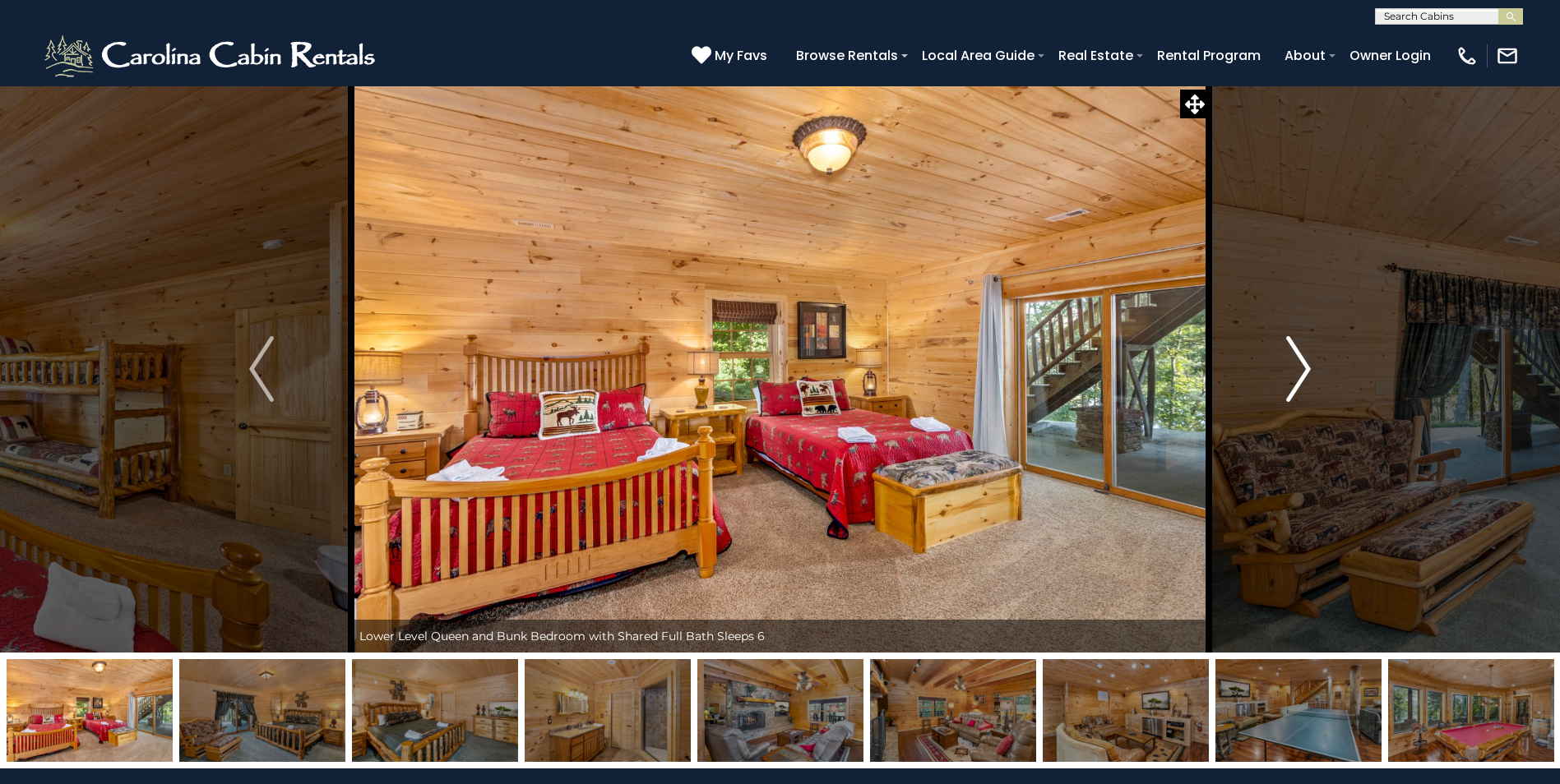
click at [1298, 373] on img "Next" at bounding box center [1298, 369] width 25 height 66
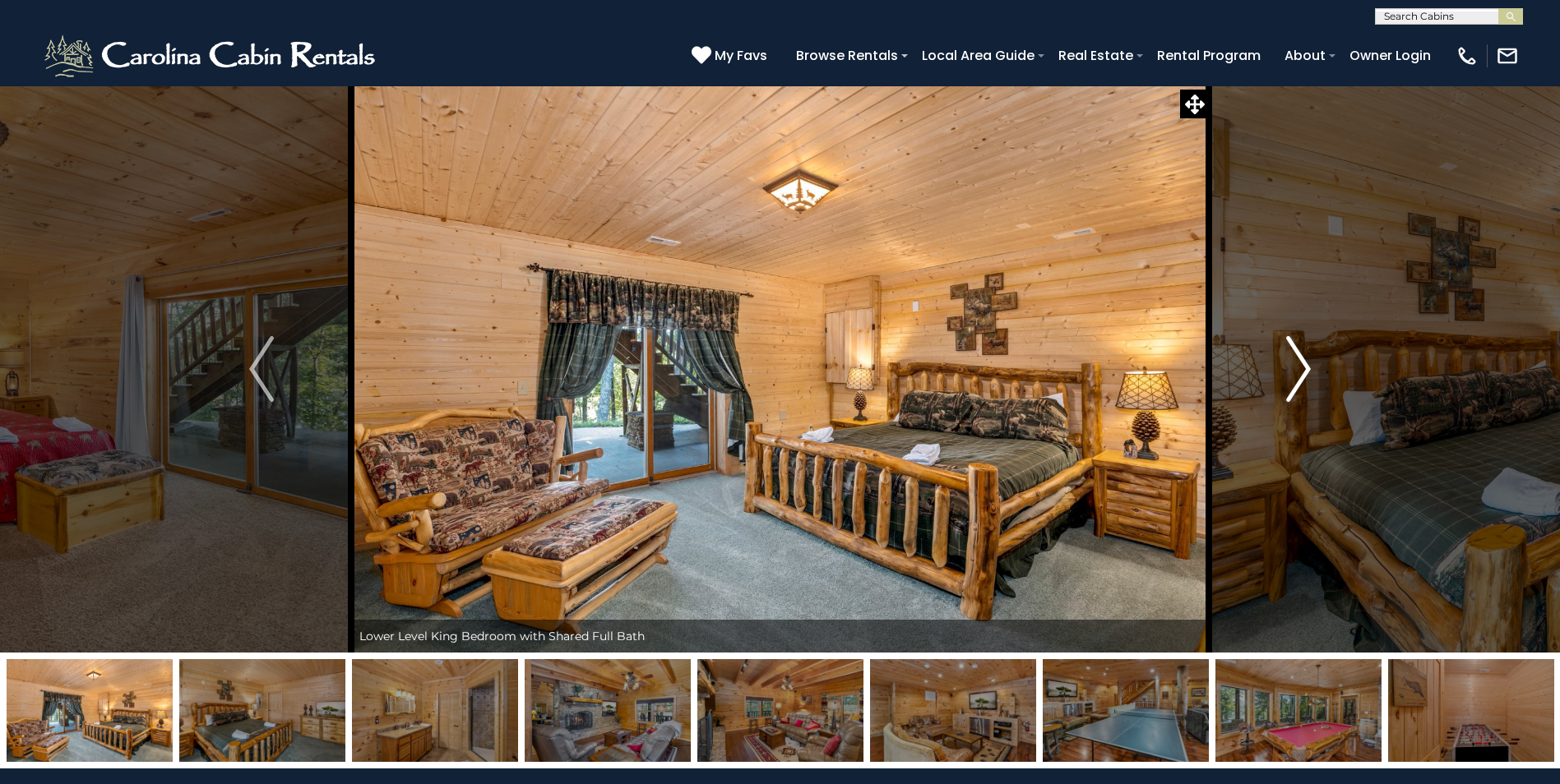
click at [1298, 373] on img "Next" at bounding box center [1298, 369] width 25 height 66
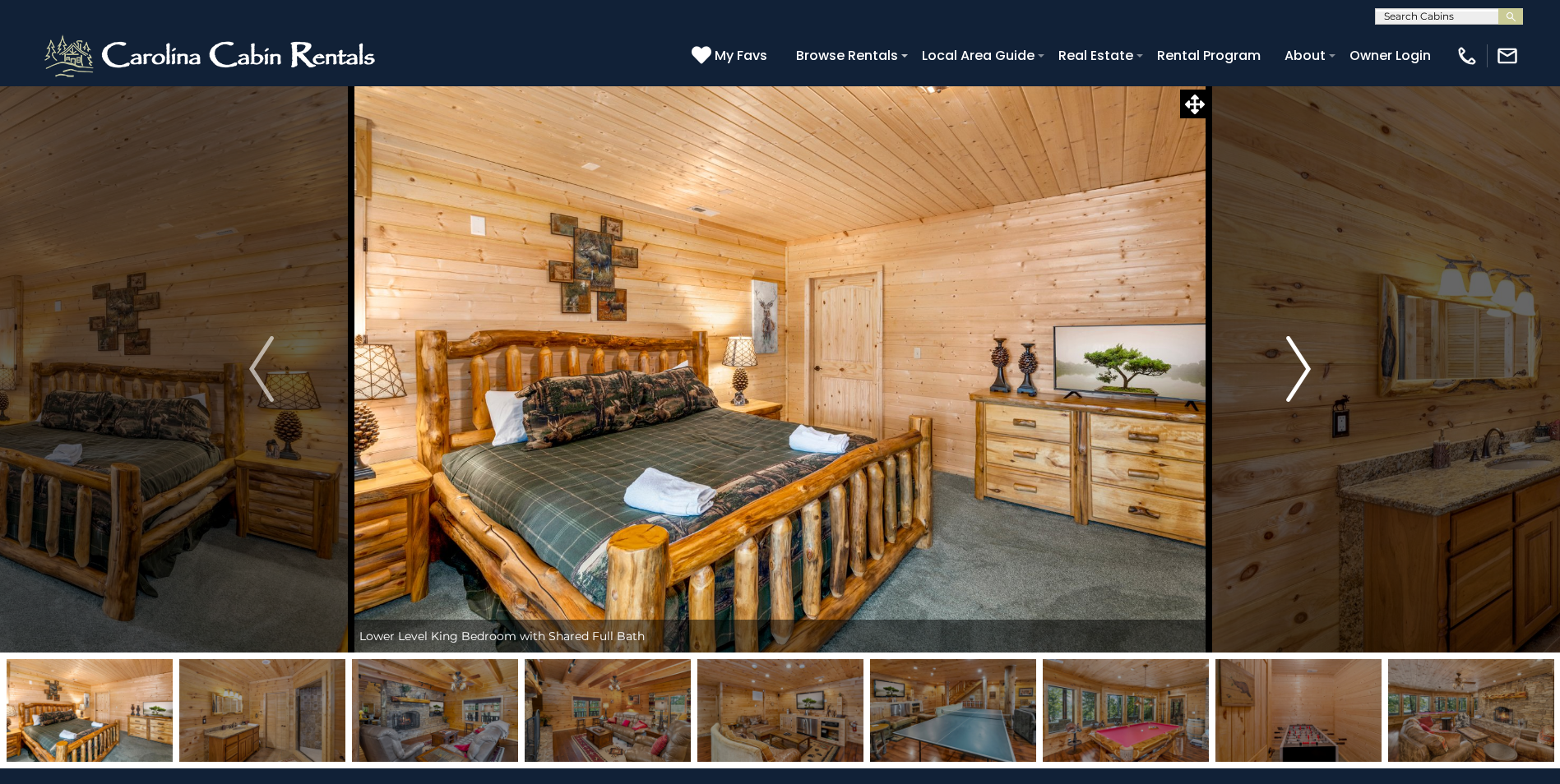
click at [1298, 373] on img "Next" at bounding box center [1298, 369] width 25 height 66
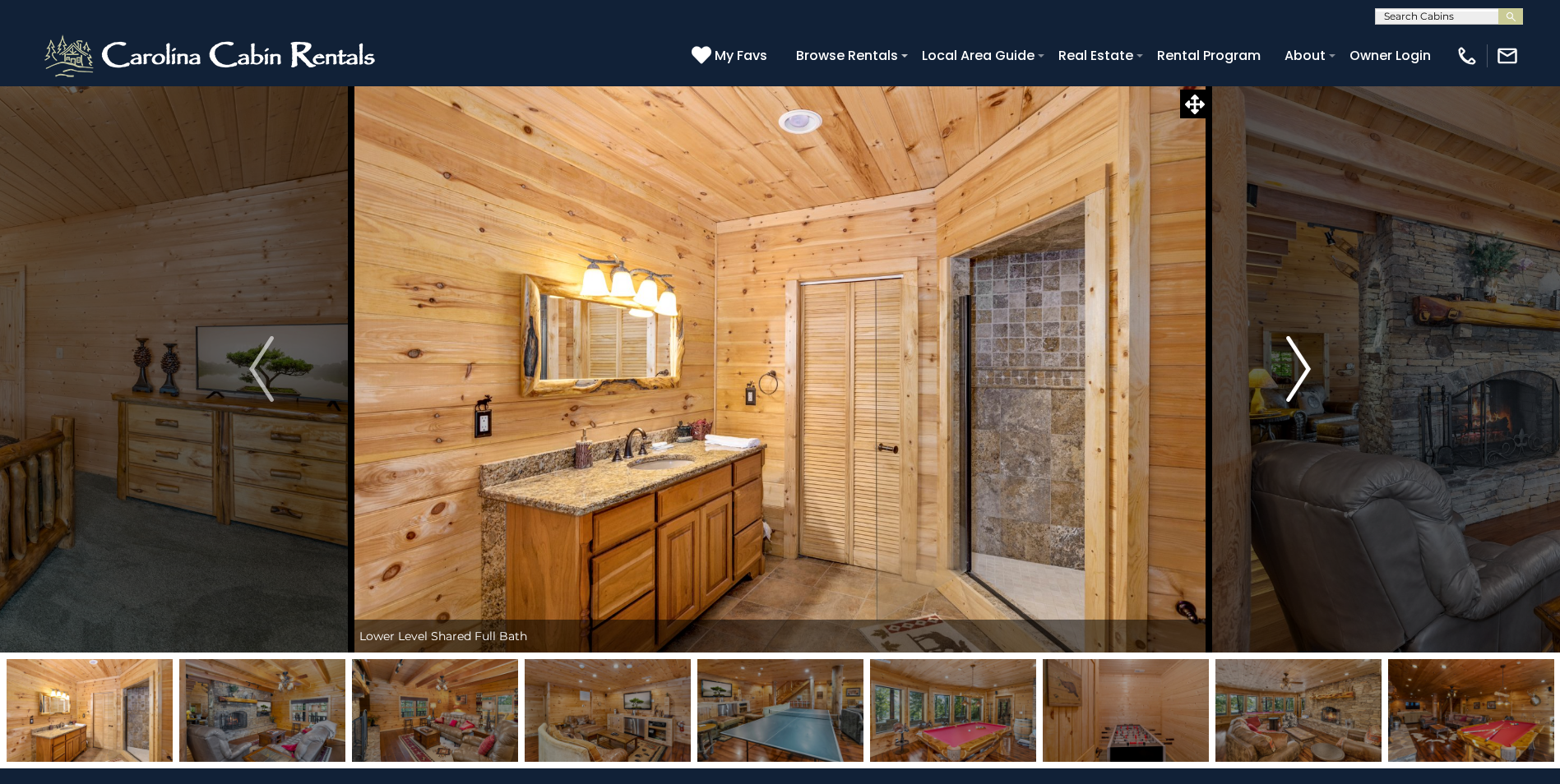
click at [1298, 373] on img "Next" at bounding box center [1298, 369] width 25 height 66
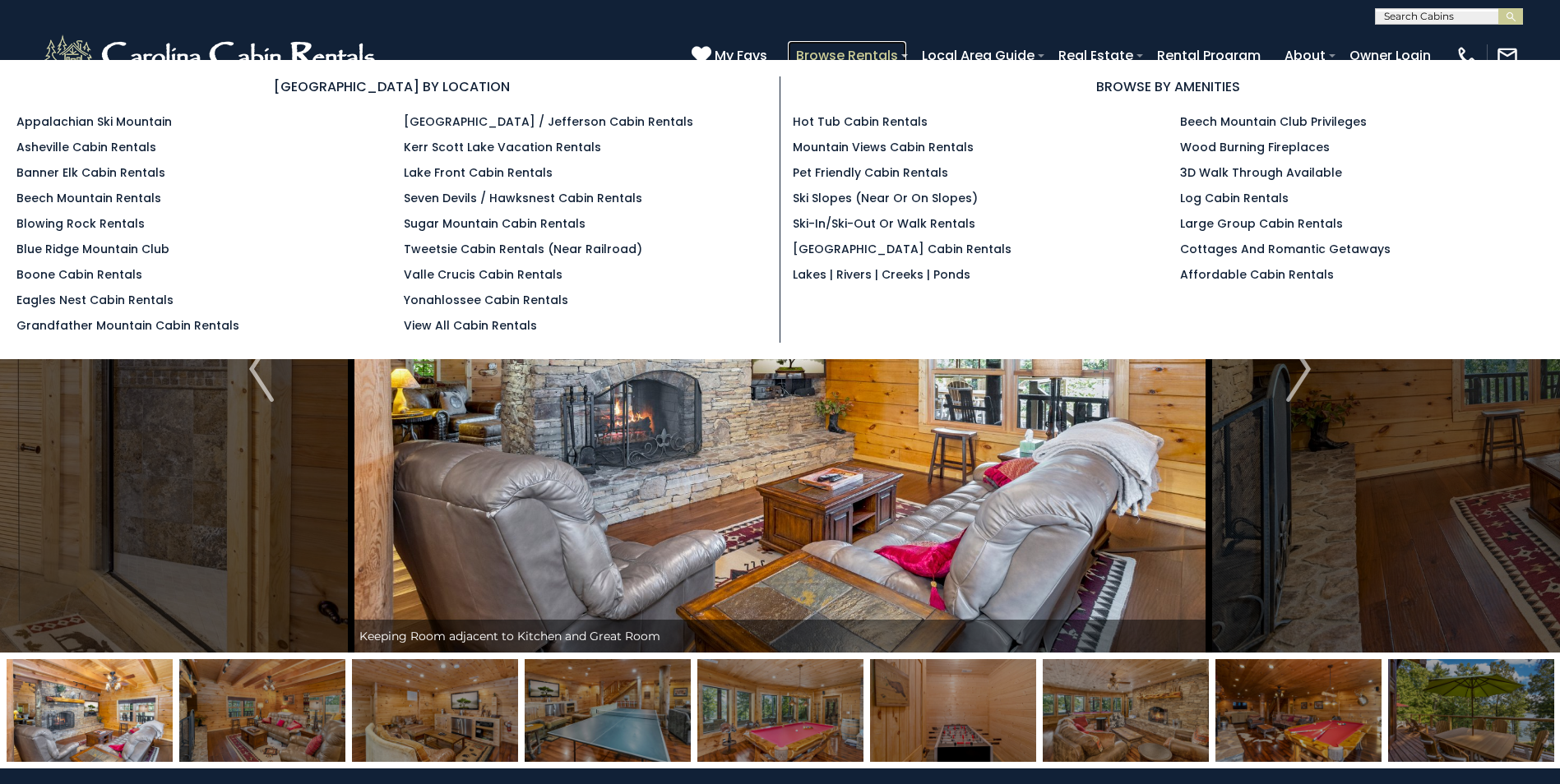
click at [833, 52] on link "Browse Rentals" at bounding box center [846, 55] width 118 height 29
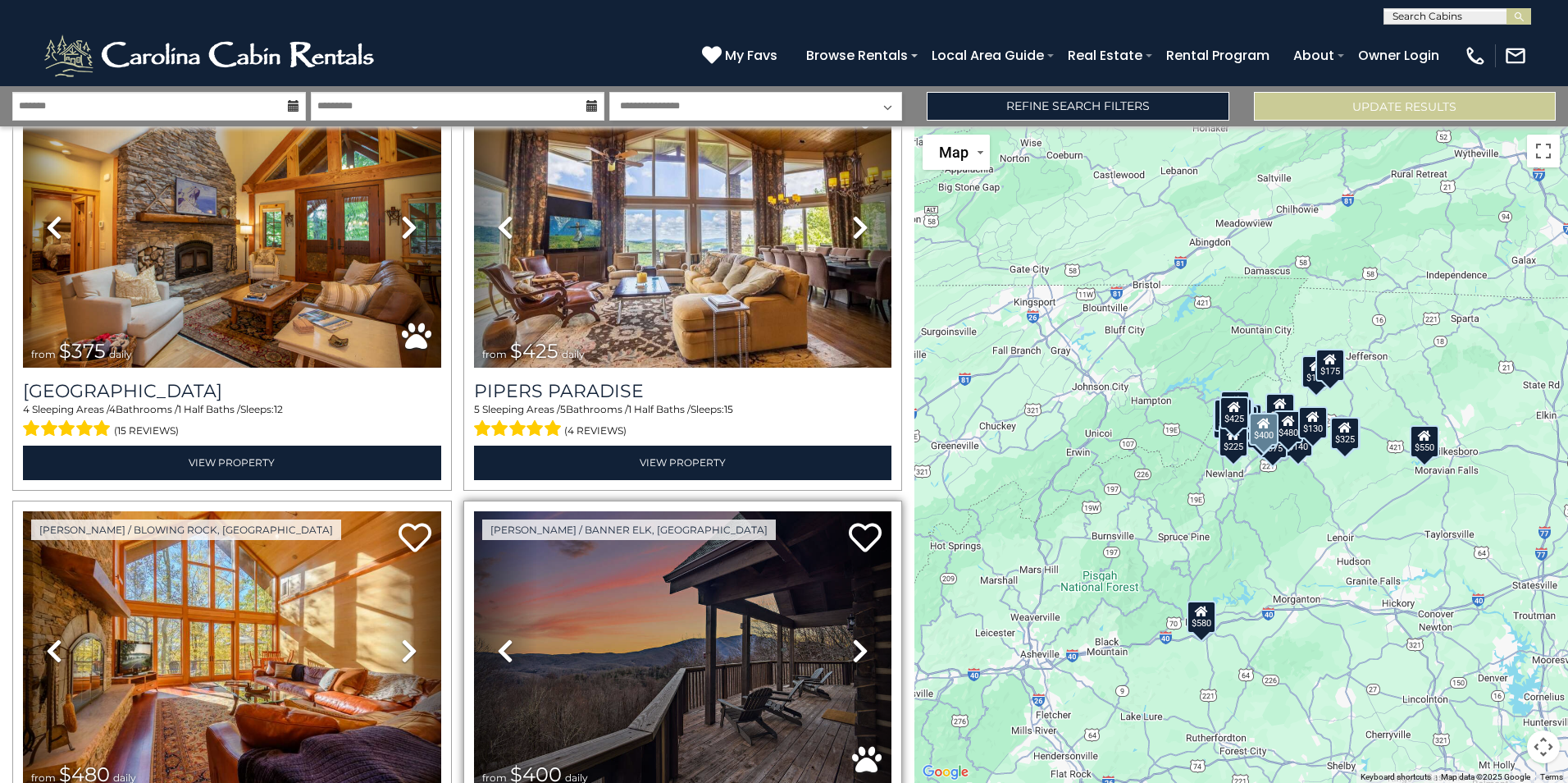
scroll to position [5797, 0]
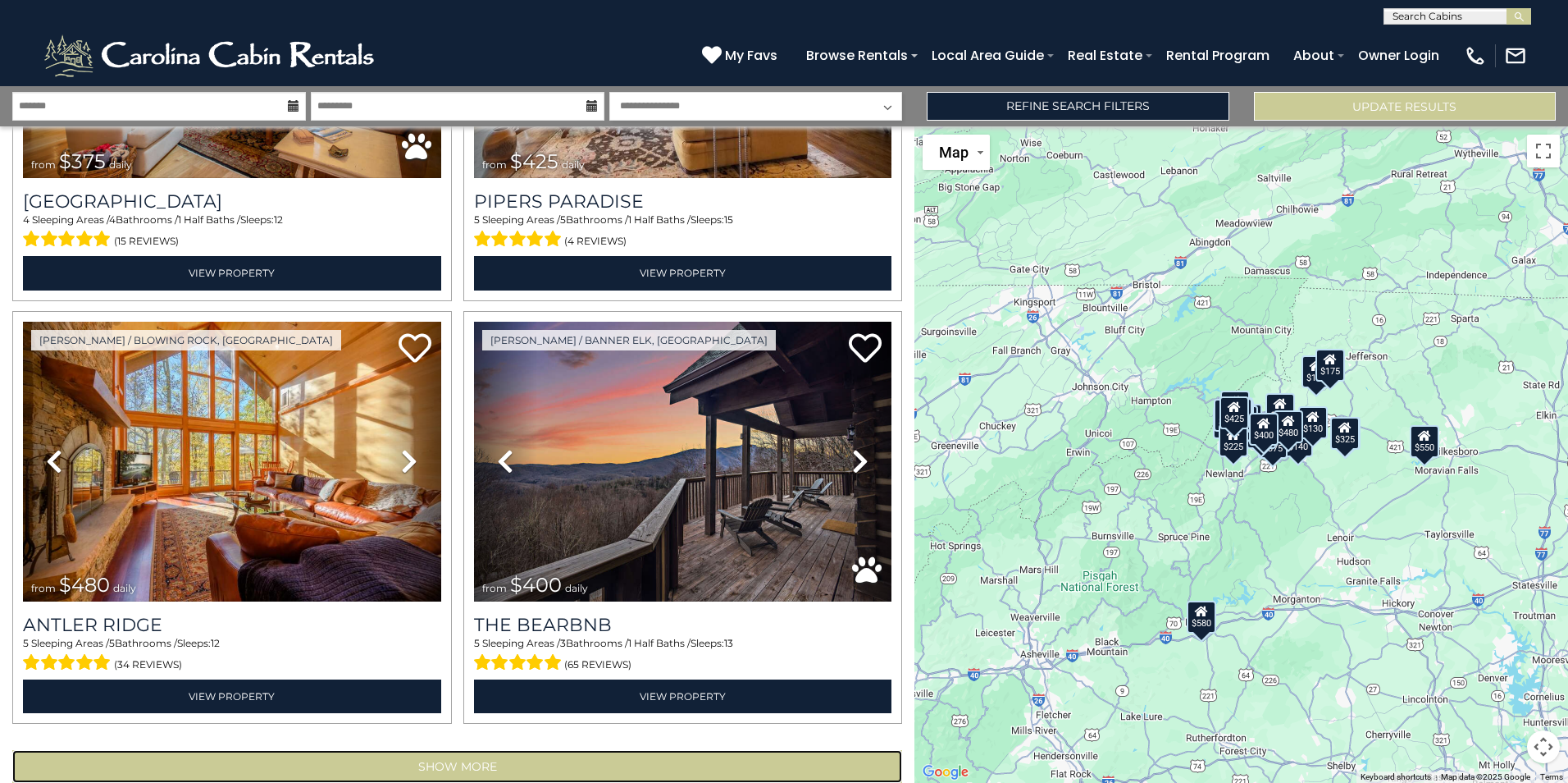
click at [420, 750] on button "Show More" at bounding box center [457, 766] width 890 height 33
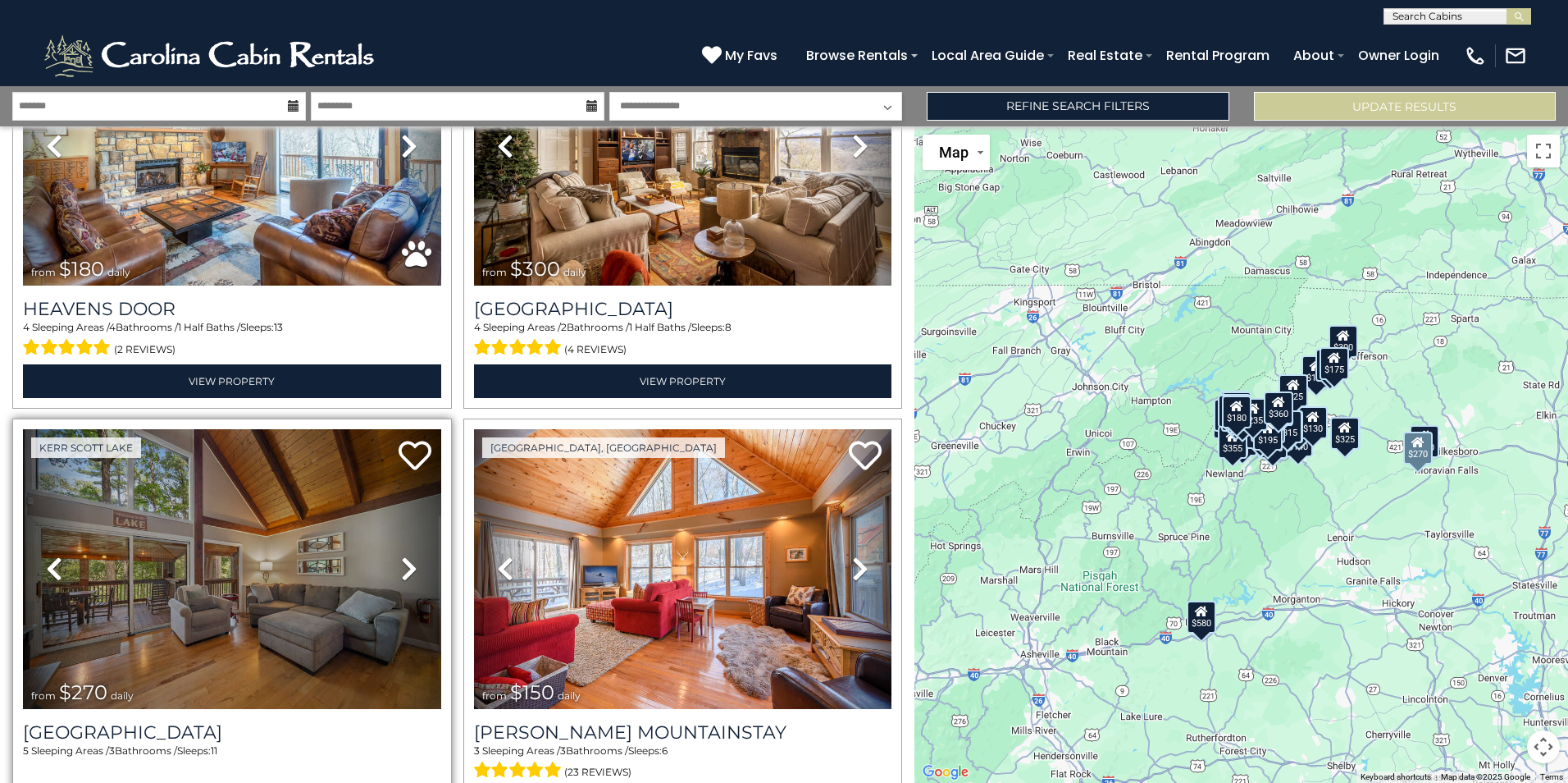
scroll to position [12106, 0]
